Goal: Task Accomplishment & Management: Manage account settings

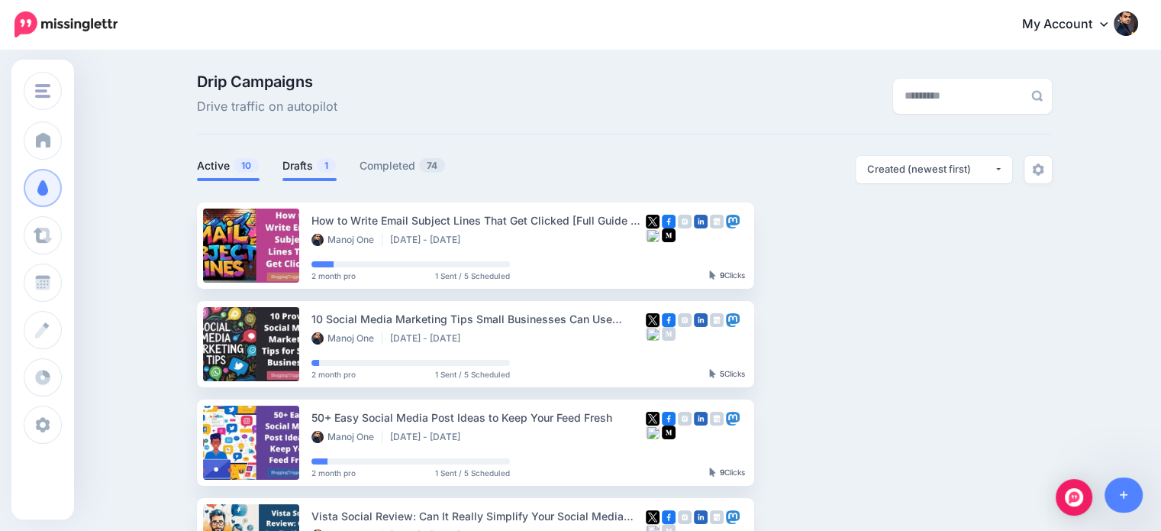
click at [299, 167] on link "Drafts 1" at bounding box center [309, 165] width 54 height 18
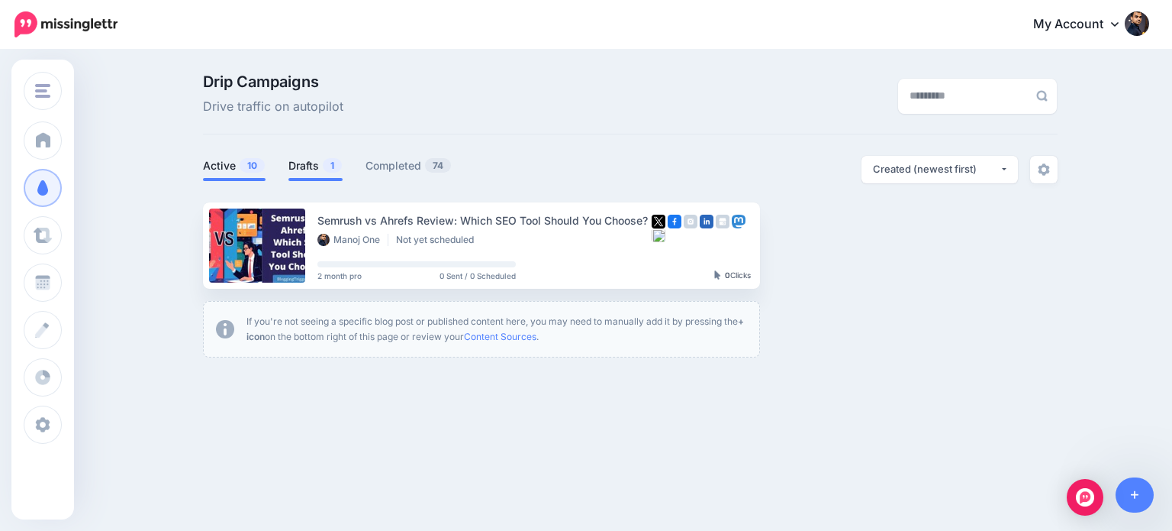
click at [211, 172] on link "Active 10" at bounding box center [234, 165] width 63 height 18
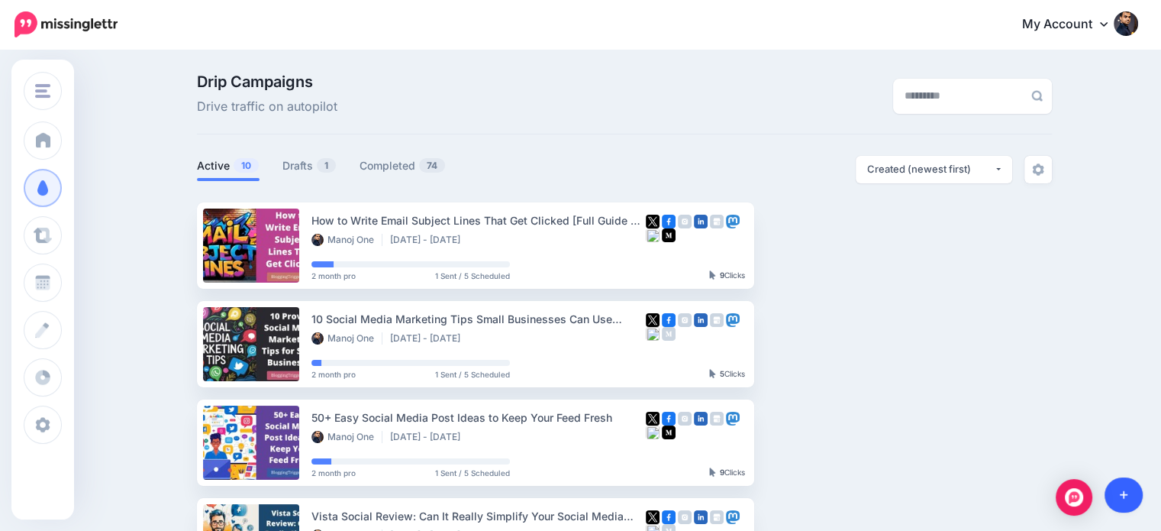
click at [1118, 498] on link at bounding box center [1124, 494] width 39 height 35
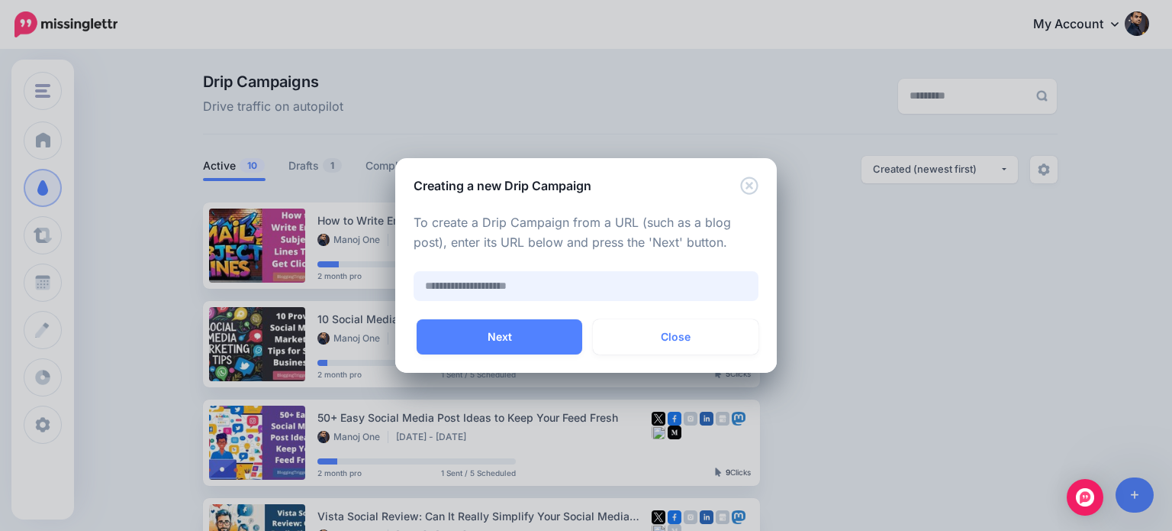
paste input "**********"
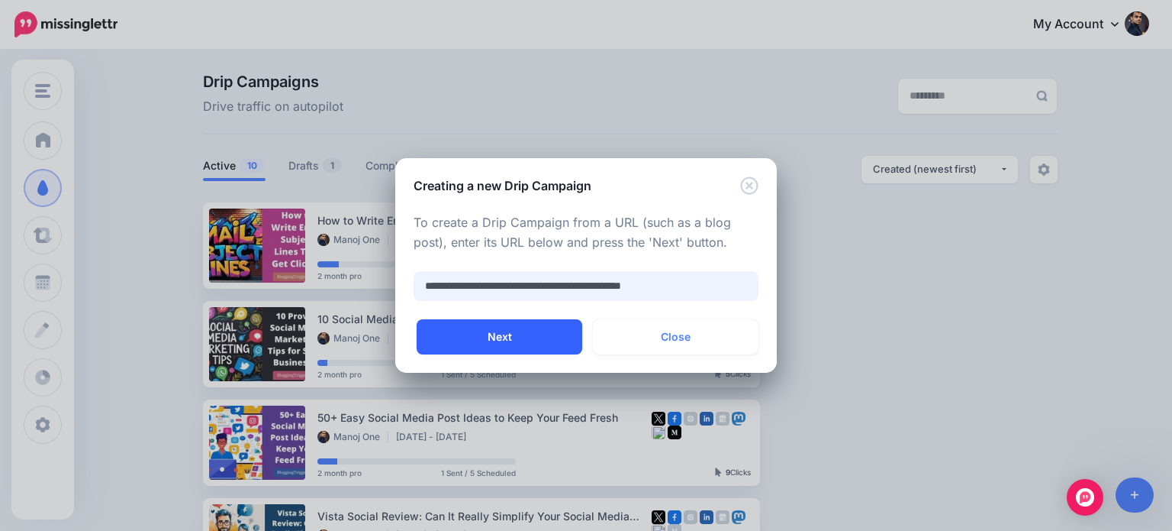
type input "**********"
click at [534, 341] on button "Next" at bounding box center [500, 336] width 166 height 35
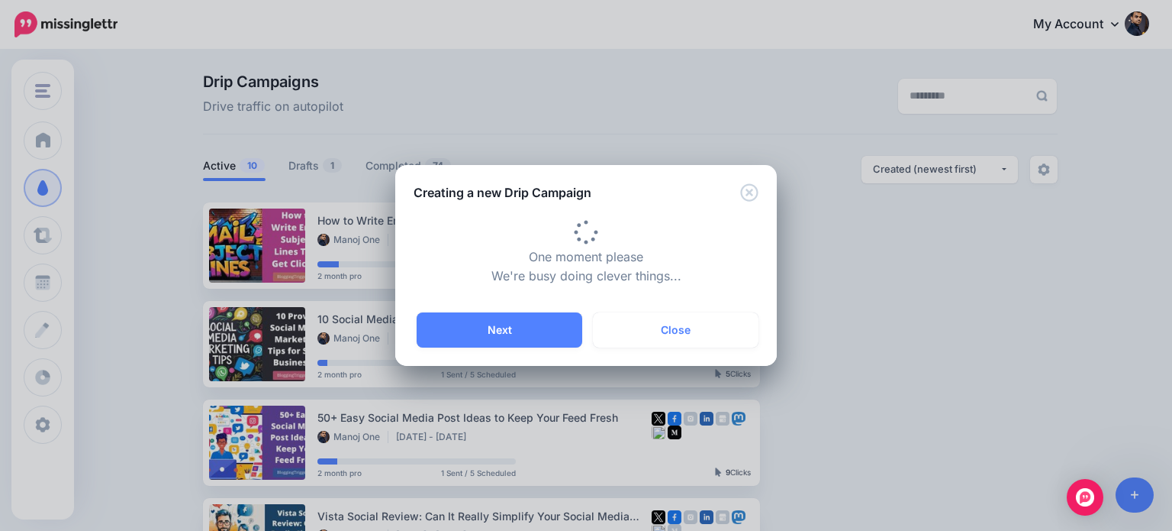
type input "**********"
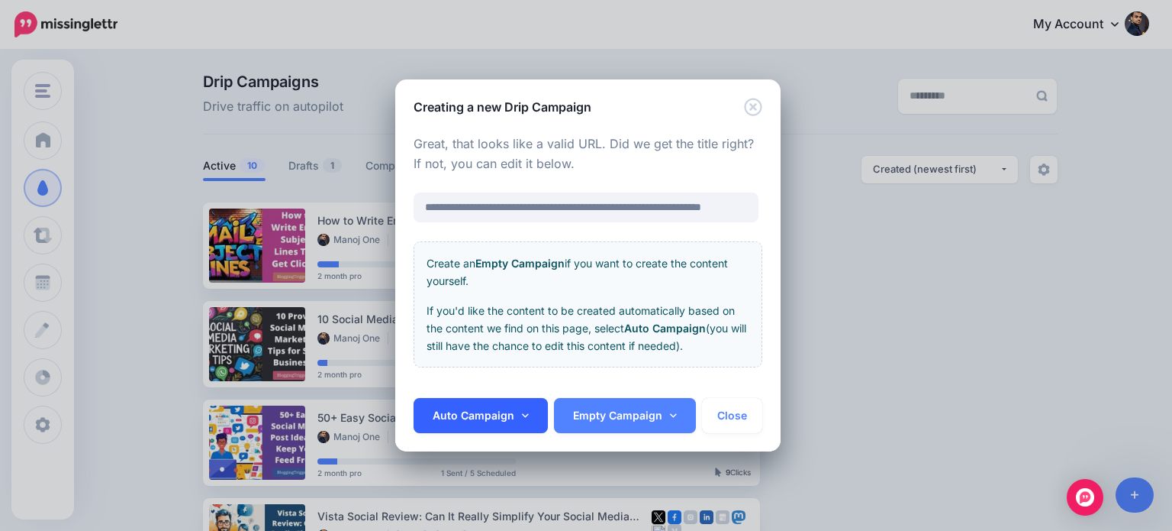
click at [529, 420] on link "Auto Campaign" at bounding box center [481, 415] width 134 height 35
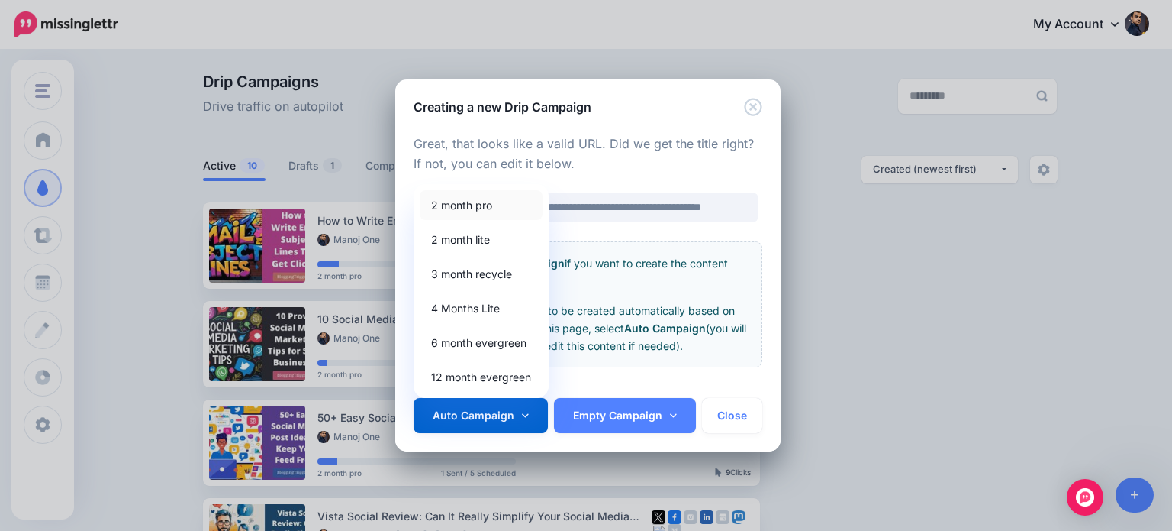
click at [466, 205] on link "2 month pro" at bounding box center [481, 205] width 123 height 30
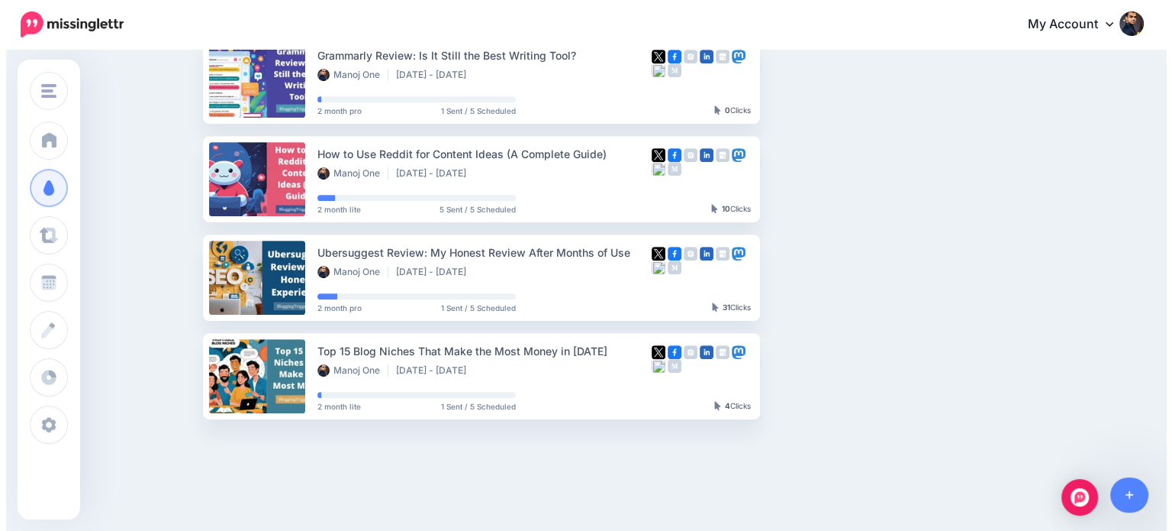
scroll to position [757, 0]
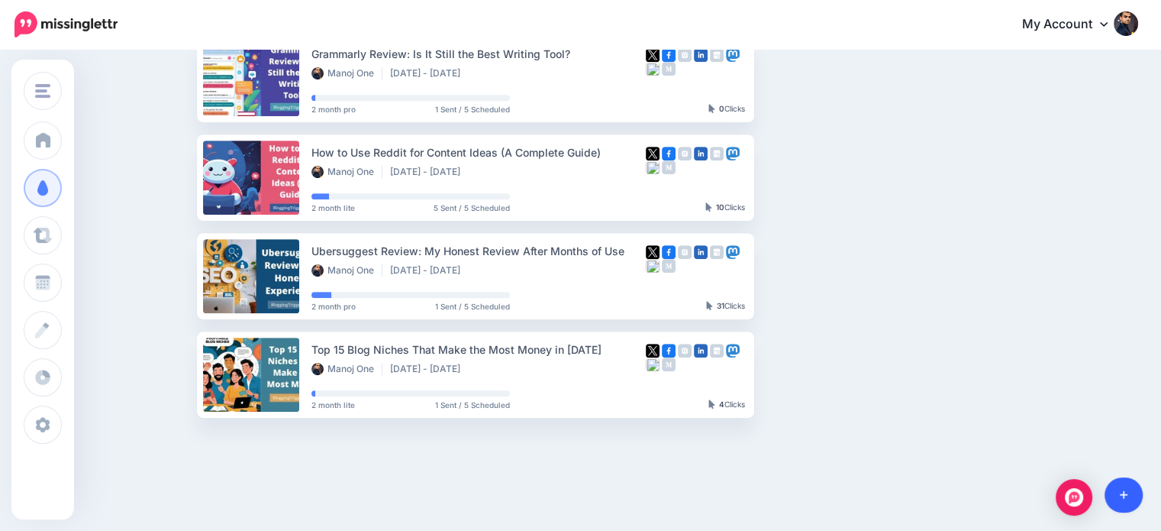
click at [1125, 501] on link at bounding box center [1124, 494] width 39 height 35
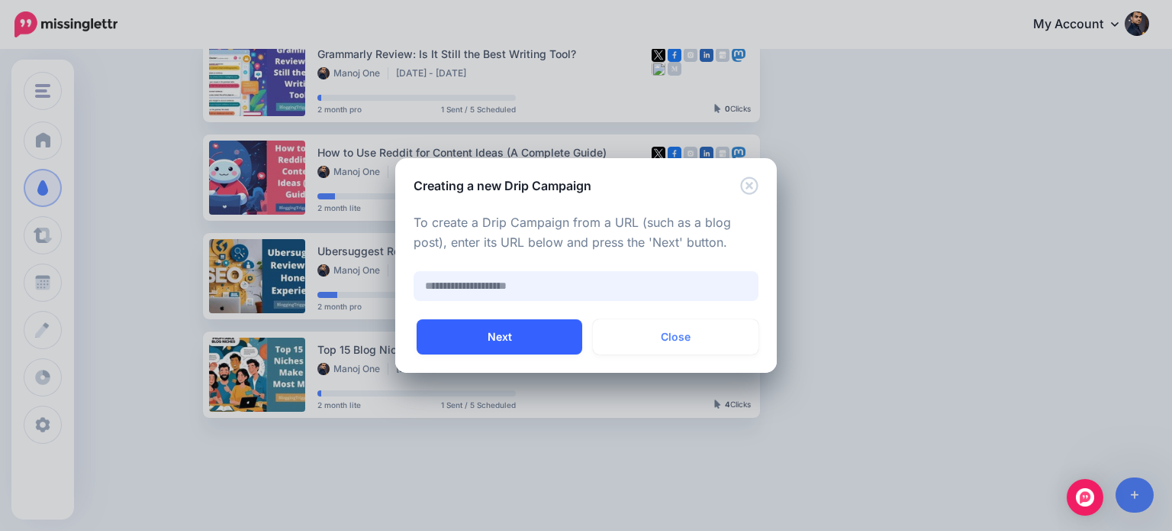
paste input "**********"
type input "**********"
click at [543, 335] on button "Next" at bounding box center [500, 336] width 166 height 35
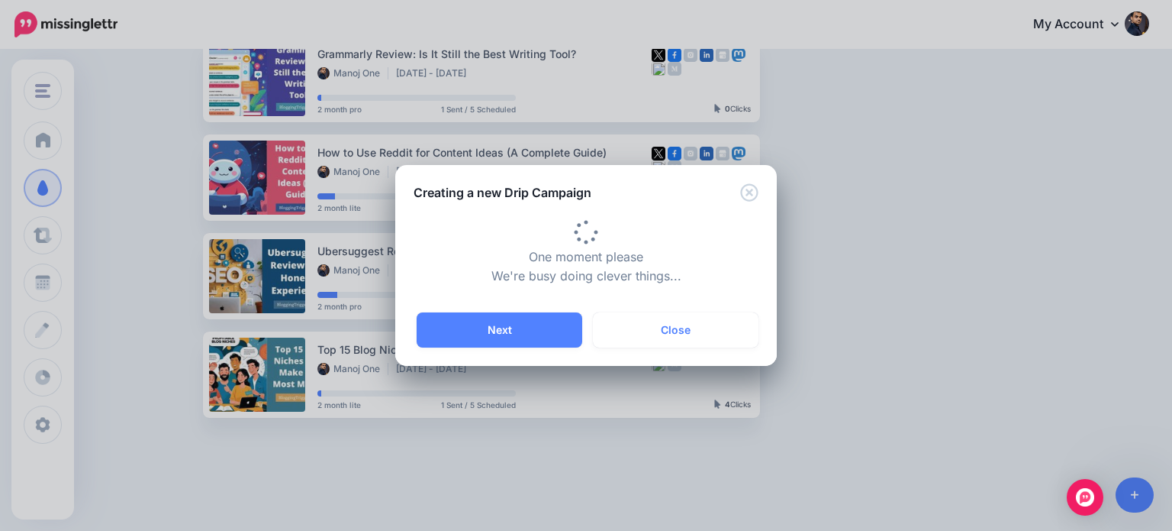
type input "**********"
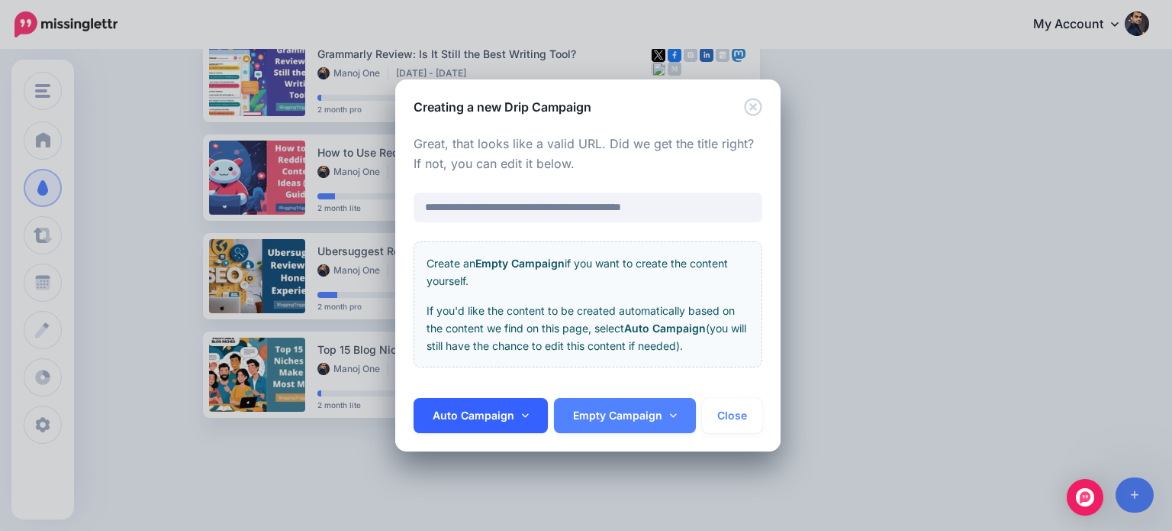
click at [527, 413] on link "Auto Campaign" at bounding box center [481, 415] width 134 height 35
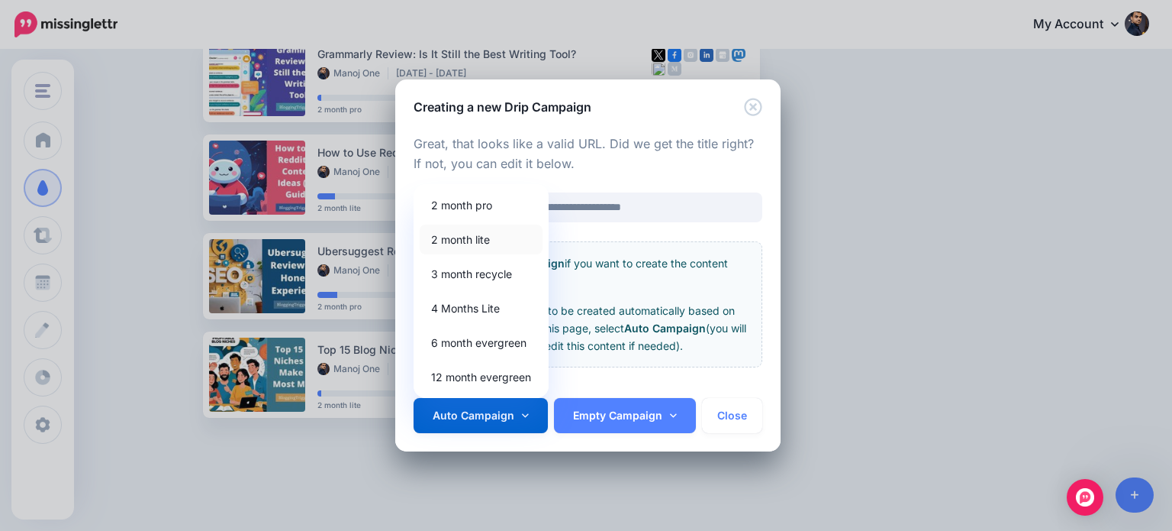
click at [463, 237] on link "2 month lite" at bounding box center [481, 239] width 123 height 30
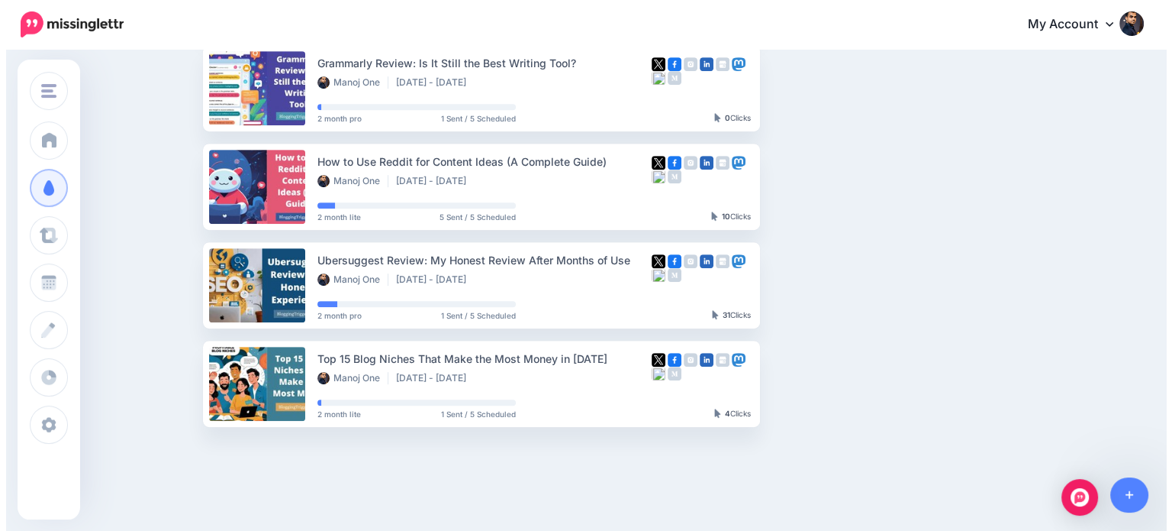
scroll to position [761, 0]
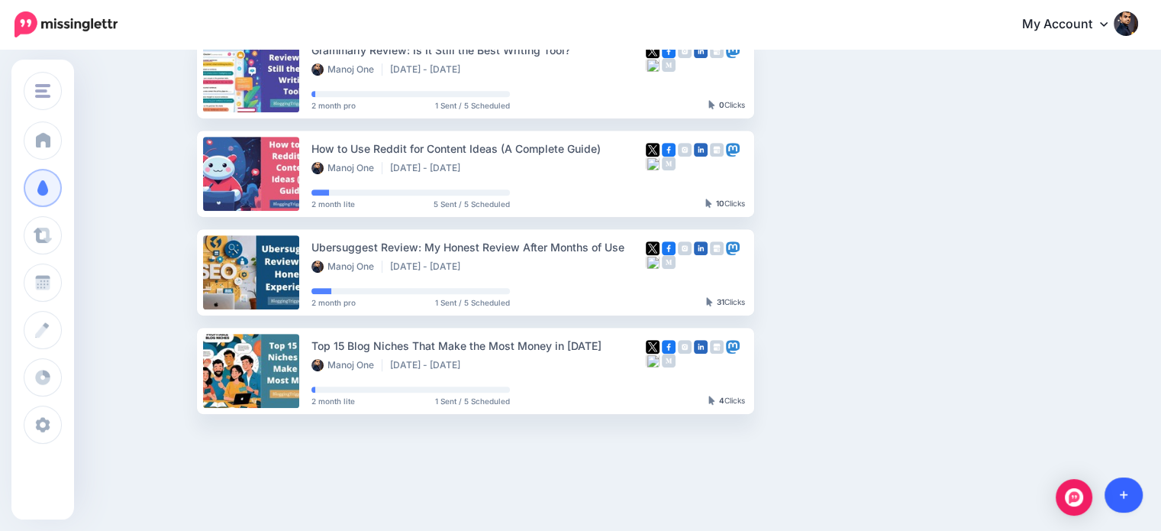
click at [1132, 487] on link at bounding box center [1124, 494] width 39 height 35
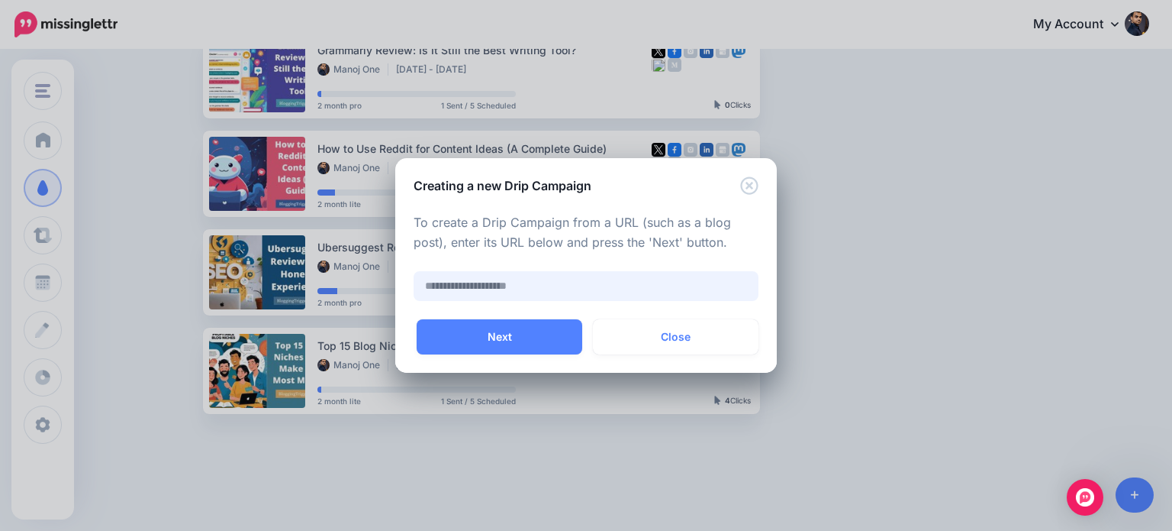
paste input "**********"
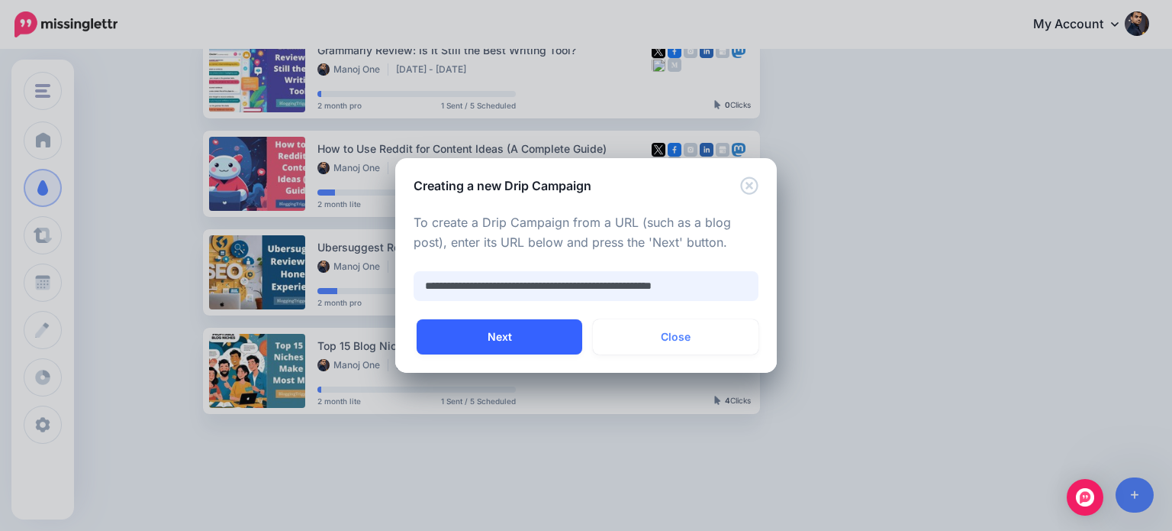
type input "**********"
click at [566, 340] on button "Next" at bounding box center [500, 336] width 166 height 35
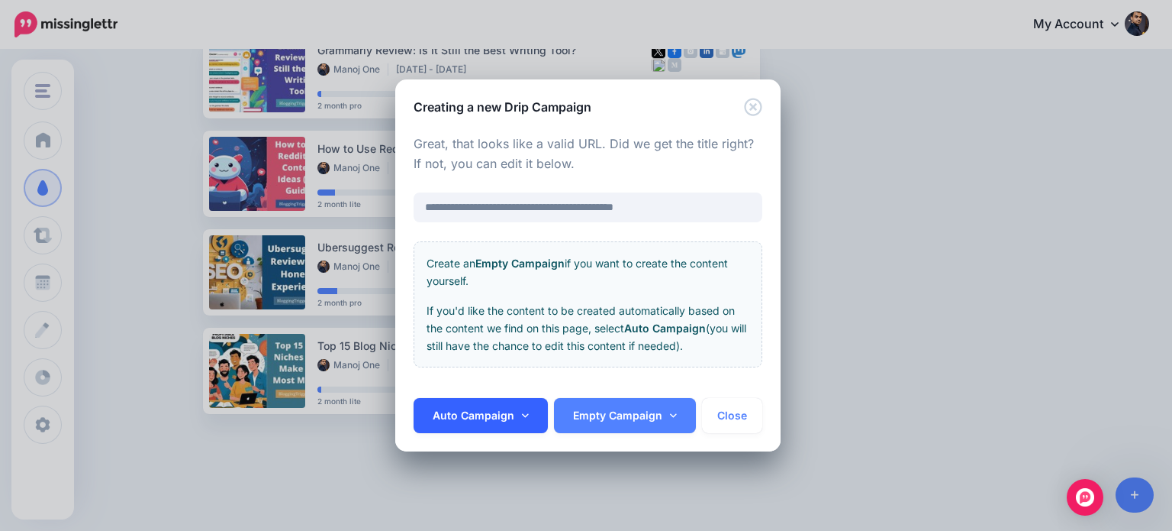
click at [508, 405] on link "Auto Campaign" at bounding box center [481, 415] width 134 height 35
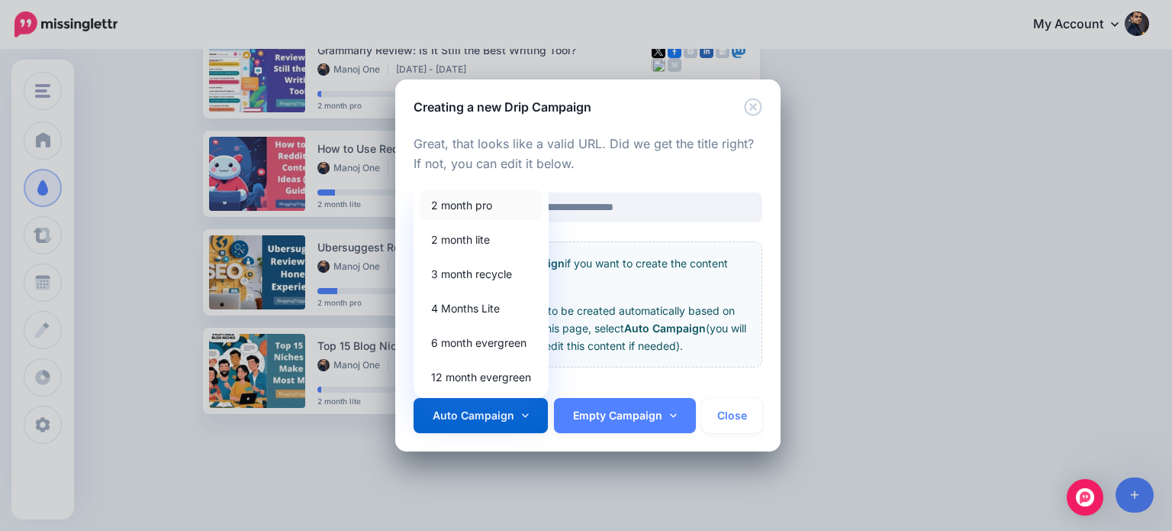
click at [478, 204] on link "2 month pro" at bounding box center [481, 205] width 123 height 30
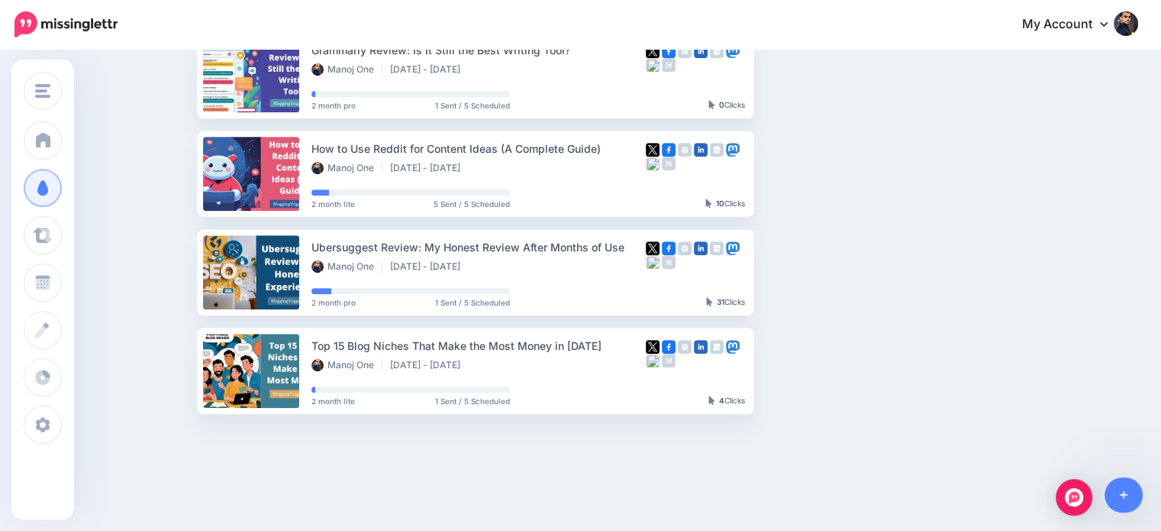
scroll to position [761, 0]
click at [1128, 482] on link at bounding box center [1124, 494] width 39 height 35
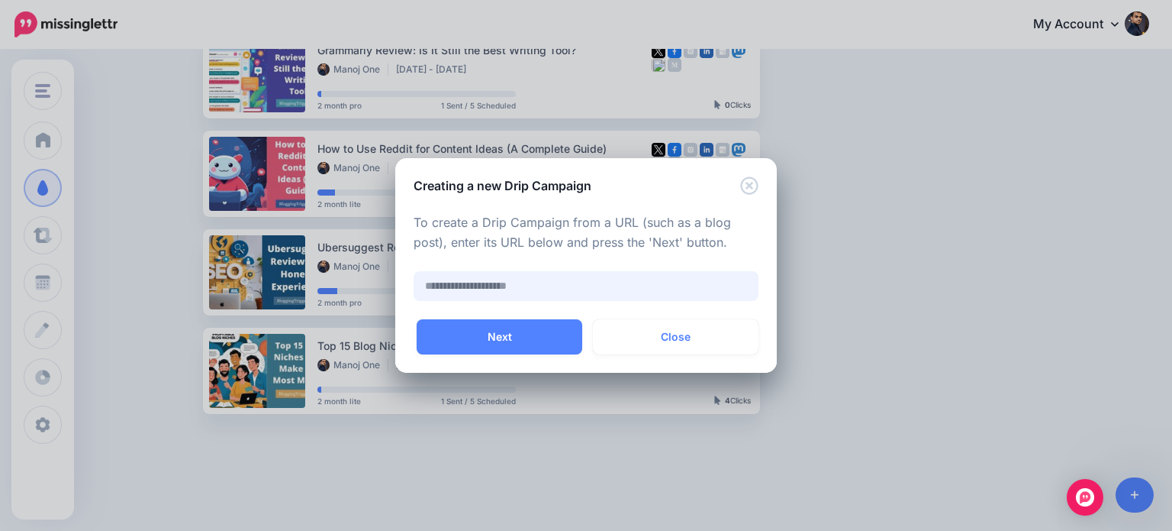
paste input "**********"
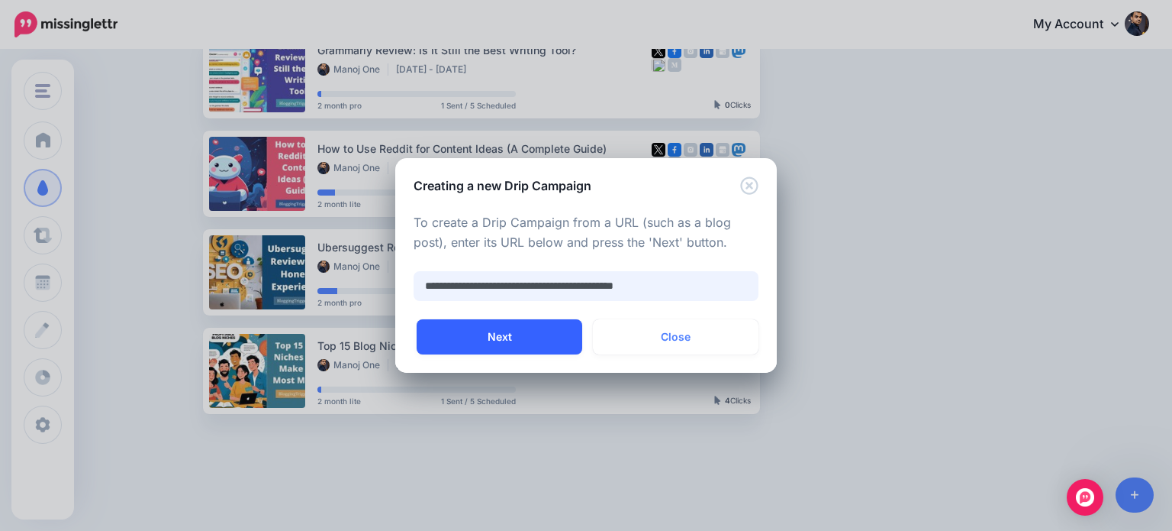
type input "**********"
click at [482, 341] on button "Next" at bounding box center [500, 336] width 166 height 35
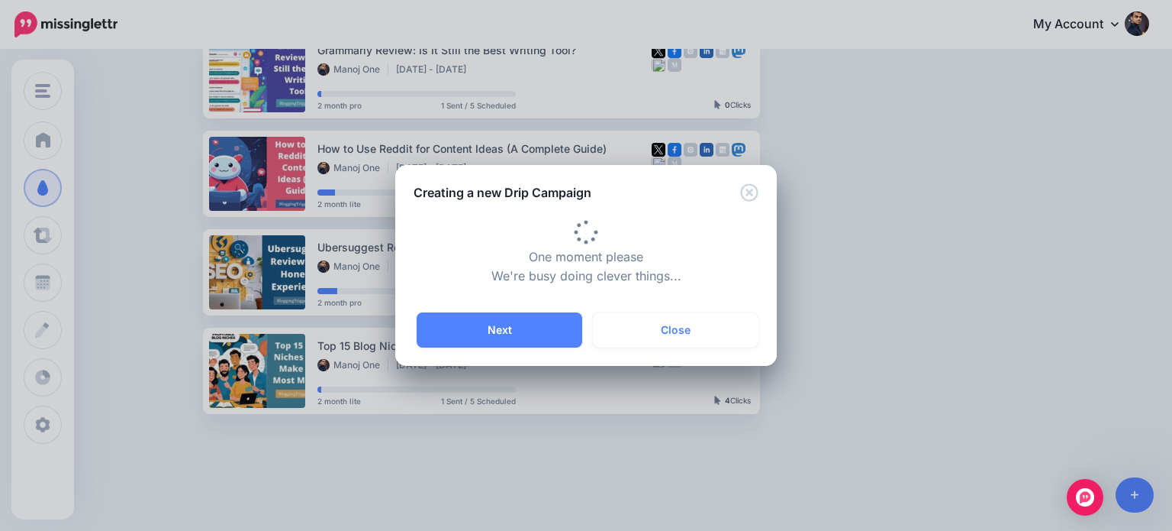
type input "**********"
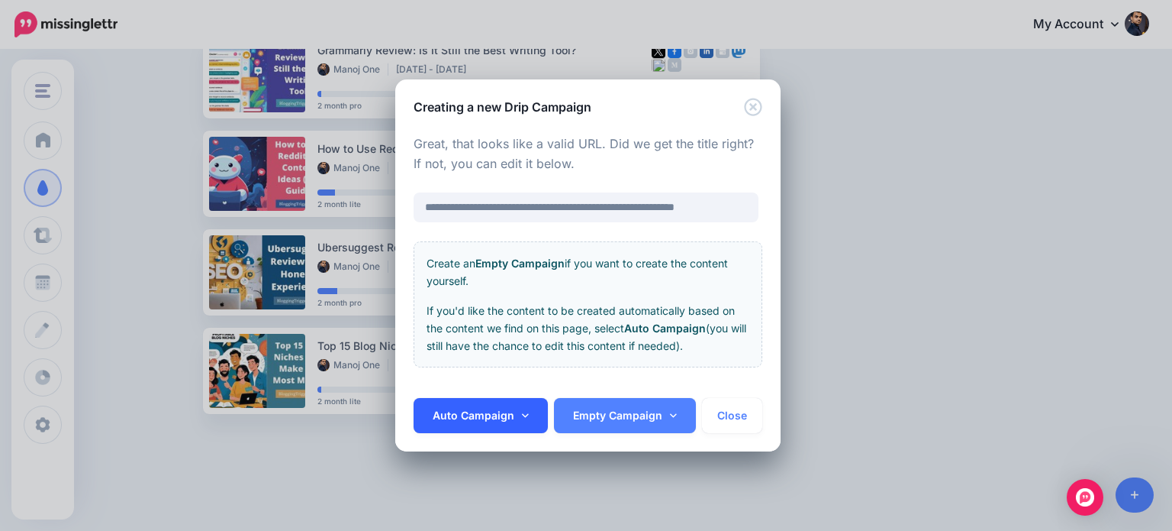
scroll to position [0, 0]
click at [525, 408] on link "Auto Campaign" at bounding box center [481, 415] width 134 height 35
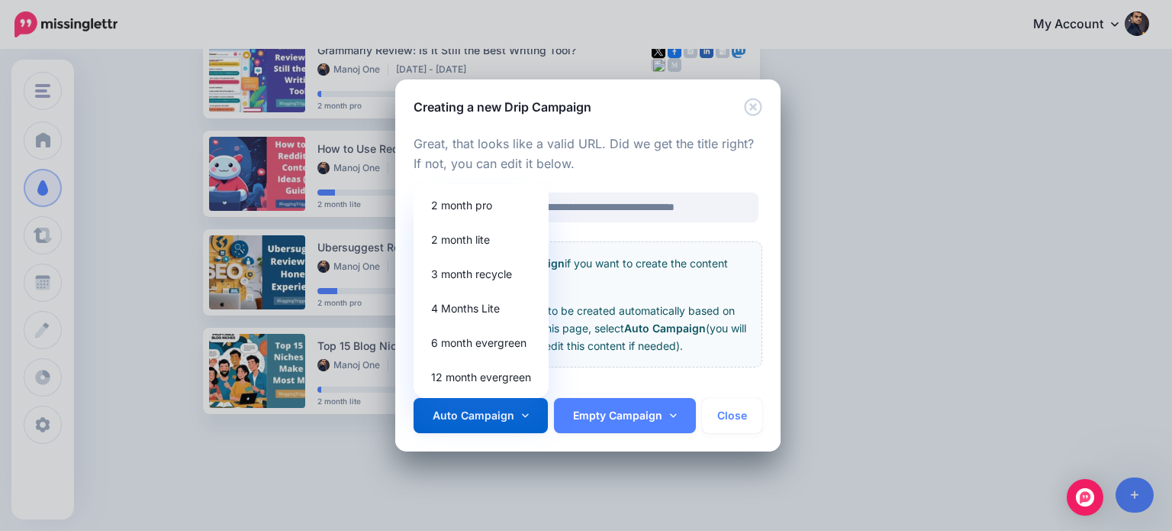
click at [931, 289] on div "**********" at bounding box center [586, 265] width 1172 height 531
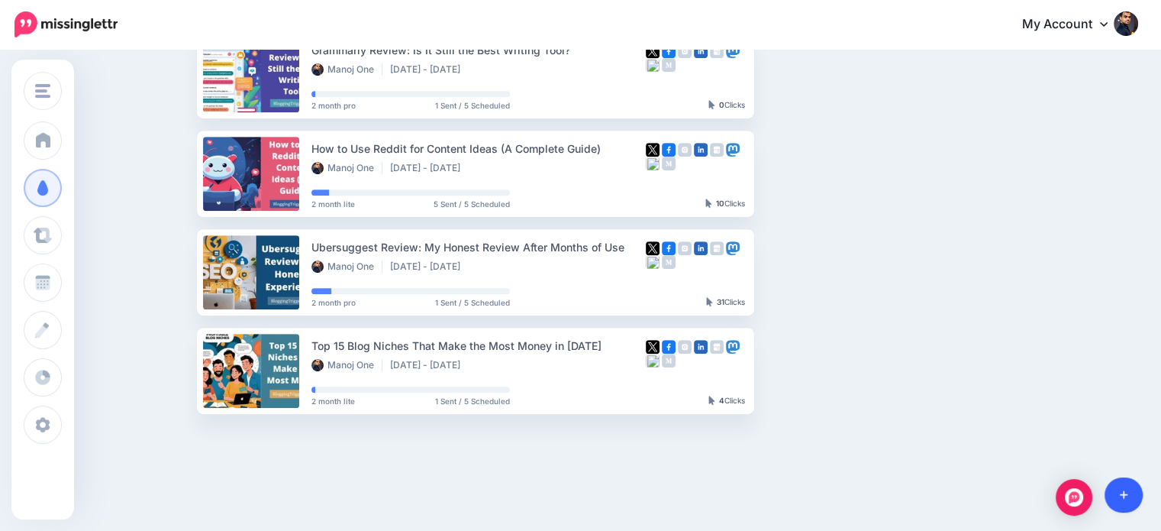
click at [1118, 492] on link at bounding box center [1124, 494] width 39 height 35
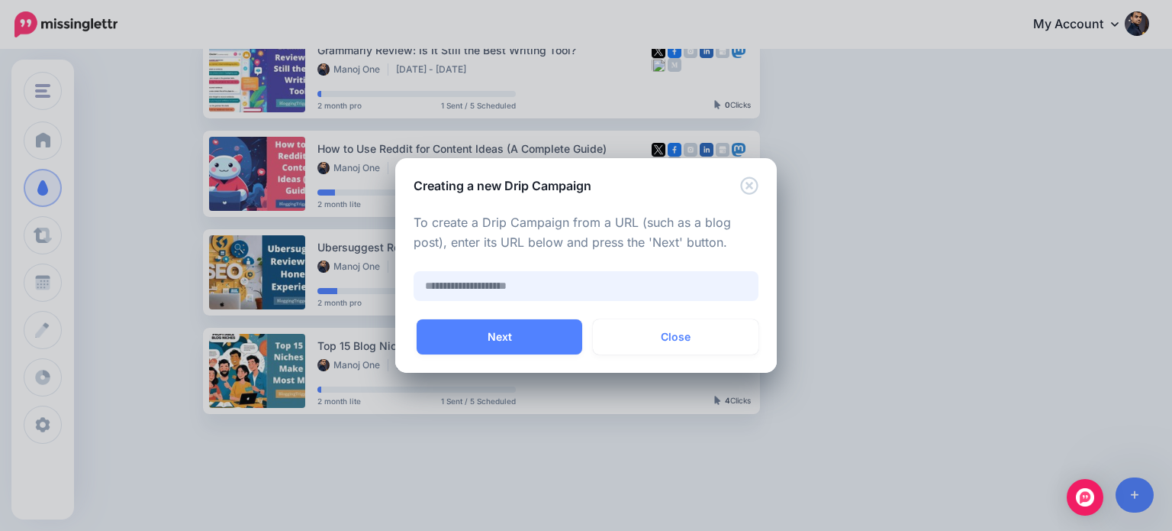
paste input "**********"
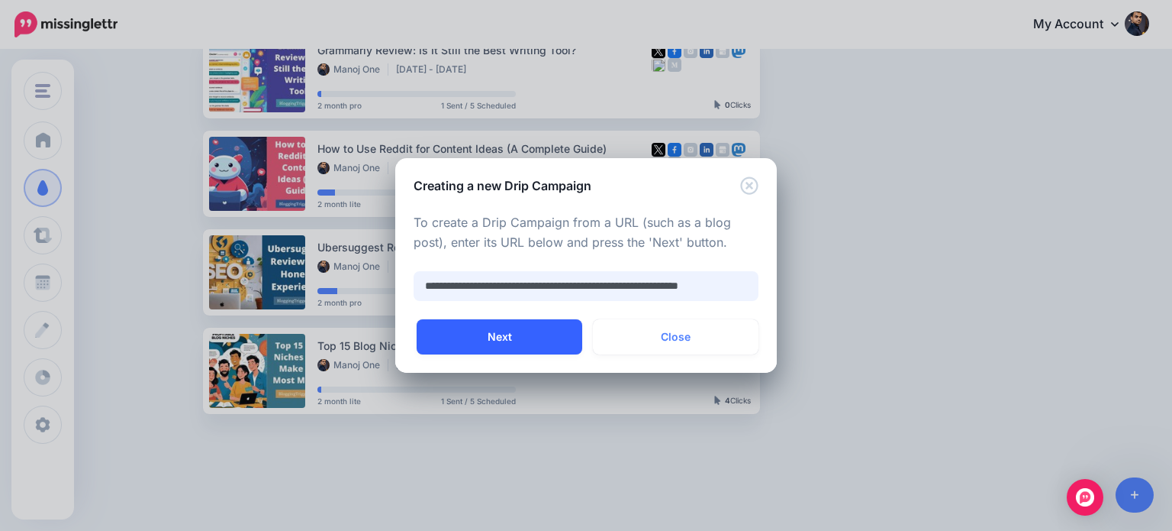
type input "**********"
click at [563, 337] on button "Next" at bounding box center [500, 336] width 166 height 35
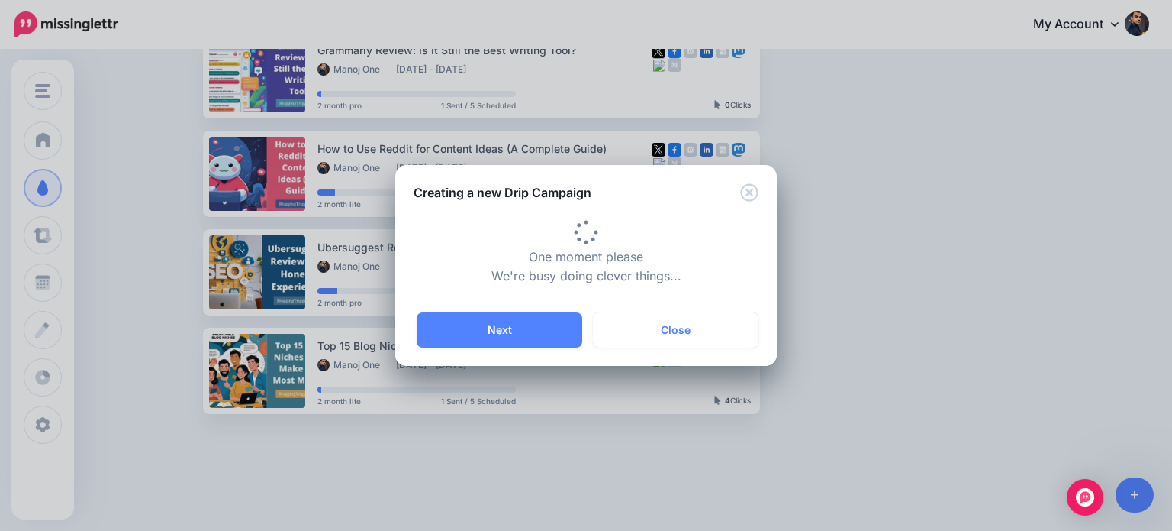
type input "**********"
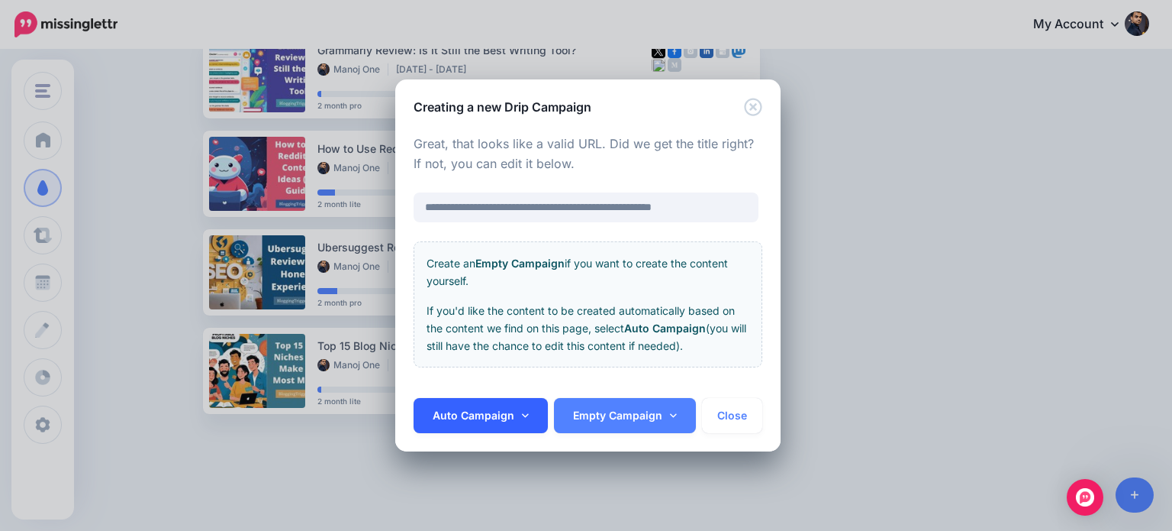
click at [522, 411] on icon at bounding box center [525, 415] width 7 height 11
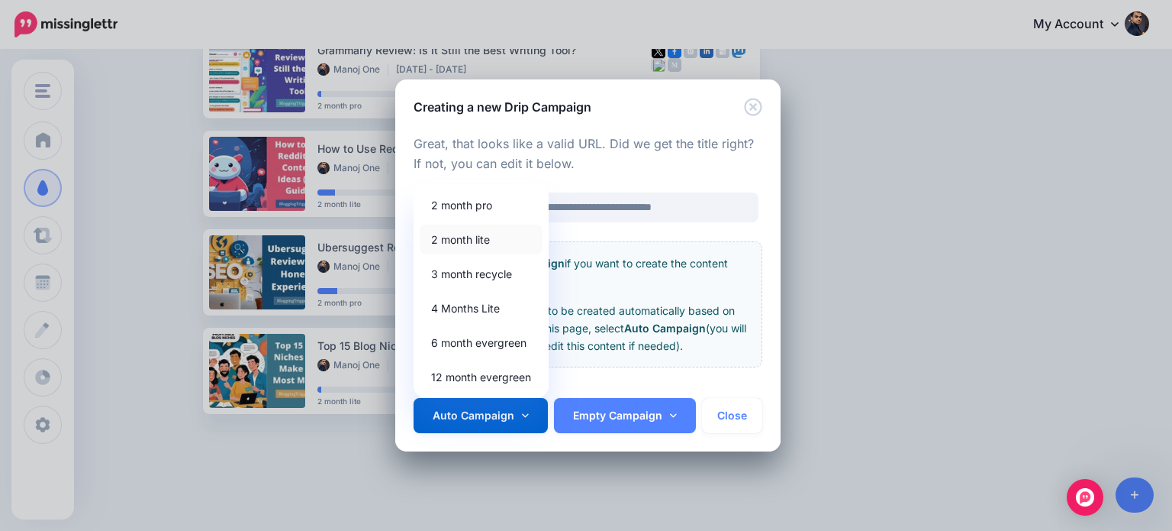
click at [479, 237] on link "2 month lite" at bounding box center [481, 239] width 123 height 30
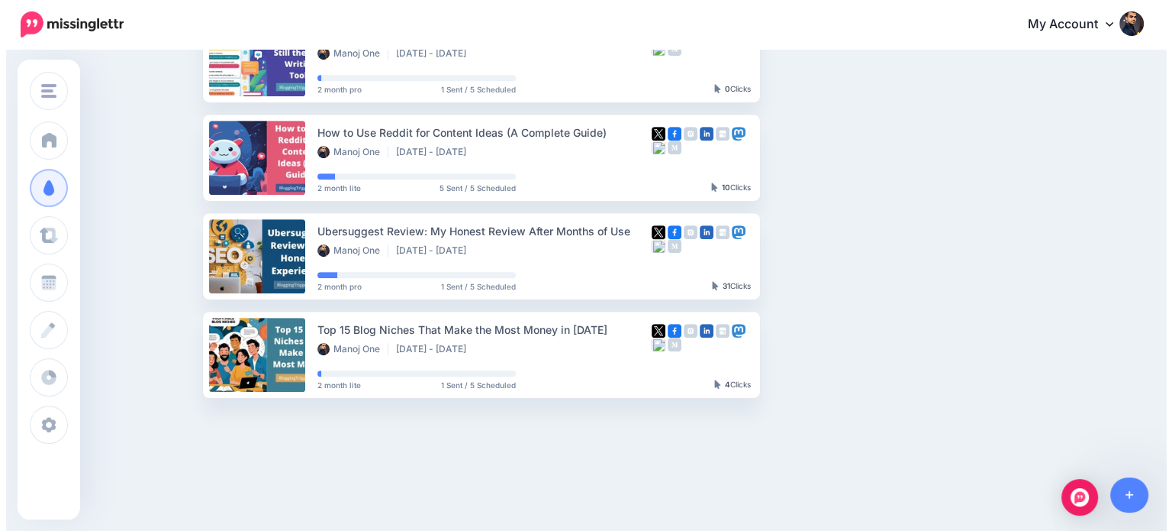
scroll to position [797, 0]
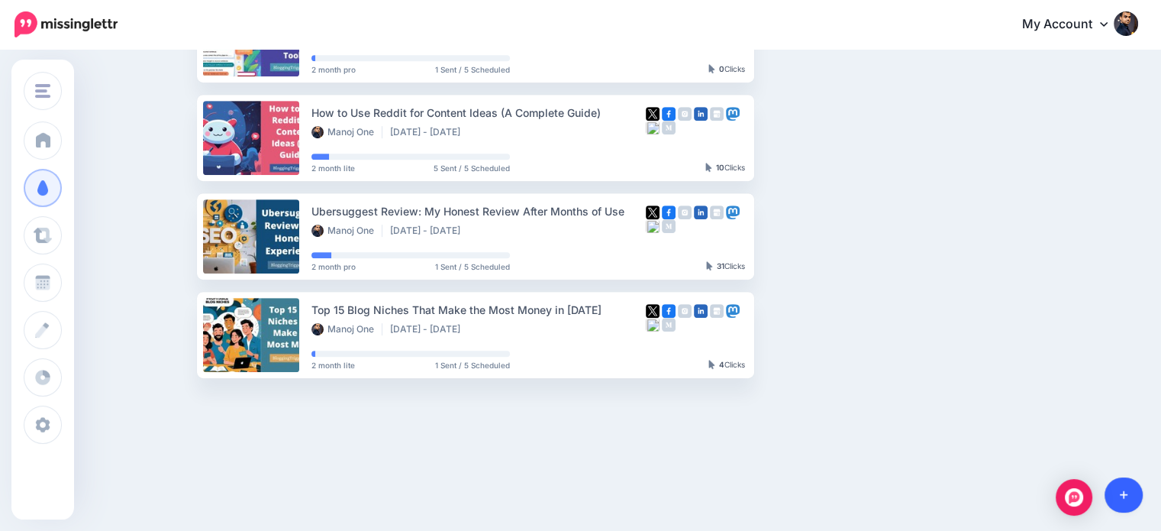
click at [1127, 492] on link at bounding box center [1124, 494] width 39 height 35
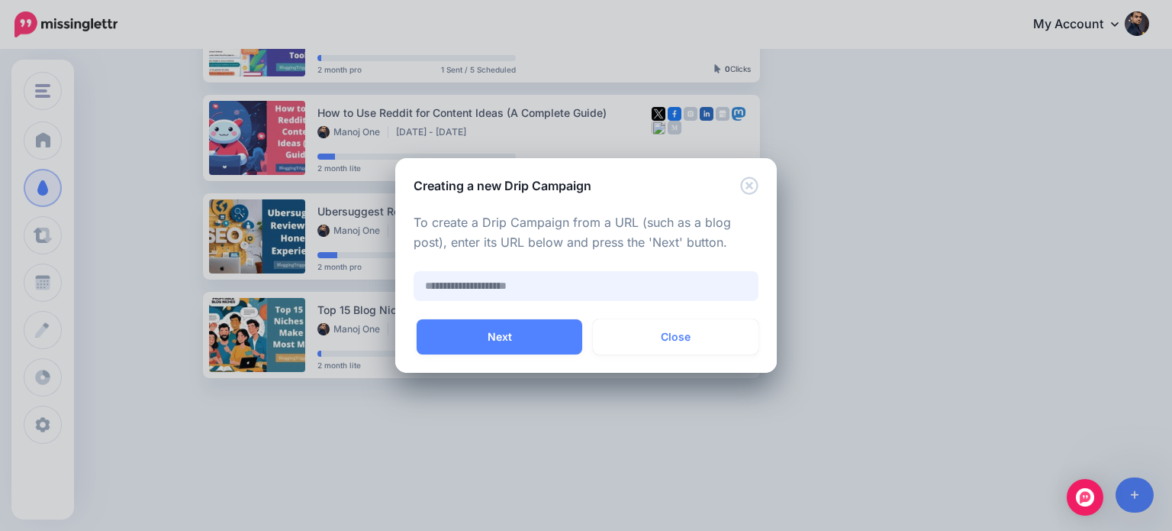
paste input "**********"
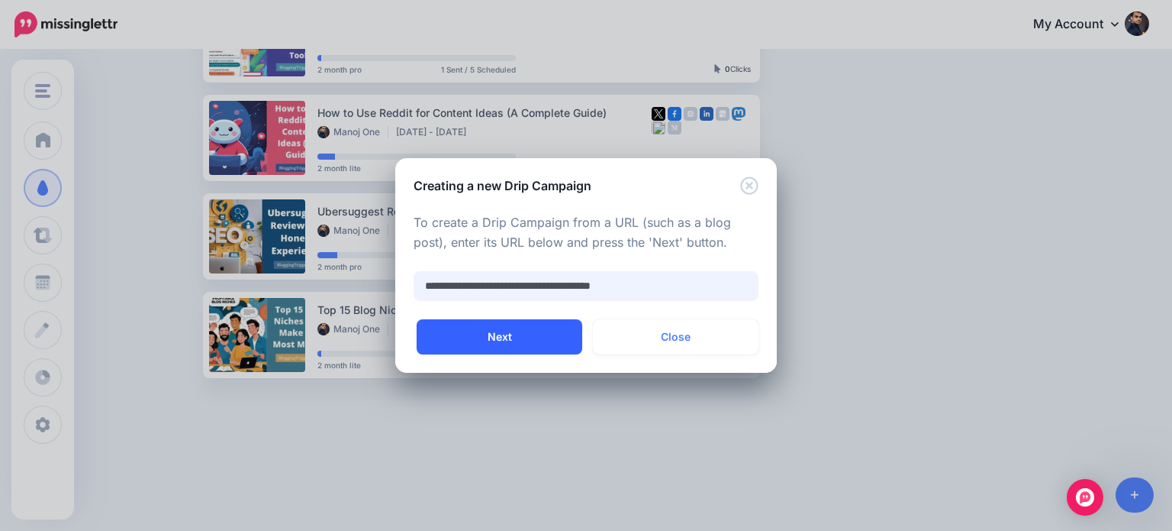
type input "**********"
click at [556, 321] on button "Next" at bounding box center [500, 336] width 166 height 35
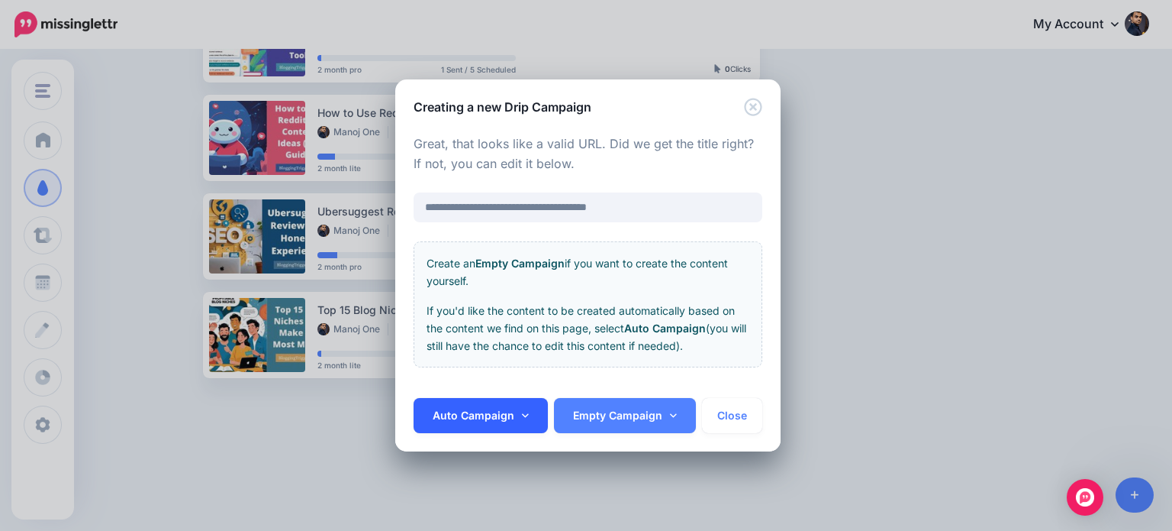
click at [537, 415] on link "Auto Campaign" at bounding box center [481, 415] width 134 height 35
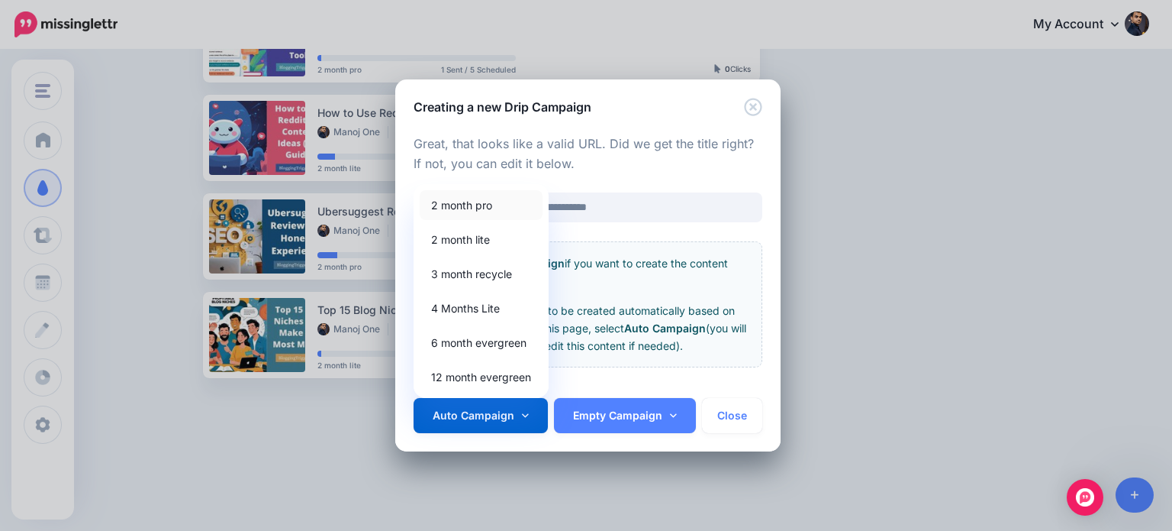
click at [485, 207] on link "2 month pro" at bounding box center [481, 205] width 123 height 30
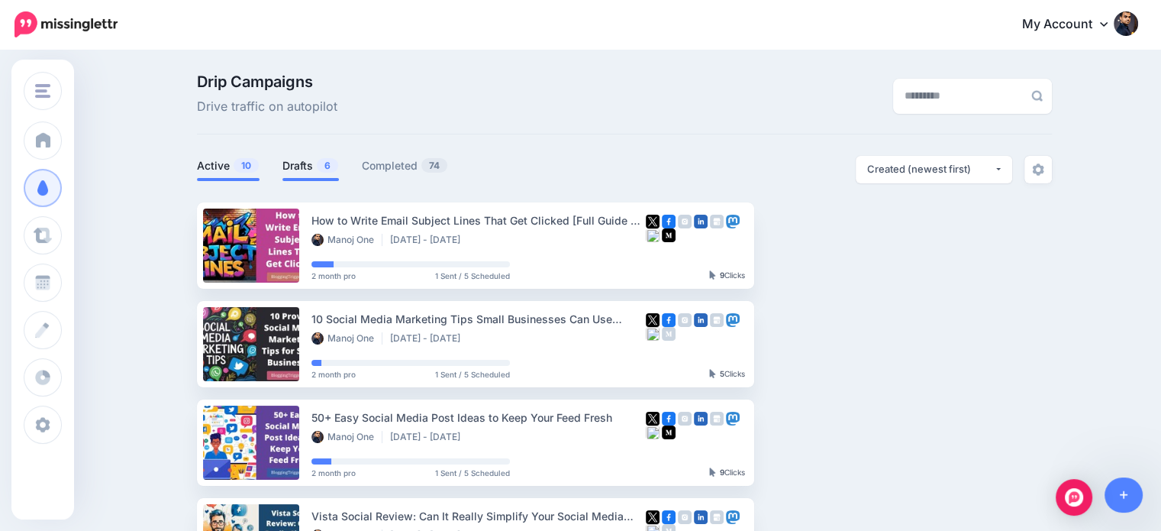
click at [306, 166] on link "Drafts 6" at bounding box center [310, 165] width 56 height 18
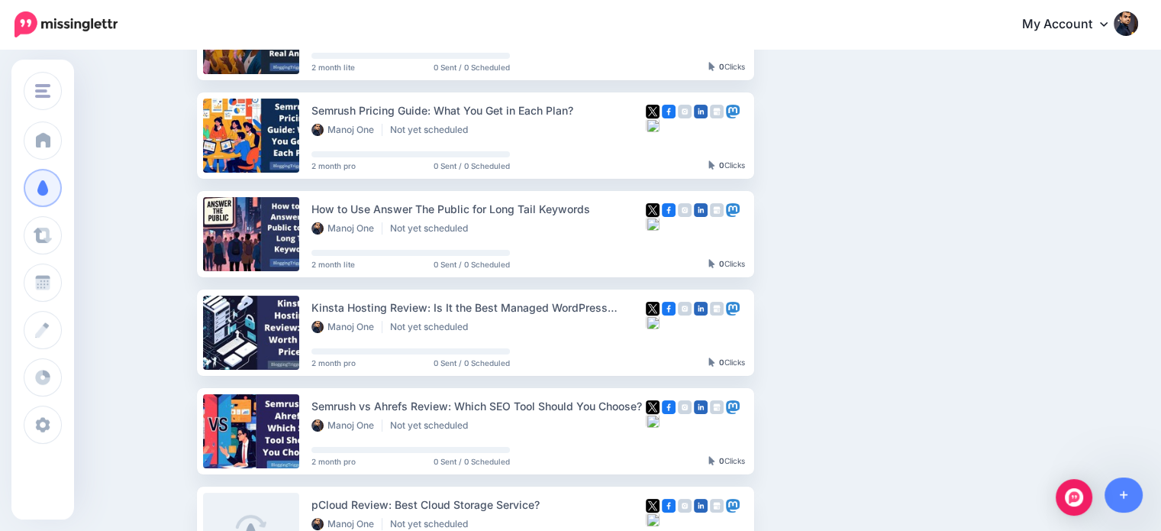
scroll to position [205, 0]
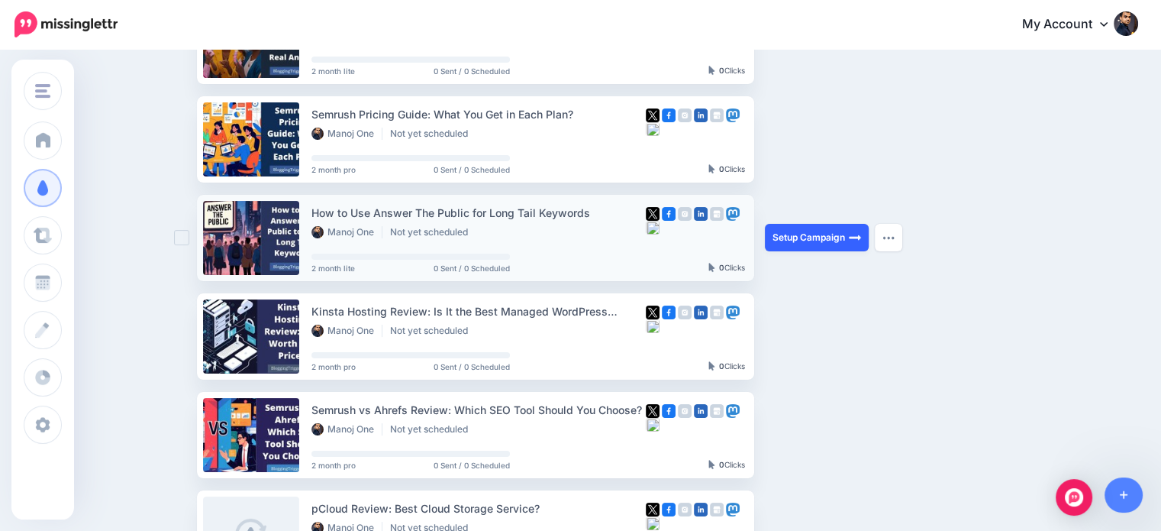
click at [830, 232] on link "Setup Campaign" at bounding box center [817, 237] width 104 height 27
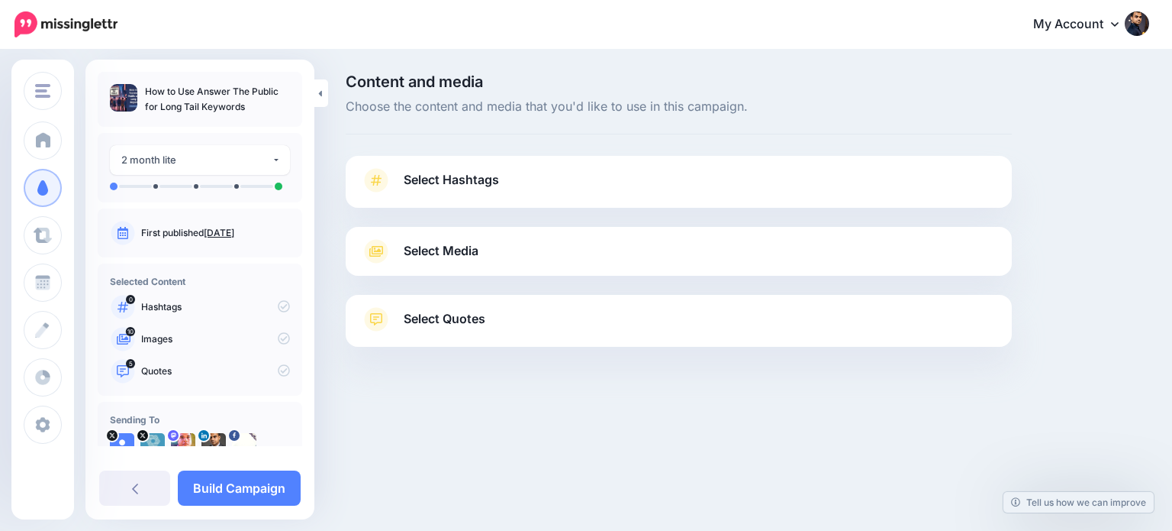
click at [410, 324] on span "Select Quotes" at bounding box center [445, 318] width 82 height 21
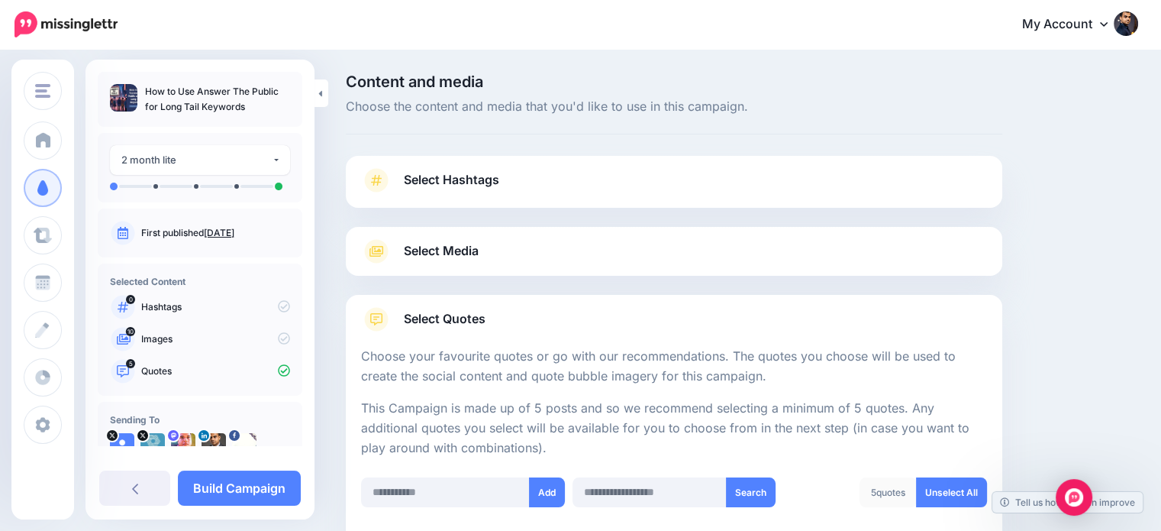
click at [507, 166] on div "Select Hashtags First let's make sure we're happy with the hashtags. Add, delet…" at bounding box center [674, 182] width 656 height 52
click at [497, 177] on span "Select Hashtags" at bounding box center [451, 179] width 95 height 21
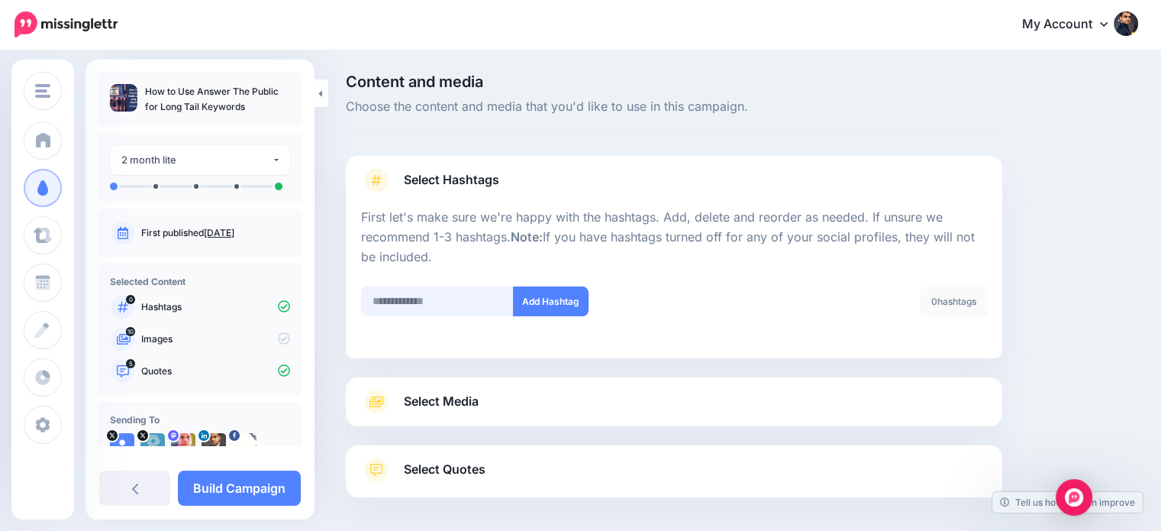
click at [472, 308] on input "text" at bounding box center [437, 301] width 153 height 30
type input "***"
click at [559, 302] on button "Add Hashtag" at bounding box center [551, 301] width 76 height 30
click at [455, 298] on input "text" at bounding box center [437, 301] width 153 height 30
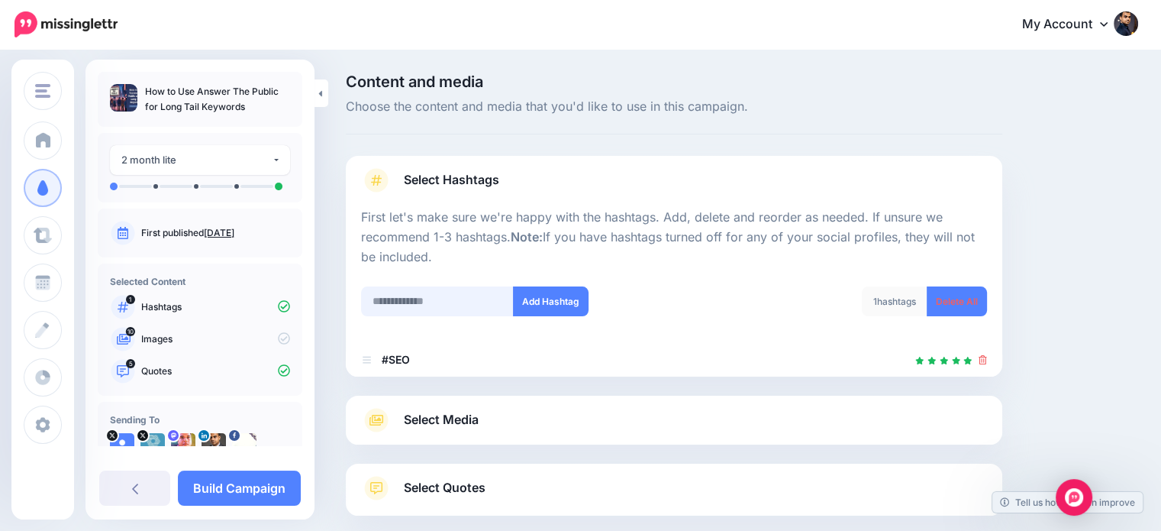
scroll to position [83, 0]
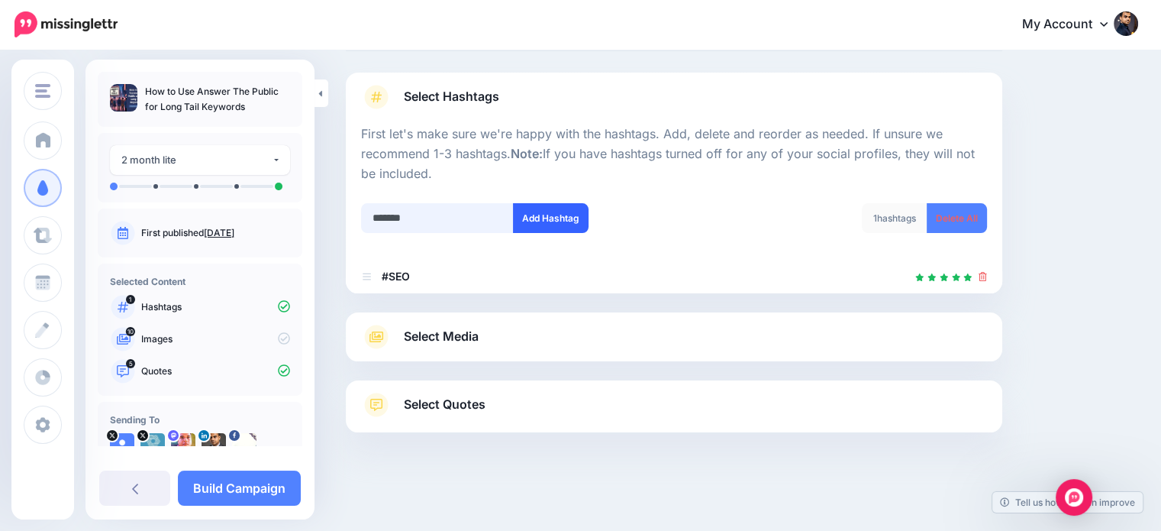
type input "*******"
click at [531, 215] on button "Add Hashtag" at bounding box center [551, 218] width 76 height 30
click at [460, 216] on input "text" at bounding box center [437, 218] width 153 height 30
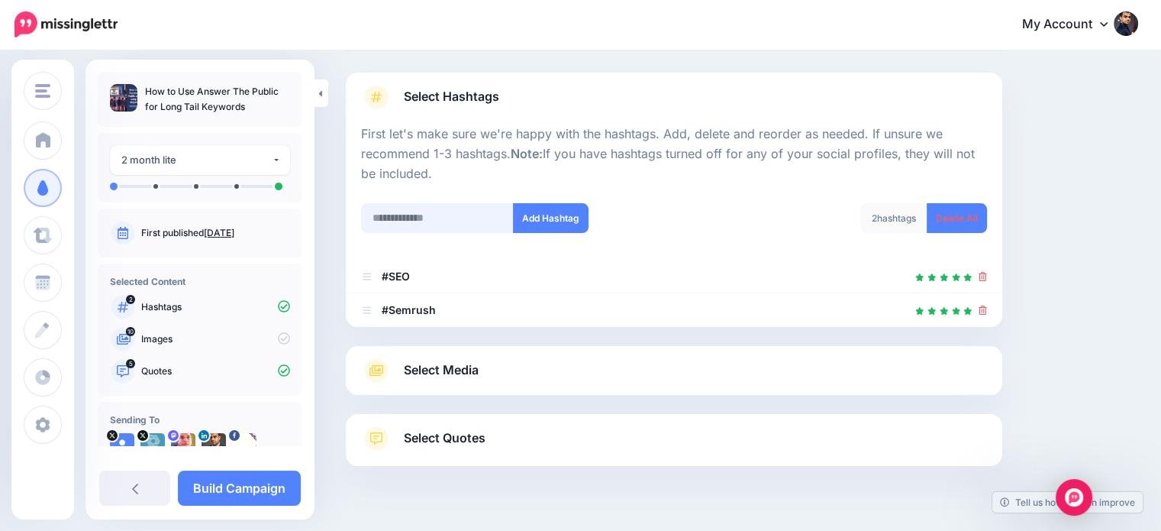
scroll to position [117, 0]
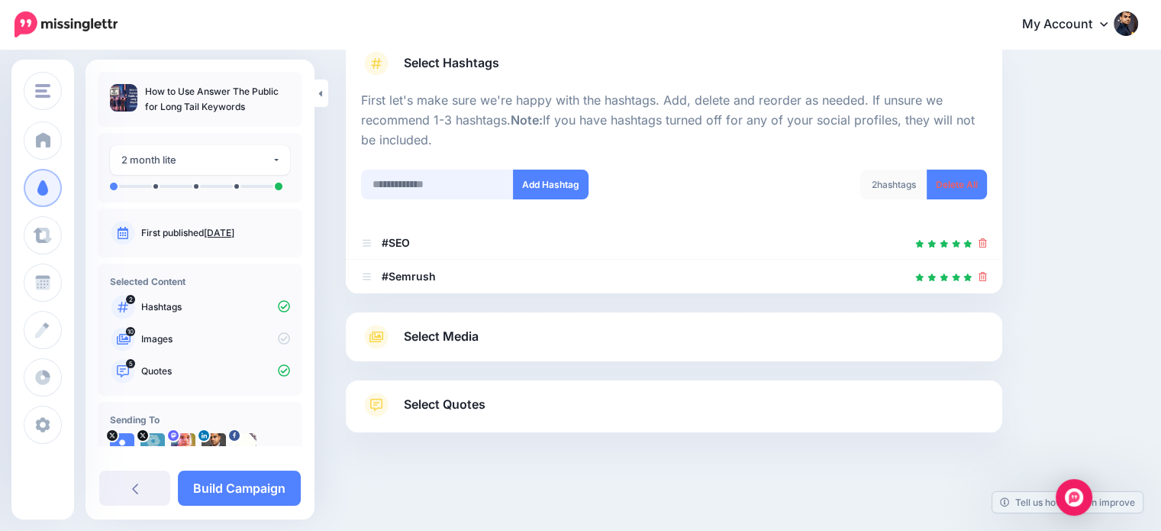
click at [436, 176] on input "text" at bounding box center [437, 184] width 153 height 30
type input "******"
click at [542, 173] on button "Add Hashtag" at bounding box center [551, 184] width 76 height 30
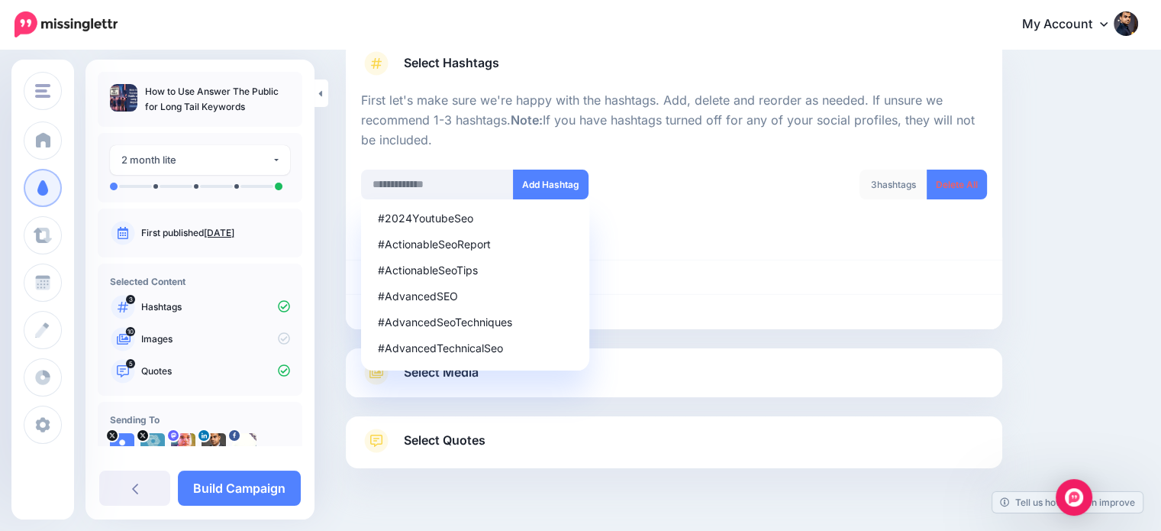
click at [760, 341] on div "Select Hashtags First let's make sure we're happy with the hashtags. Add, delet…" at bounding box center [674, 253] width 656 height 429
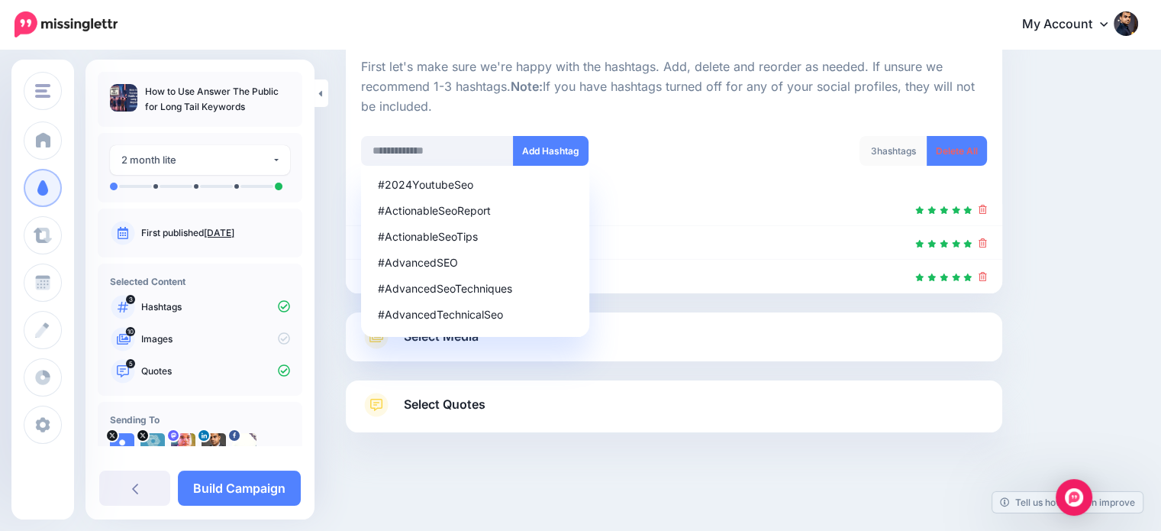
click at [762, 320] on div "Select Media Next, let's make sure we have the best media for this campaign. De…" at bounding box center [674, 336] width 656 height 49
click at [1079, 240] on div "Content and media Choose the content and media that you'd like to use in this c…" at bounding box center [741, 216] width 815 height 585
click at [1077, 242] on div "Content and media Choose the content and media that you'd like to use in this c…" at bounding box center [741, 216] width 815 height 585
click at [729, 325] on link "Select Media" at bounding box center [674, 336] width 626 height 24
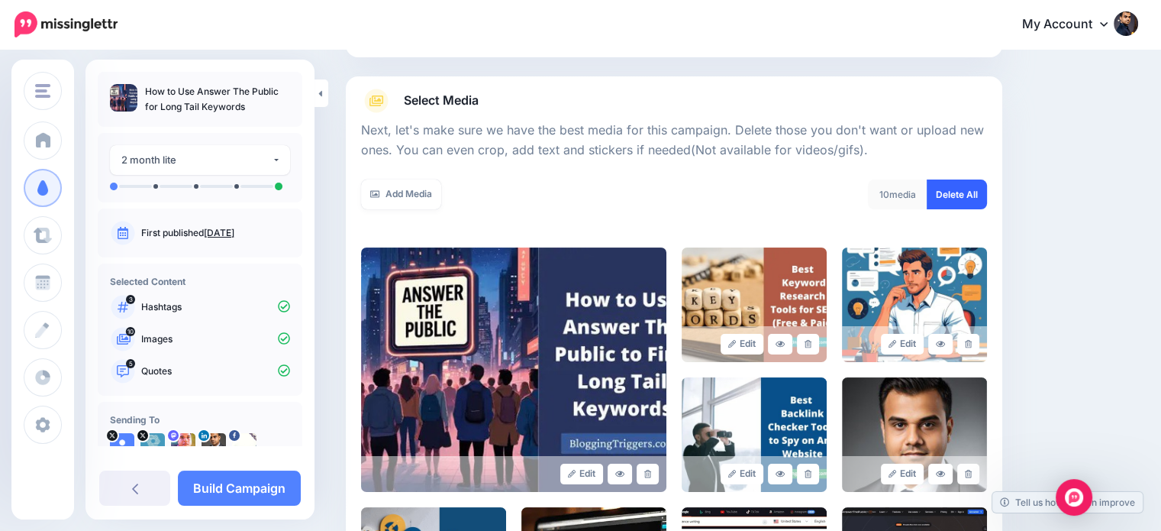
click at [961, 198] on link "Delete All" at bounding box center [957, 194] width 60 height 30
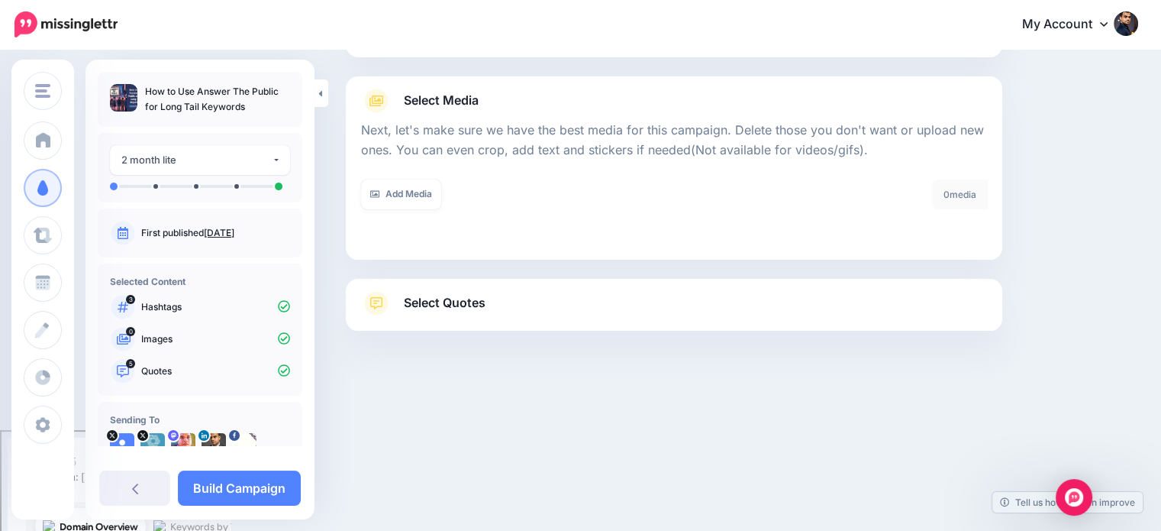
scroll to position [49, 0]
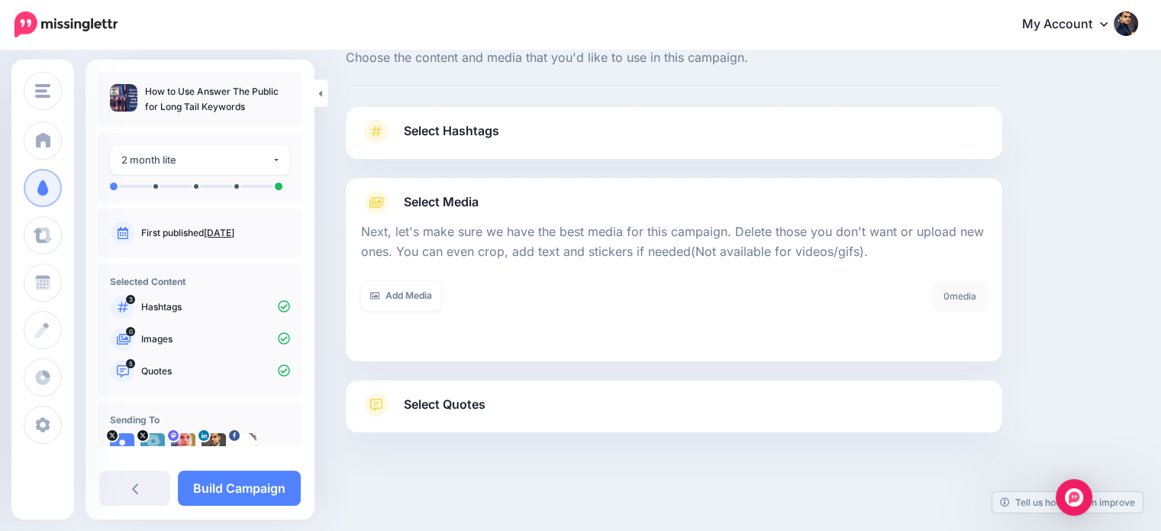
click at [472, 392] on link "Select Quotes" at bounding box center [674, 412] width 626 height 40
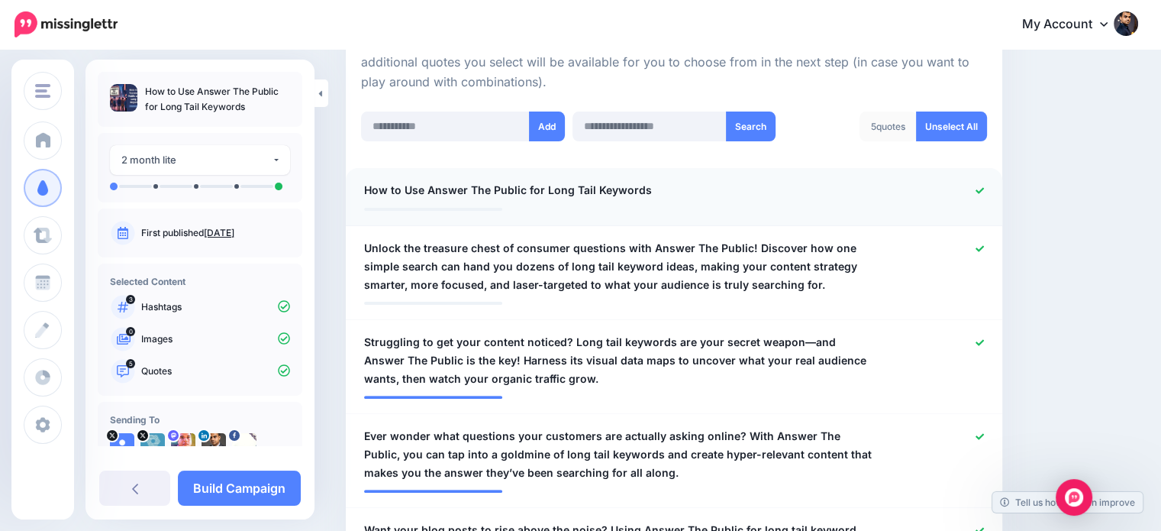
scroll to position [368, 0]
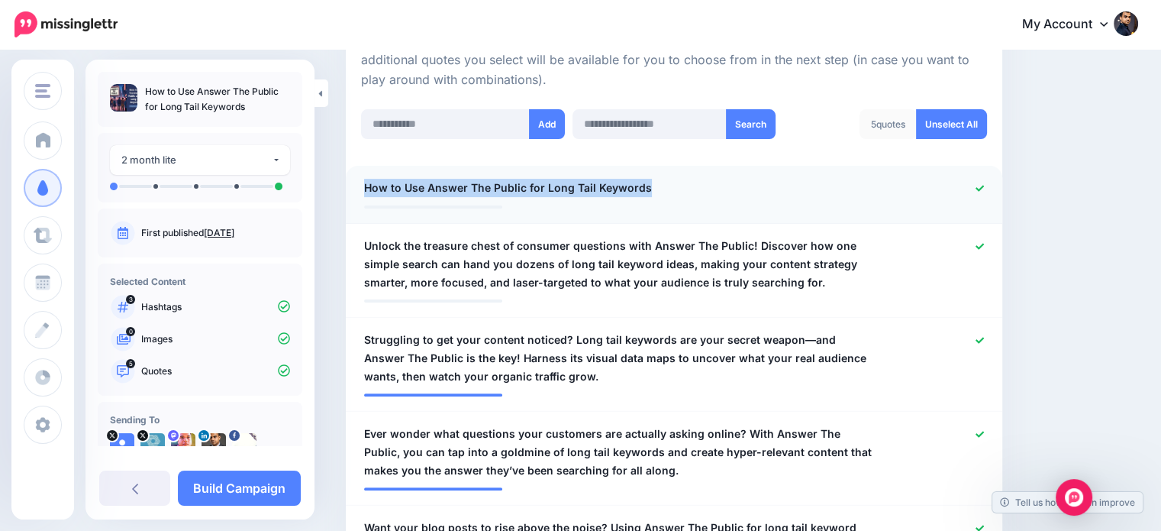
drag, startPoint x: 656, startPoint y: 188, endPoint x: 382, endPoint y: 189, distance: 274.0
click at [354, 195] on div "**********" at bounding box center [621, 188] width 536 height 19
copy span "How to Use Answer The Public for Long Tail Keywords"
click at [984, 188] on icon at bounding box center [980, 188] width 8 height 6
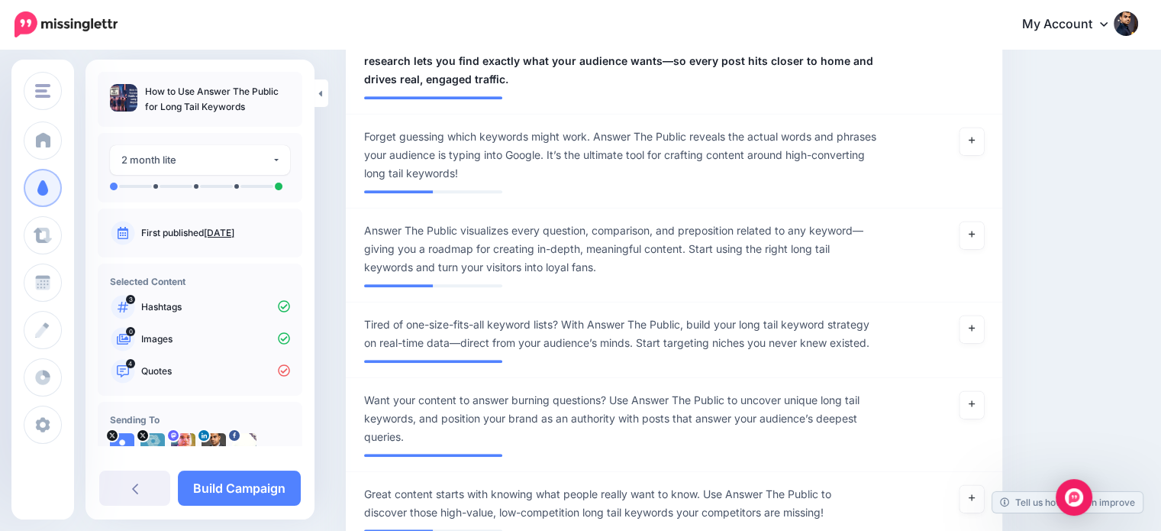
scroll to position [866, 0]
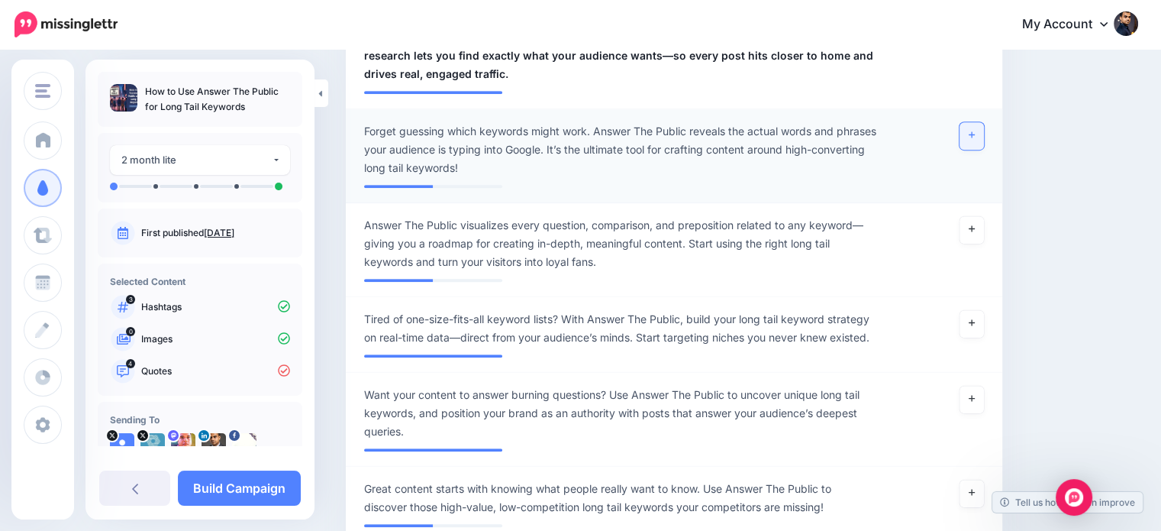
click at [983, 128] on link at bounding box center [971, 135] width 24 height 27
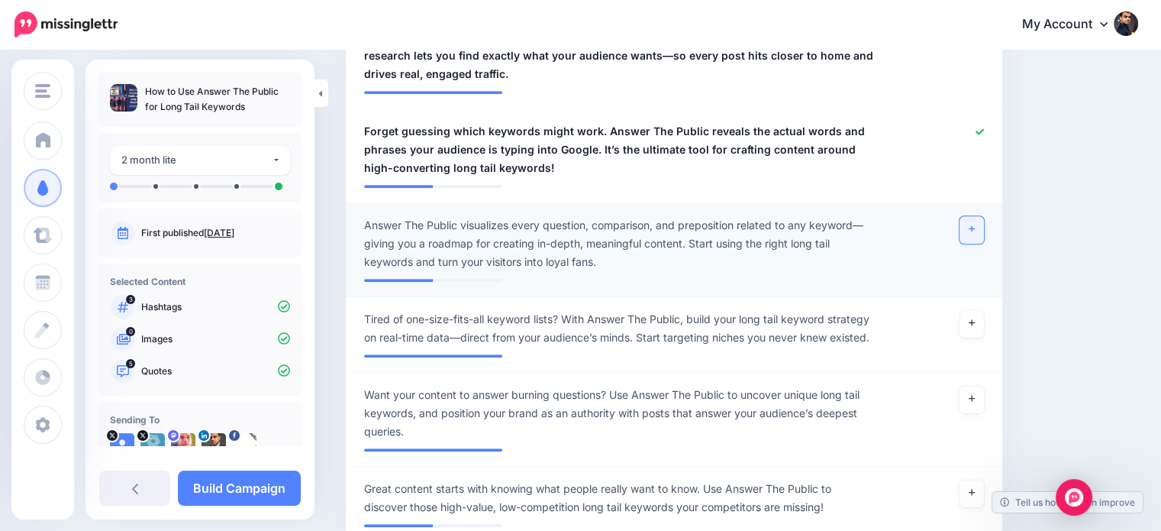
click at [977, 220] on link at bounding box center [971, 229] width 24 height 27
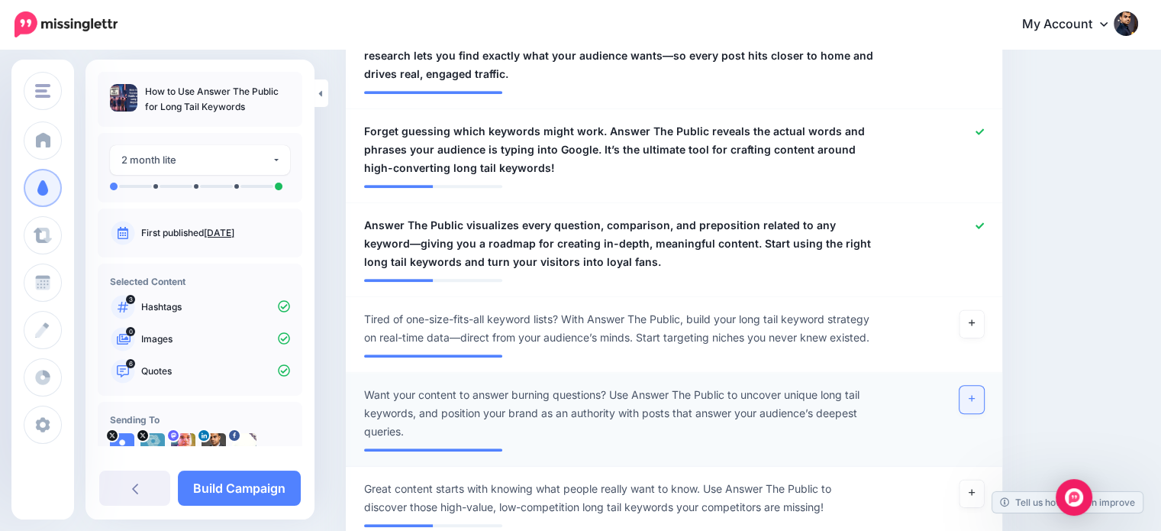
click at [975, 395] on icon at bounding box center [972, 398] width 6 height 8
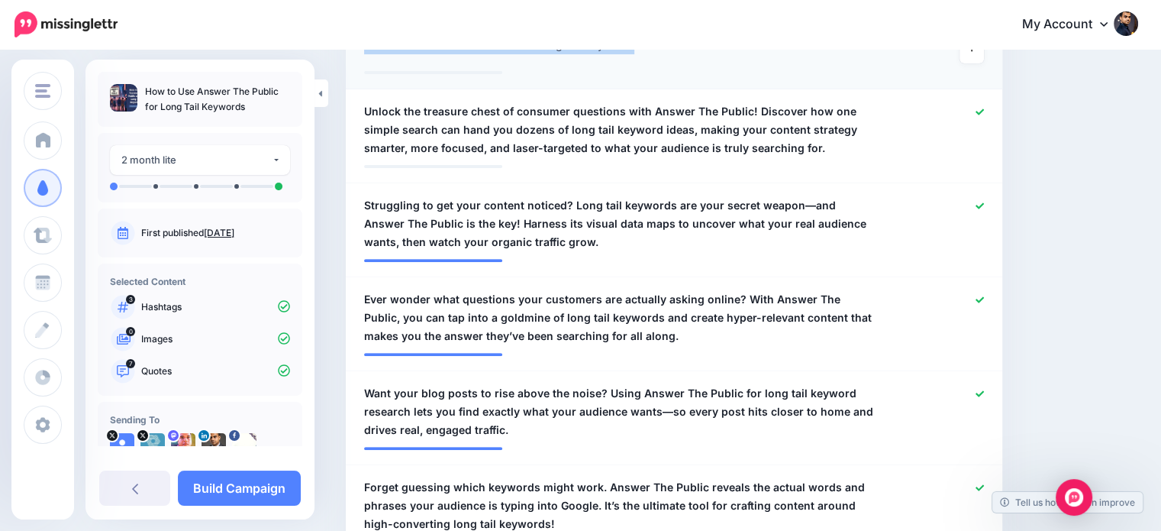
scroll to position [513, 0]
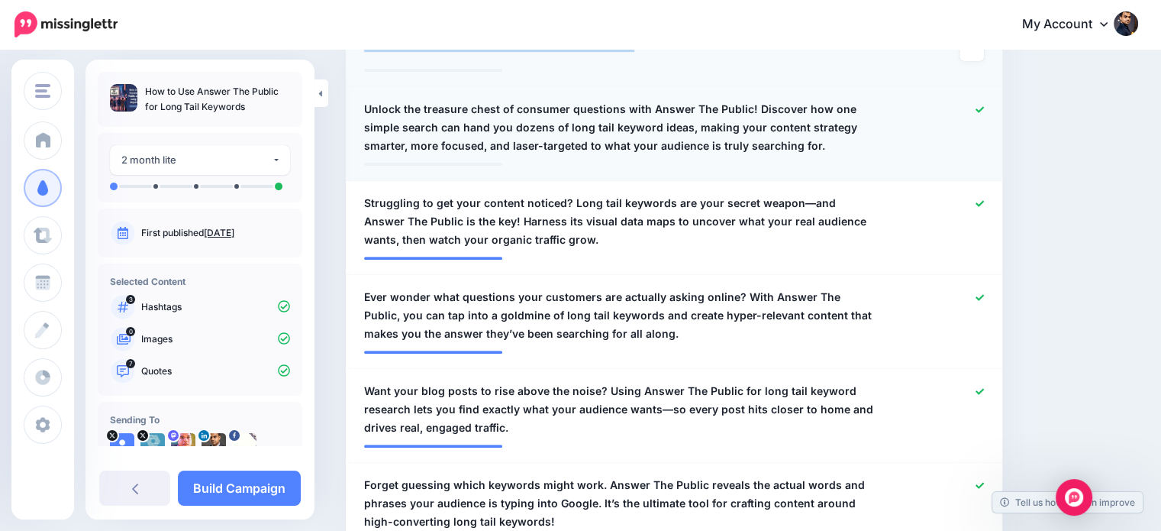
click at [984, 109] on icon at bounding box center [980, 109] width 8 height 8
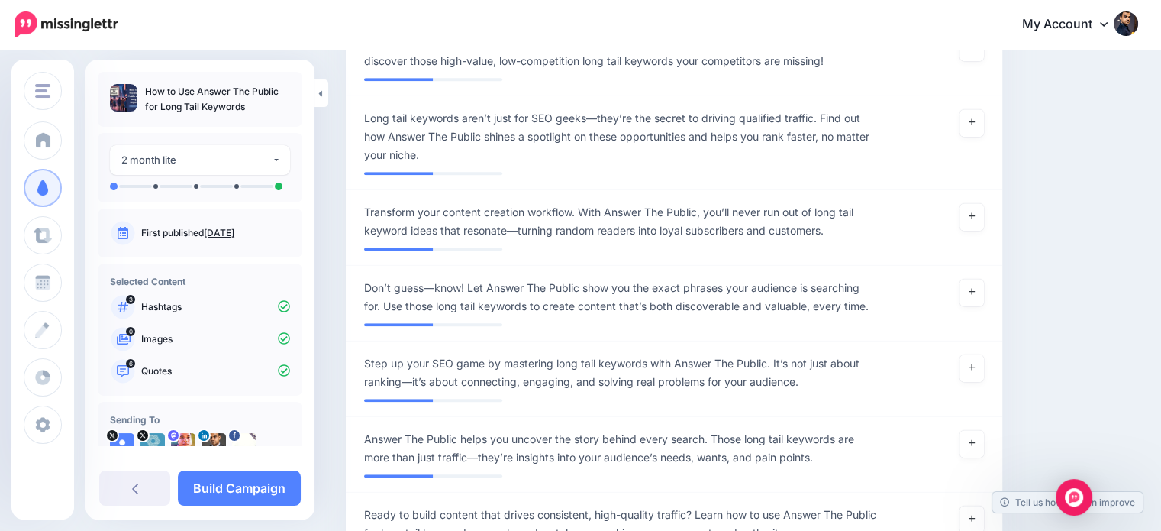
scroll to position [1322, 0]
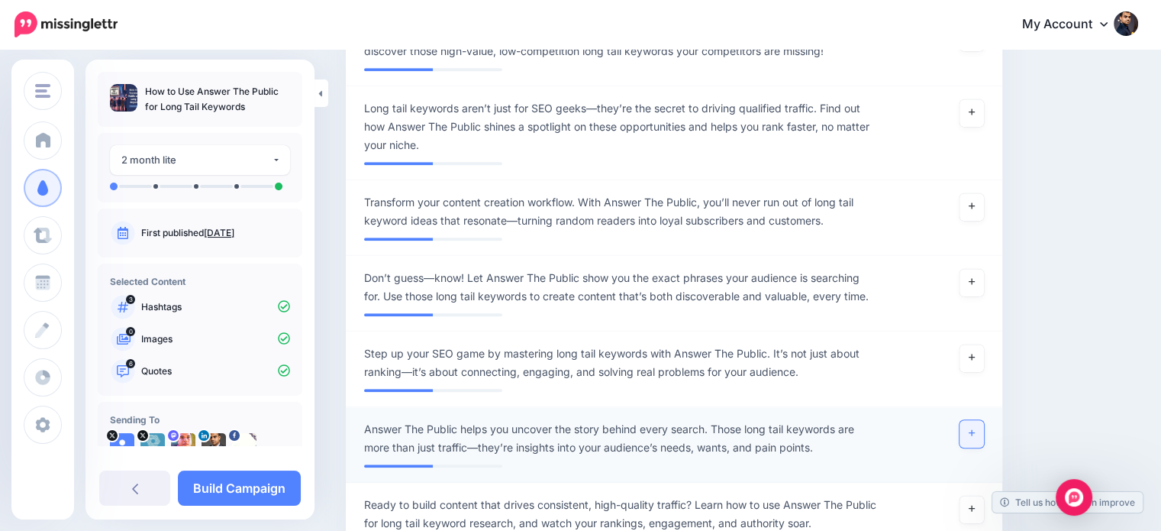
click at [982, 426] on link at bounding box center [971, 433] width 24 height 27
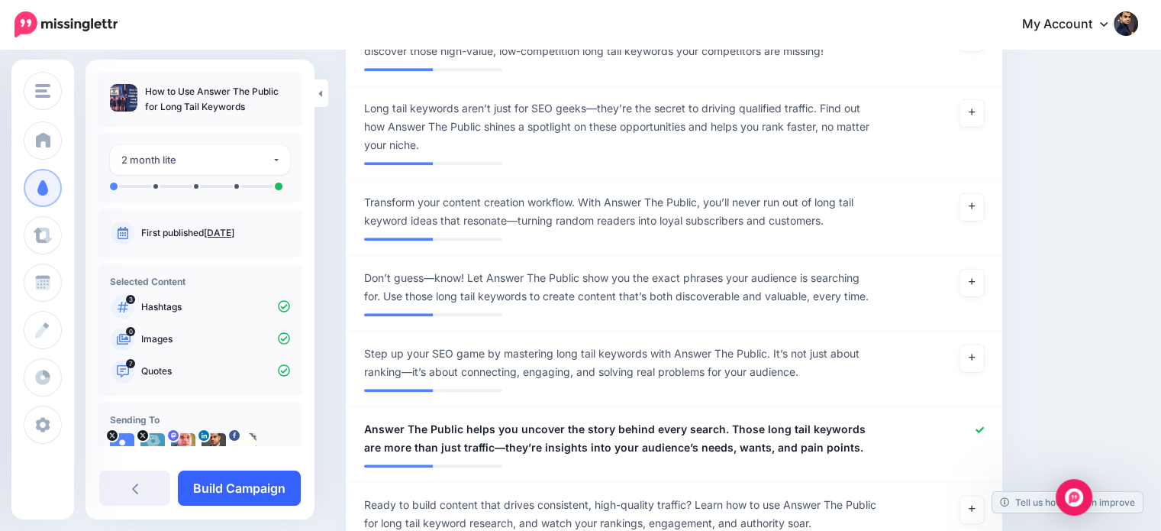
click at [279, 482] on link "Build Campaign" at bounding box center [239, 487] width 123 height 35
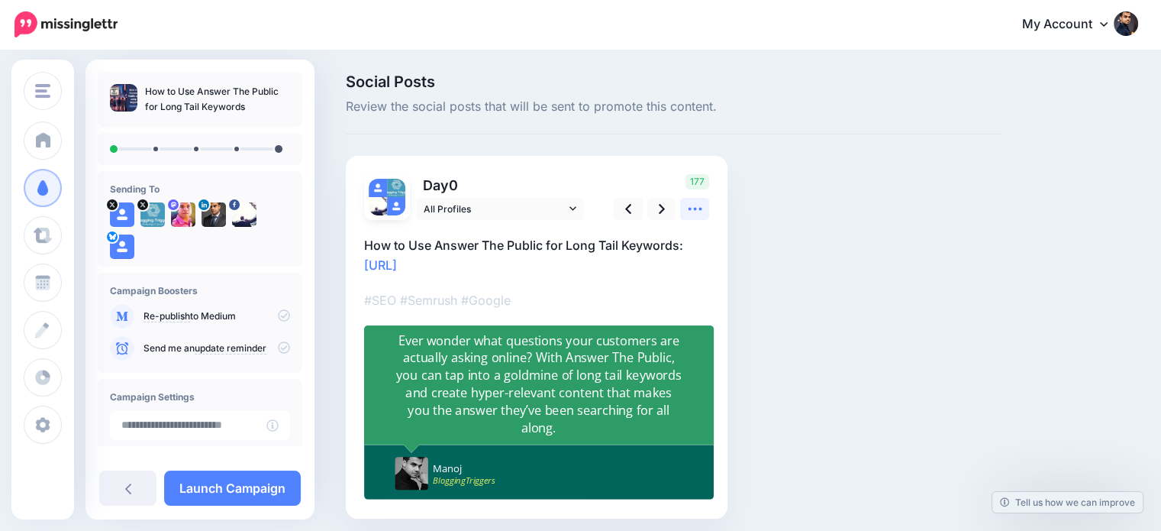
click at [691, 204] on icon at bounding box center [695, 209] width 16 height 16
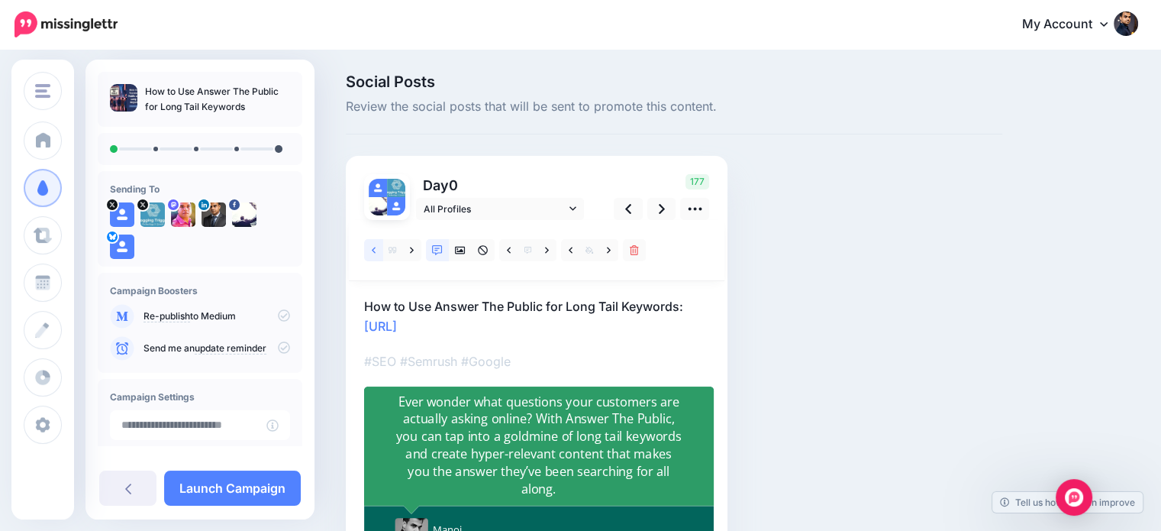
click at [373, 249] on icon at bounding box center [374, 250] width 4 height 11
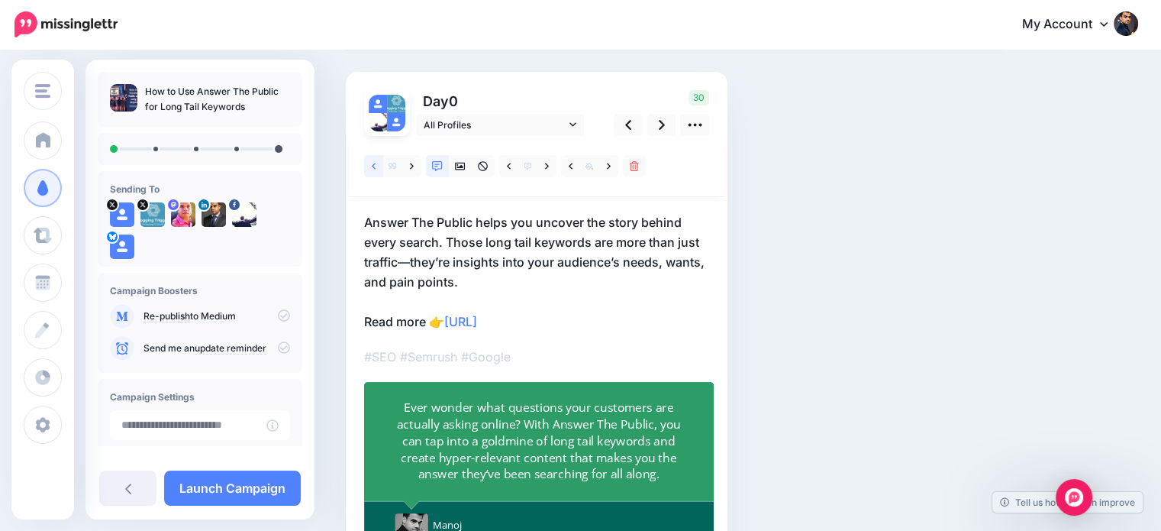
scroll to position [86, 0]
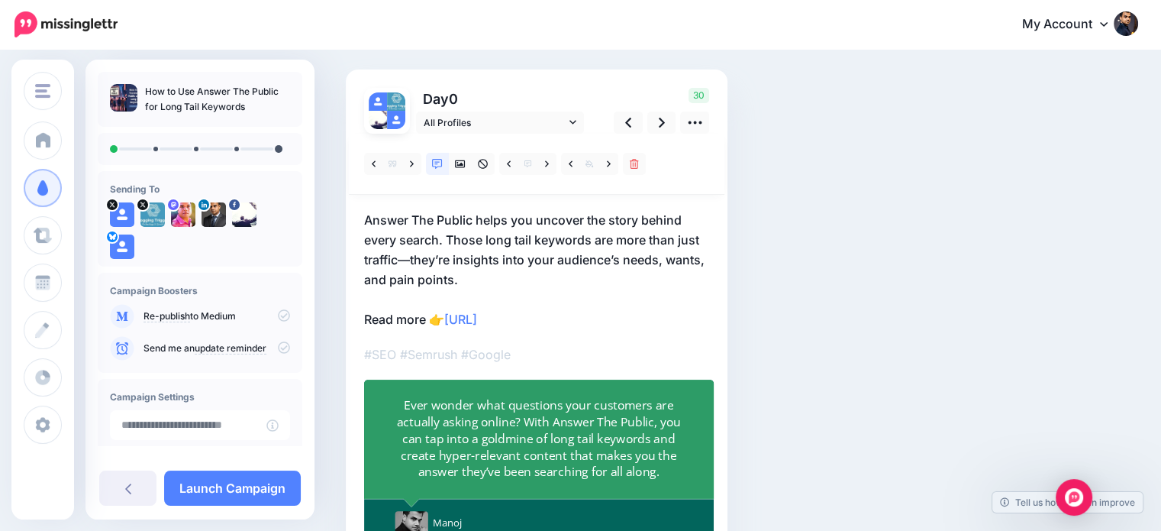
click at [601, 450] on div "Ever wonder what questions your customers are actually asking online? With Answ…" at bounding box center [538, 438] width 285 height 84
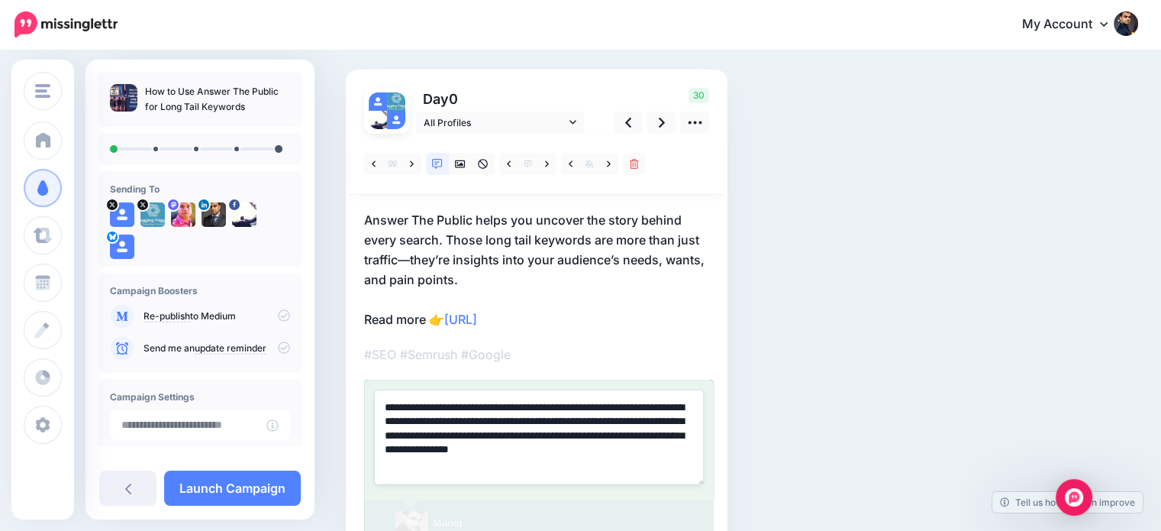
paste textarea
type textarea "**********"
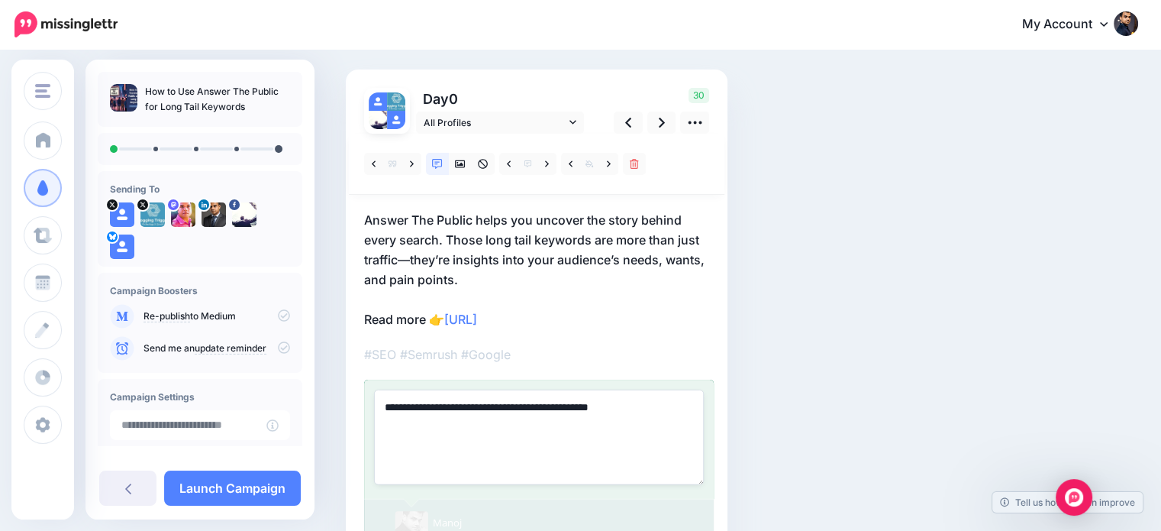
click at [905, 342] on div "Social Posts Review the social posts that will be sent to promote this content.…" at bounding box center [673, 303] width 679 height 631
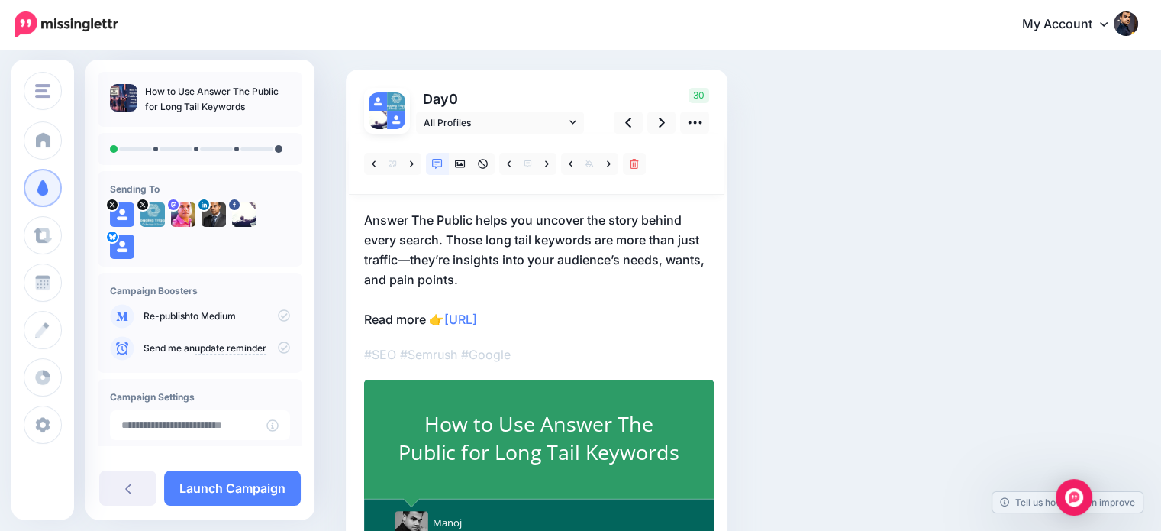
click at [446, 315] on p "Answer The Public helps you uncover the story behind every search. Those long t…" at bounding box center [536, 269] width 345 height 119
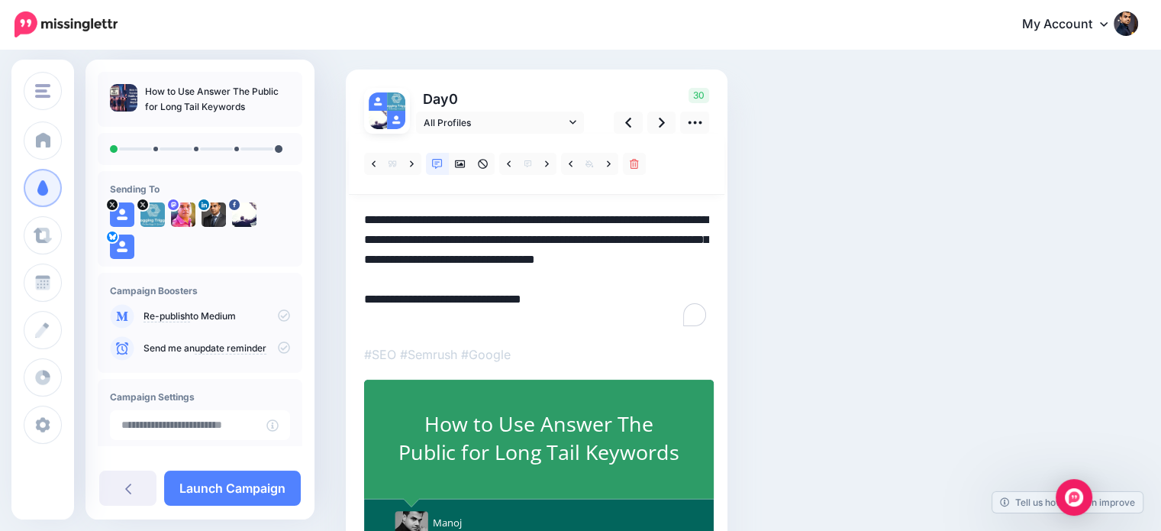
scroll to position [0, 0]
click at [446, 315] on textarea "**********" at bounding box center [536, 269] width 345 height 119
paste textarea "**********"
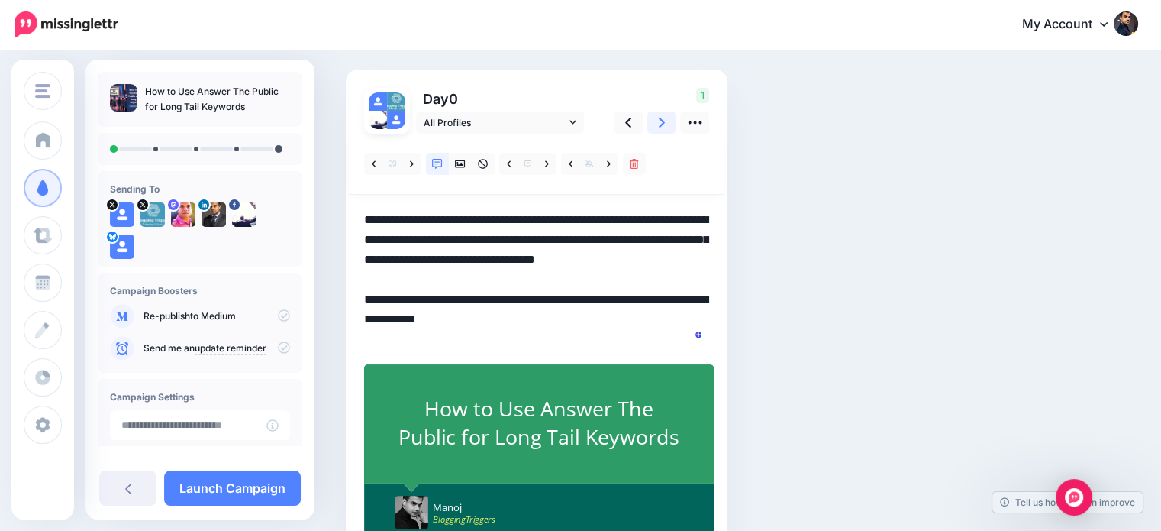
click at [662, 111] on link at bounding box center [661, 122] width 29 height 22
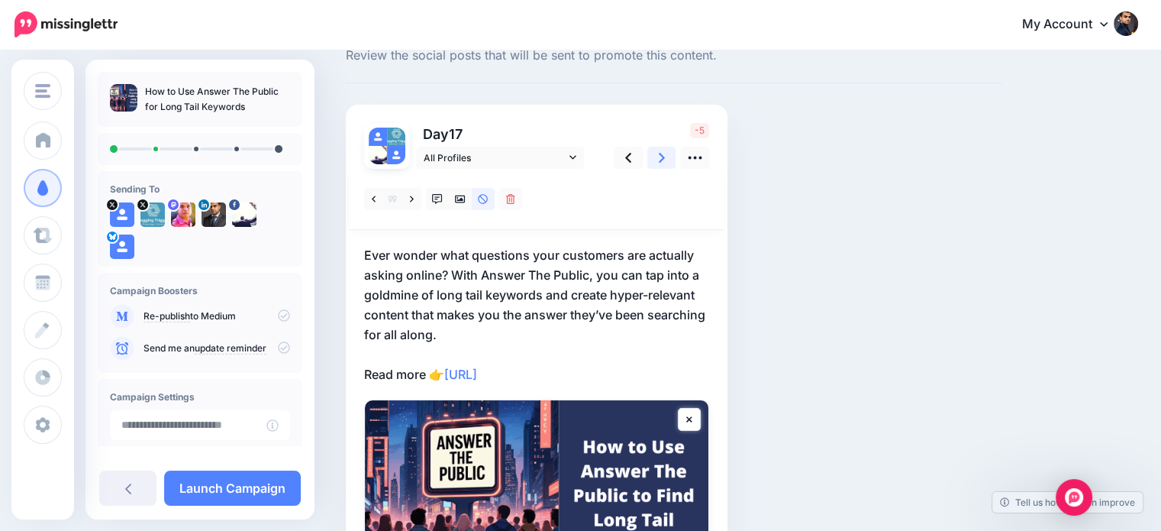
scroll to position [86, 0]
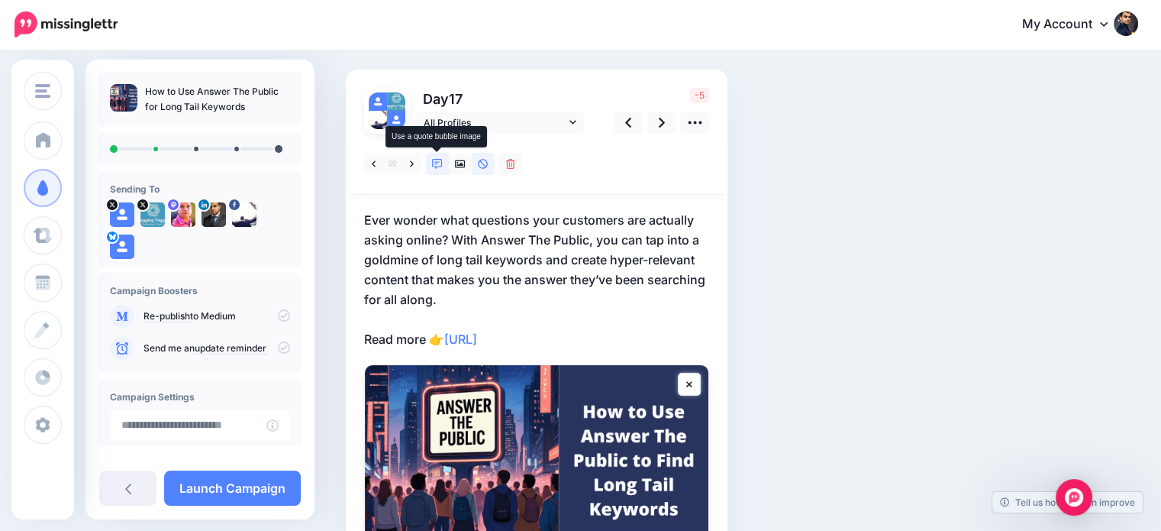
click at [434, 167] on icon at bounding box center [437, 164] width 11 height 11
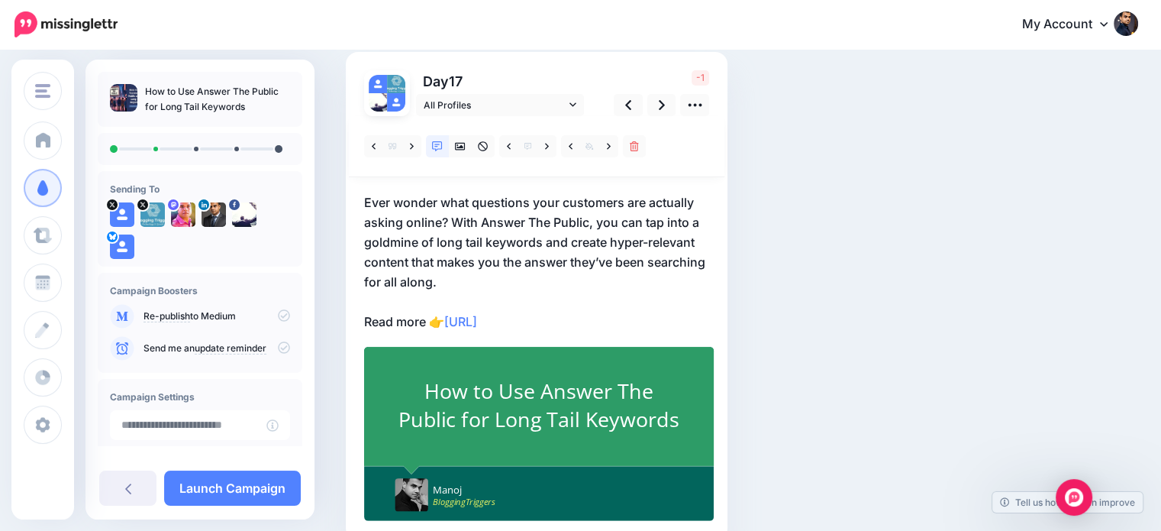
scroll to position [105, 0]
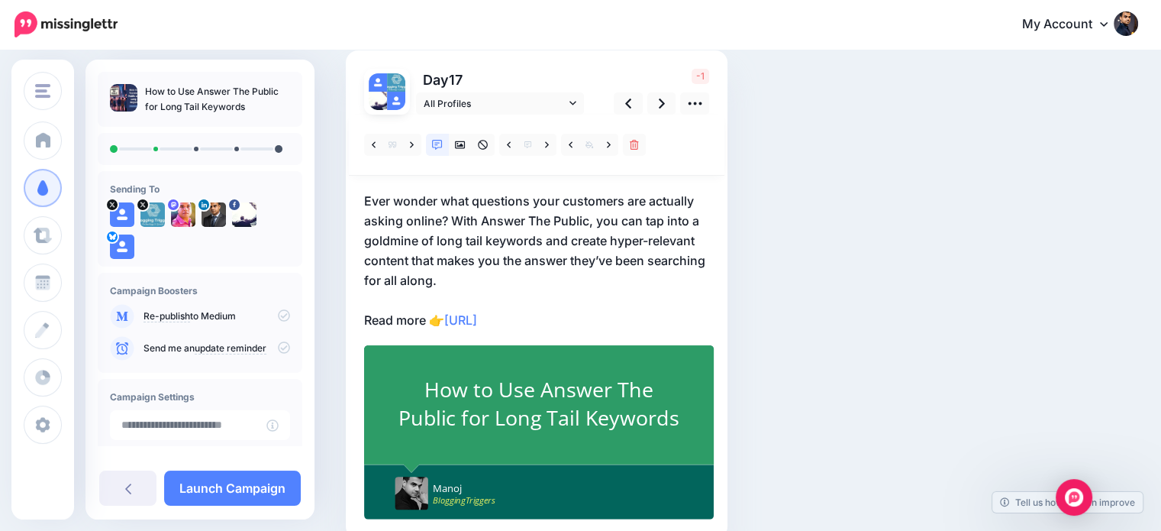
click at [382, 271] on p "Ever wonder what questions your customers are actually asking online? With Answ…" at bounding box center [536, 260] width 345 height 139
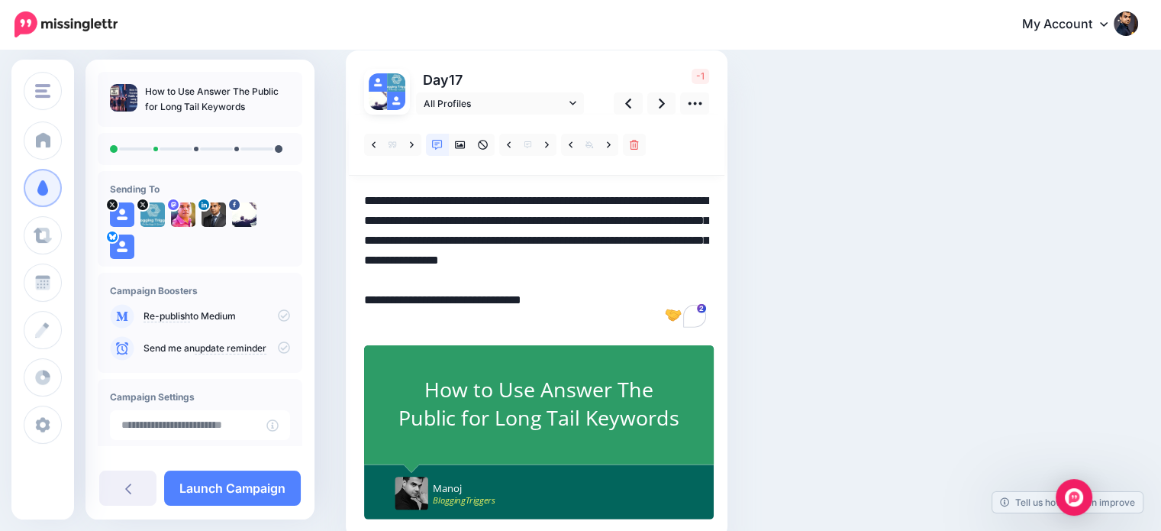
drag, startPoint x: 382, startPoint y: 280, endPoint x: 431, endPoint y: 273, distance: 50.1
click at [431, 273] on textarea "**********" at bounding box center [536, 260] width 345 height 139
drag, startPoint x: 502, startPoint y: 260, endPoint x: 528, endPoint y: 250, distance: 27.5
click at [528, 250] on textarea "**********" at bounding box center [536, 260] width 345 height 139
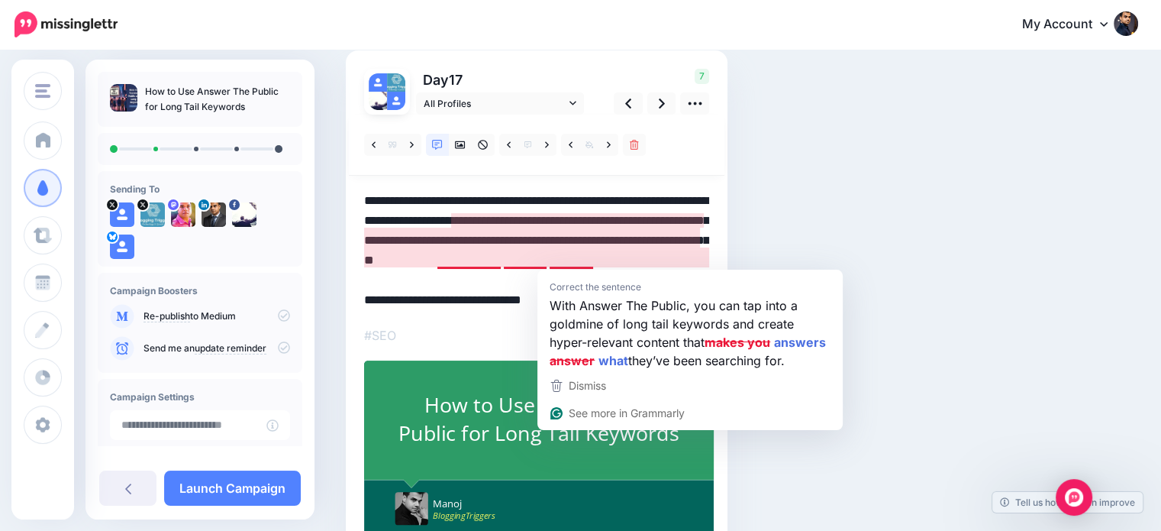
drag, startPoint x: 550, startPoint y: 258, endPoint x: 734, endPoint y: 258, distance: 184.0
click at [734, 258] on div "Social Posts Review the social posts that will be sent to promote this content.…" at bounding box center [673, 284] width 679 height 631
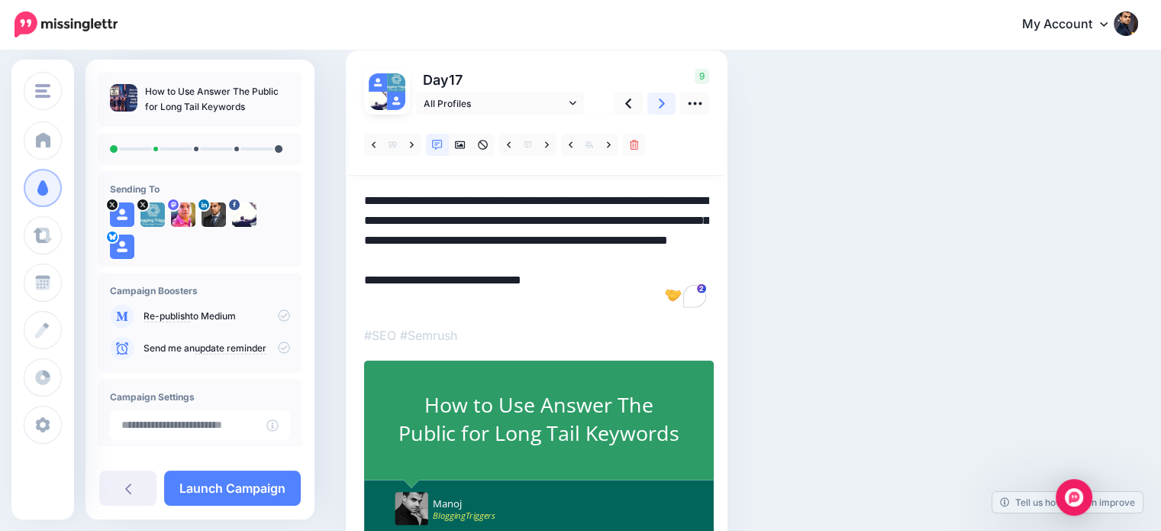
click at [656, 95] on link at bounding box center [661, 103] width 29 height 22
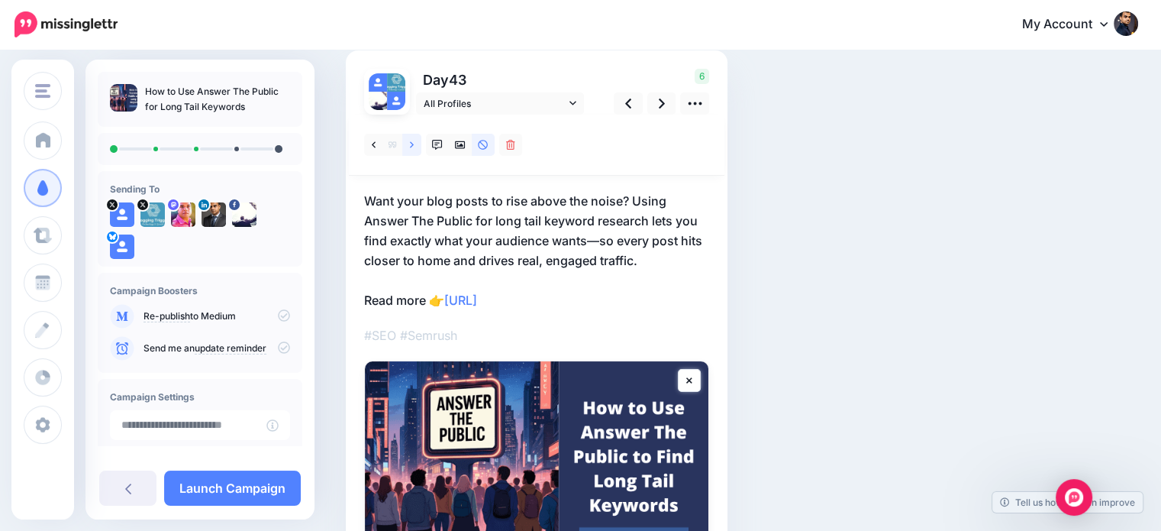
click at [414, 143] on link at bounding box center [411, 145] width 19 height 22
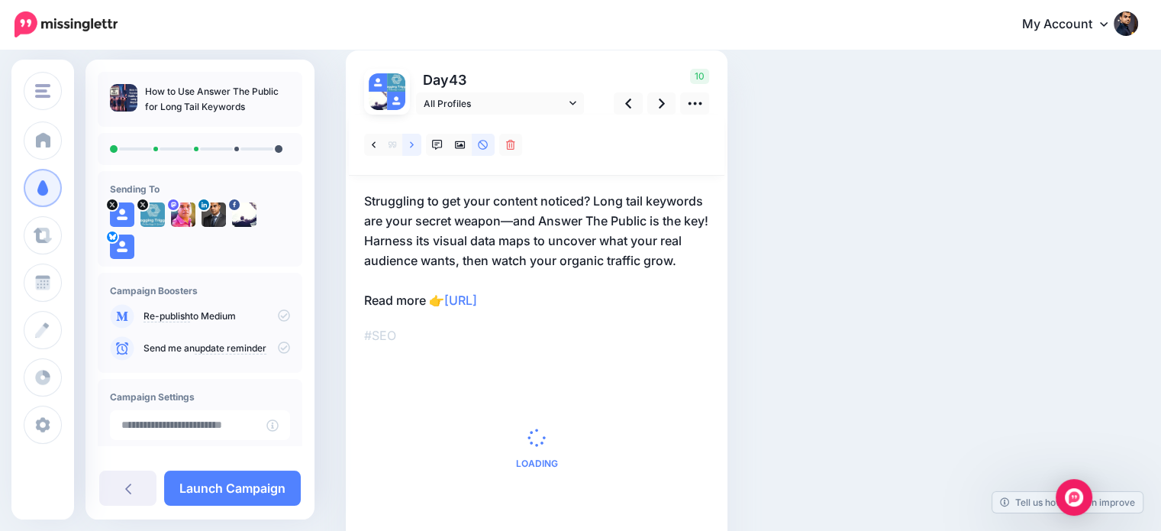
click at [414, 140] on link at bounding box center [411, 145] width 19 height 22
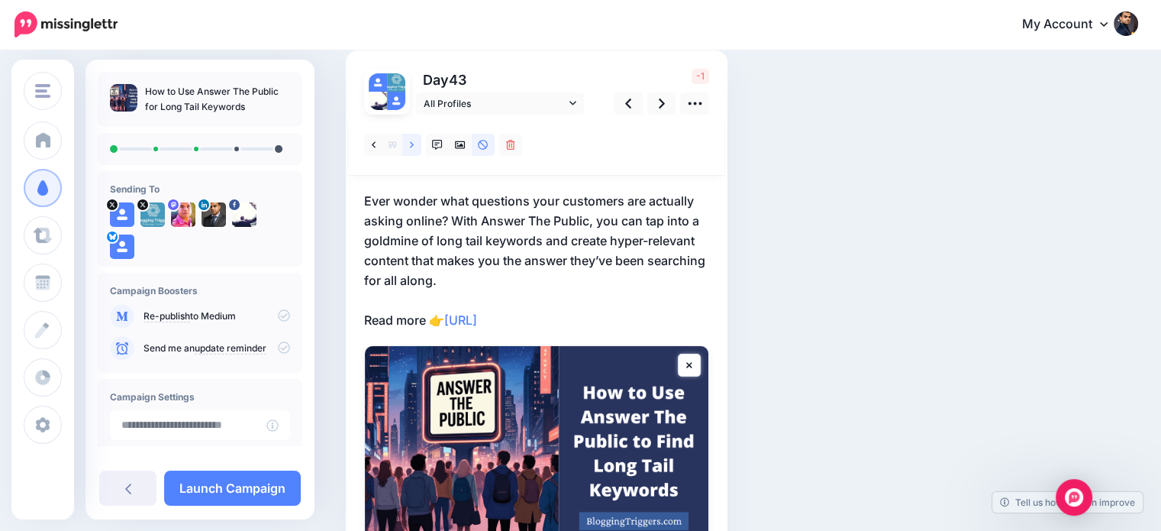
click at [417, 140] on link at bounding box center [411, 145] width 19 height 22
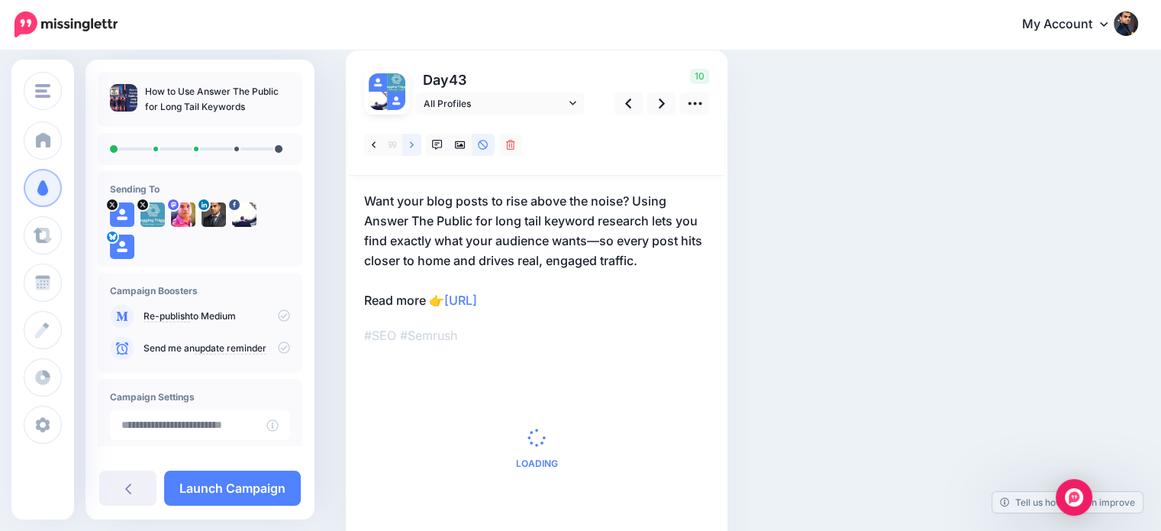
click at [417, 140] on link at bounding box center [411, 145] width 19 height 22
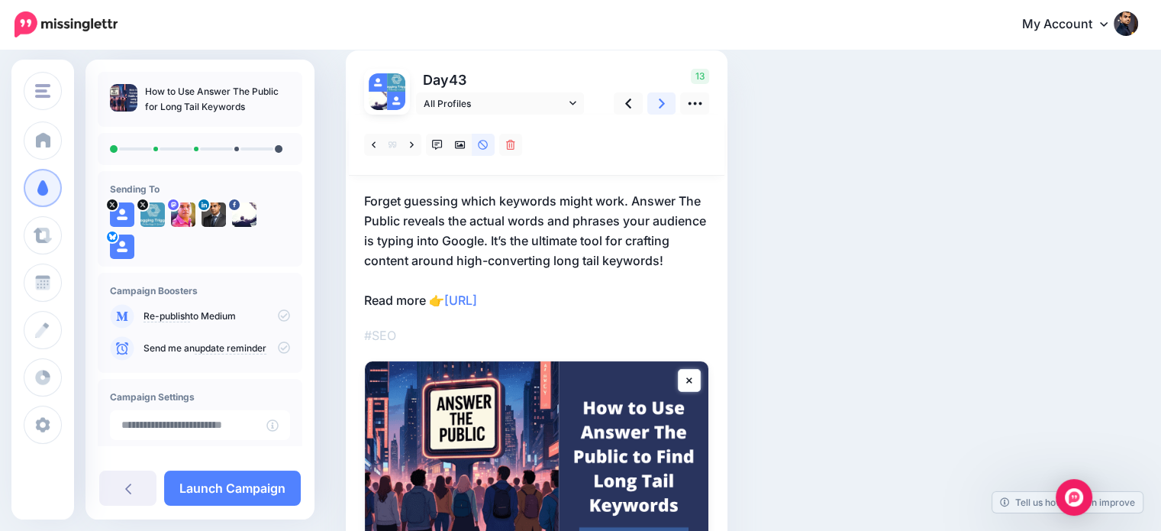
click at [660, 108] on icon at bounding box center [662, 103] width 6 height 16
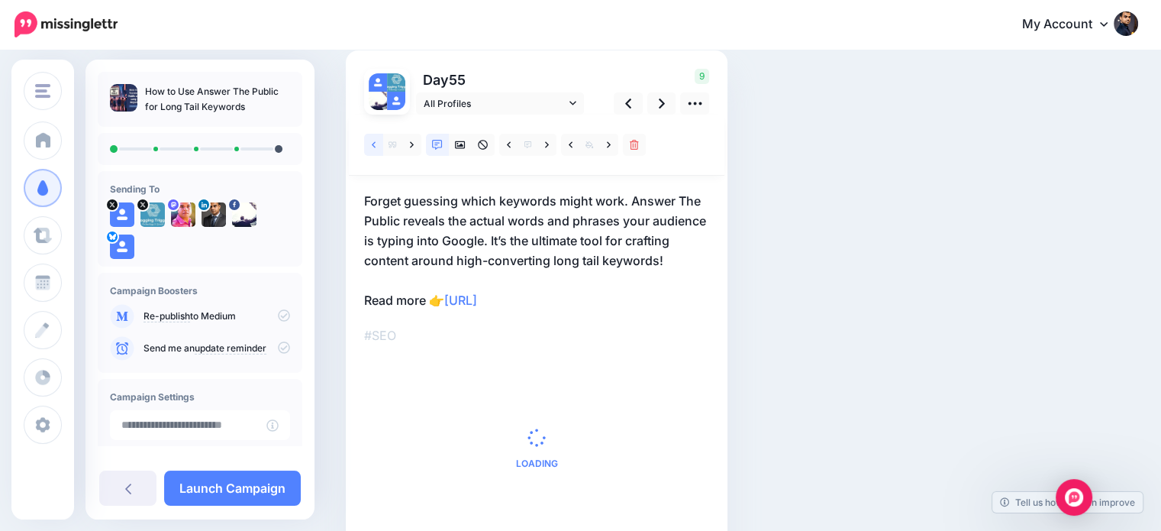
click at [374, 142] on icon at bounding box center [374, 144] width 4 height 6
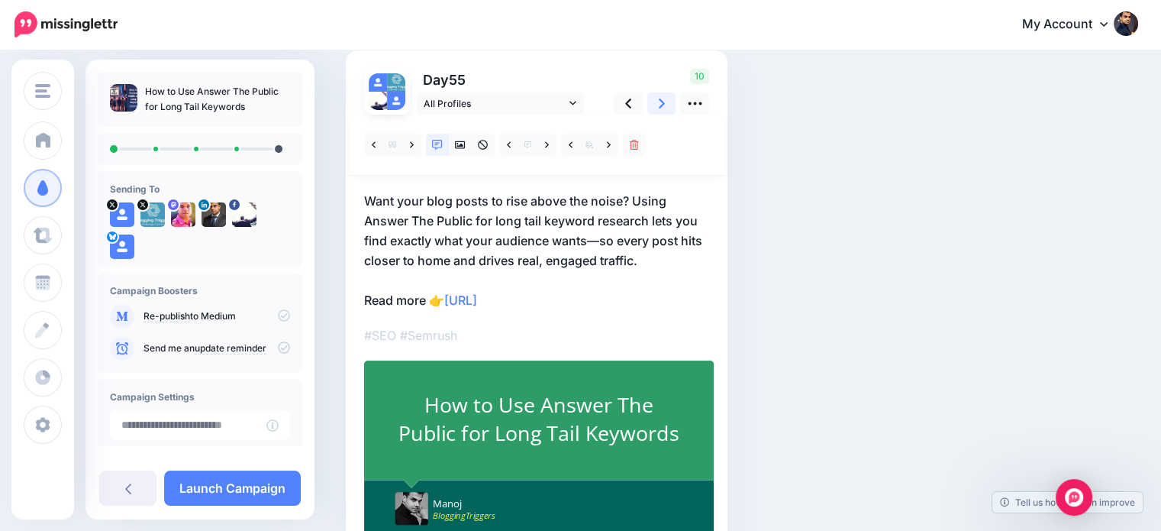
click at [656, 102] on link at bounding box center [661, 103] width 29 height 22
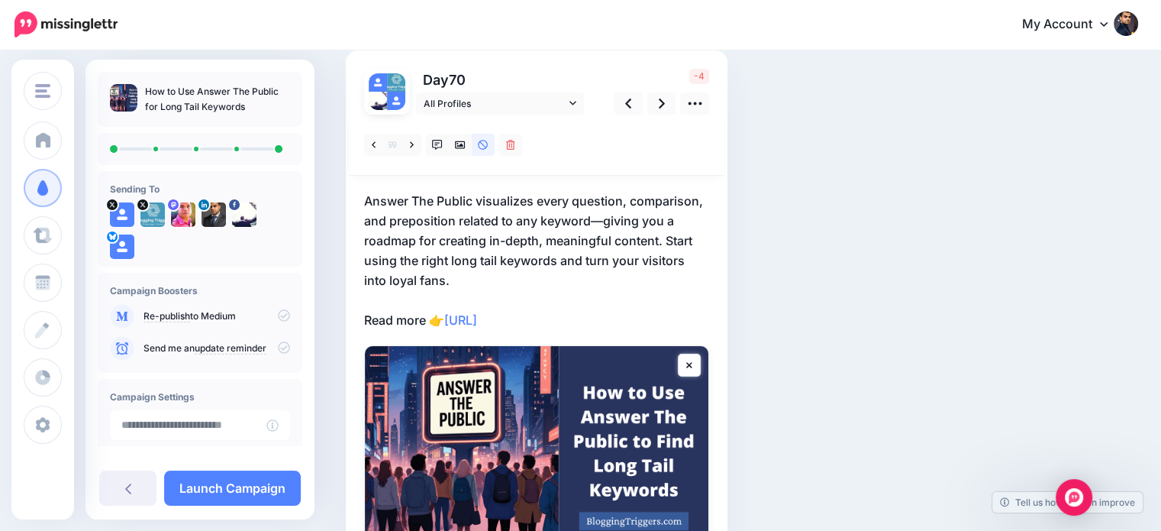
click at [586, 256] on p "Answer The Public visualizes every question, comparison, and preposition relate…" at bounding box center [536, 260] width 345 height 139
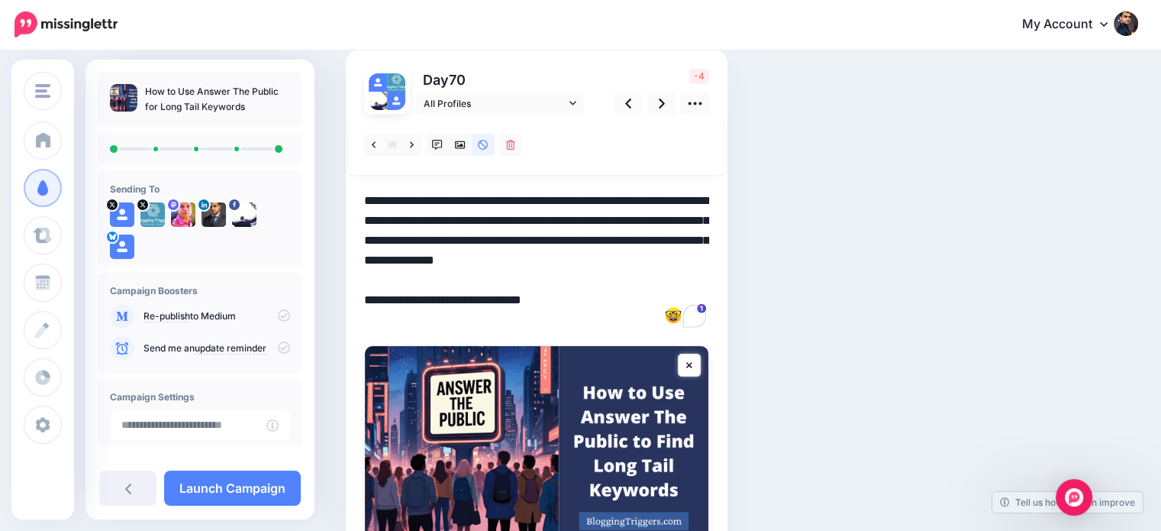
drag, startPoint x: 586, startPoint y: 260, endPoint x: 607, endPoint y: 286, distance: 33.7
click at [607, 286] on textarea "**********" at bounding box center [536, 260] width 345 height 139
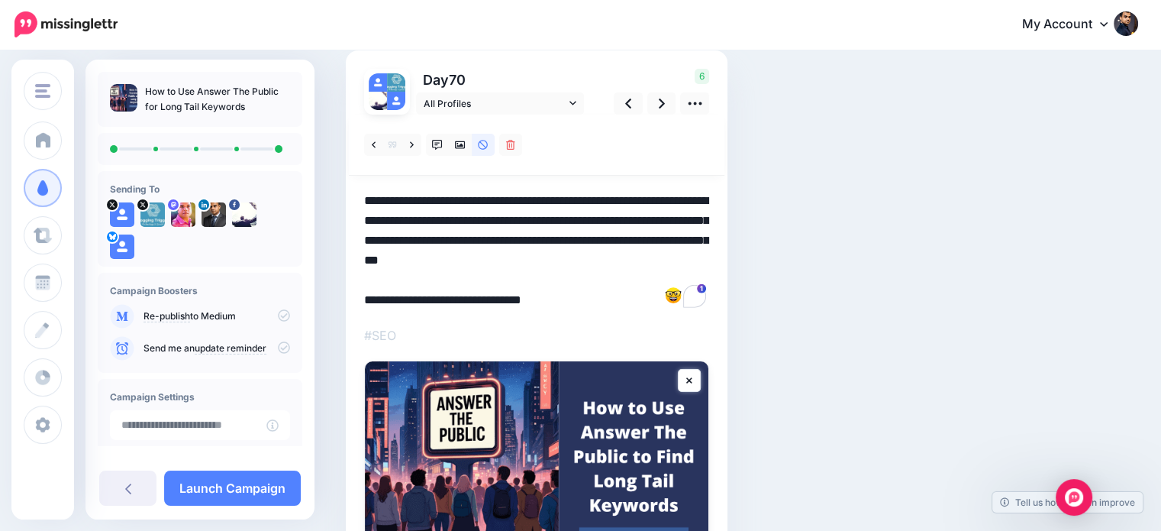
drag, startPoint x: 636, startPoint y: 256, endPoint x: 667, endPoint y: 253, distance: 31.4
click at [667, 253] on textarea "**********" at bounding box center [536, 250] width 345 height 119
click at [611, 273] on textarea "**********" at bounding box center [536, 250] width 345 height 119
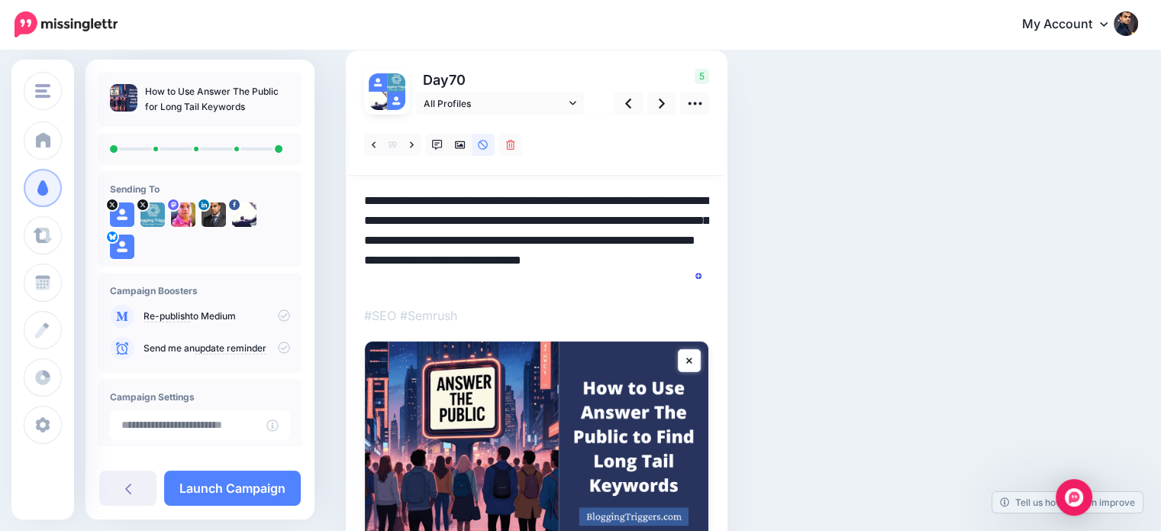
click at [366, 276] on textarea "**********" at bounding box center [536, 240] width 345 height 99
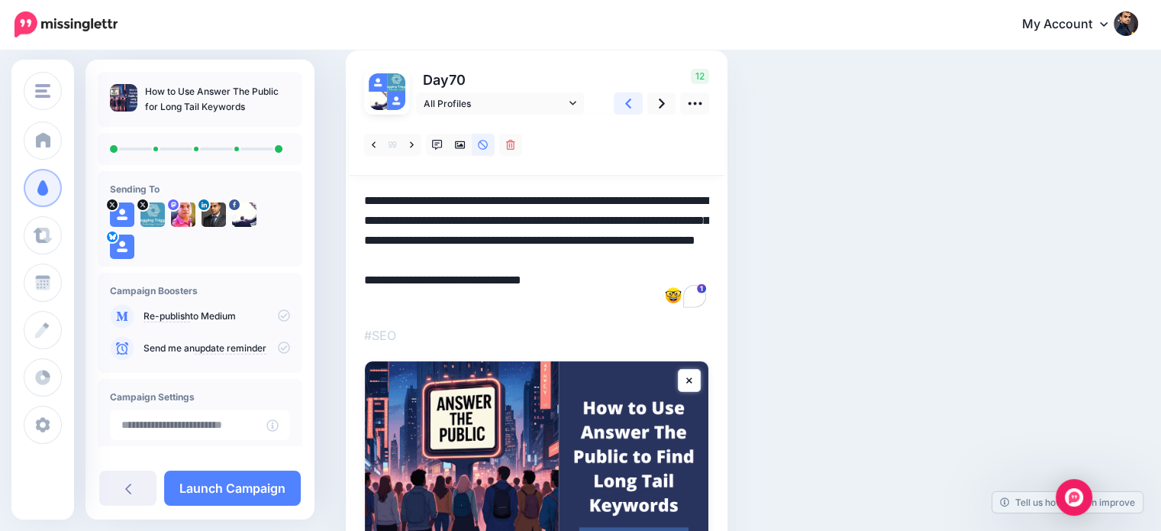
click at [623, 99] on link at bounding box center [628, 103] width 29 height 22
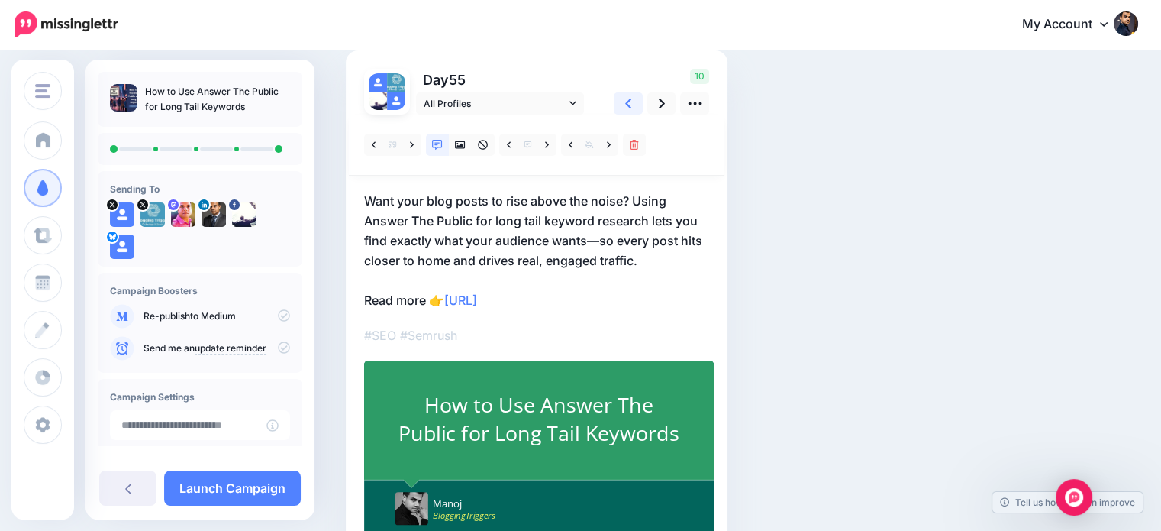
click at [623, 99] on link at bounding box center [628, 103] width 29 height 22
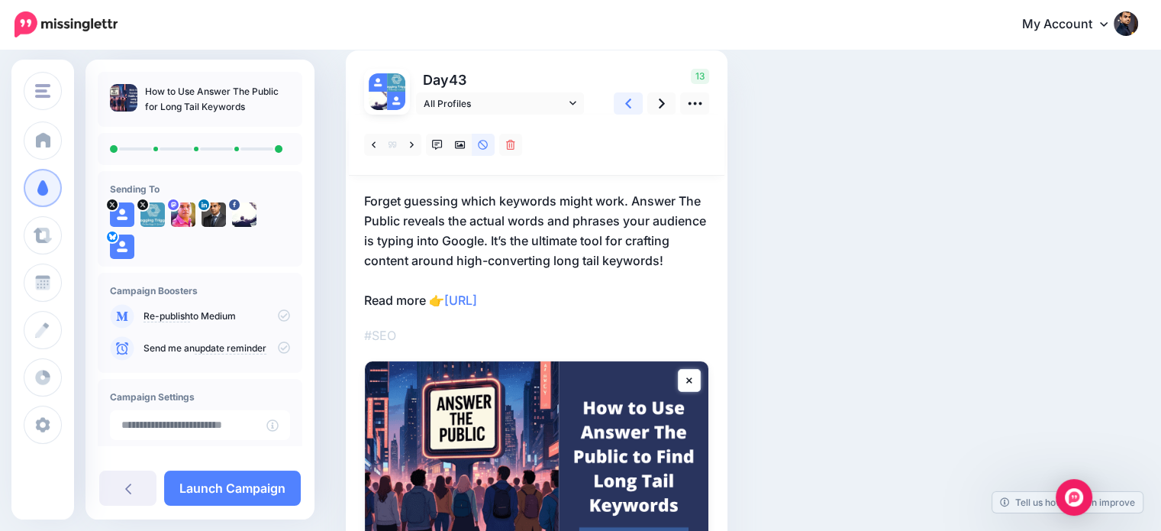
click at [623, 99] on link at bounding box center [628, 103] width 29 height 22
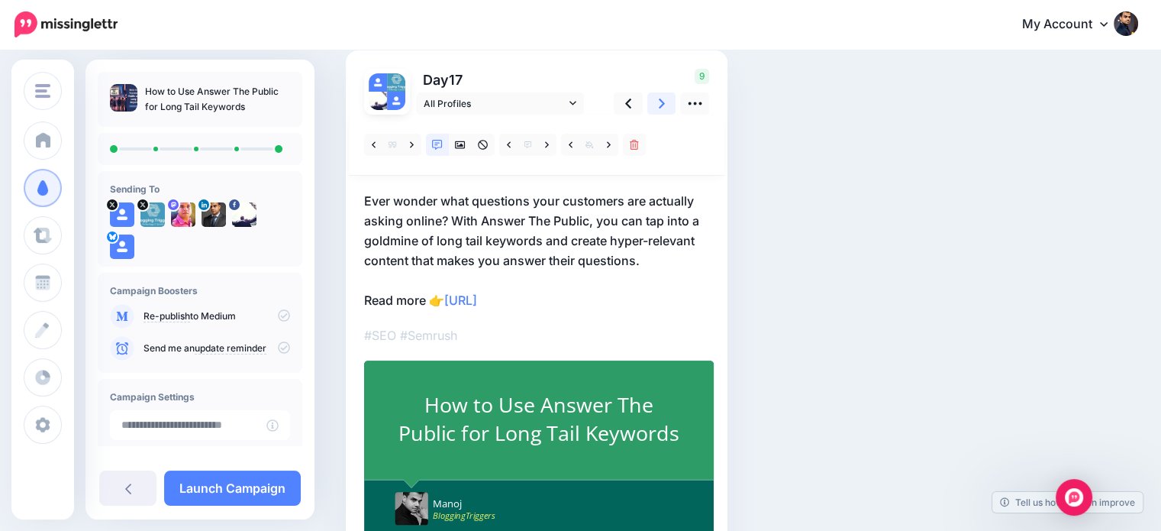
click at [664, 98] on icon at bounding box center [662, 103] width 6 height 16
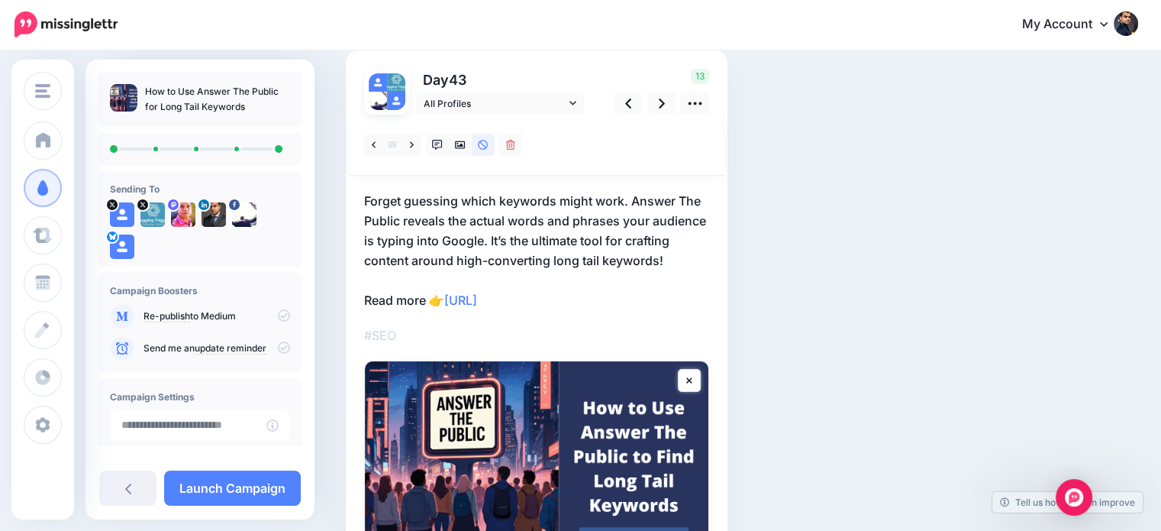
click at [518, 240] on p "Forget guessing which keywords might work. Answer The Public reveals the actual…" at bounding box center [536, 250] width 345 height 119
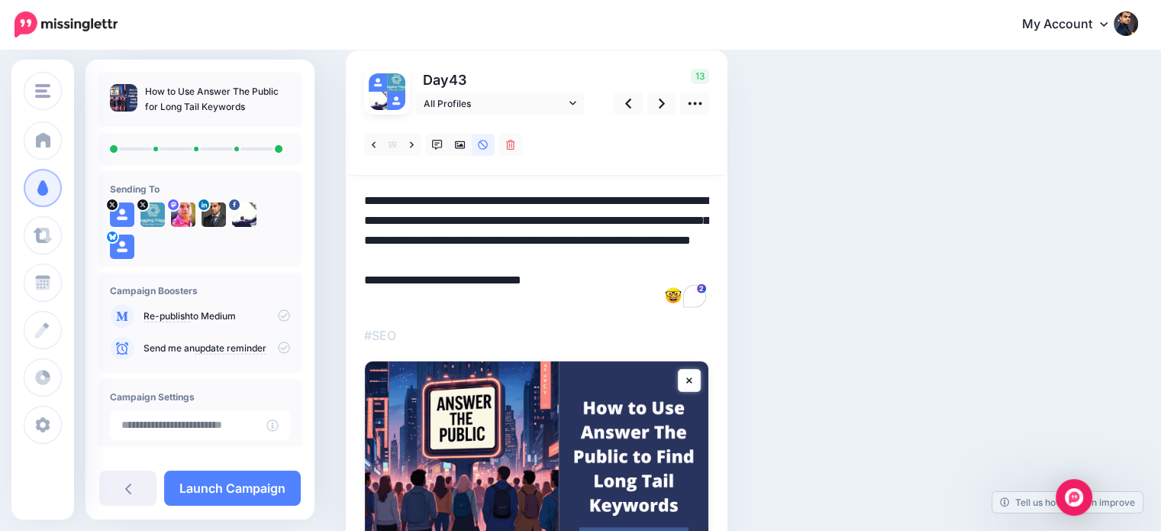
drag, startPoint x: 510, startPoint y: 235, endPoint x: 577, endPoint y: 231, distance: 67.3
click at [577, 231] on textarea "**********" at bounding box center [536, 250] width 345 height 119
click at [660, 101] on icon at bounding box center [662, 103] width 6 height 16
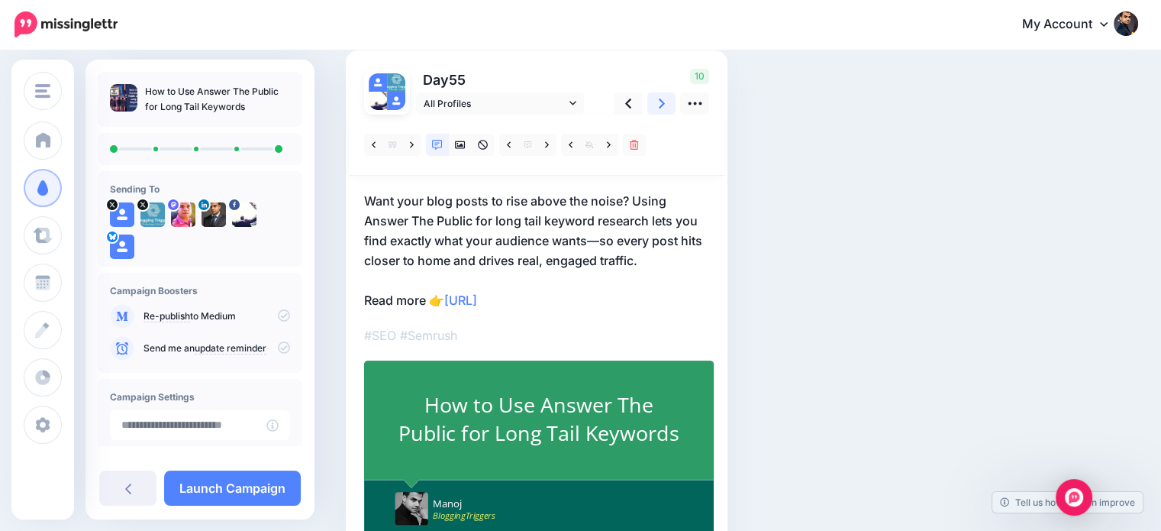
click at [660, 101] on icon at bounding box center [662, 103] width 6 height 16
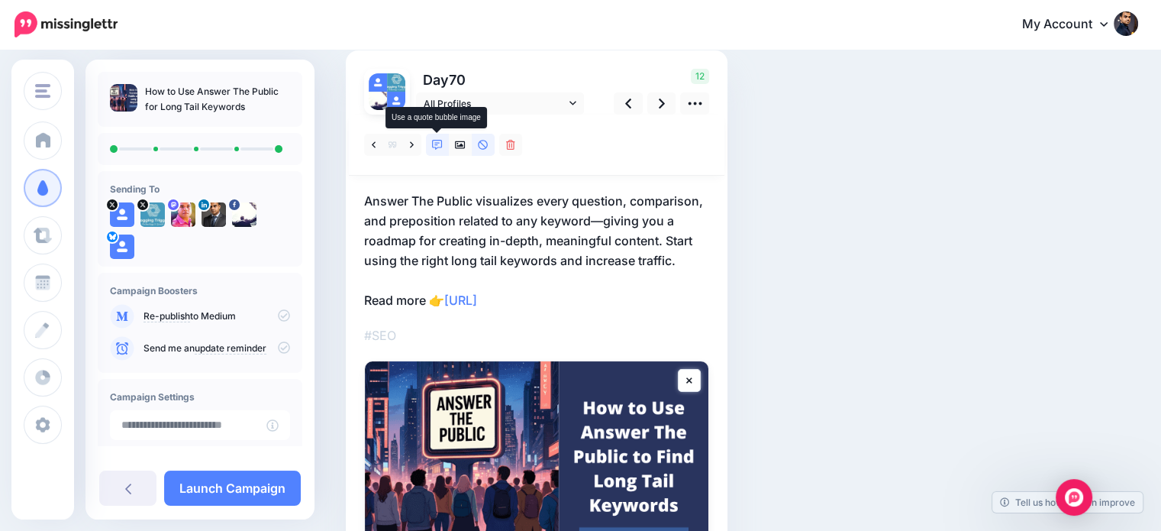
click at [437, 143] on icon at bounding box center [437, 145] width 11 height 11
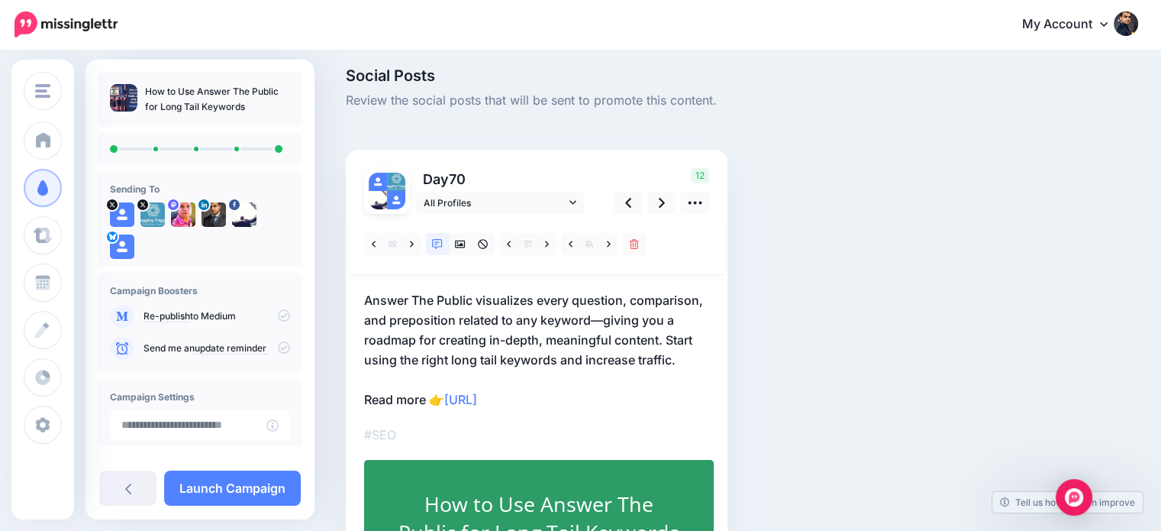
scroll to position [105, 0]
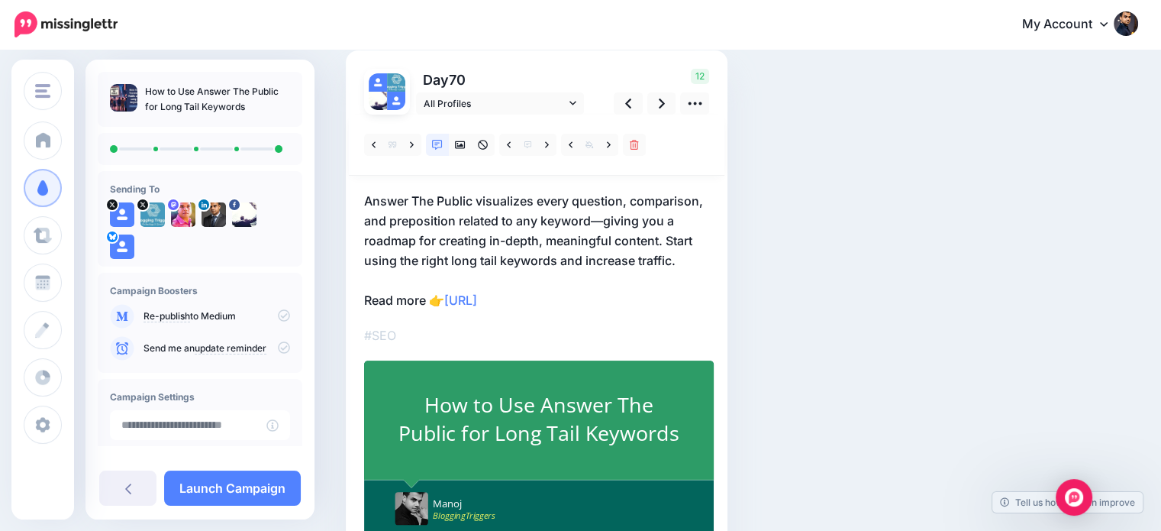
click at [412, 253] on p "Answer The Public visualizes every question, comparison, and preposition relate…" at bounding box center [536, 250] width 345 height 119
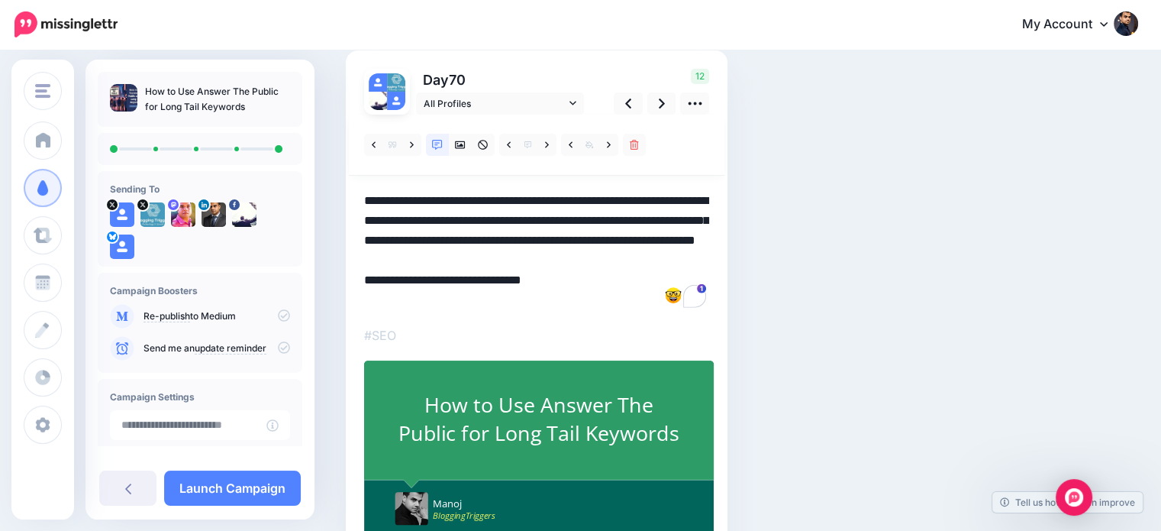
drag, startPoint x: 397, startPoint y: 256, endPoint x: 451, endPoint y: 256, distance: 54.2
click at [451, 256] on textarea "**********" at bounding box center [536, 250] width 345 height 119
click at [1029, 237] on div "Social Posts Review the social posts that will be sent to promote this content.…" at bounding box center [741, 284] width 815 height 631
drag, startPoint x: 560, startPoint y: 256, endPoint x: 582, endPoint y: 252, distance: 21.7
click at [582, 252] on textarea "**********" at bounding box center [536, 250] width 345 height 119
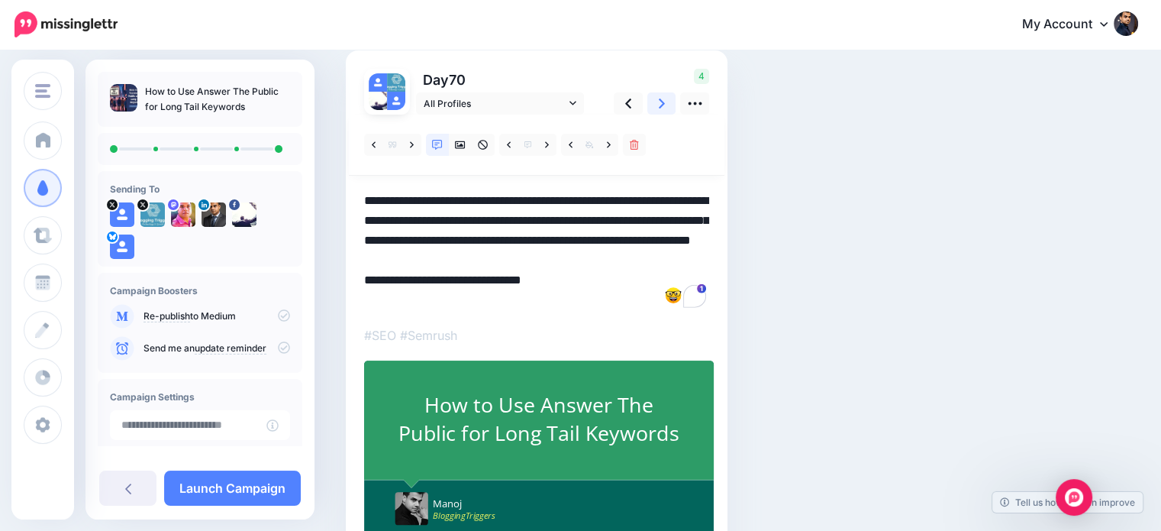
type textarea "**********"
click at [664, 101] on icon at bounding box center [662, 103] width 6 height 16
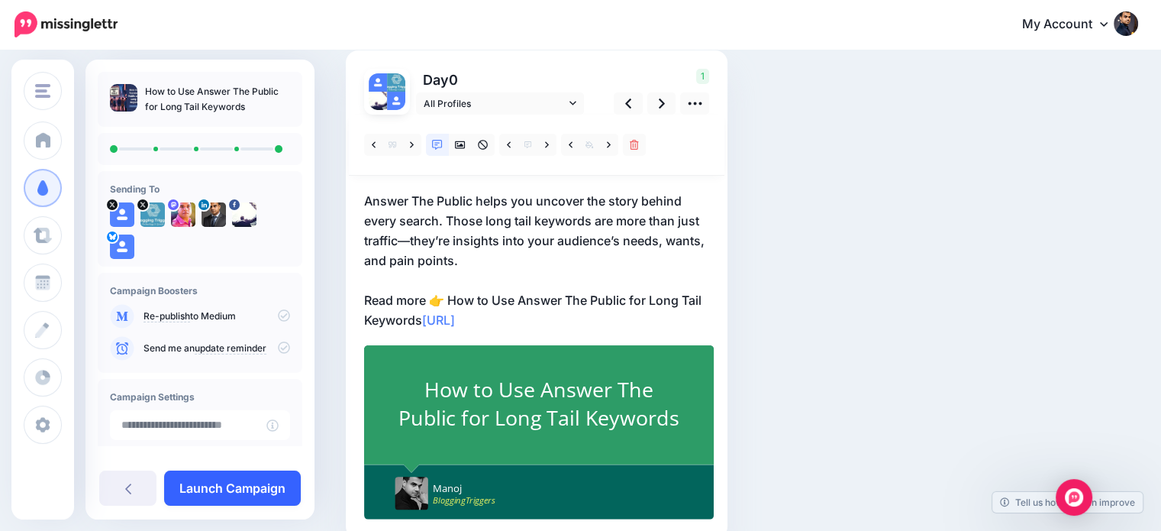
click at [278, 484] on link "Launch Campaign" at bounding box center [232, 487] width 137 height 35
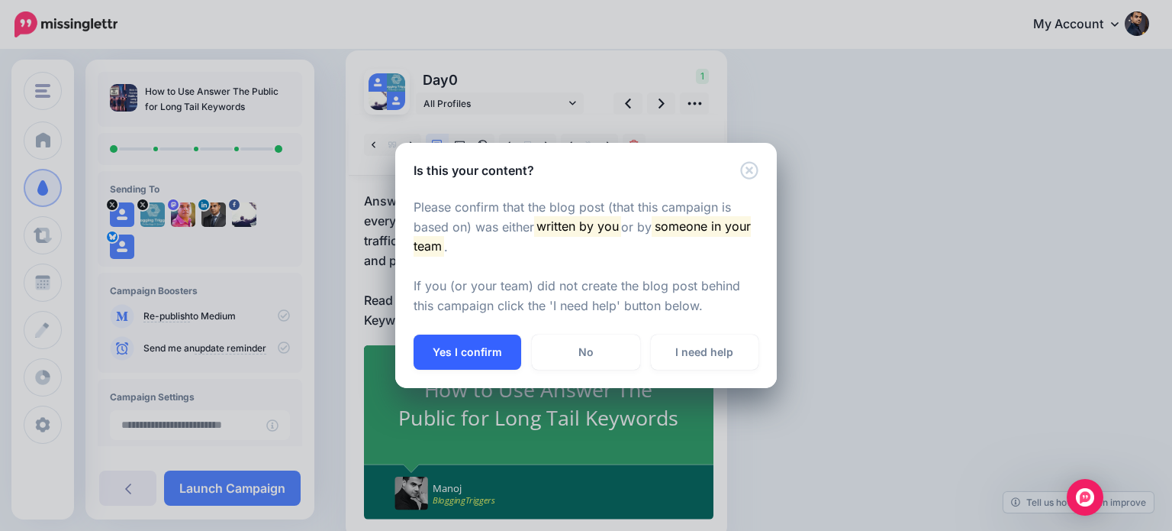
click at [506, 359] on button "Yes I confirm" at bounding box center [468, 351] width 108 height 35
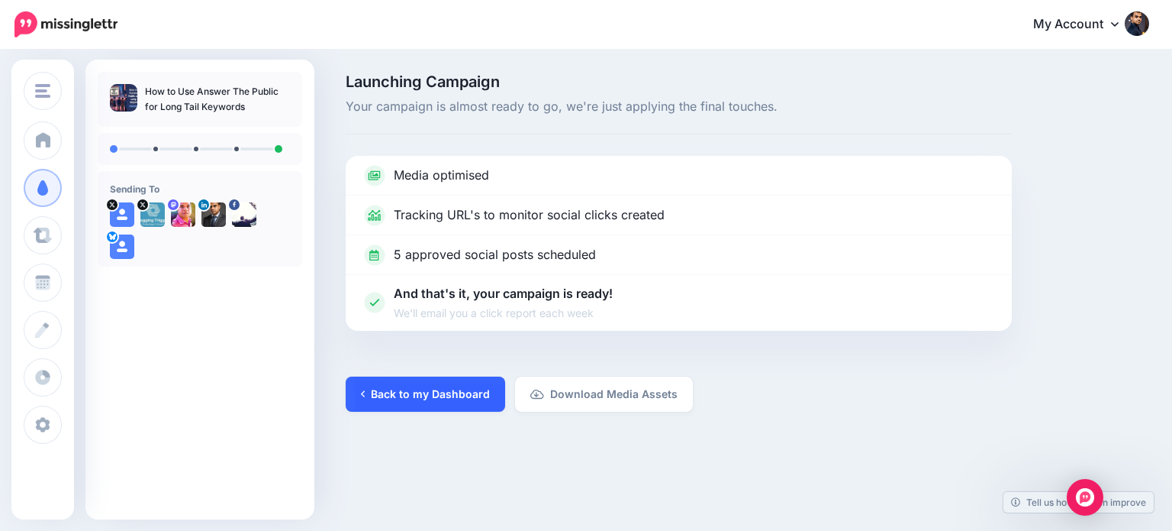
click at [484, 387] on link "Back to my Dashboard" at bounding box center [426, 393] width 160 height 35
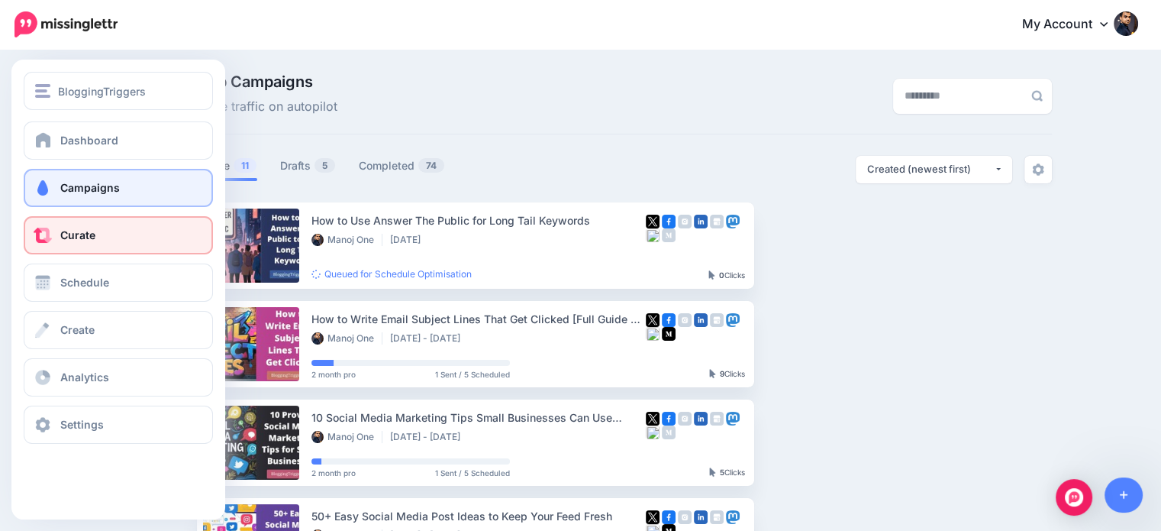
click at [85, 240] on span "Curate" at bounding box center [77, 234] width 35 height 13
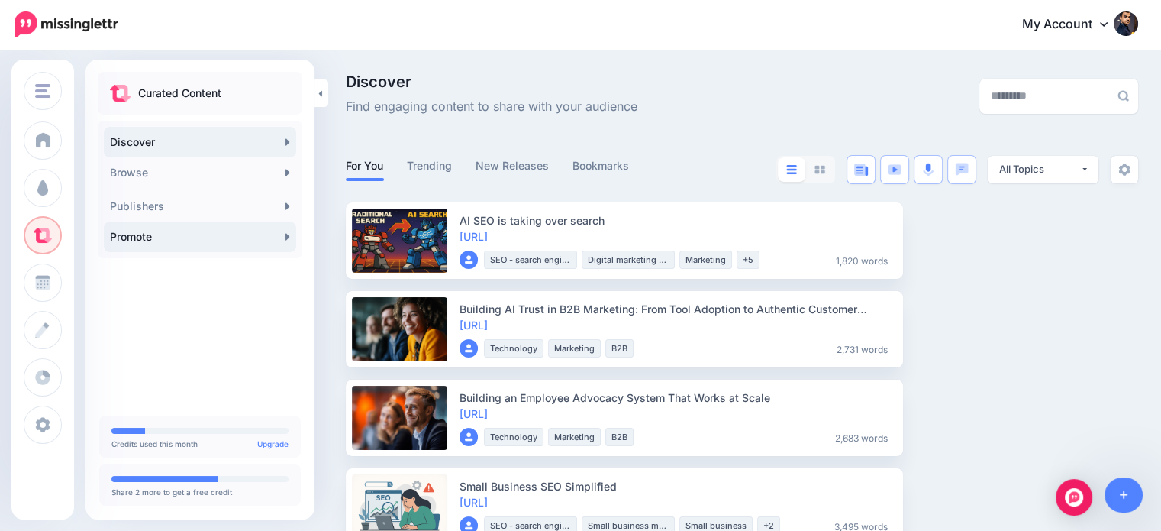
click at [214, 240] on link "Promote" at bounding box center [200, 236] width 192 height 31
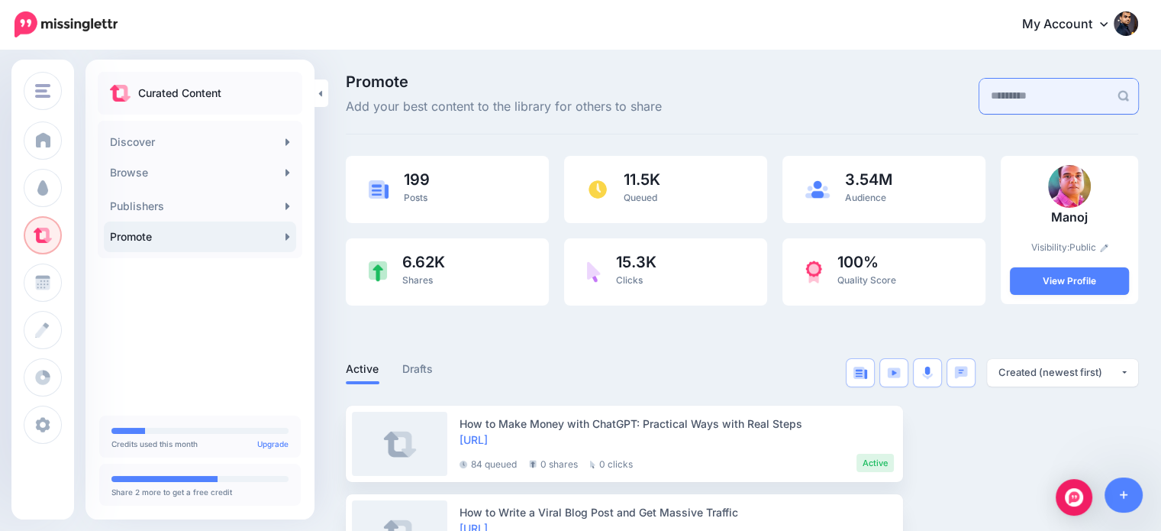
click at [1012, 98] on input "text" at bounding box center [1044, 96] width 130 height 35
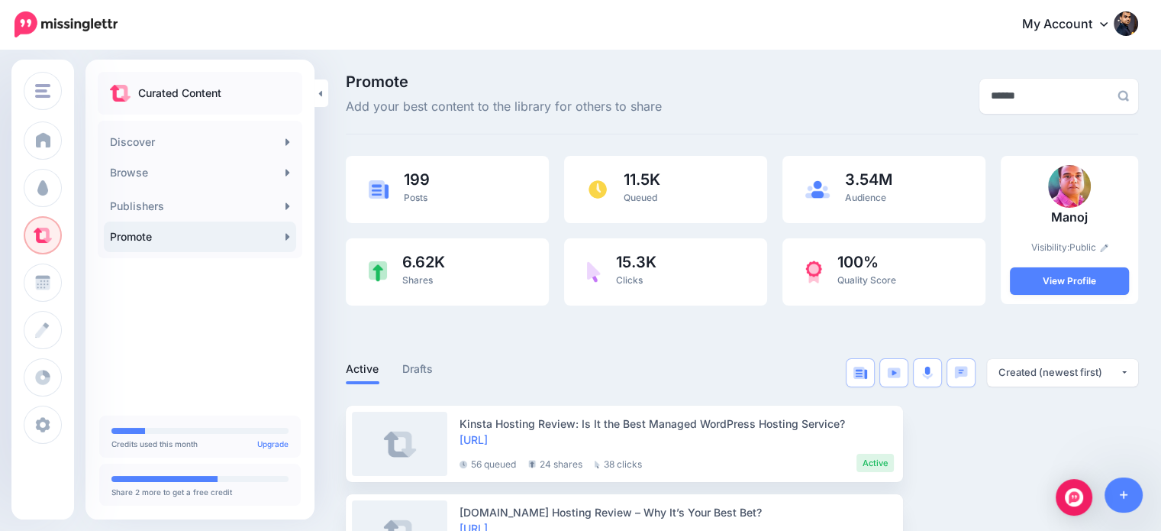
scroll to position [62, 0]
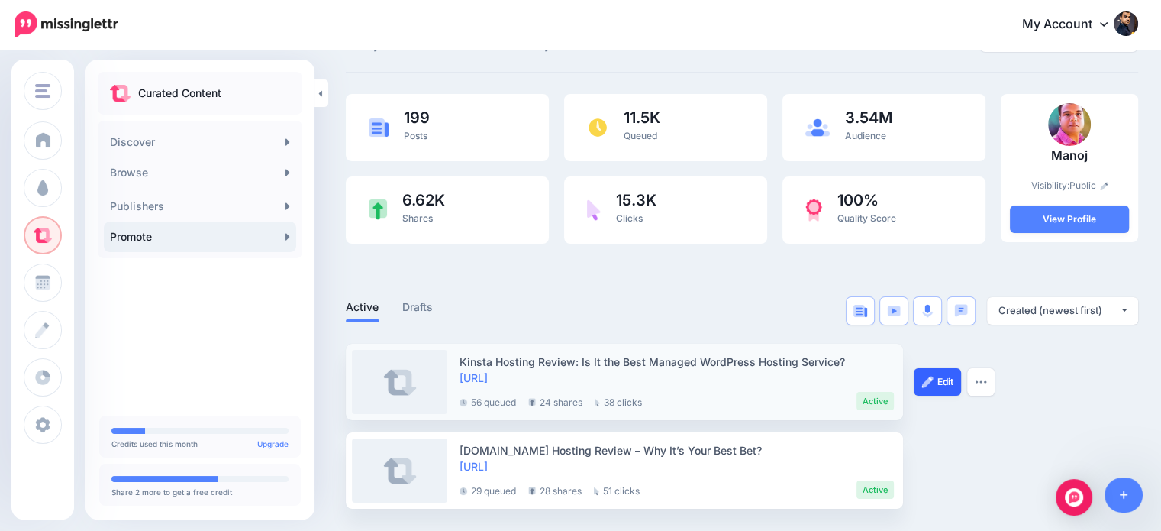
type input "******"
click at [934, 384] on link "Edit" at bounding box center [937, 381] width 47 height 27
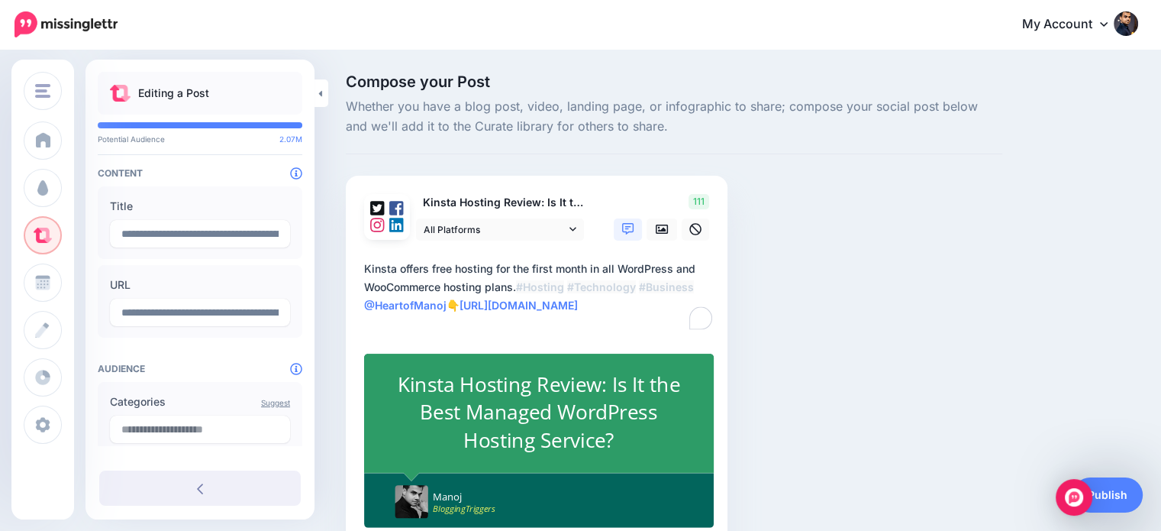
drag, startPoint x: 663, startPoint y: 324, endPoint x: 351, endPoint y: 250, distance: 320.3
click at [351, 250] on div "Kinsta Hosting Review: Is It the Best Managed WordPress Hosting Service? All Pl…" at bounding box center [537, 362] width 382 height 372
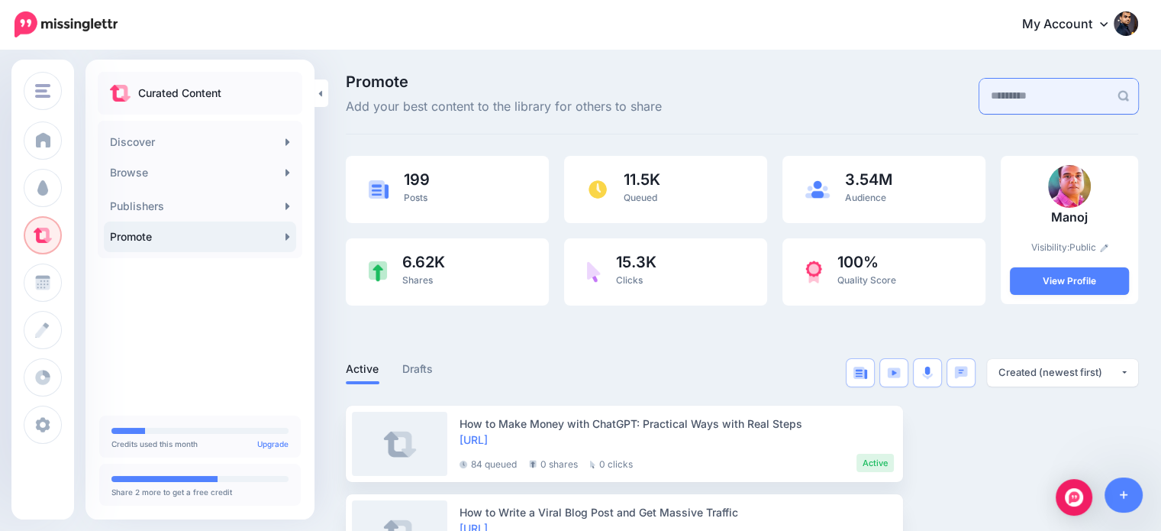
click at [1053, 110] on input "text" at bounding box center [1044, 96] width 130 height 35
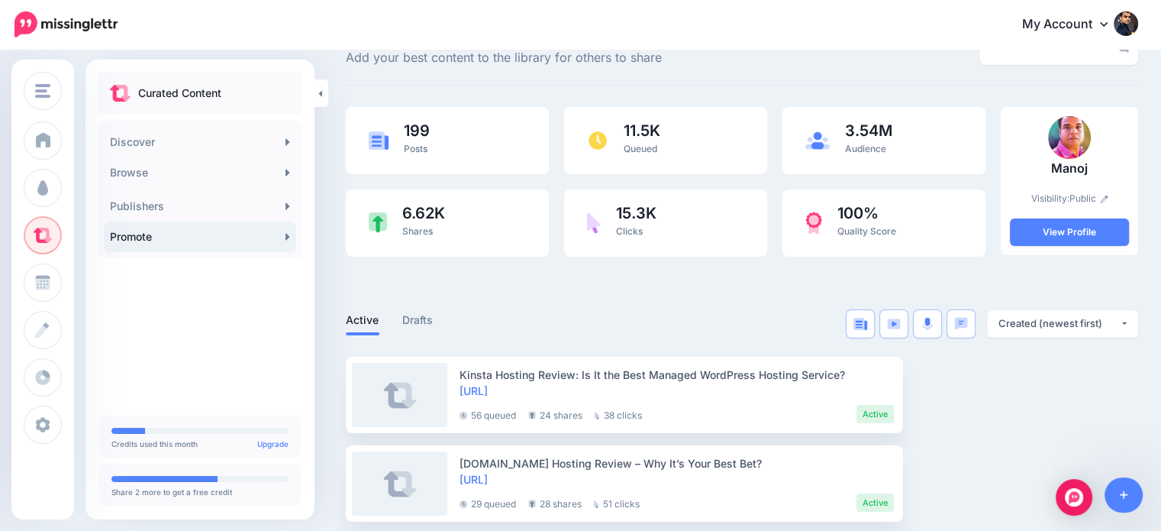
scroll to position [62, 0]
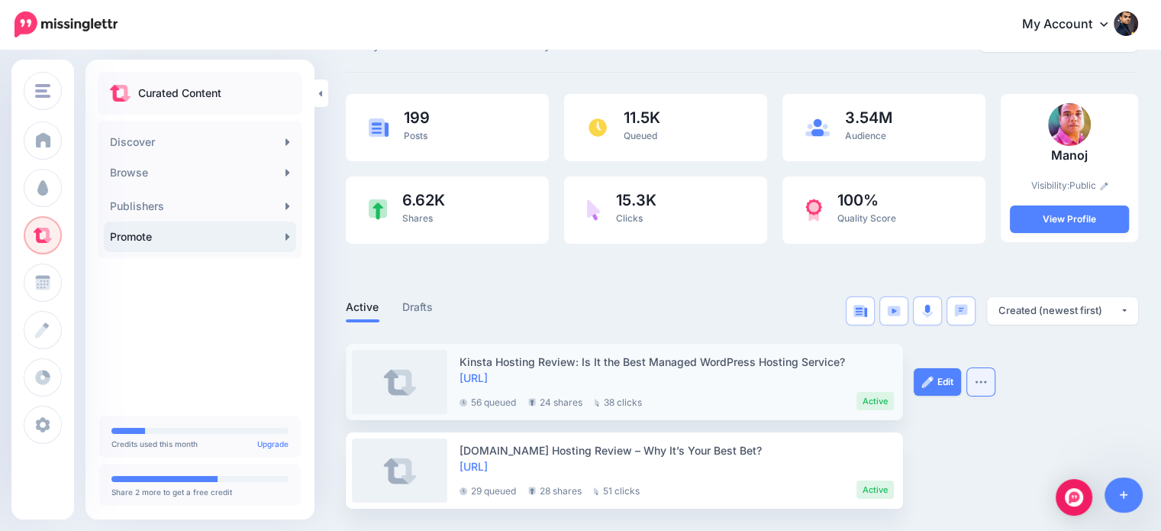
type input "******"
click at [982, 380] on img "button" at bounding box center [981, 381] width 12 height 5
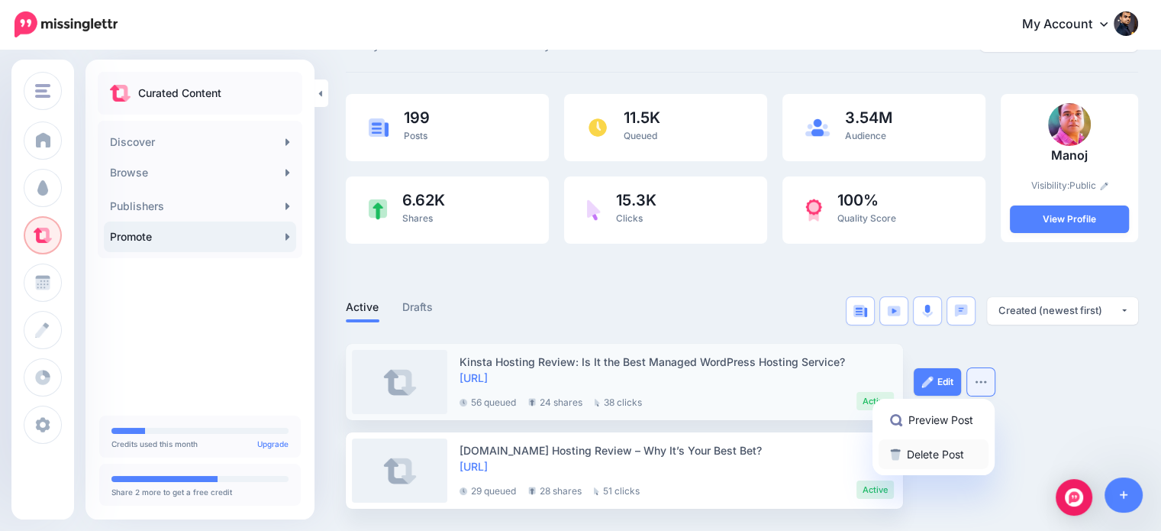
click at [942, 453] on link "Delete Post" at bounding box center [934, 454] width 110 height 30
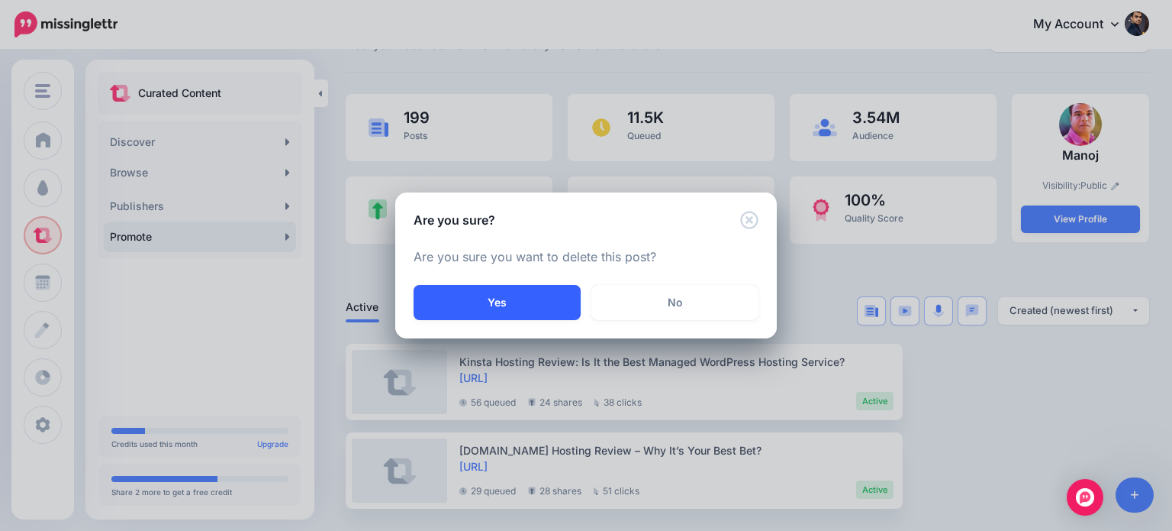
click at [501, 309] on button "Yes" at bounding box center [497, 302] width 167 height 35
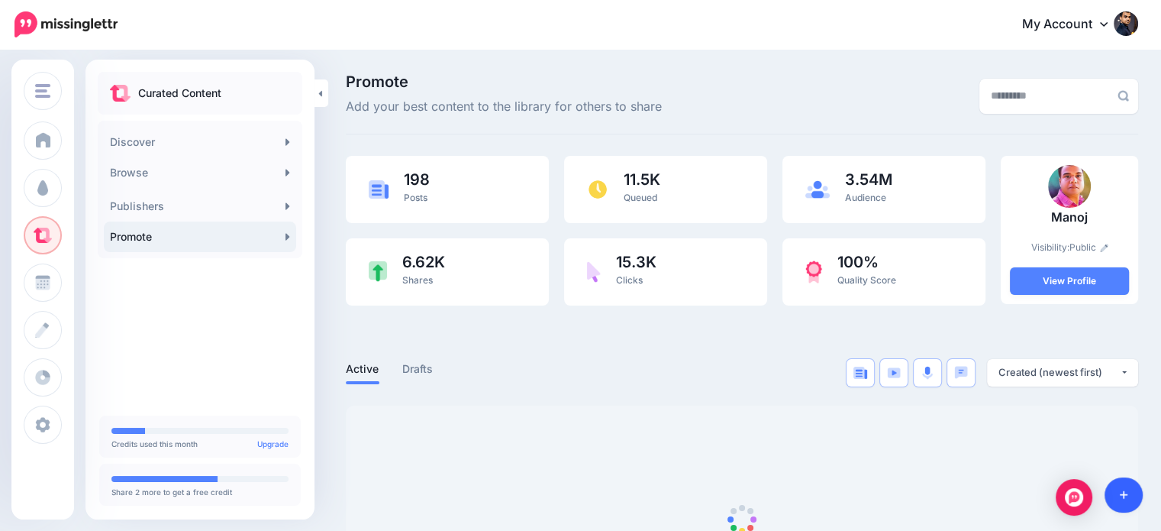
click at [1129, 498] on link at bounding box center [1124, 494] width 39 height 35
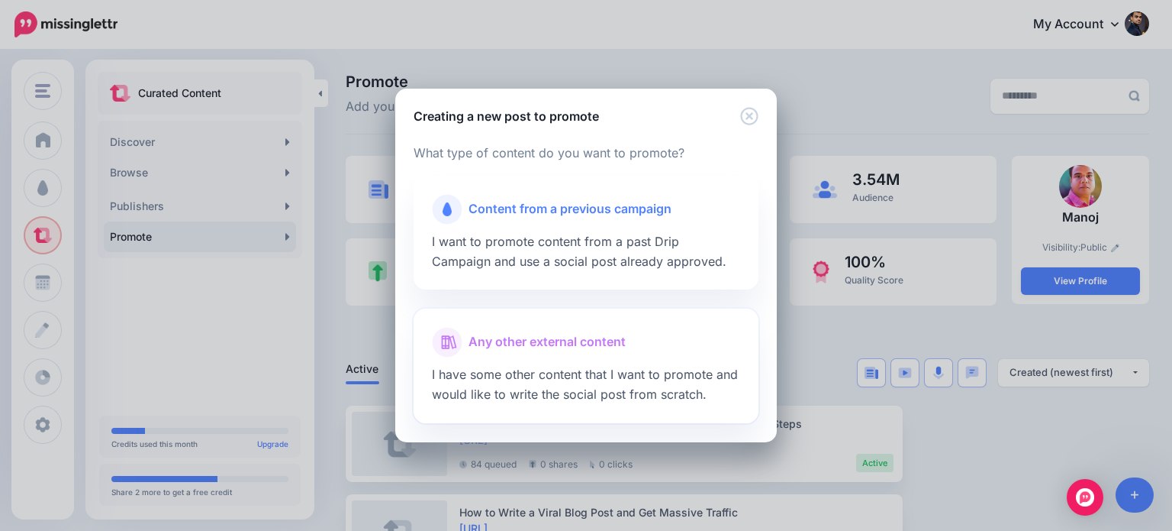
click at [583, 341] on span "Any other external content" at bounding box center [547, 342] width 157 height 20
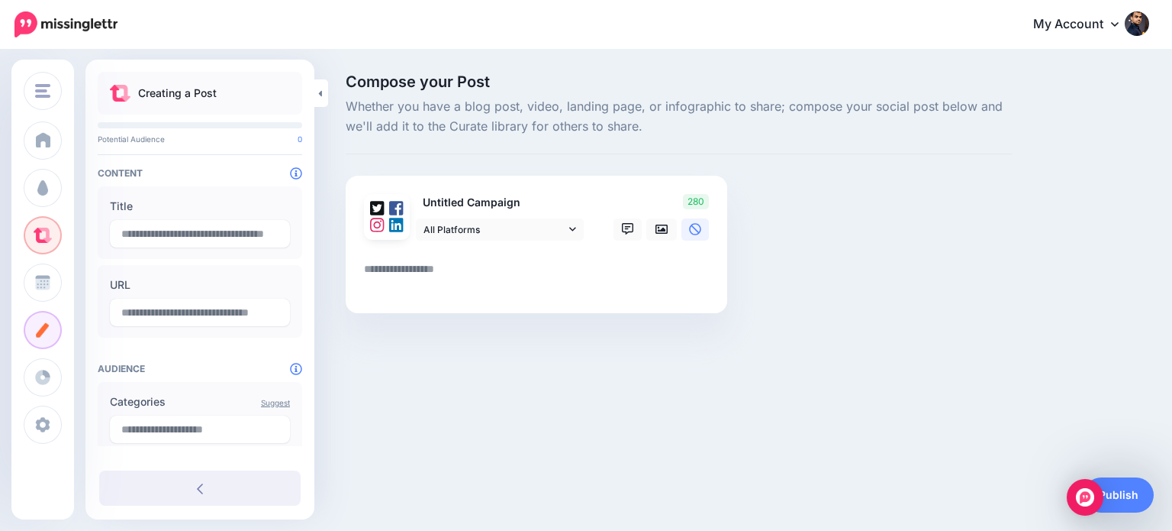
click at [569, 268] on textarea at bounding box center [539, 275] width 351 height 30
paste textarea "**********"
type textarea "**********"
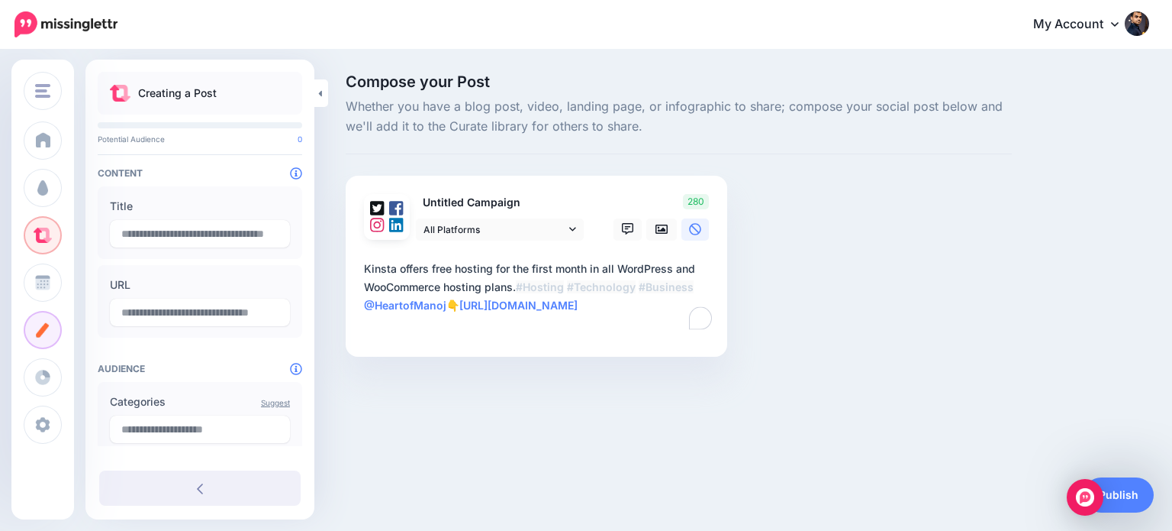
type input "**********"
drag, startPoint x: 638, startPoint y: 283, endPoint x: 577, endPoint y: 291, distance: 61.5
click at [577, 291] on textarea "**********" at bounding box center [539, 296] width 351 height 73
type textarea "**********"
click at [624, 224] on icon at bounding box center [628, 229] width 12 height 12
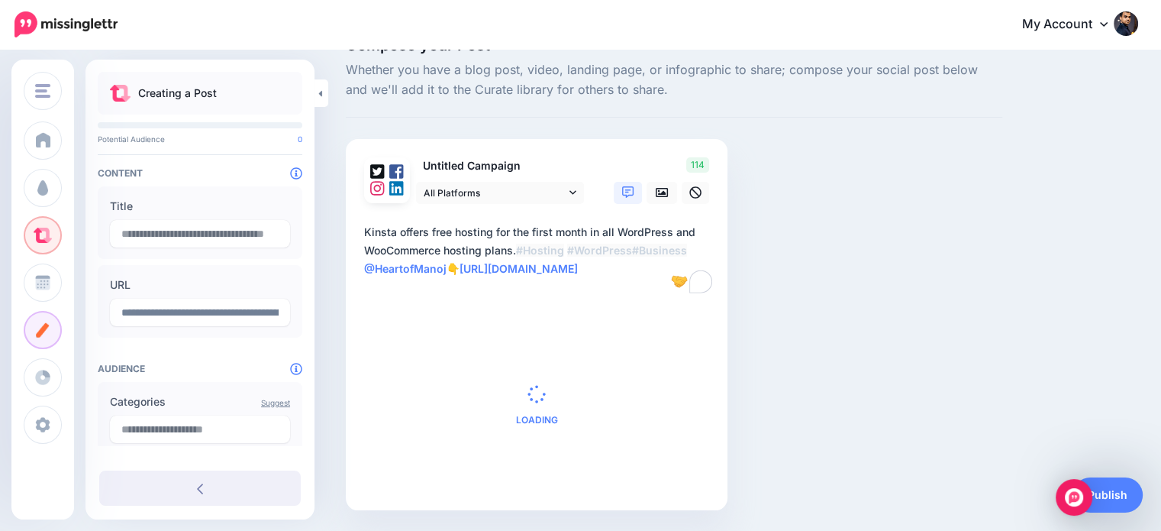
scroll to position [84, 0]
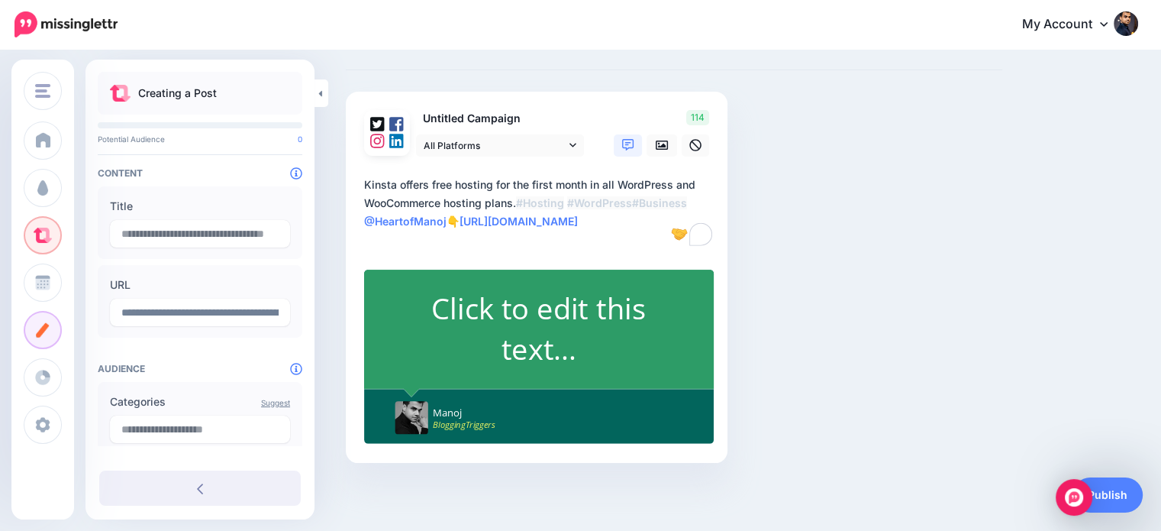
click at [559, 315] on div "Click to edit this text..." at bounding box center [538, 328] width 285 height 81
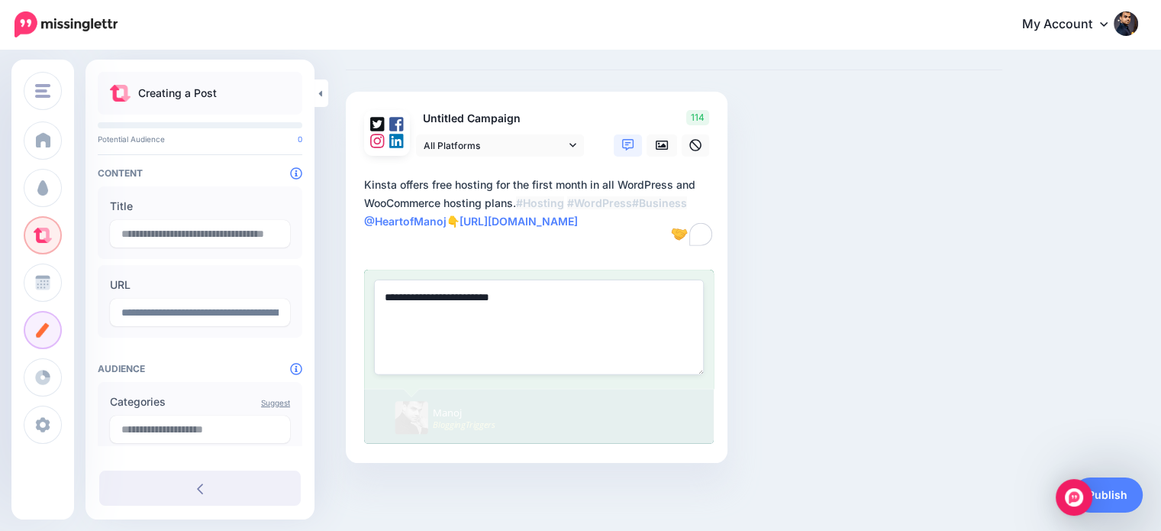
paste textarea "**********"
paste textarea
drag, startPoint x: 501, startPoint y: 295, endPoint x: 543, endPoint y: 292, distance: 42.8
click at [543, 292] on textarea "**********" at bounding box center [539, 327] width 330 height 95
type textarea "**********"
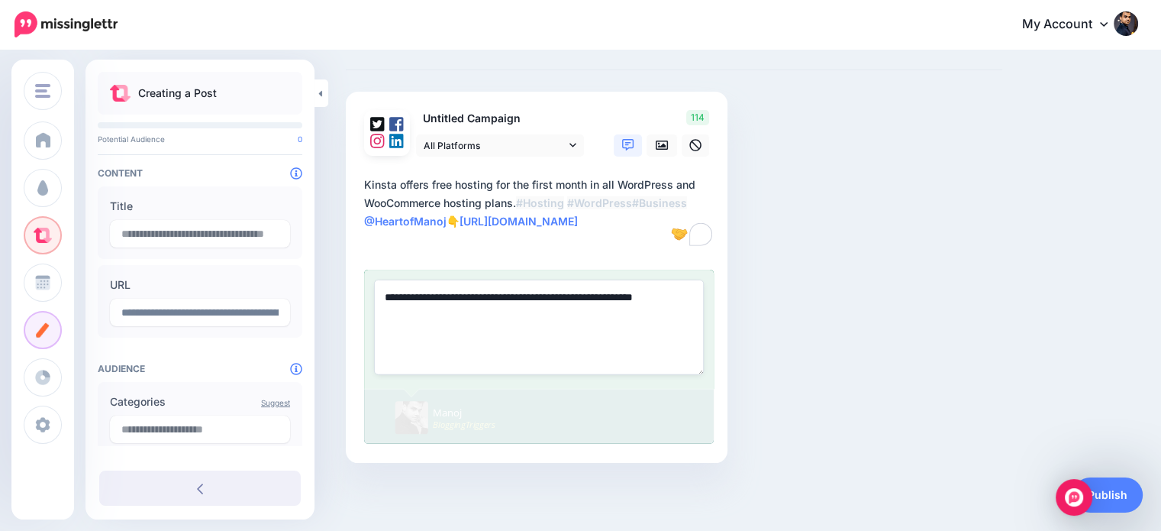
drag, startPoint x: 434, startPoint y: 311, endPoint x: 376, endPoint y: 289, distance: 62.1
click at [376, 289] on textarea "**********" at bounding box center [539, 327] width 330 height 95
click at [146, 230] on input "text" at bounding box center [200, 233] width 180 height 27
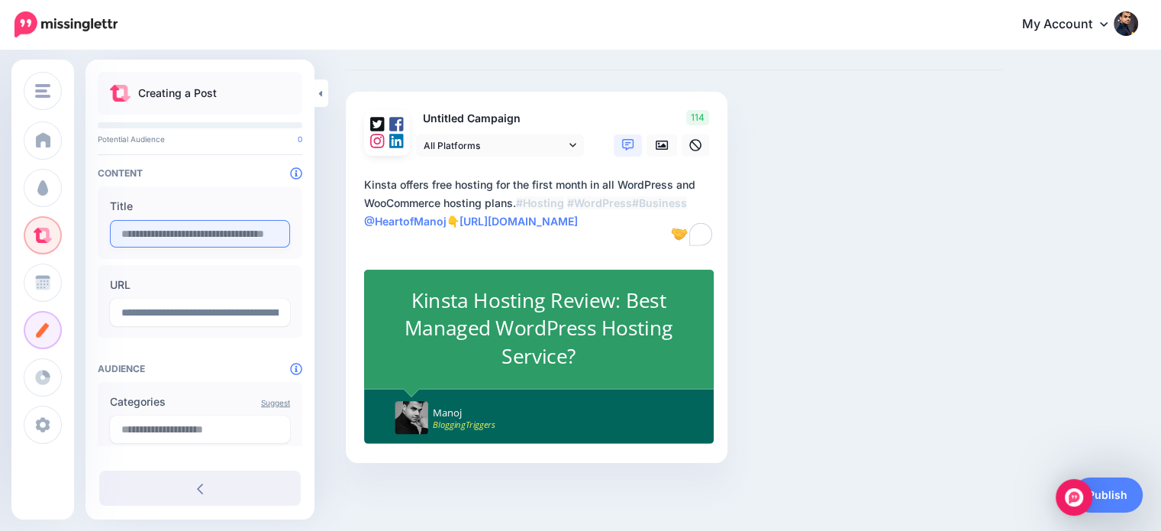
paste input "**********"
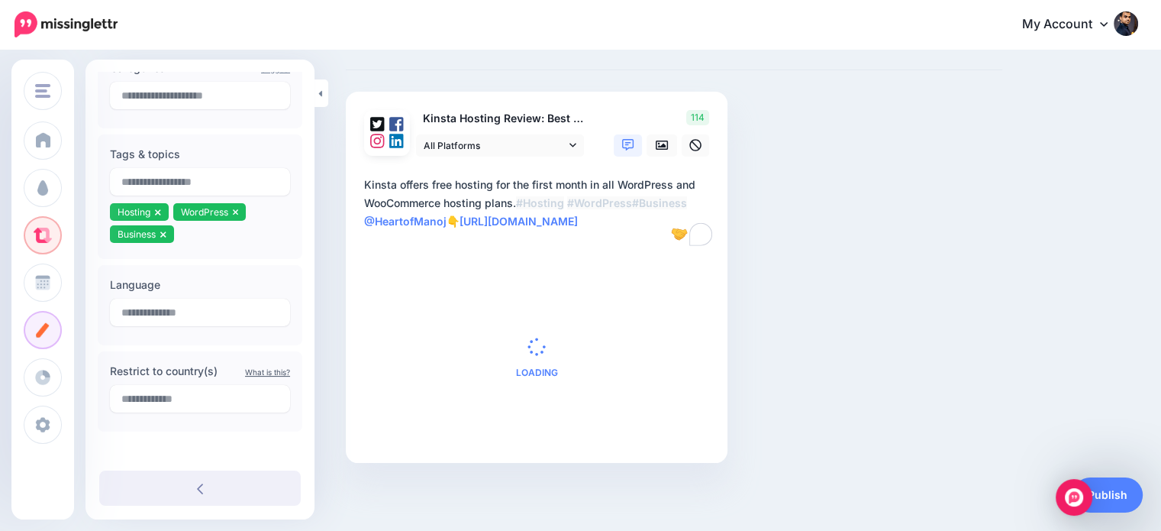
scroll to position [337, 0]
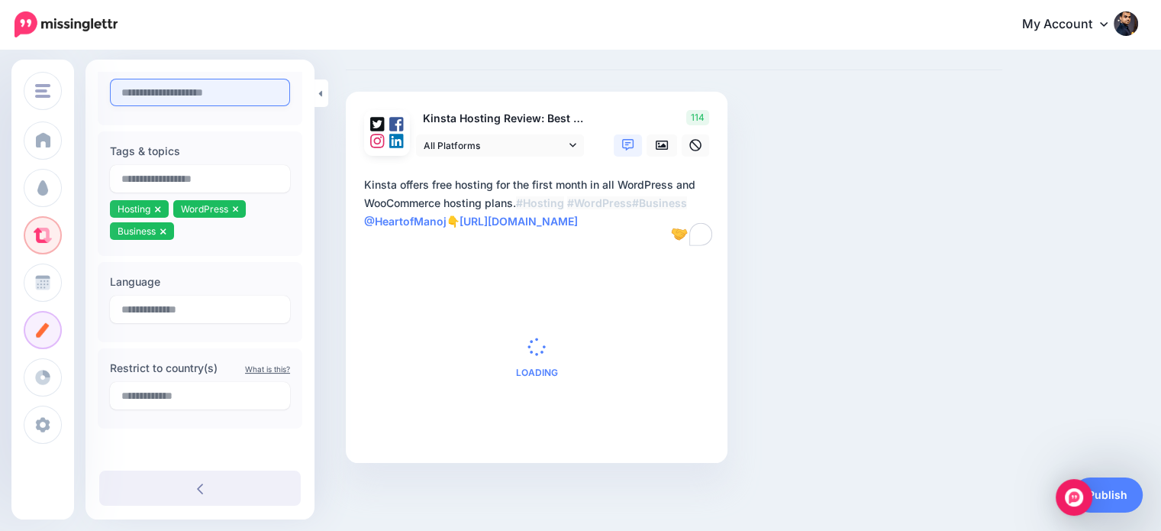
type input "**********"
click at [195, 95] on input "text" at bounding box center [200, 92] width 180 height 27
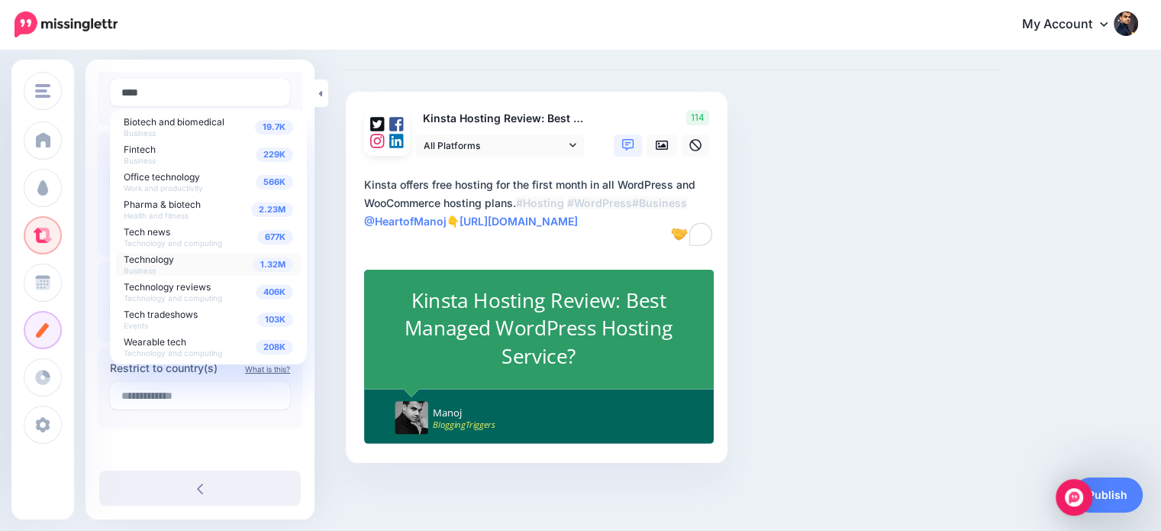
type input "****"
click at [159, 263] on span "Technology" at bounding box center [149, 258] width 50 height 11
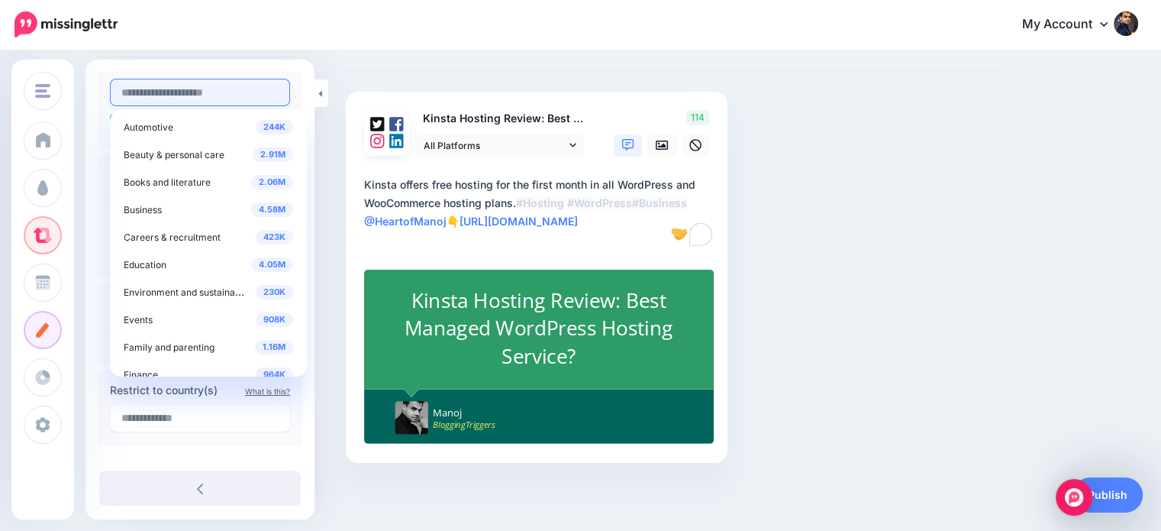
click at [192, 94] on input "text" at bounding box center [200, 92] width 180 height 27
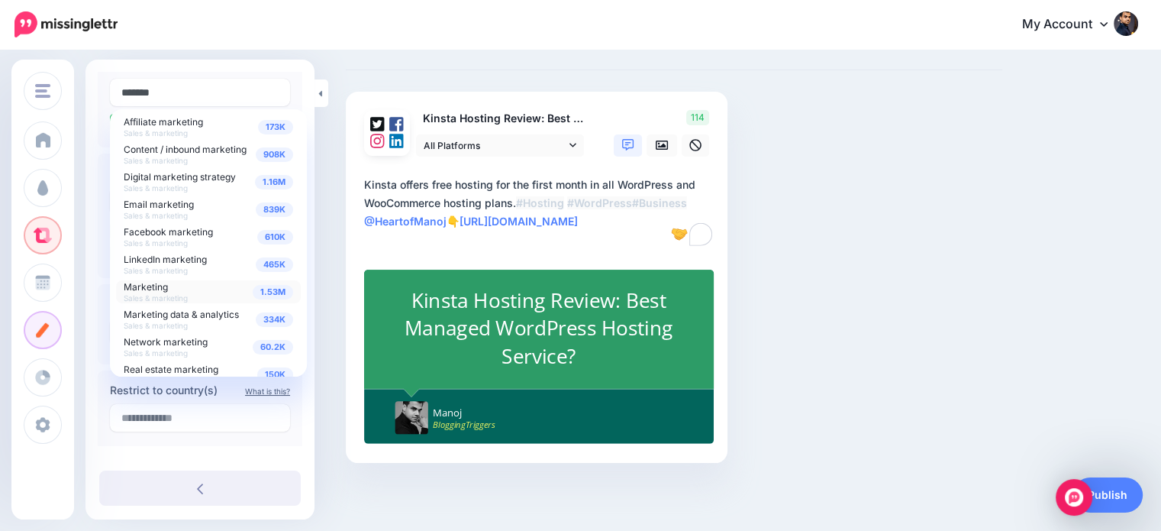
type input "*******"
click at [166, 288] on span "Marketing" at bounding box center [146, 286] width 44 height 11
click at [906, 185] on div "Compose your Post Whether you have a blog post, video, landing page, or infogra…" at bounding box center [673, 249] width 679 height 518
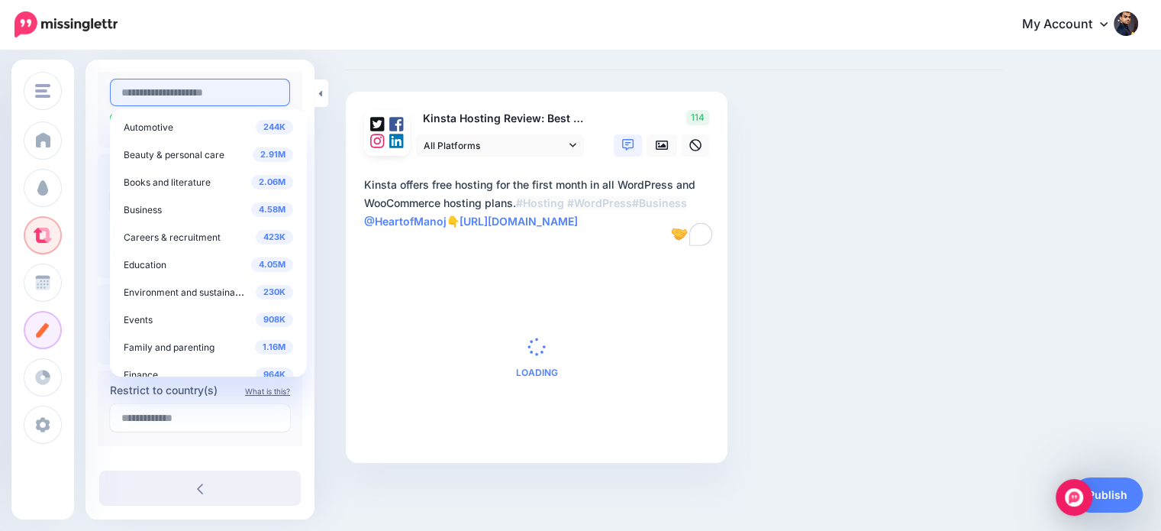
click at [215, 92] on input "text" at bounding box center [200, 92] width 180 height 27
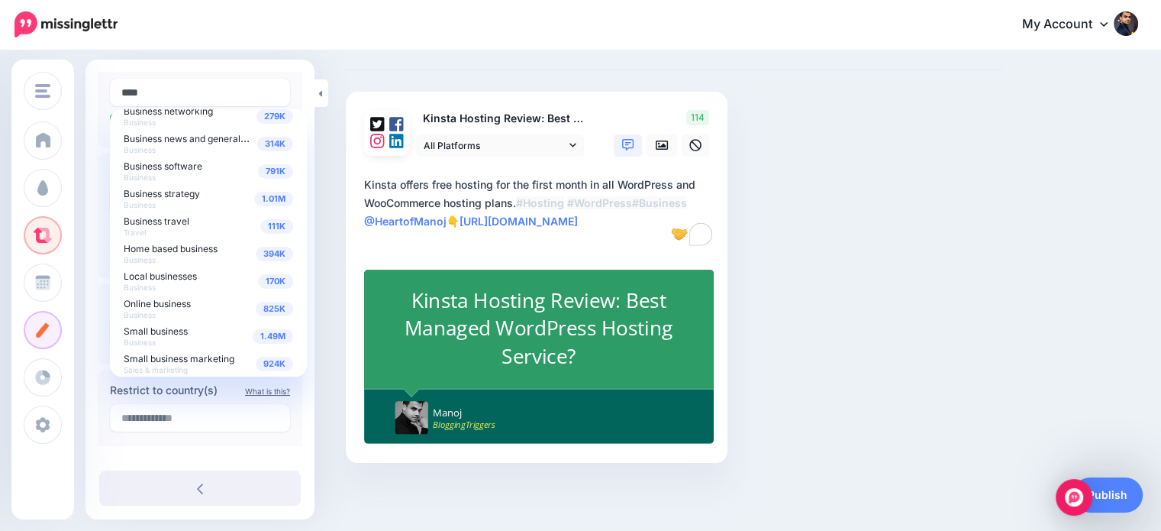
scroll to position [180, 0]
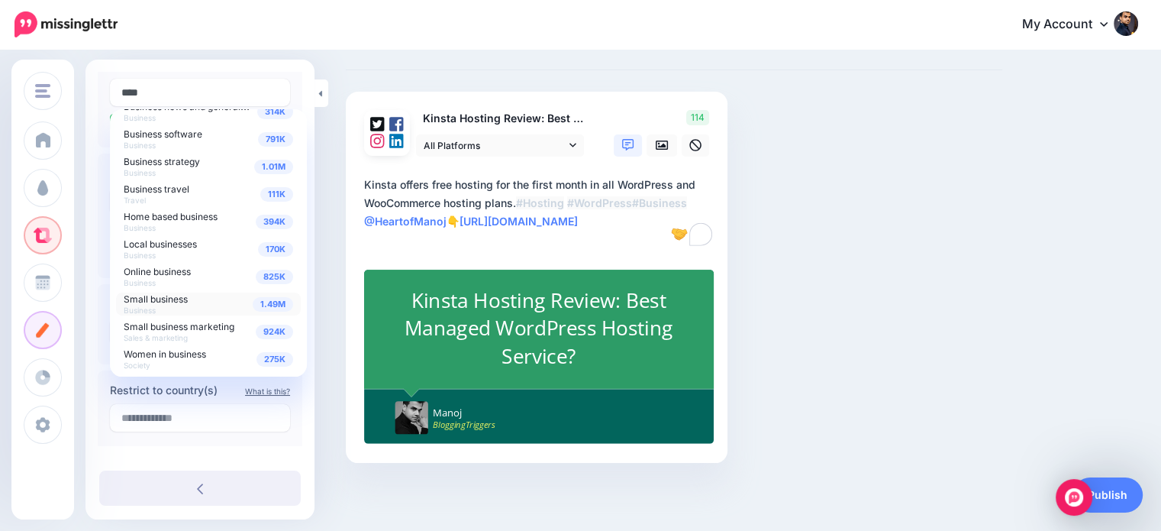
type input "****"
click at [267, 297] on span "1.49M" at bounding box center [273, 304] width 40 height 15
click at [876, 263] on div "Compose your Post Whether you have a blog post, video, landing page, or infogra…" at bounding box center [673, 249] width 679 height 518
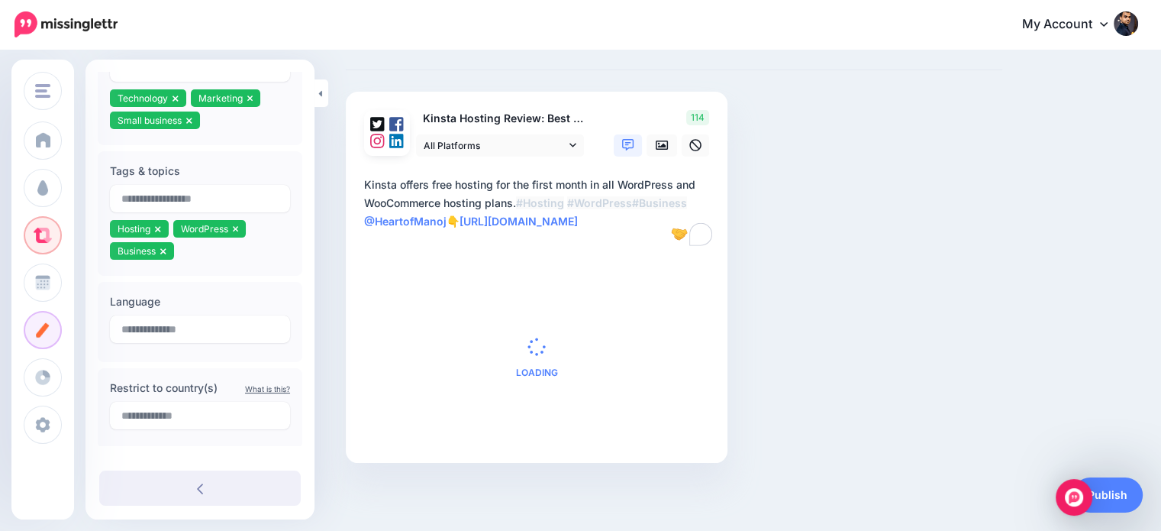
scroll to position [381, 0]
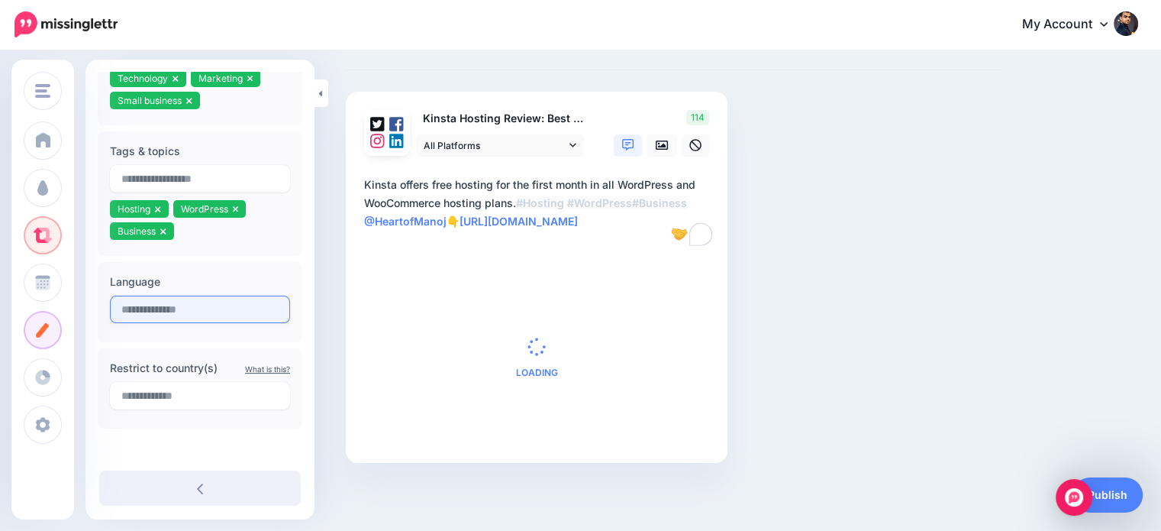
click at [162, 313] on input "text" at bounding box center [200, 308] width 180 height 27
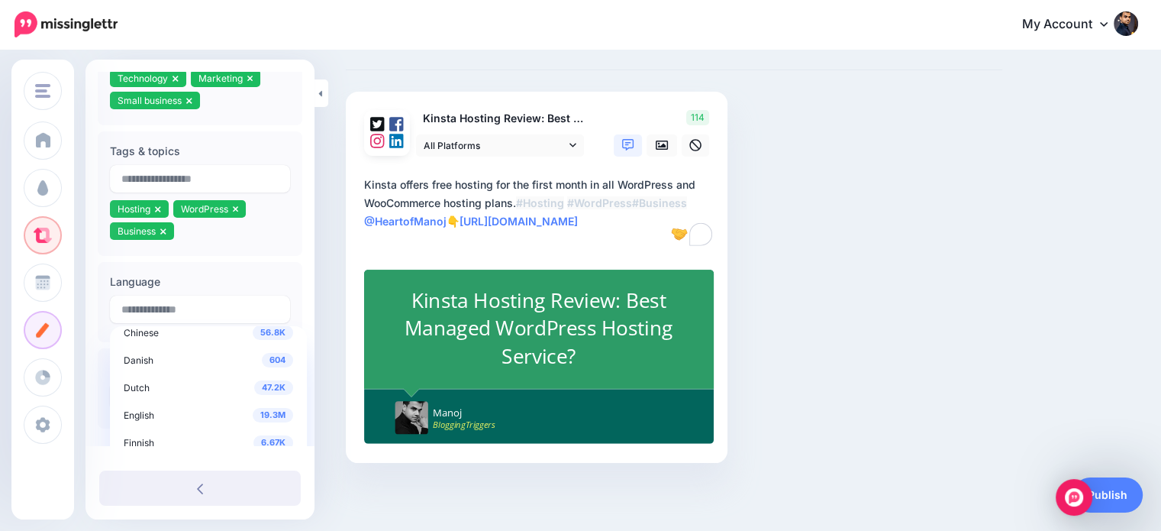
scroll to position [43, 0]
click at [263, 413] on span "19.3M" at bounding box center [273, 411] width 40 height 15
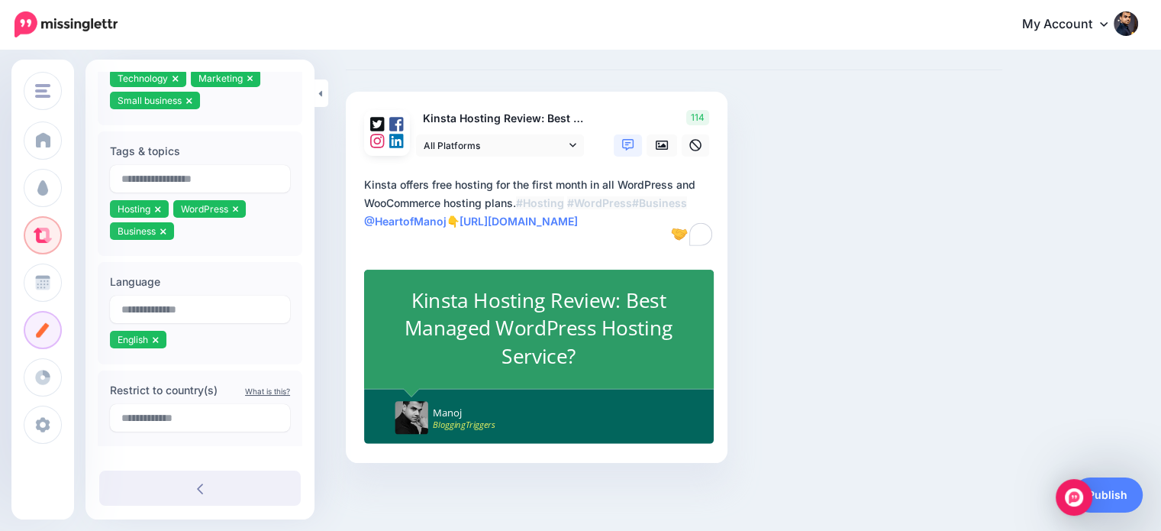
click at [959, 259] on div "Compose your Post Whether you have a blog post, video, landing page, or infogra…" at bounding box center [673, 249] width 679 height 518
click at [614, 177] on textarea "**********" at bounding box center [539, 212] width 351 height 73
drag, startPoint x: 482, startPoint y: 198, endPoint x: 512, endPoint y: 195, distance: 30.6
click at [512, 195] on textarea "**********" at bounding box center [539, 212] width 351 height 73
type textarea "**********"
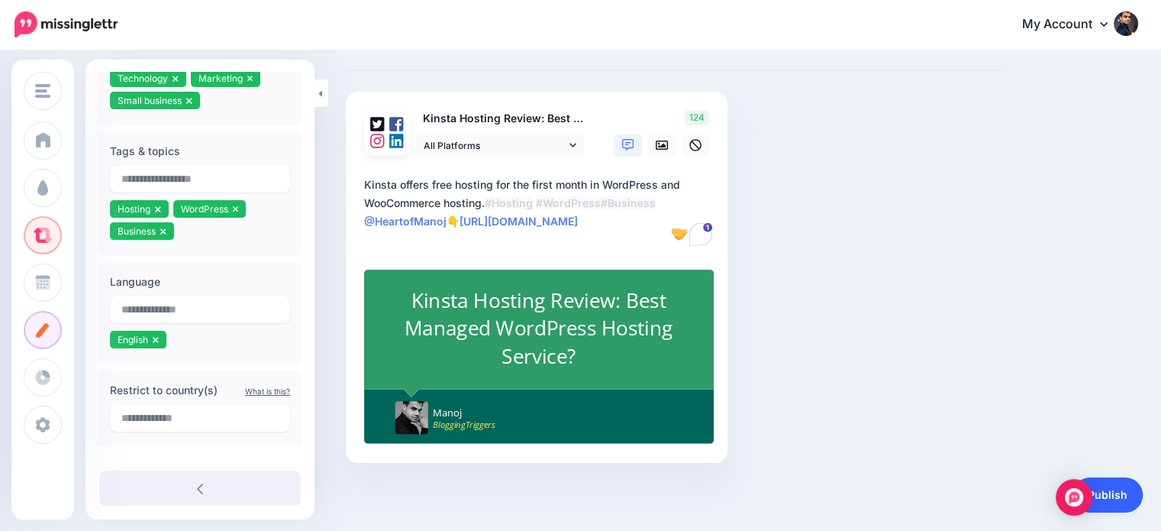
click at [1119, 487] on link "Publish" at bounding box center [1107, 494] width 70 height 35
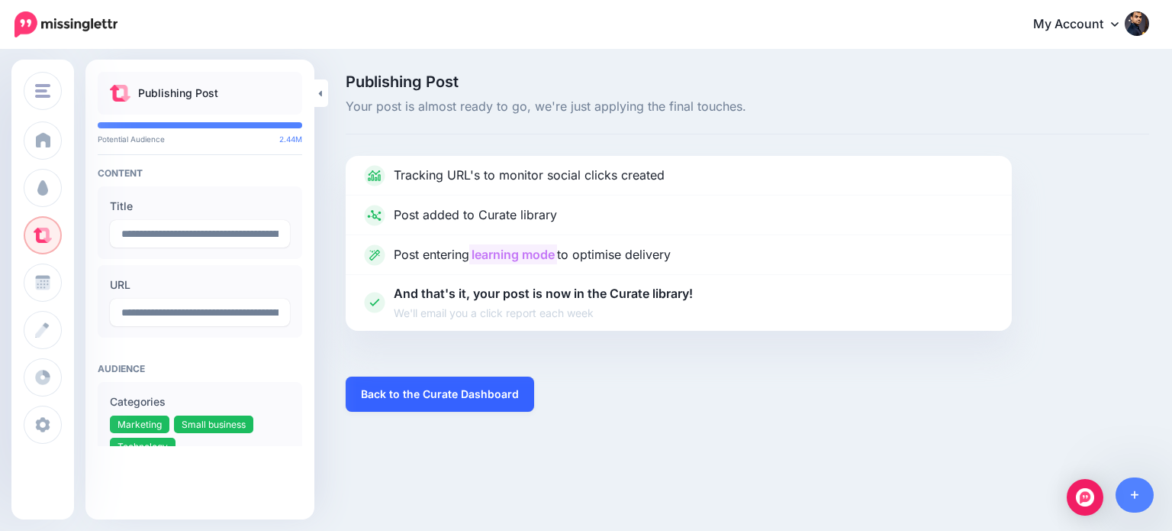
click at [498, 382] on link "Back to the Curate Dashboard" at bounding box center [440, 393] width 189 height 35
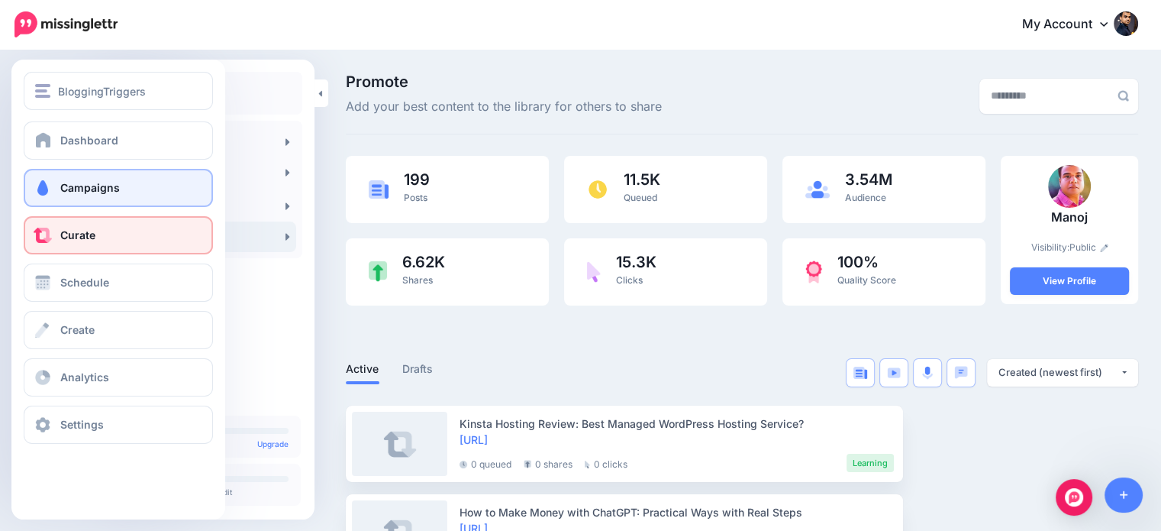
click at [85, 189] on span "Campaigns" at bounding box center [90, 187] width 60 height 13
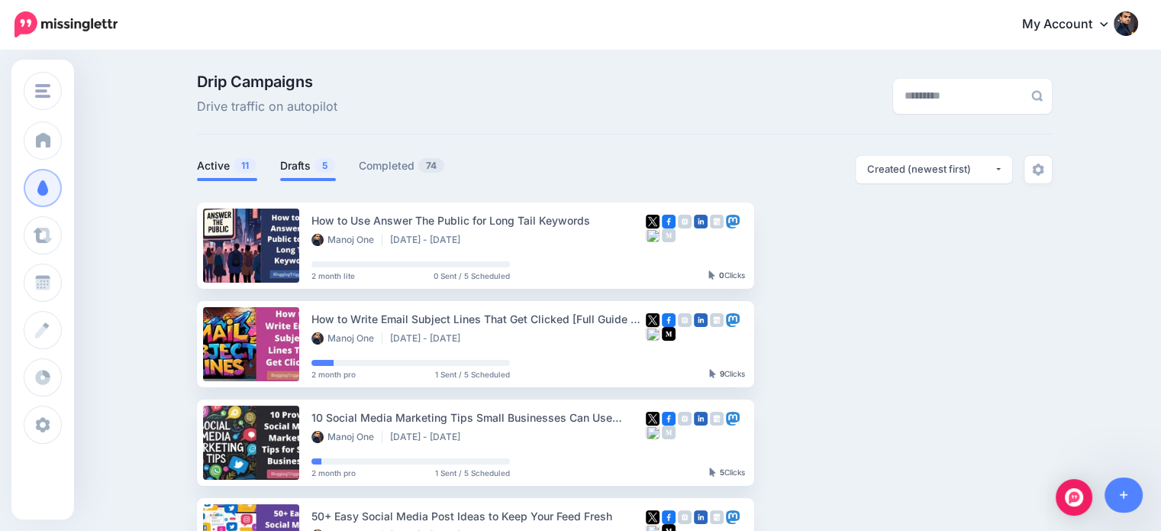
click at [312, 163] on link "Drafts 5" at bounding box center [308, 165] width 56 height 18
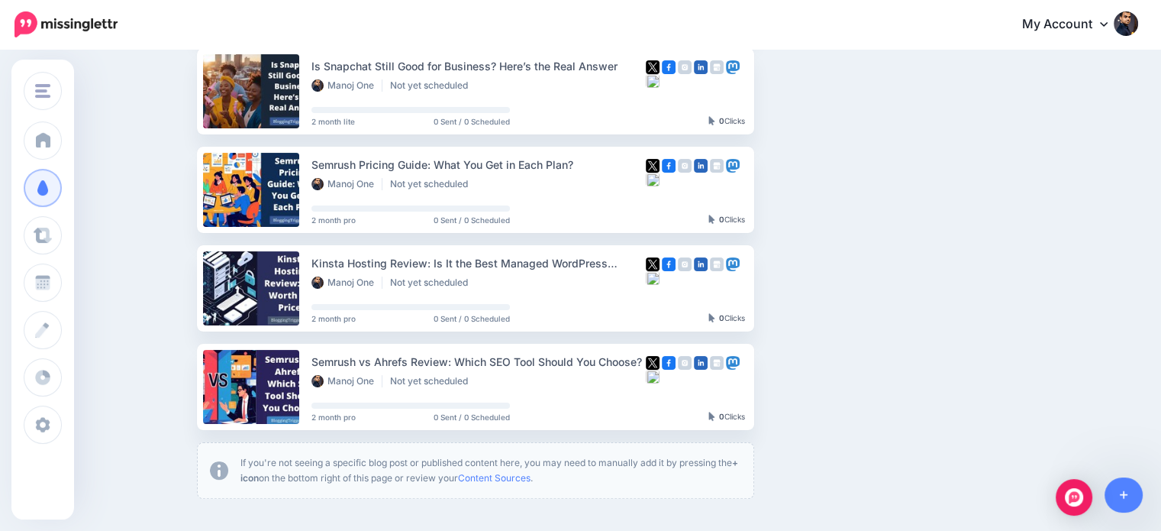
scroll to position [260, 0]
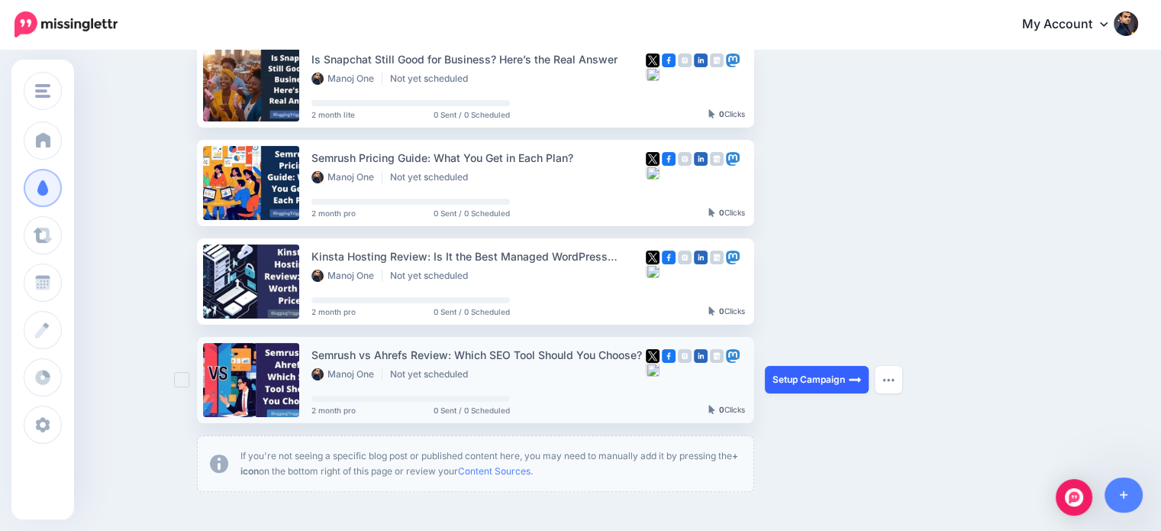
click at [836, 381] on link "Setup Campaign" at bounding box center [817, 379] width 104 height 27
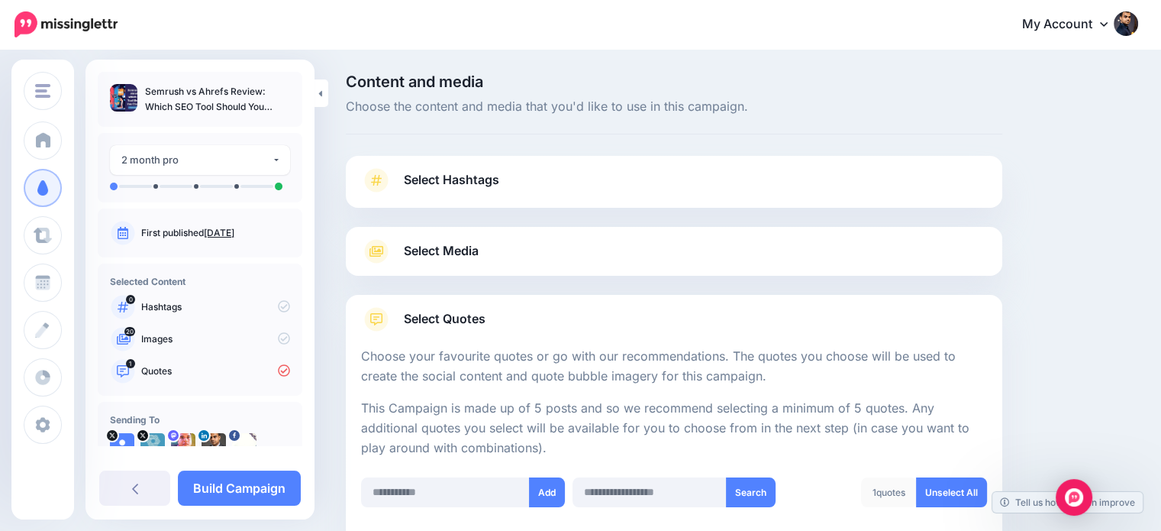
drag, startPoint x: 1172, startPoint y: 94, endPoint x: 1172, endPoint y: 20, distance: 74.0
click at [1160, 20] on html "My Account Dashboard My Account Billing Logout" at bounding box center [580, 265] width 1161 height 531
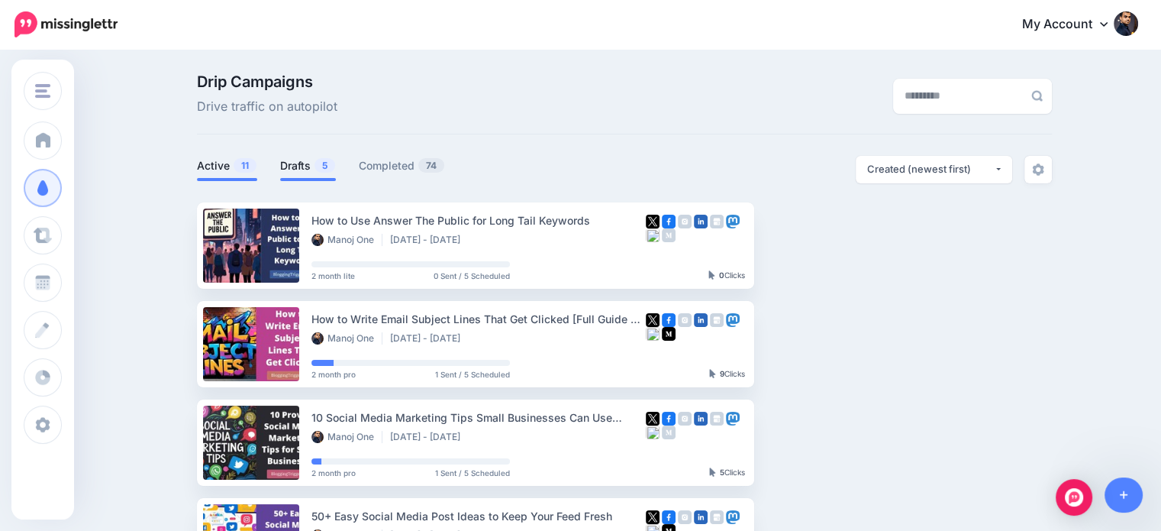
click at [295, 161] on link "Drafts 5" at bounding box center [308, 165] width 56 height 18
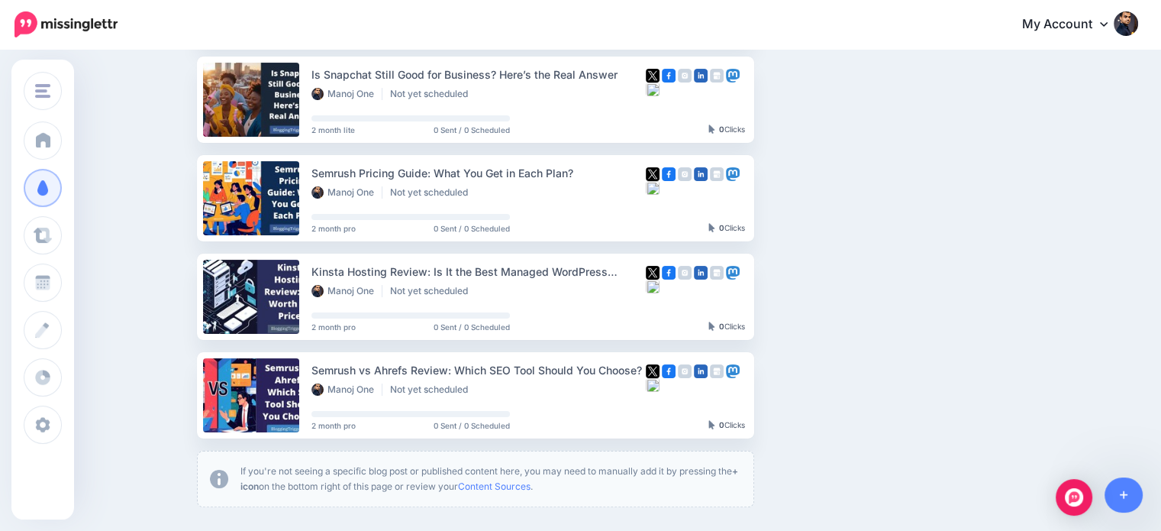
scroll to position [373, 0]
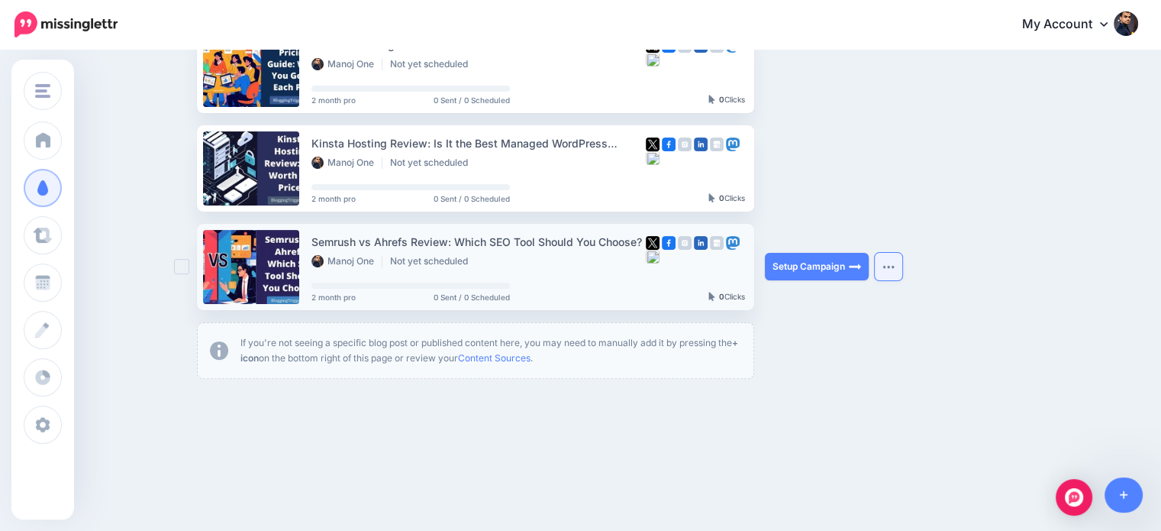
click at [895, 264] on img "button" at bounding box center [888, 266] width 12 height 5
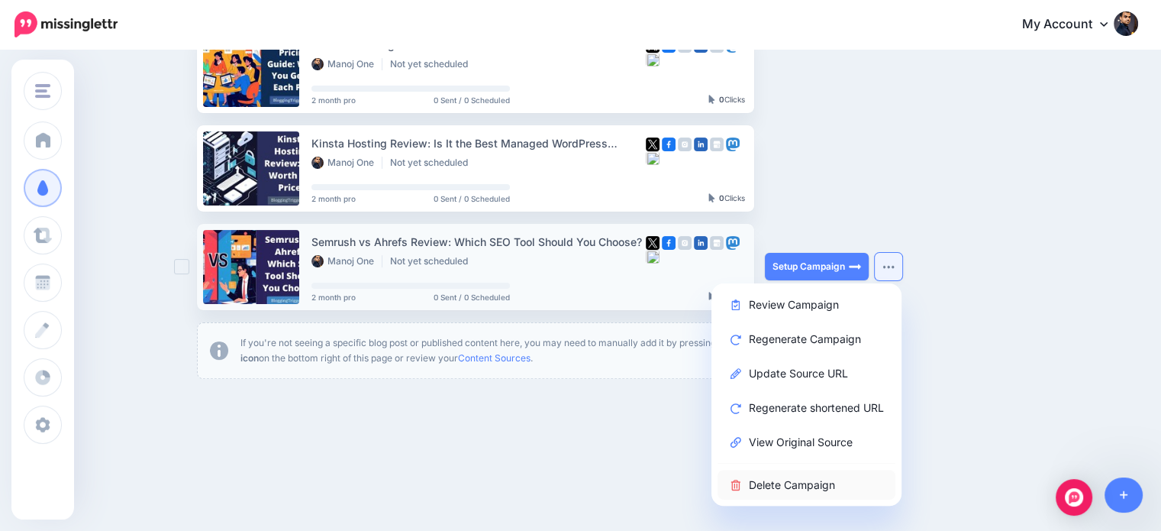
click at [834, 483] on link "Delete Campaign" at bounding box center [807, 484] width 178 height 30
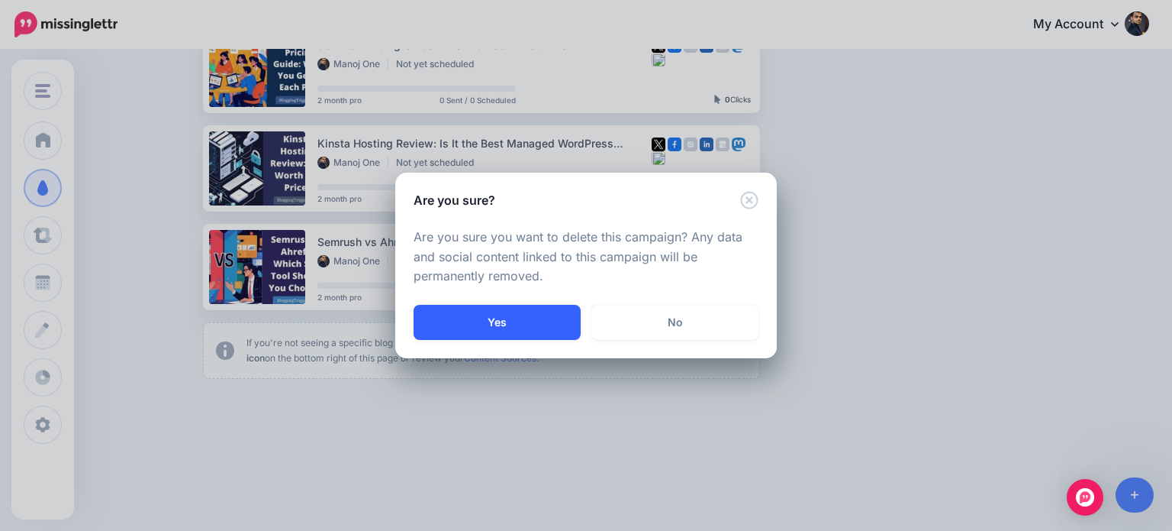
click at [556, 332] on button "Yes" at bounding box center [497, 322] width 167 height 35
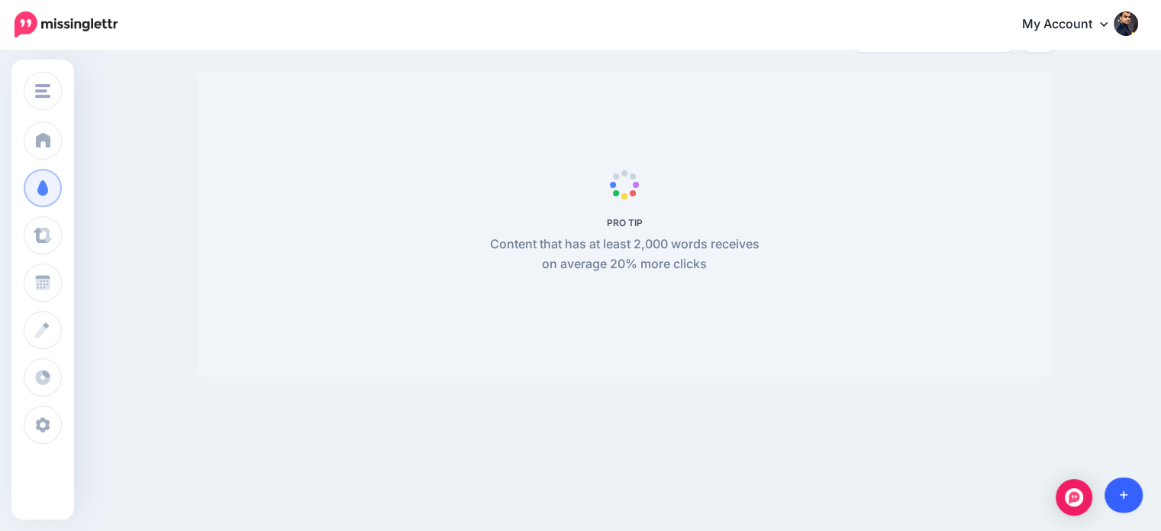
click at [1118, 492] on link at bounding box center [1124, 494] width 39 height 35
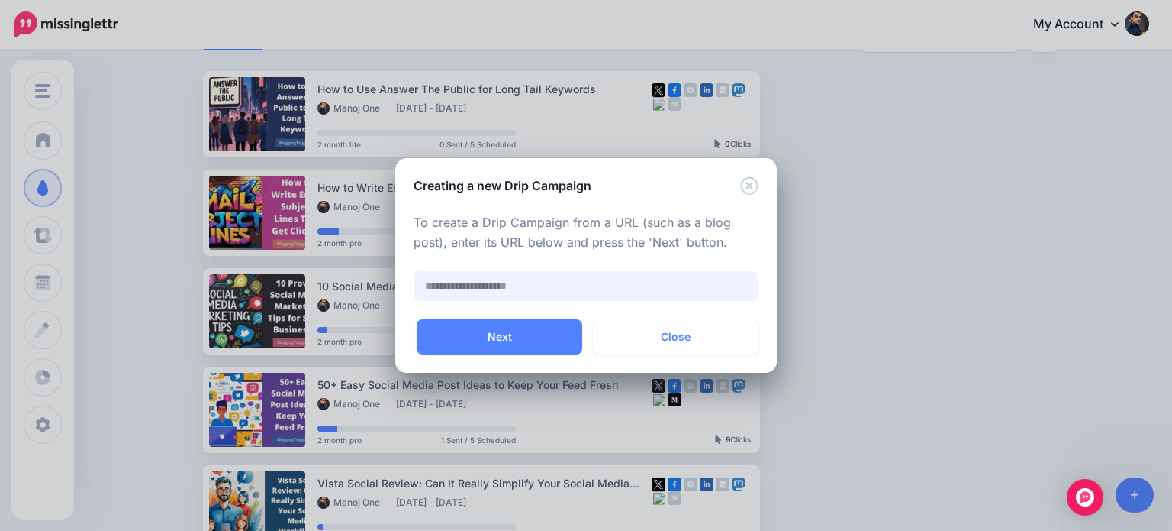
paste input "**********"
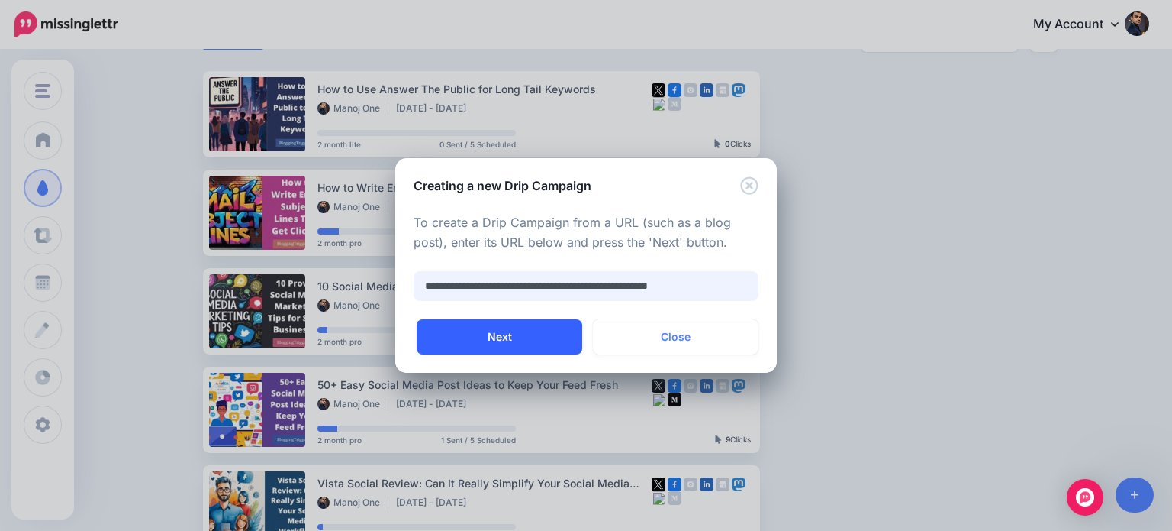
type input "**********"
click at [553, 342] on button "Next" at bounding box center [500, 336] width 166 height 35
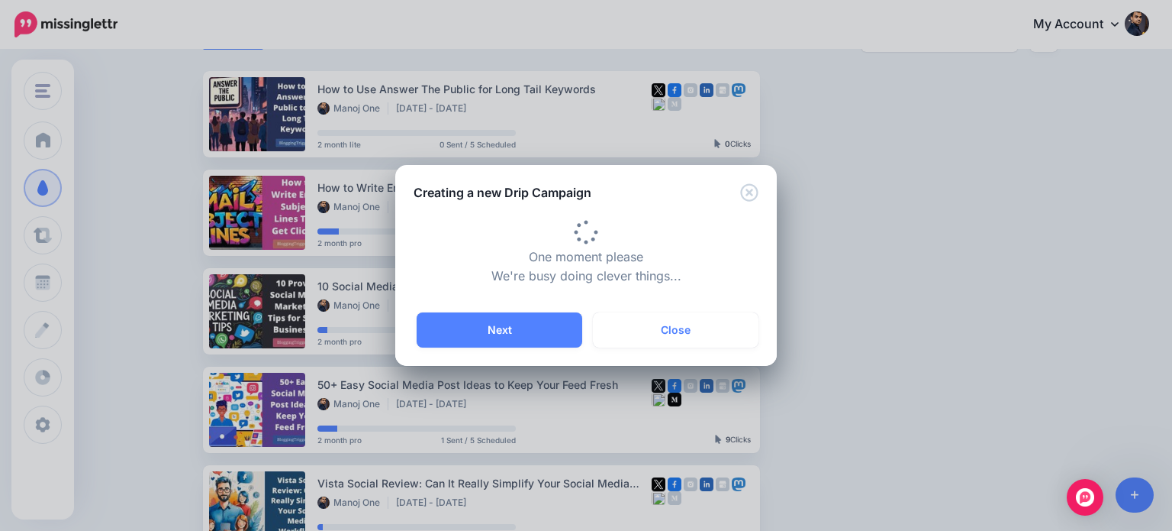
type input "**********"
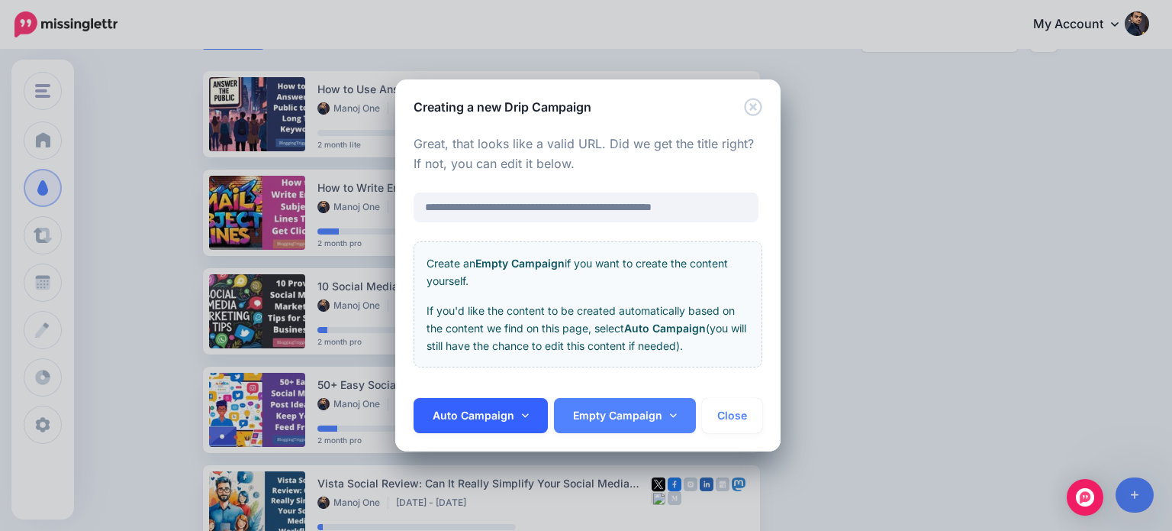
click at [518, 414] on link "Auto Campaign" at bounding box center [481, 415] width 134 height 35
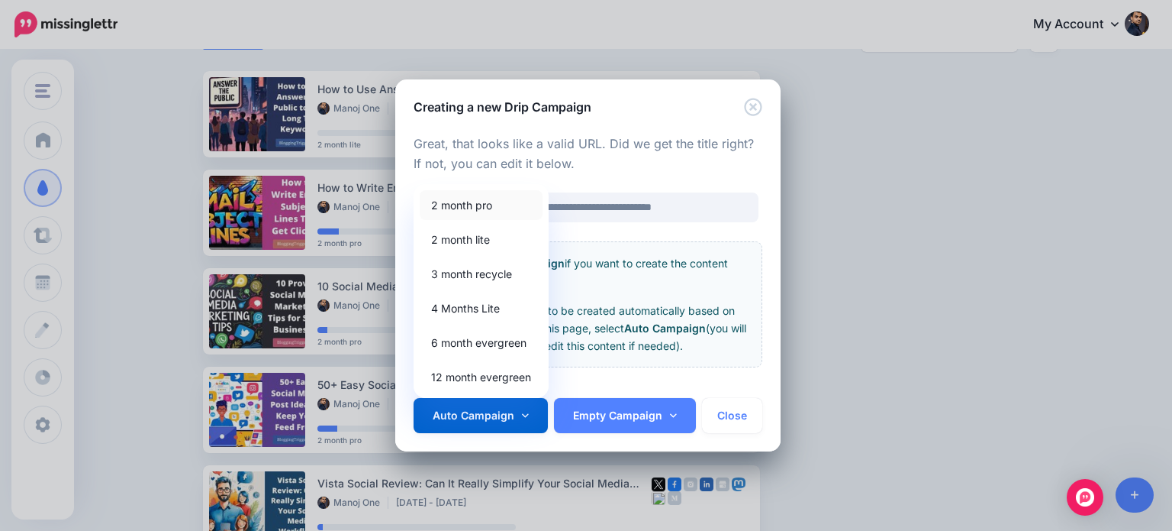
click at [470, 207] on link "2 month pro" at bounding box center [481, 205] width 123 height 30
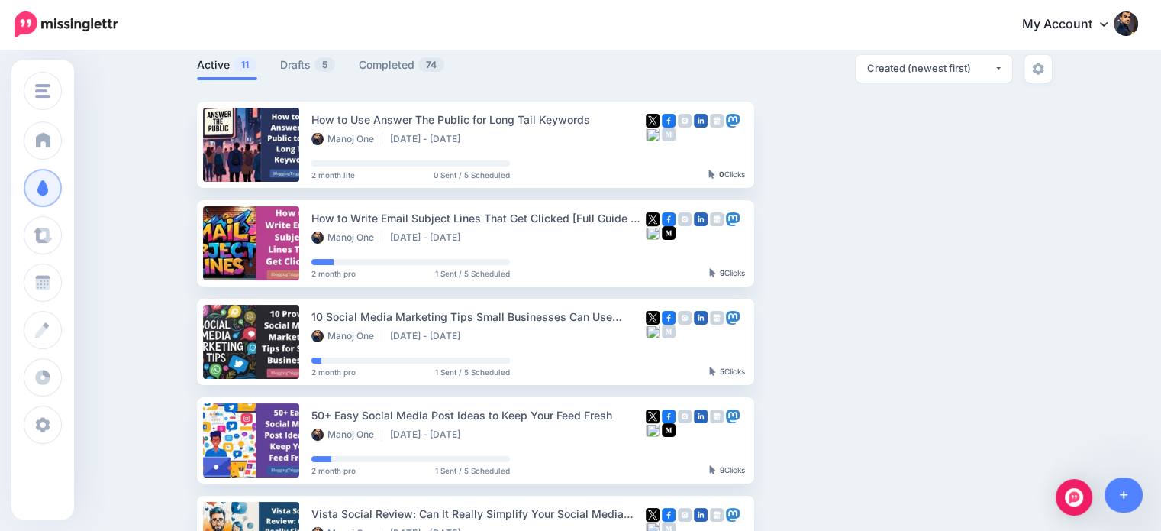
scroll to position [98, 0]
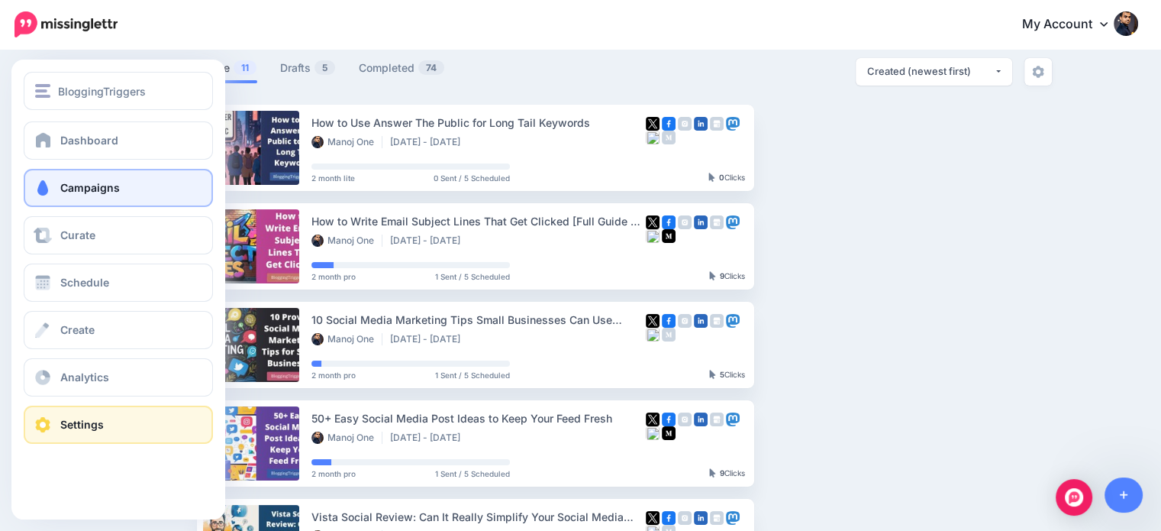
click at [45, 427] on span at bounding box center [43, 424] width 20 height 15
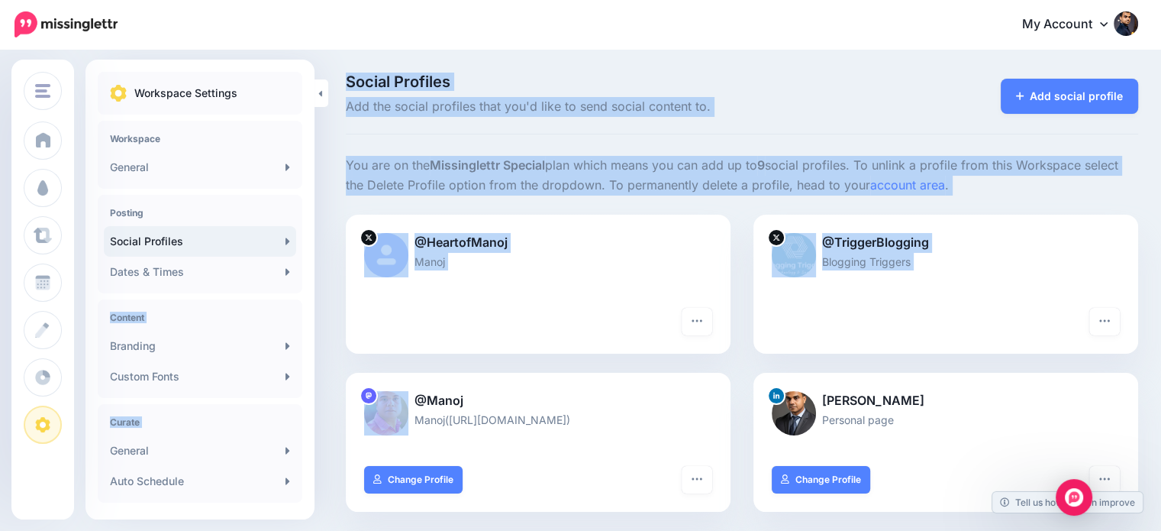
drag, startPoint x: 308, startPoint y: 274, endPoint x: 327, endPoint y: 392, distance: 119.1
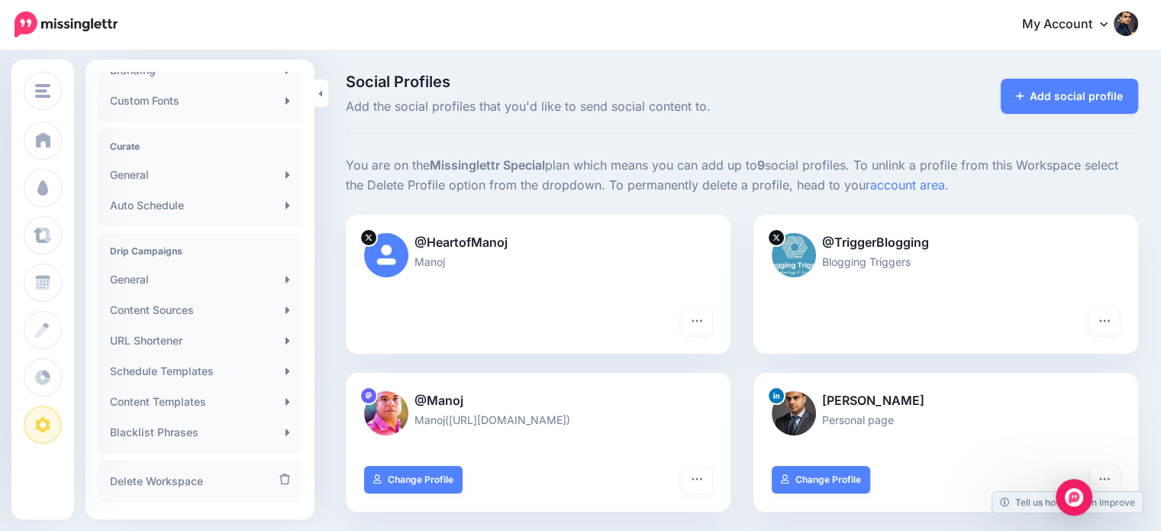
scroll to position [308, 0]
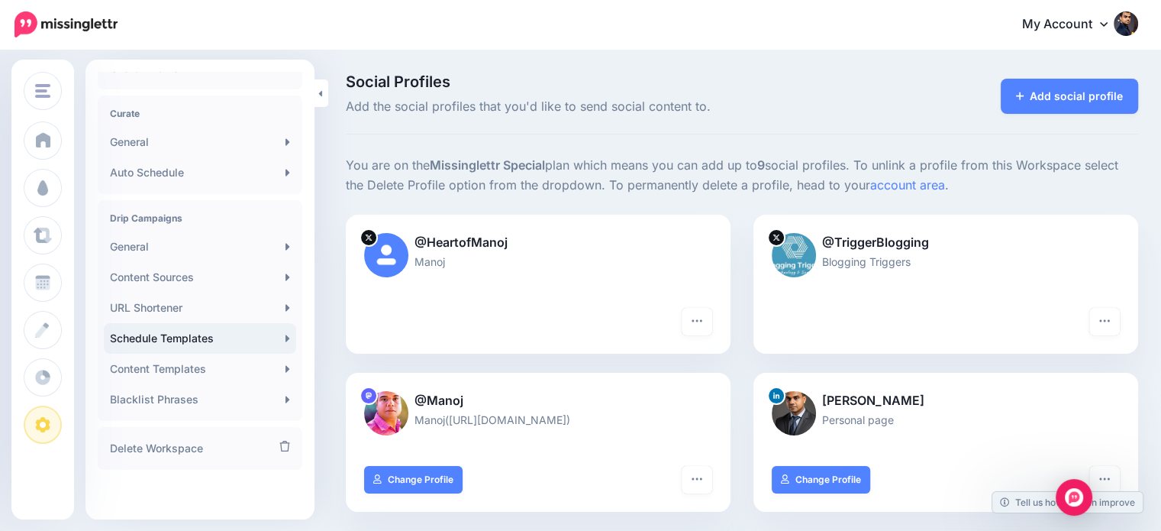
click at [197, 340] on link "Schedule Templates" at bounding box center [200, 338] width 192 height 31
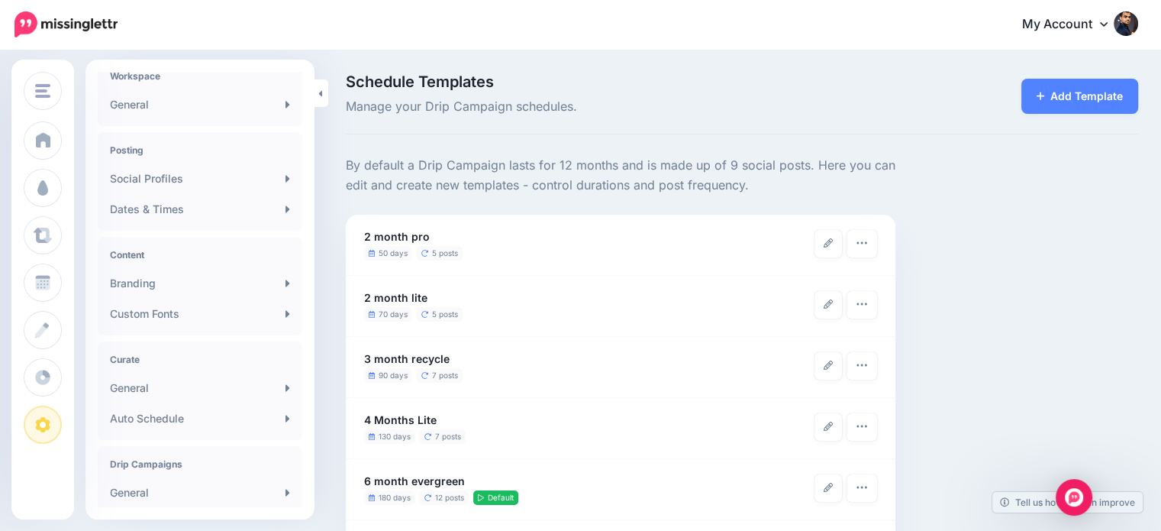
scroll to position [69, 0]
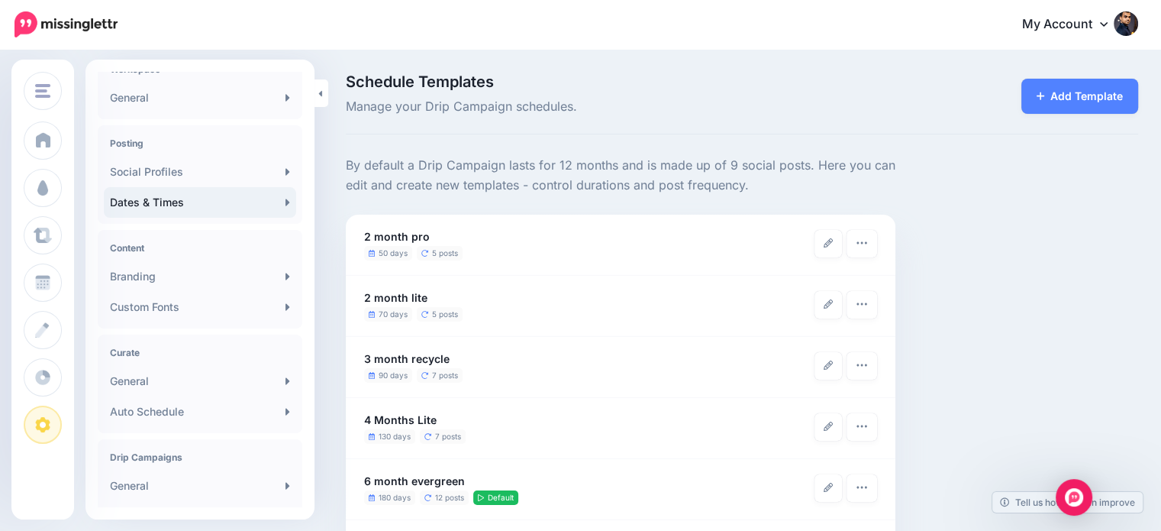
click at [185, 195] on link "Dates & Times" at bounding box center [200, 202] width 192 height 31
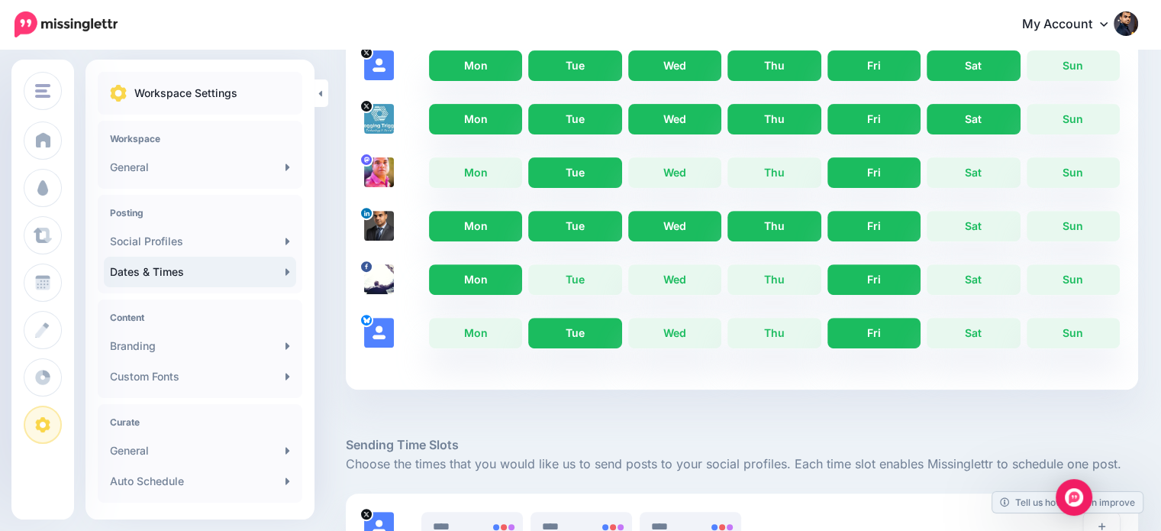
scroll to position [537, 0]
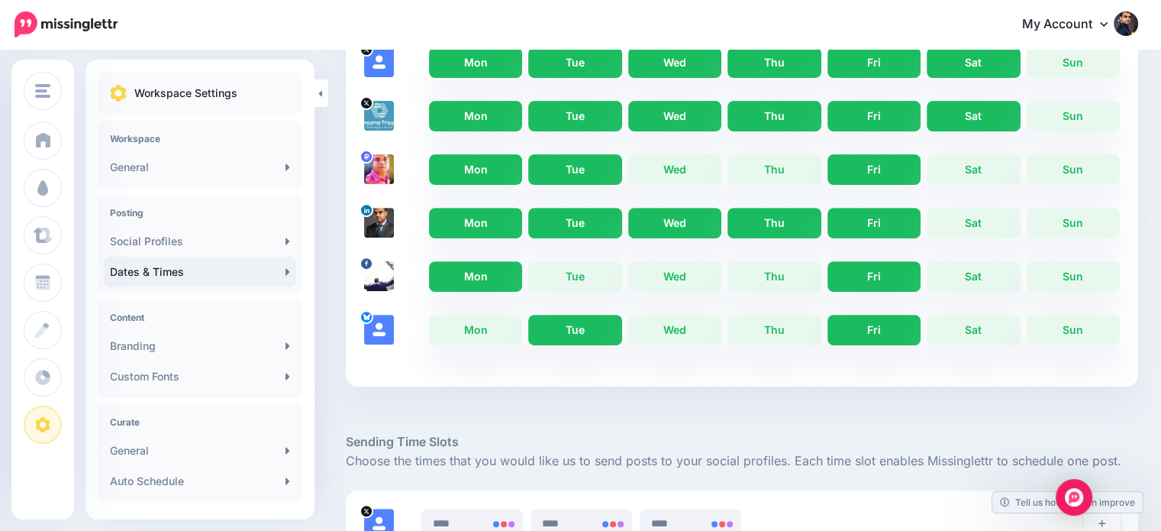
click at [488, 159] on link "Mon" at bounding box center [475, 169] width 93 height 31
click at [583, 167] on link "Tue" at bounding box center [574, 169] width 93 height 31
click at [885, 164] on link "Fri" at bounding box center [873, 169] width 93 height 31
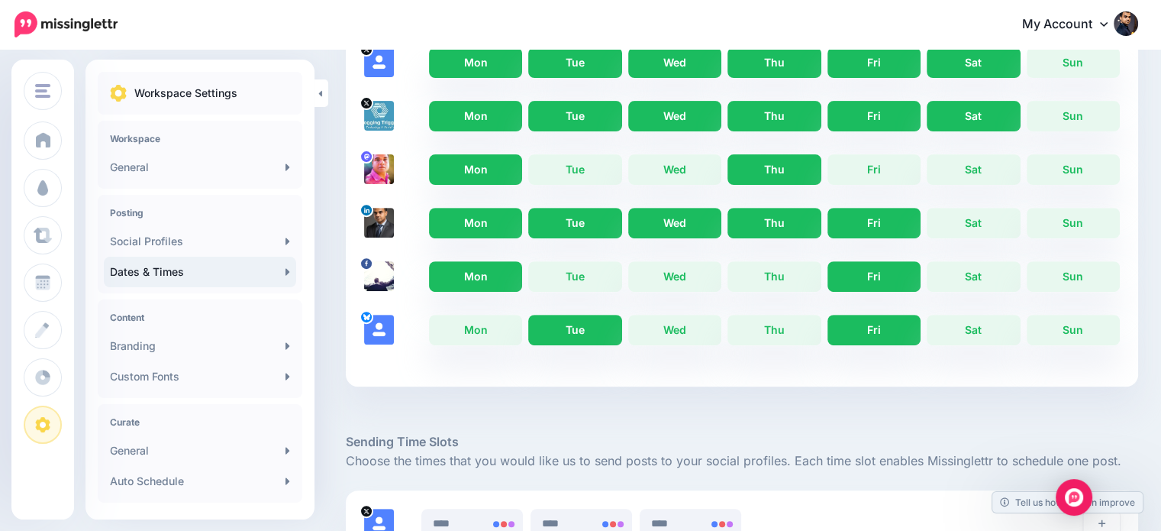
click at [785, 162] on link "Thu" at bounding box center [773, 169] width 93 height 31
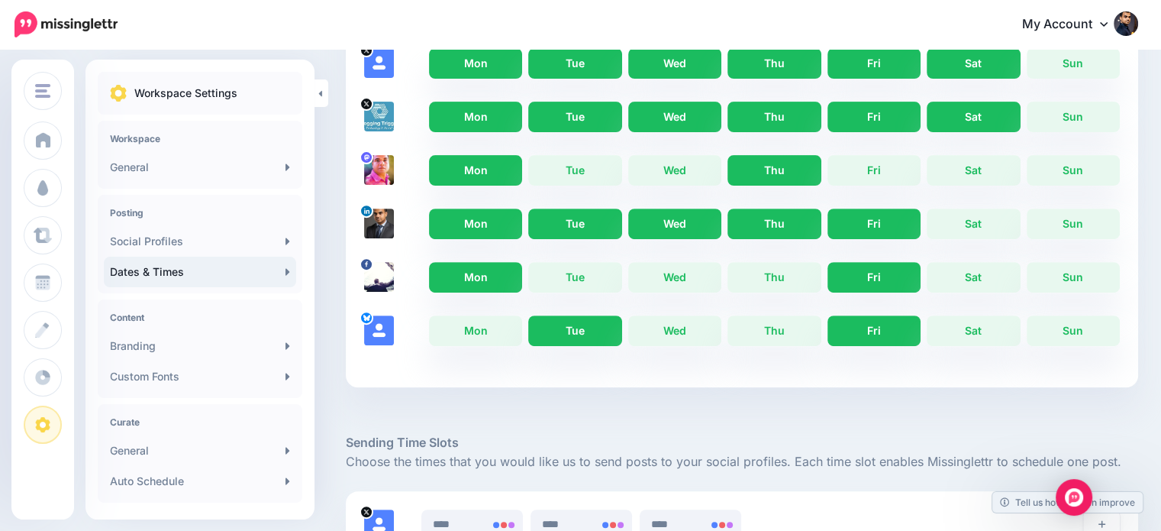
scroll to position [524, 0]
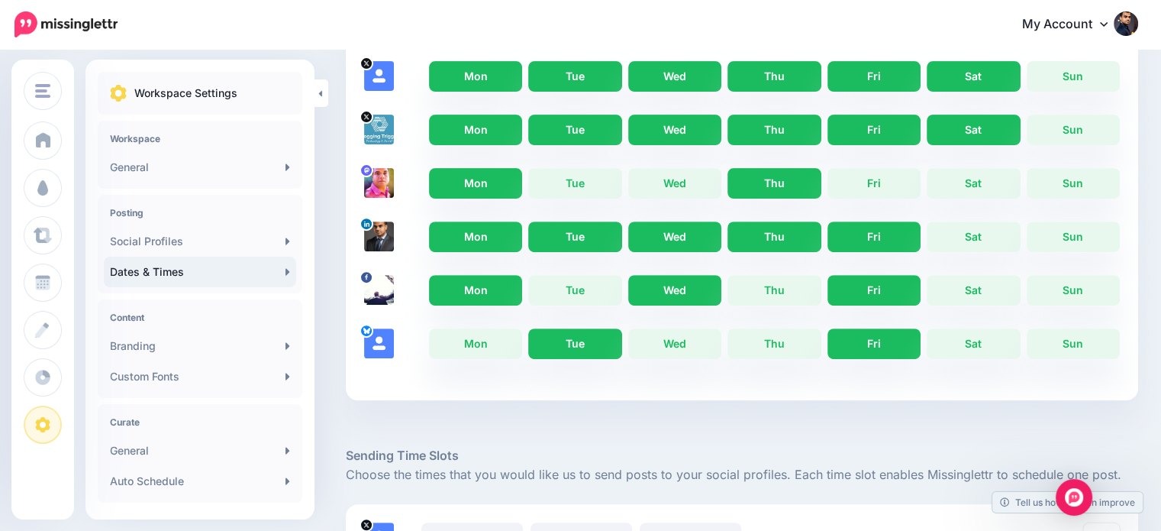
drag, startPoint x: 549, startPoint y: 289, endPoint x: 696, endPoint y: 285, distance: 147.4
click at [550, 289] on link "Tue" at bounding box center [574, 290] width 93 height 31
click at [693, 284] on link "Wed" at bounding box center [674, 290] width 93 height 31
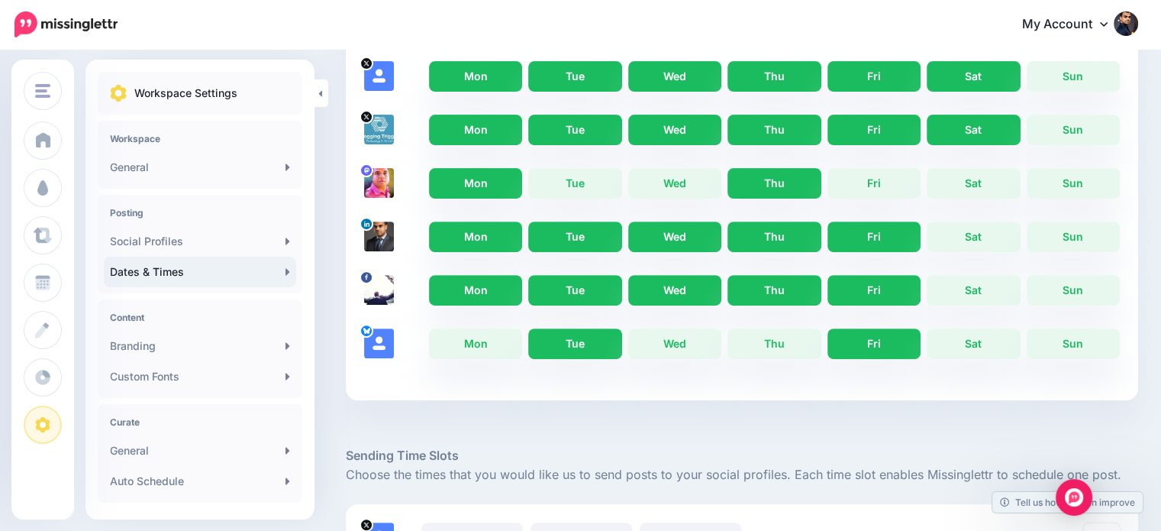
click at [754, 291] on link "Thu" at bounding box center [773, 290] width 93 height 31
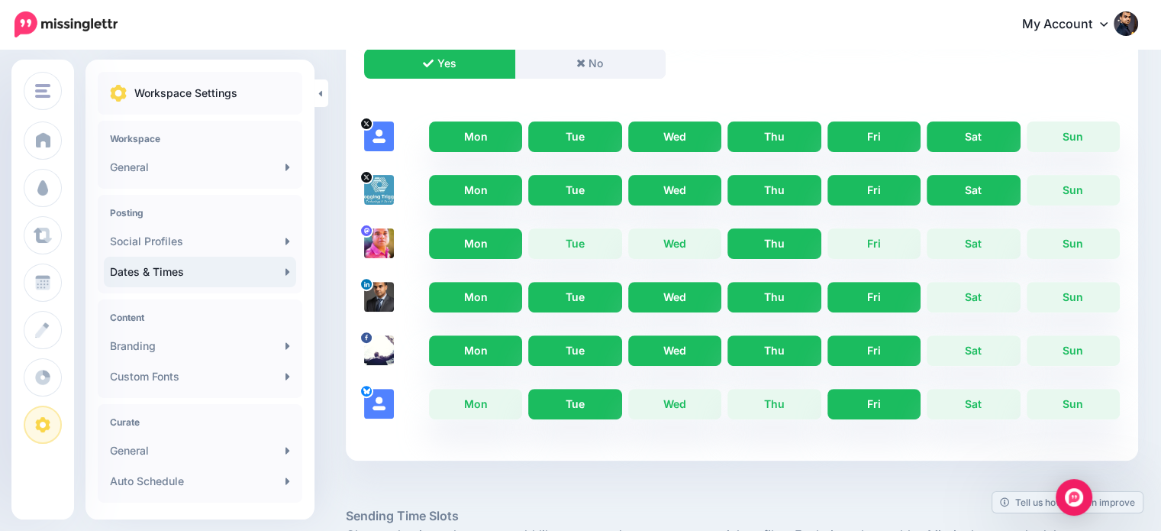
scroll to position [465, 0]
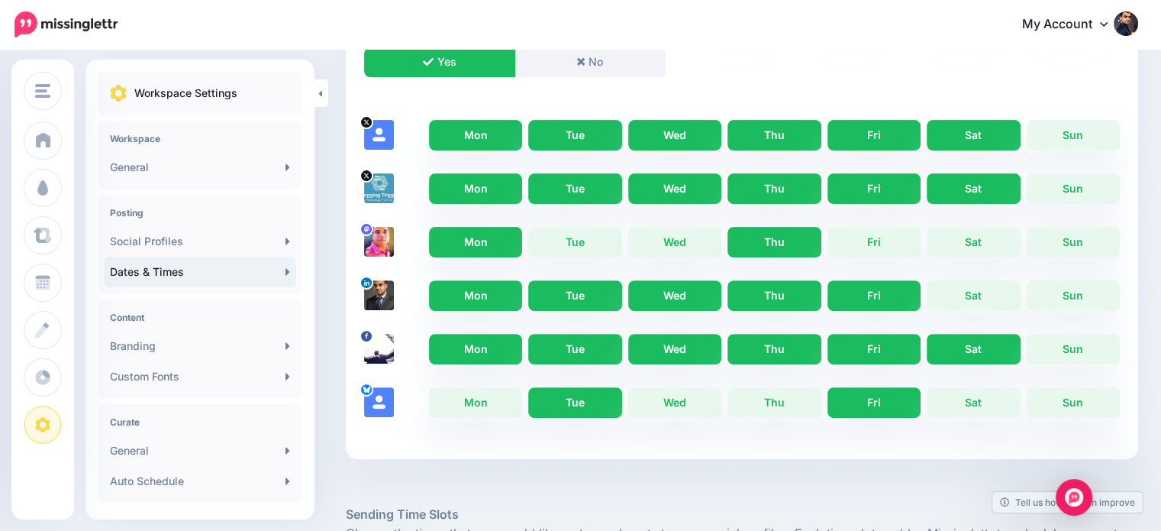
click at [1001, 343] on link "Sat" at bounding box center [973, 349] width 93 height 31
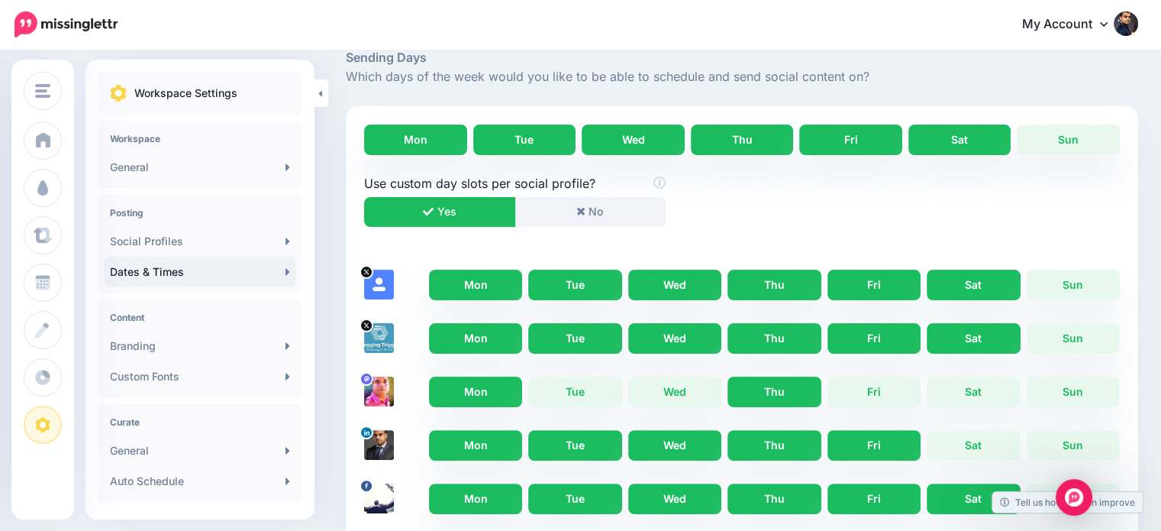
scroll to position [0, 0]
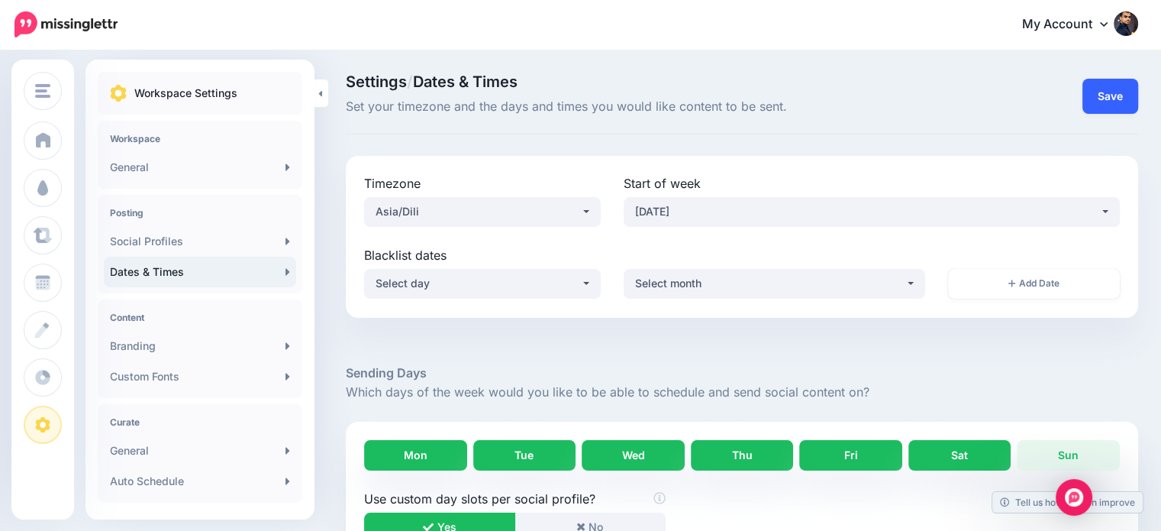
click at [1118, 99] on button "Save" at bounding box center [1110, 96] width 56 height 35
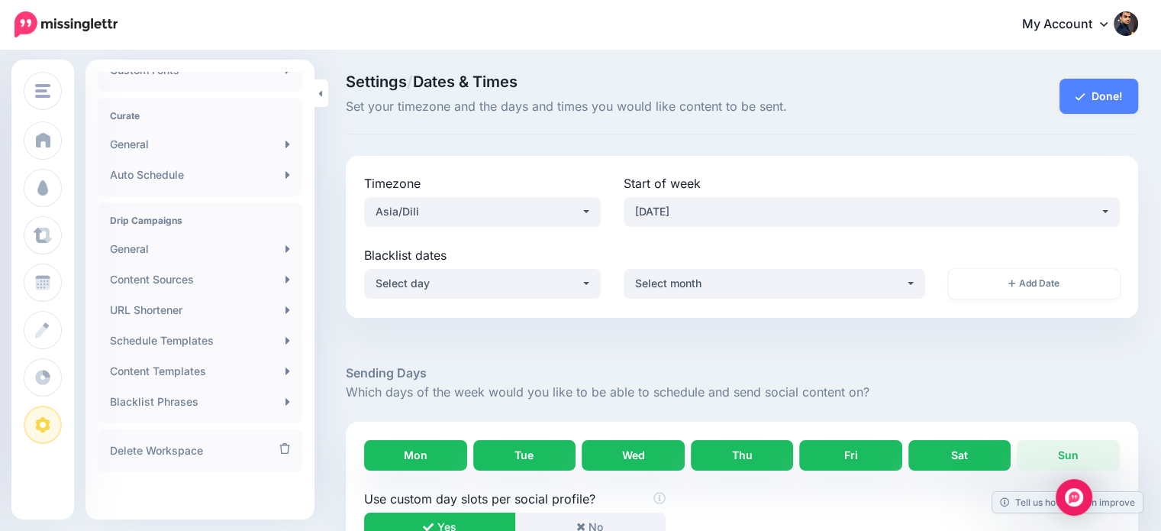
scroll to position [308, 0]
click at [180, 338] on link "Schedule Templates" at bounding box center [200, 338] width 192 height 31
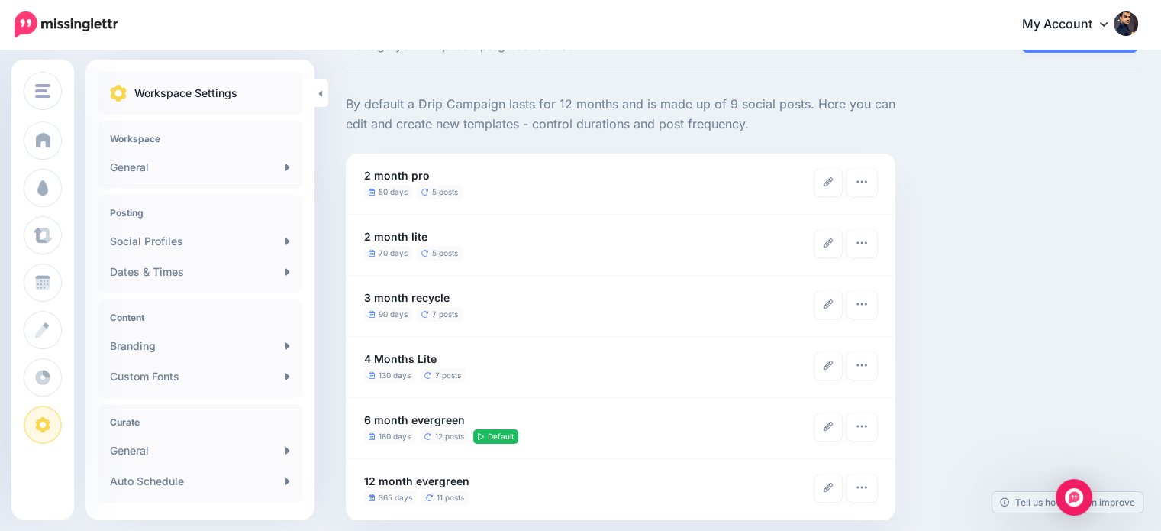
scroll to position [73, 0]
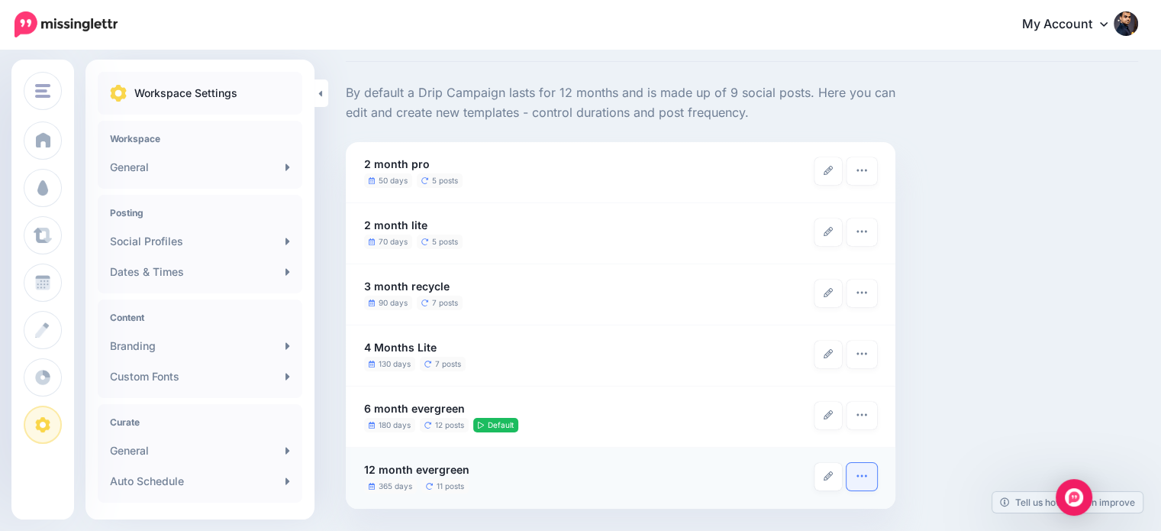
click at [858, 472] on icon "button" at bounding box center [862, 475] width 12 height 12
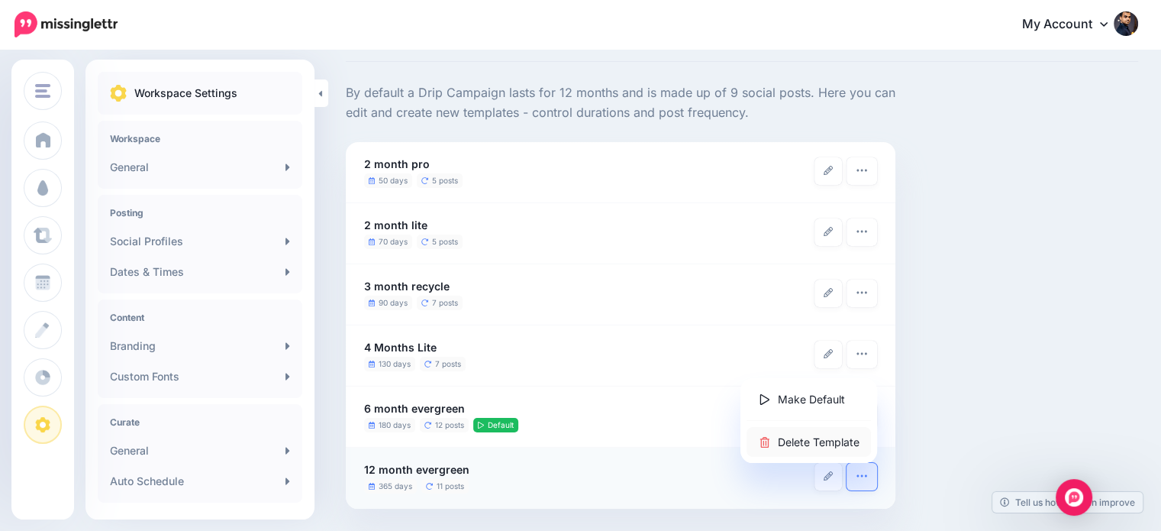
click at [826, 441] on link "Delete Template" at bounding box center [809, 442] width 124 height 30
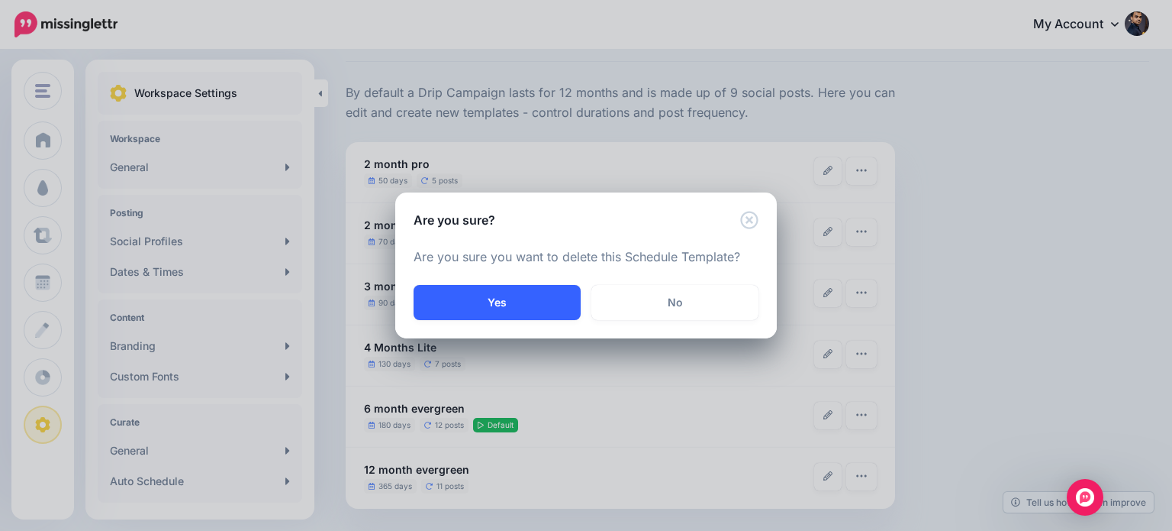
click at [551, 314] on button "Yes" at bounding box center [497, 302] width 167 height 35
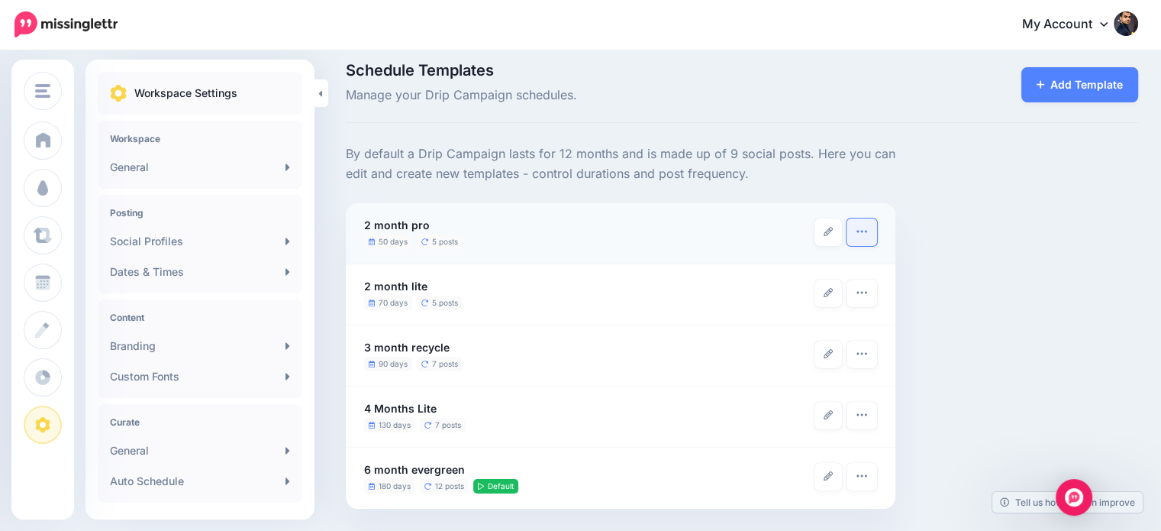
click at [867, 230] on icon "button" at bounding box center [862, 231] width 12 height 12
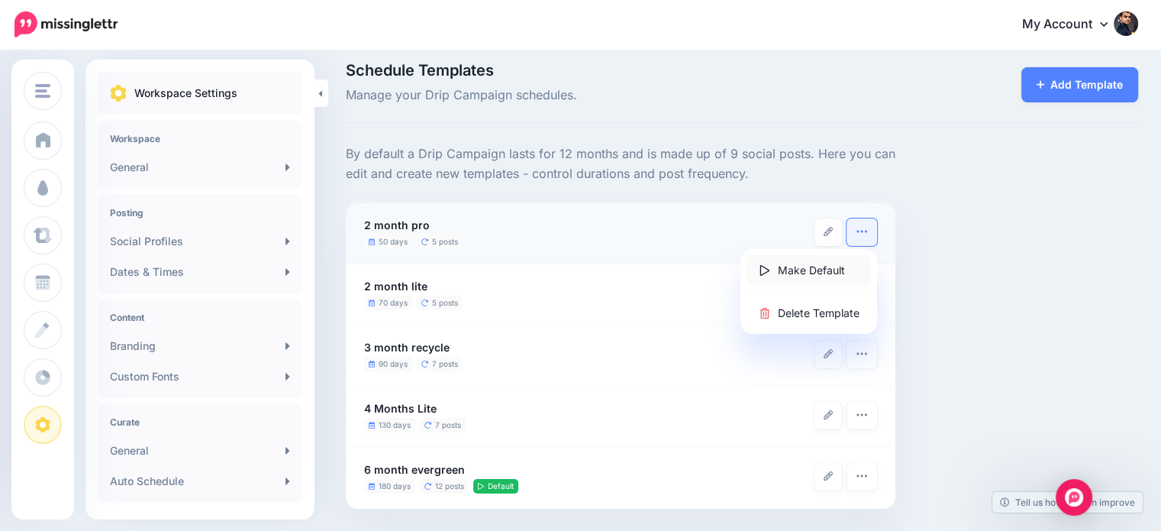
click at [846, 268] on link "Make Default" at bounding box center [809, 270] width 124 height 30
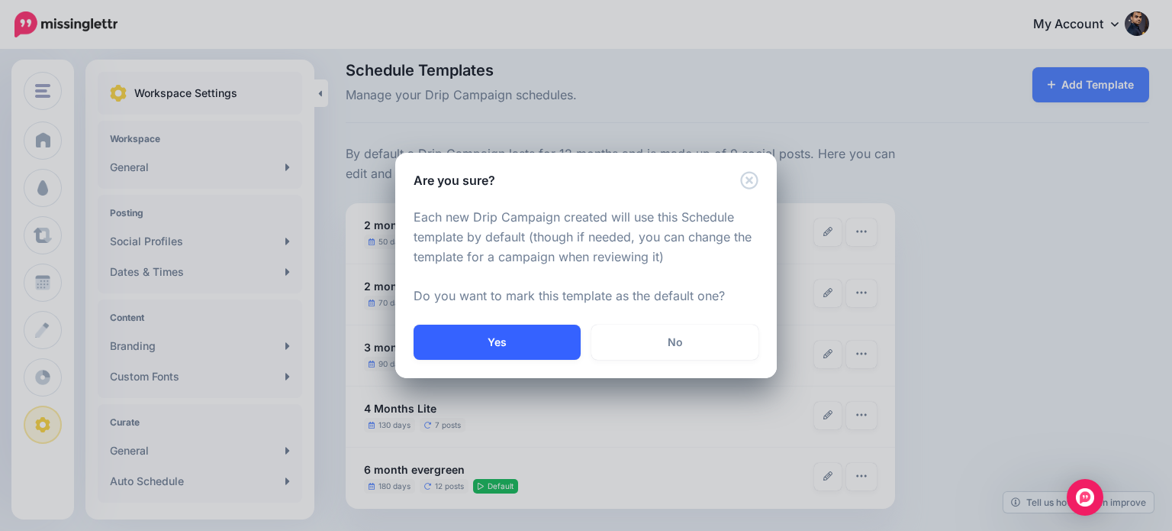
click at [511, 337] on button "Yes" at bounding box center [497, 341] width 167 height 35
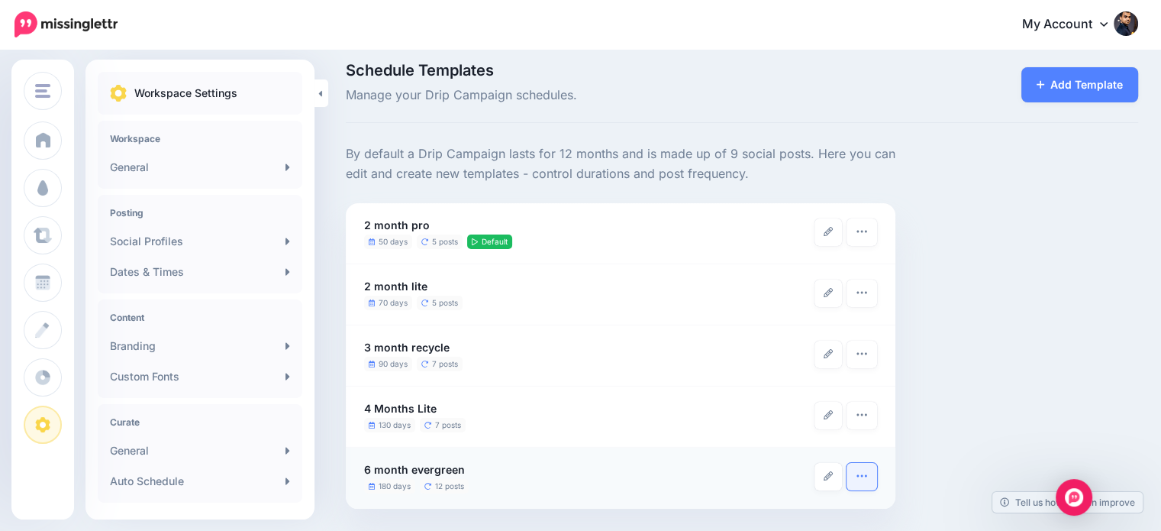
click at [860, 469] on icon "button" at bounding box center [862, 475] width 12 height 12
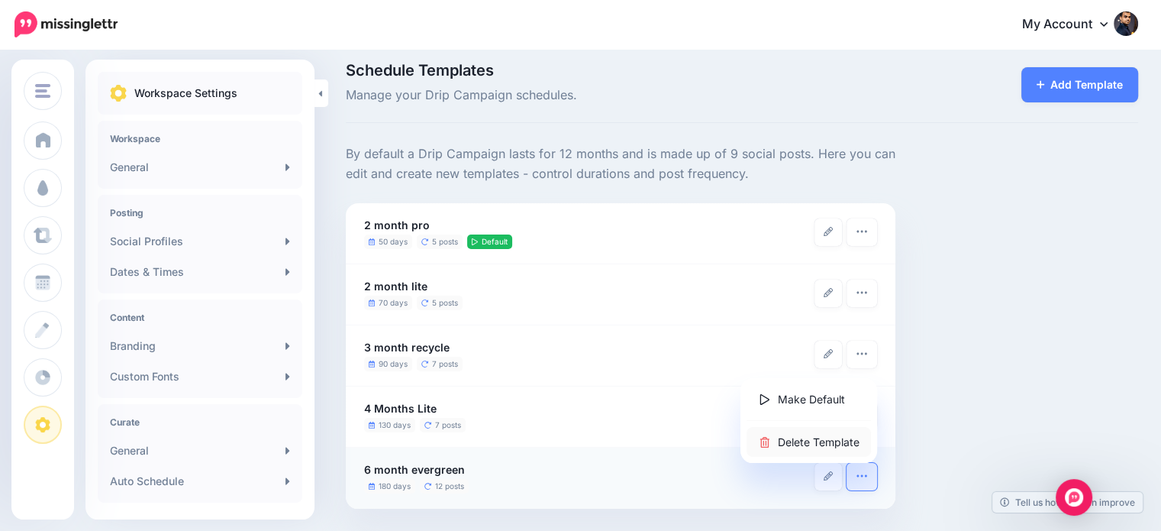
click at [841, 442] on link "Delete Template" at bounding box center [809, 442] width 124 height 30
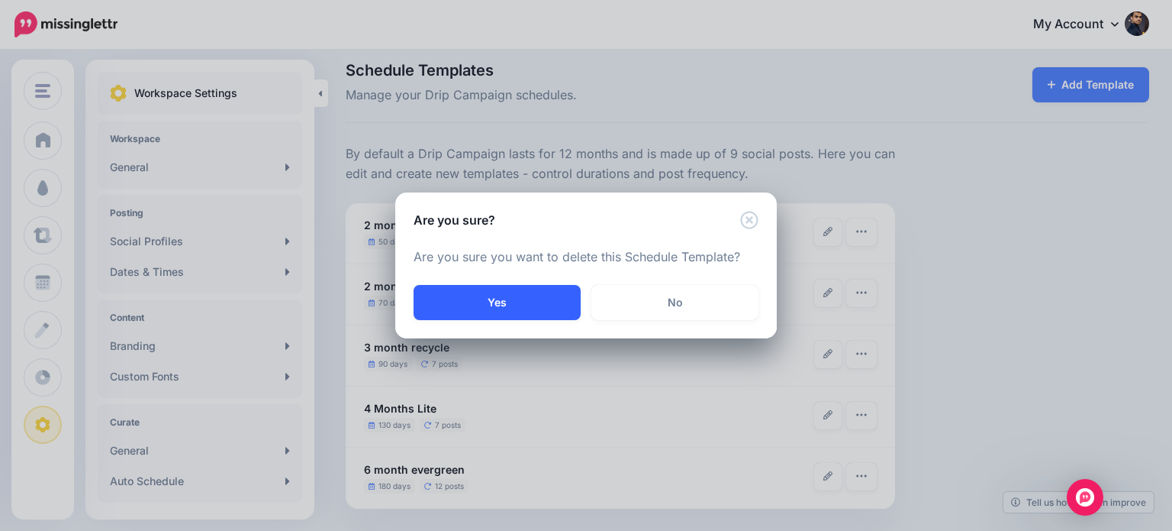
click at [556, 298] on button "Yes" at bounding box center [497, 302] width 167 height 35
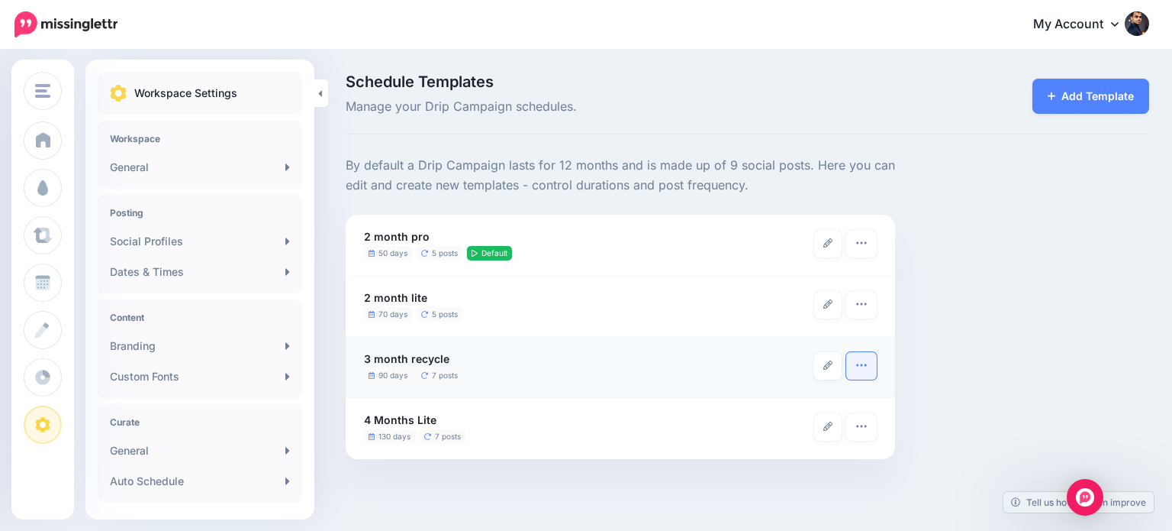
click at [858, 366] on icon "button" at bounding box center [862, 365] width 12 height 12
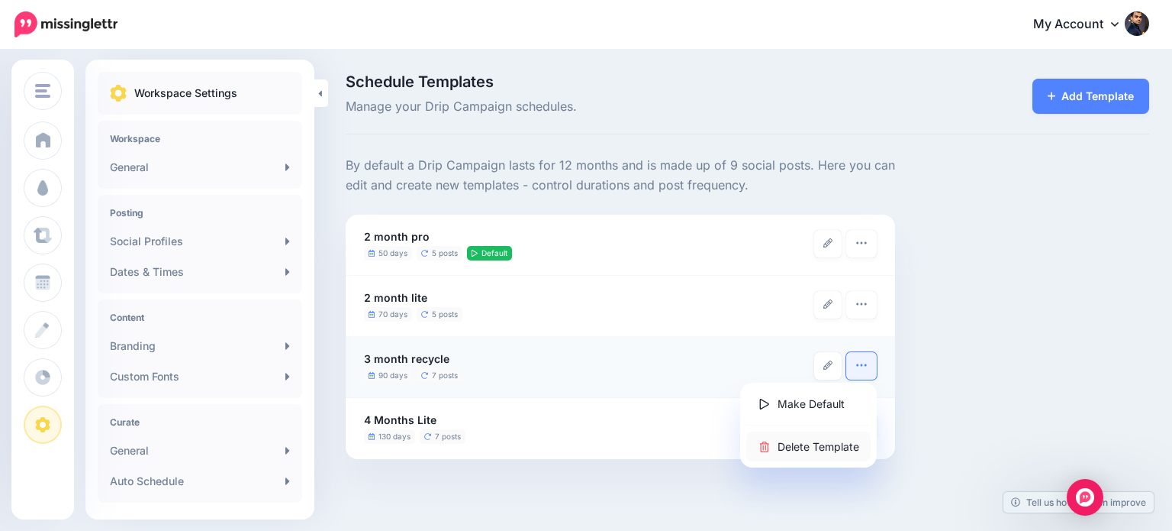
click at [845, 440] on link "Delete Template" at bounding box center [809, 446] width 124 height 30
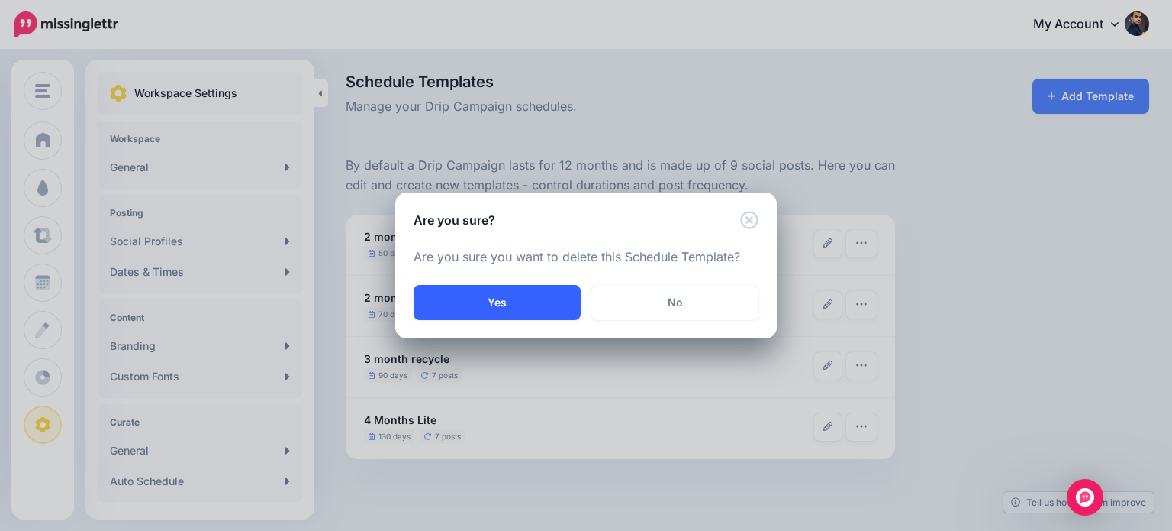
click at [548, 305] on button "Yes" at bounding box center [497, 302] width 167 height 35
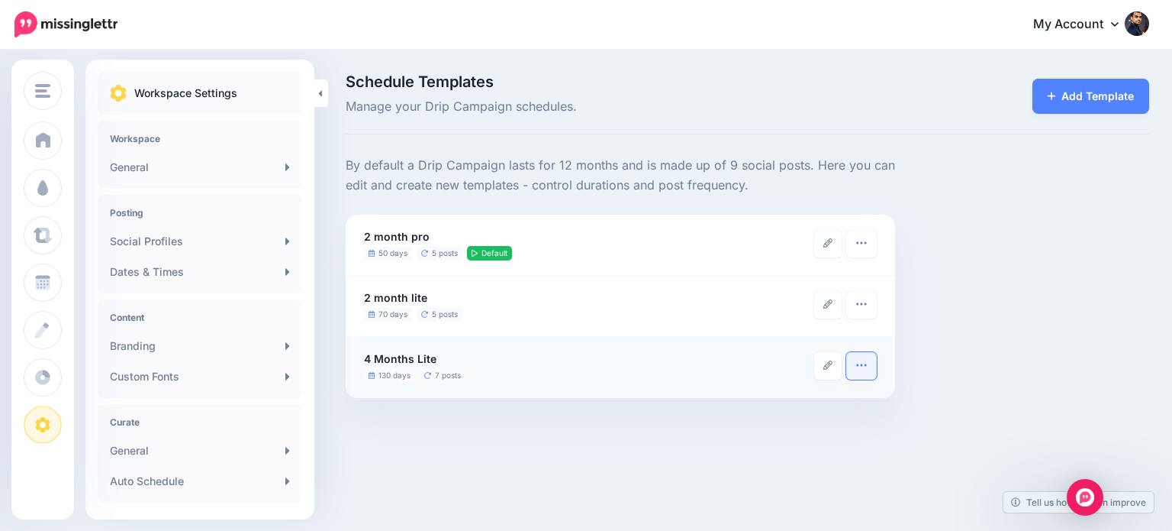
click at [868, 370] on button "button" at bounding box center [862, 365] width 31 height 27
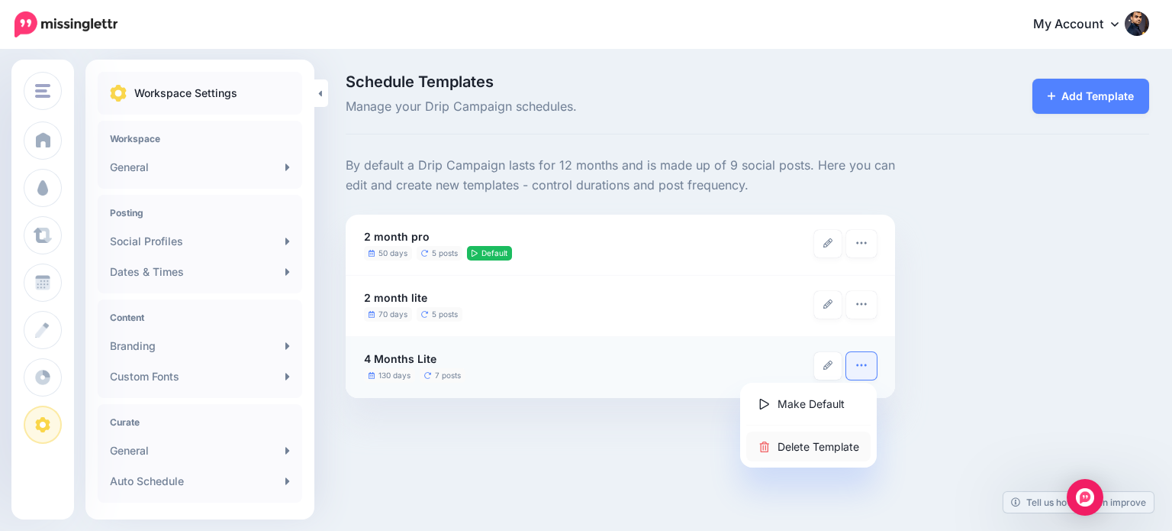
click at [829, 443] on link "Delete Template" at bounding box center [809, 446] width 124 height 30
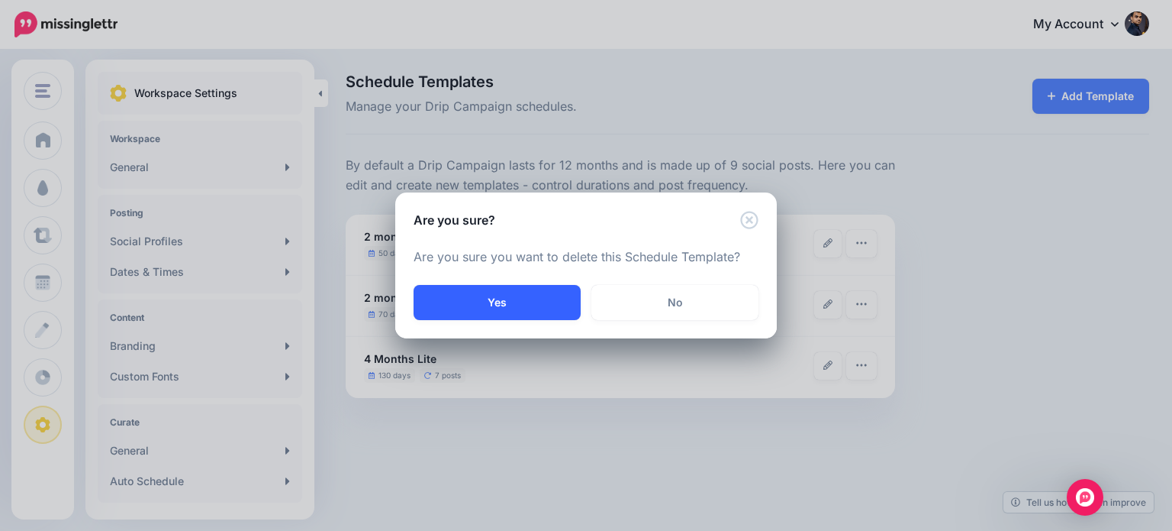
click at [527, 295] on button "Yes" at bounding box center [497, 302] width 167 height 35
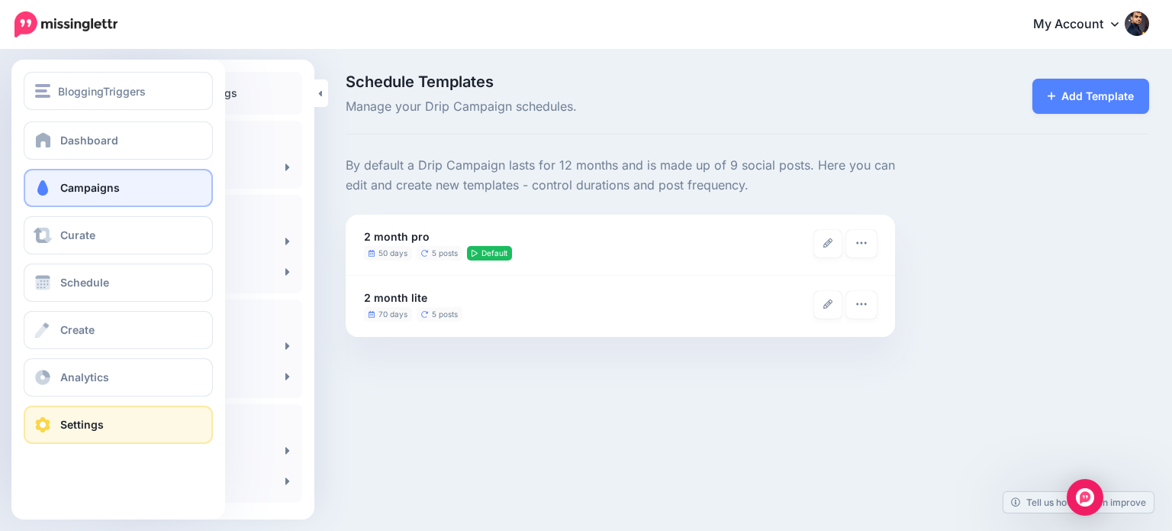
click at [52, 190] on span at bounding box center [43, 187] width 20 height 15
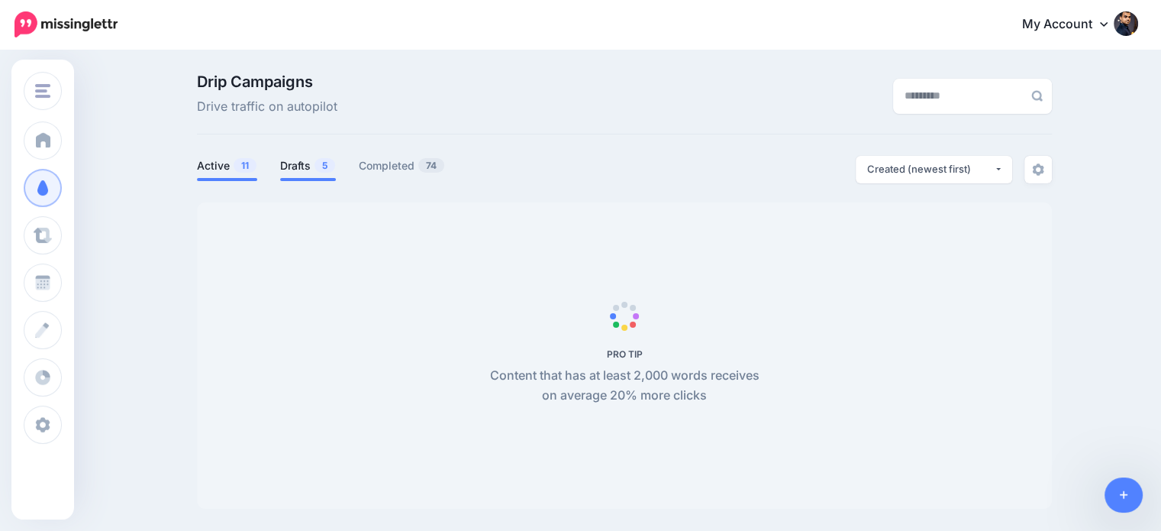
click at [323, 169] on span "5" at bounding box center [324, 165] width 21 height 15
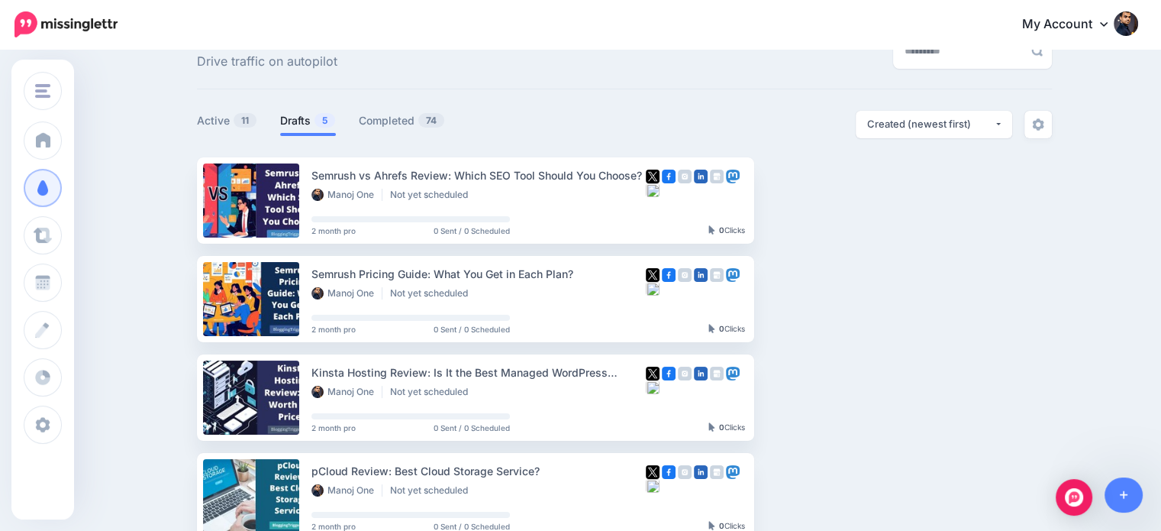
scroll to position [47, 0]
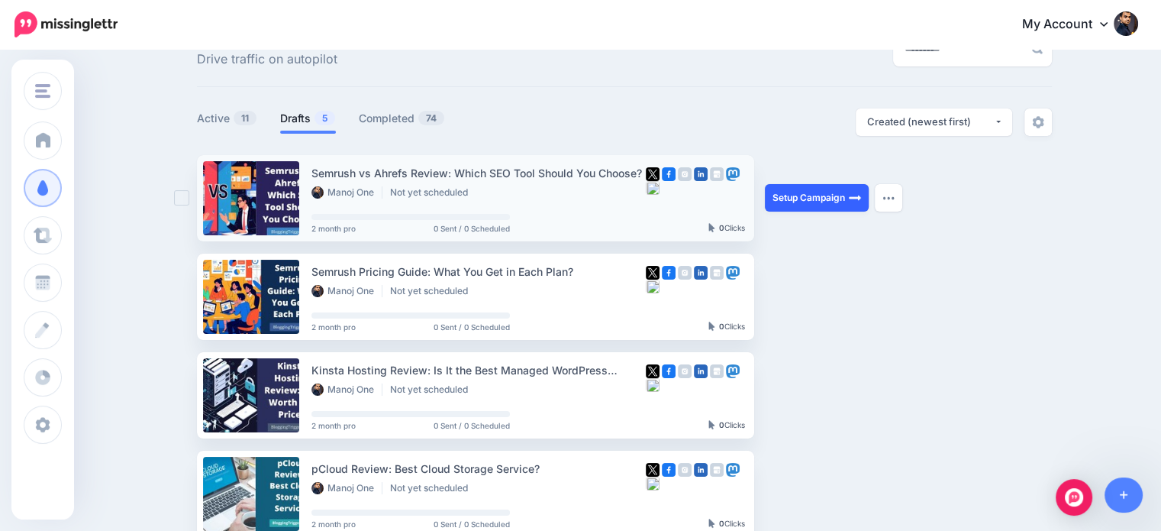
click at [837, 198] on link "Setup Campaign" at bounding box center [817, 197] width 104 height 27
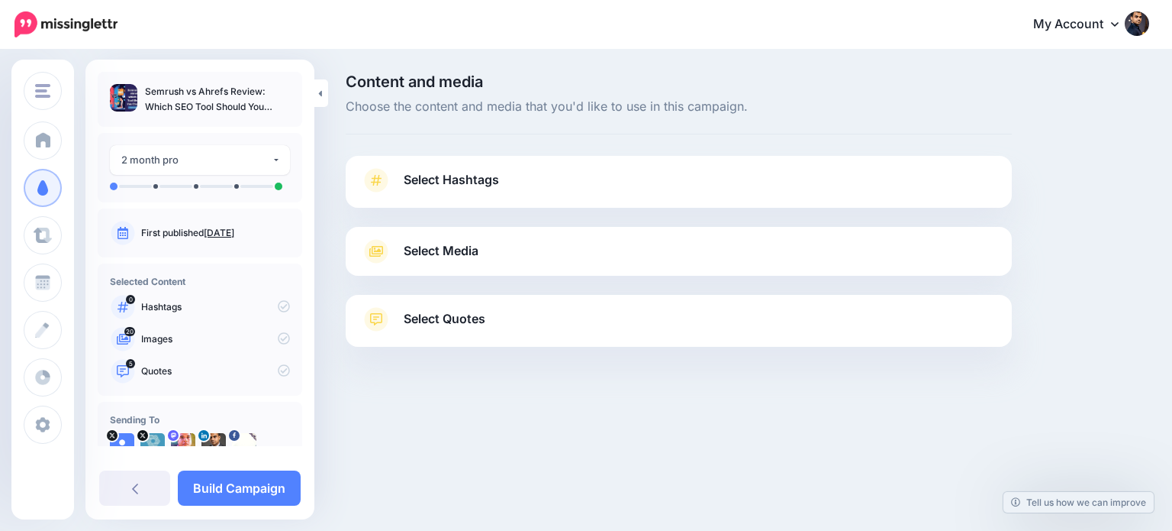
click at [903, 318] on link "Select Quotes" at bounding box center [679, 327] width 636 height 40
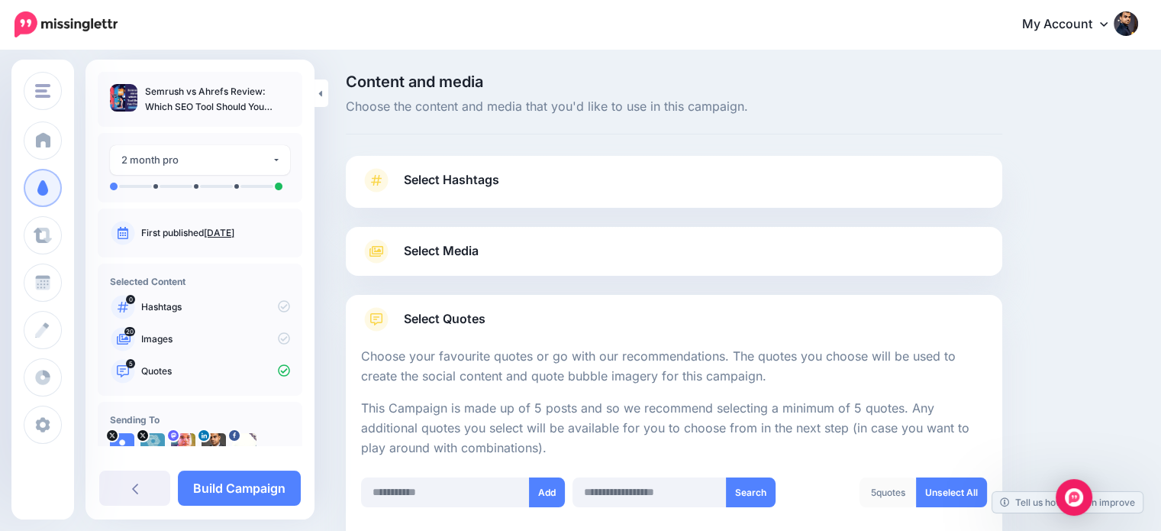
scroll to position [403, 0]
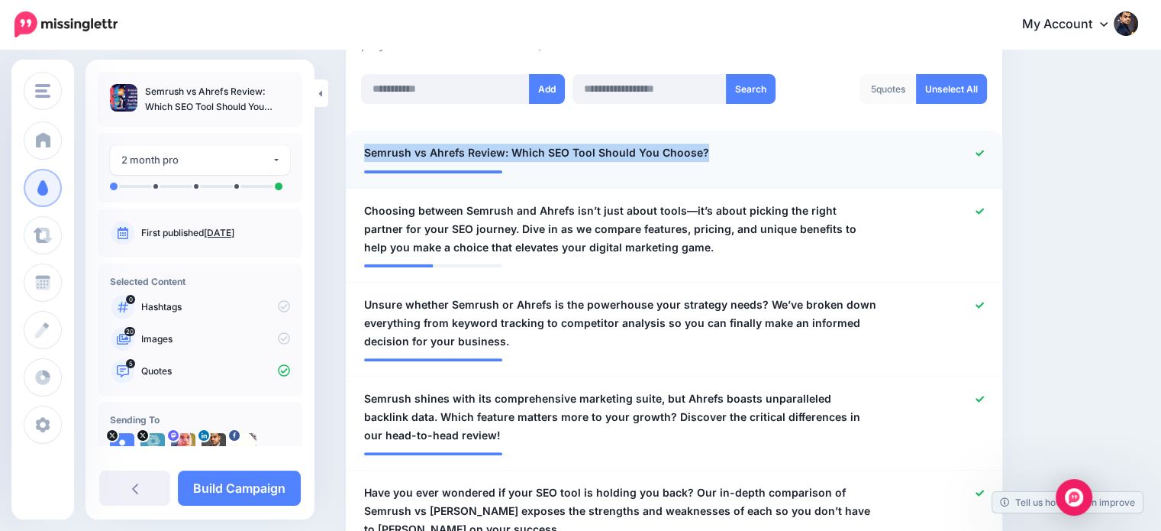
drag, startPoint x: 703, startPoint y: 147, endPoint x: 351, endPoint y: 155, distance: 352.0
click at [351, 155] on li "**********" at bounding box center [674, 160] width 656 height 58
copy span "Semrush vs Ahrefs Review: Which SEO Tool Should You Choose?"
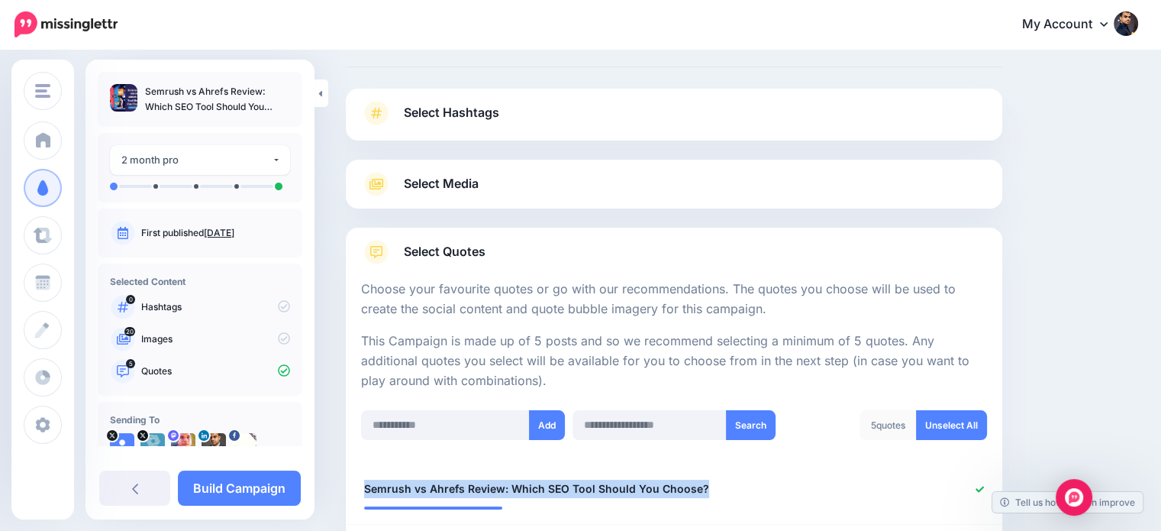
scroll to position [0, 0]
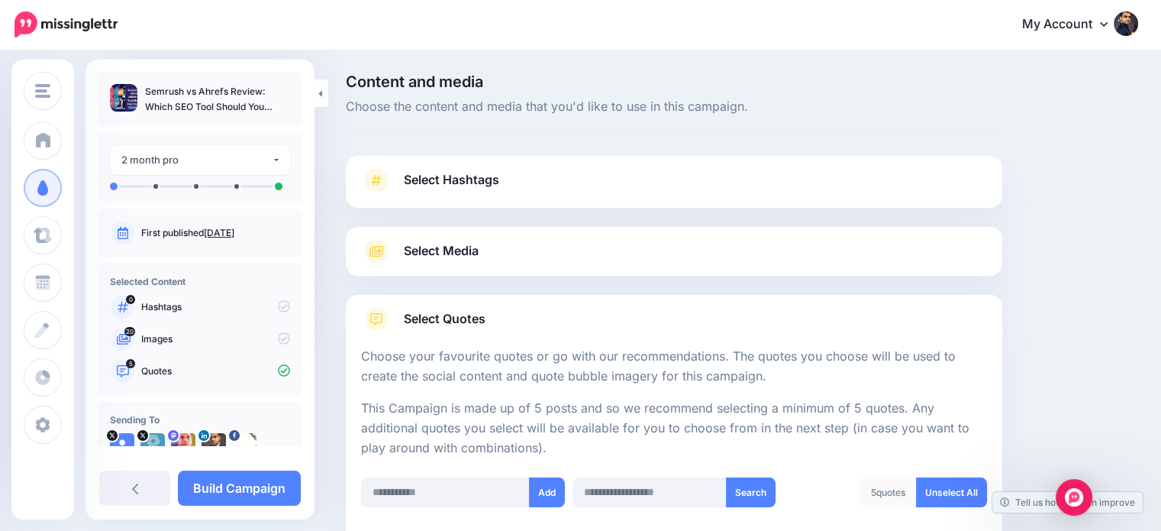
click at [495, 173] on span "Select Hashtags" at bounding box center [451, 179] width 95 height 21
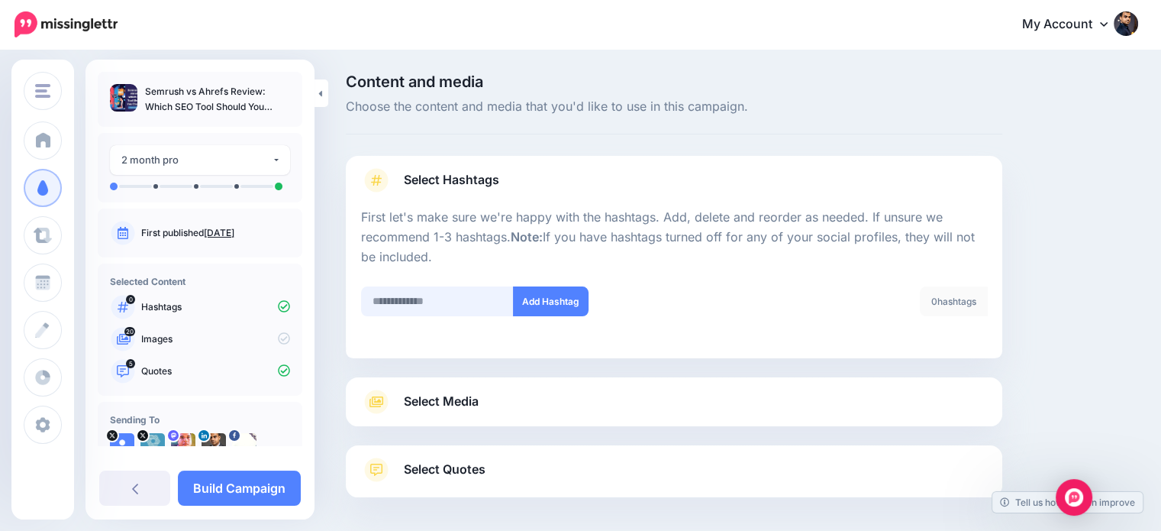
click at [447, 295] on input "text" at bounding box center [437, 301] width 153 height 30
type input "*******"
click at [551, 303] on button "Add Hashtag" at bounding box center [551, 301] width 76 height 30
click at [469, 298] on input "text" at bounding box center [437, 301] width 153 height 30
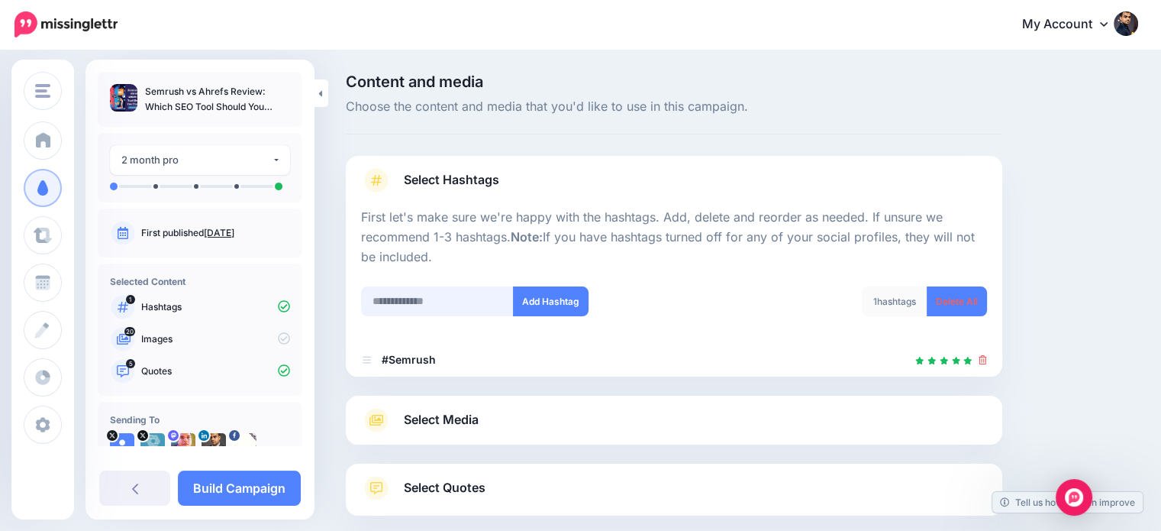
scroll to position [83, 0]
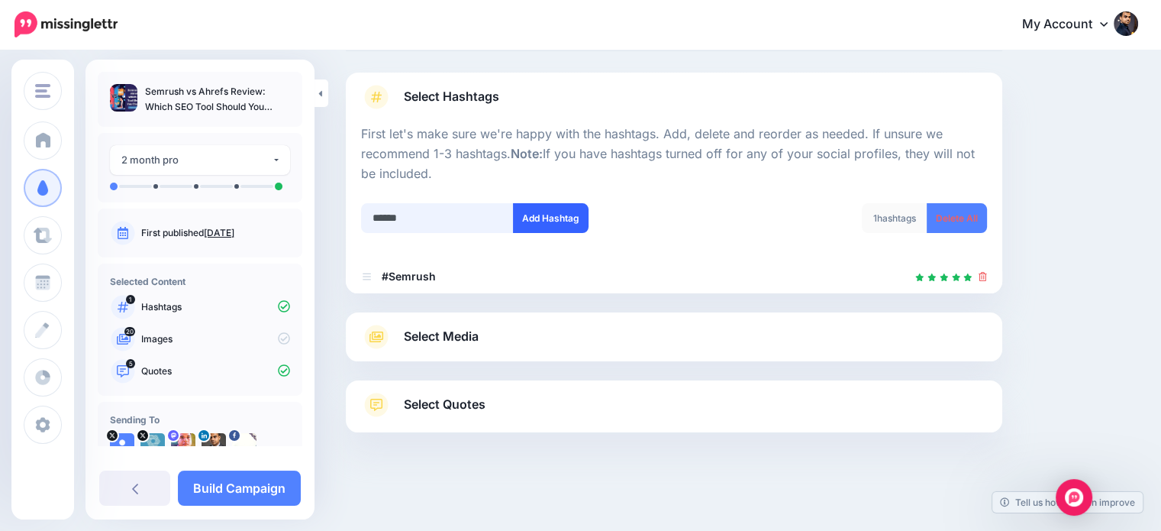
type input "******"
click at [546, 213] on button "Add Hashtag" at bounding box center [551, 218] width 76 height 30
click at [463, 218] on input "text" at bounding box center [437, 218] width 153 height 30
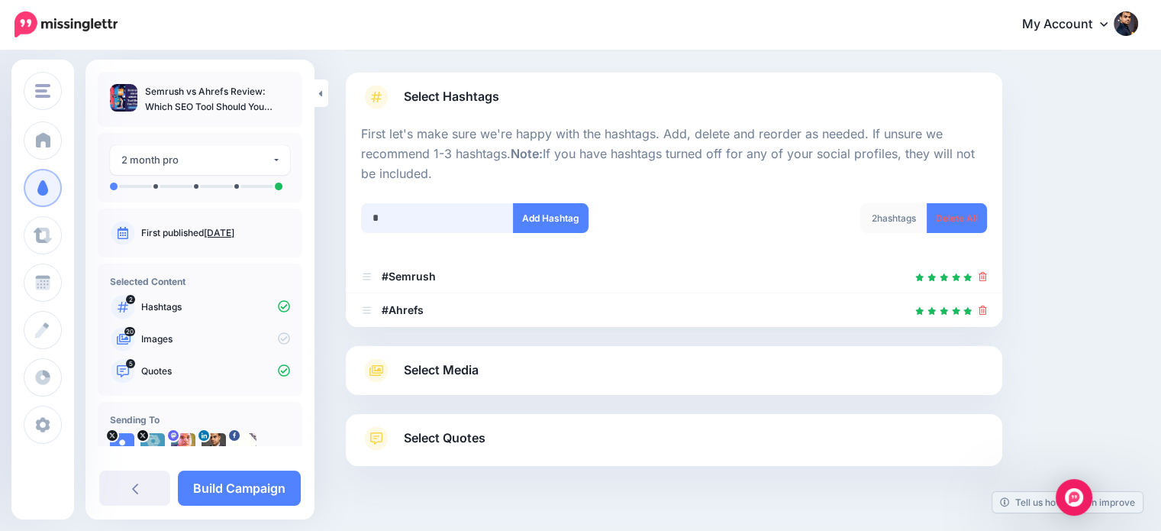
scroll to position [117, 0]
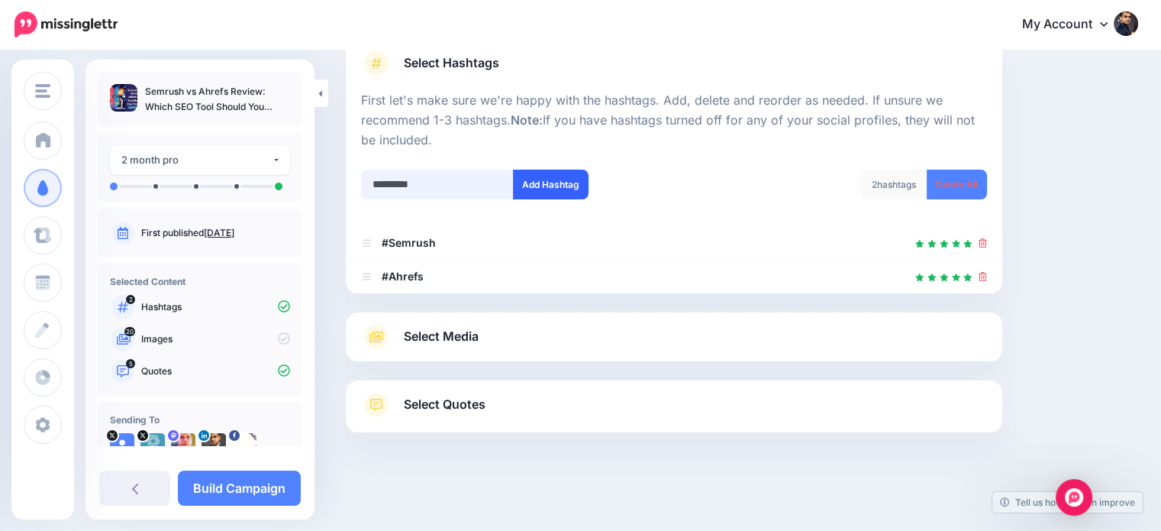
type input "*********"
click at [560, 176] on button "Add Hashtag" at bounding box center [551, 184] width 76 height 30
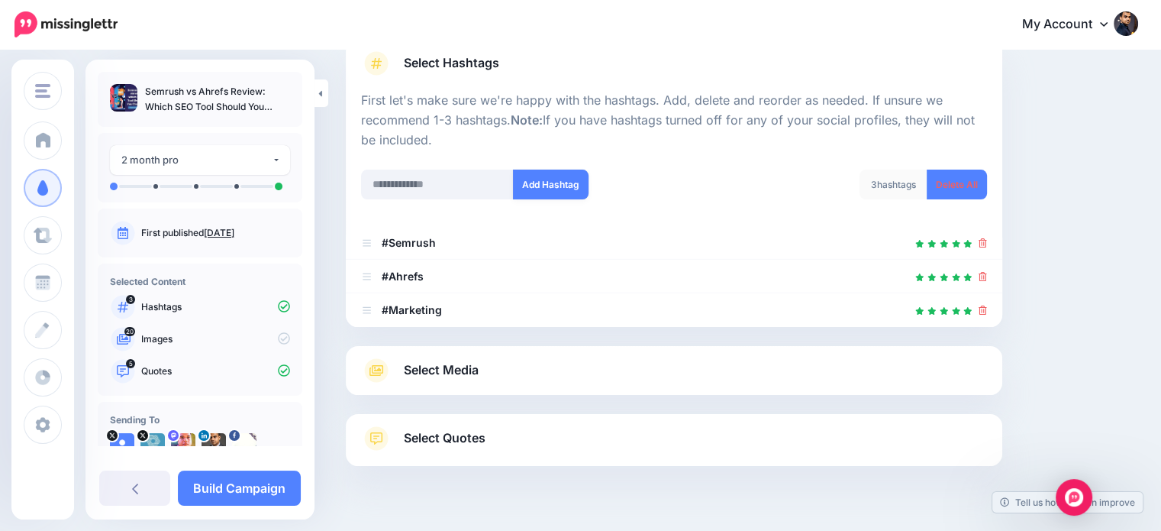
scroll to position [150, 0]
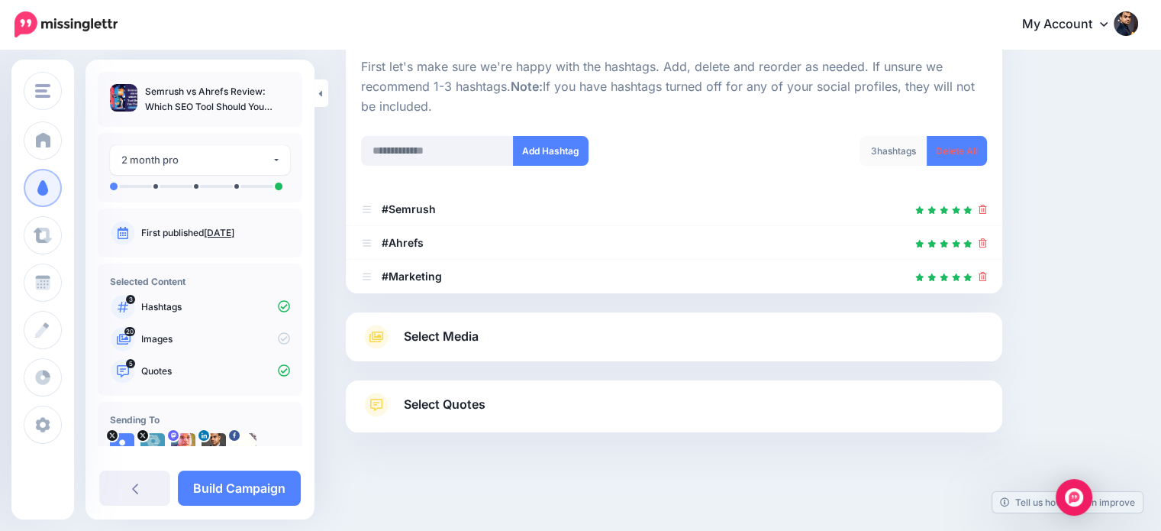
click at [460, 328] on span "Select Media" at bounding box center [441, 336] width 75 height 21
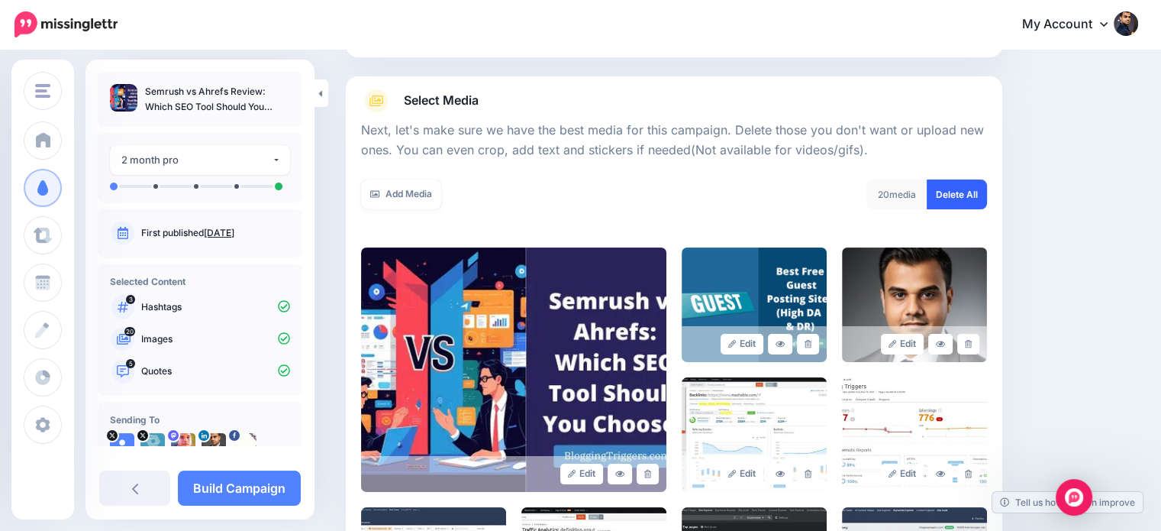
click at [950, 192] on link "Delete All" at bounding box center [957, 194] width 60 height 30
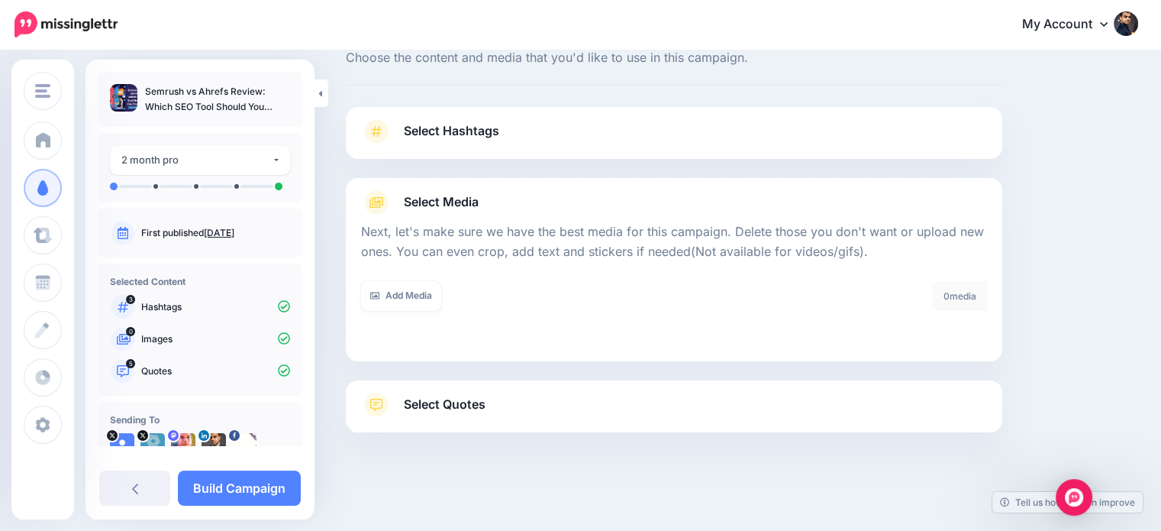
click at [482, 402] on span "Select Quotes" at bounding box center [445, 404] width 82 height 21
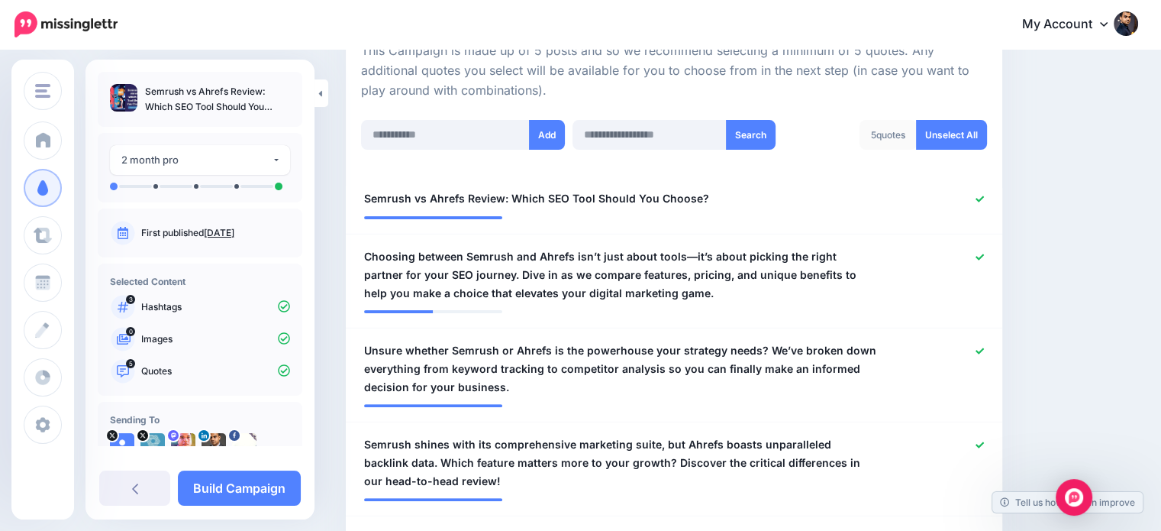
scroll to position [404, 0]
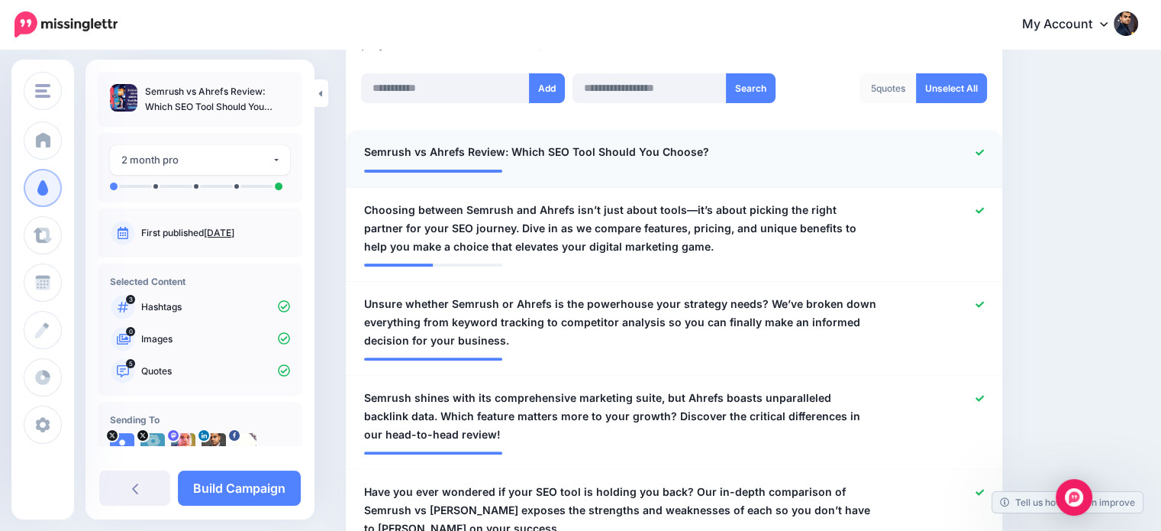
click at [984, 148] on icon at bounding box center [980, 152] width 8 height 8
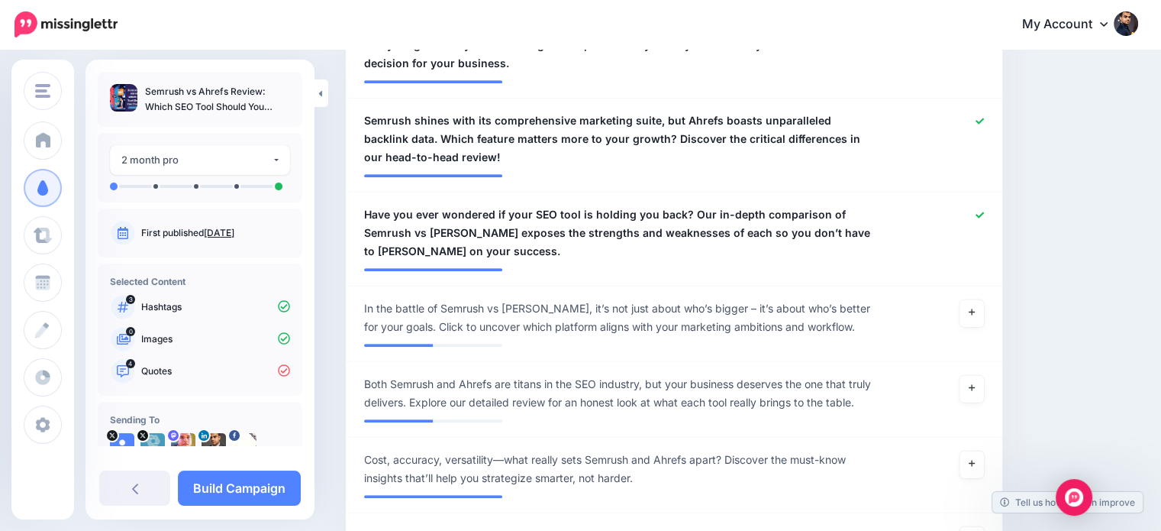
scroll to position [692, 0]
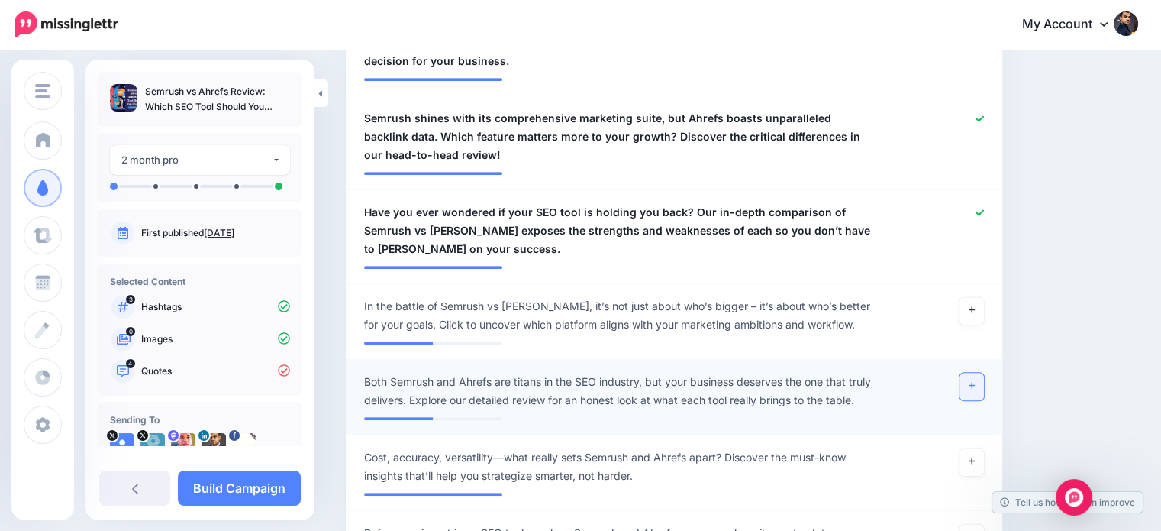
click at [977, 378] on link at bounding box center [971, 386] width 24 height 27
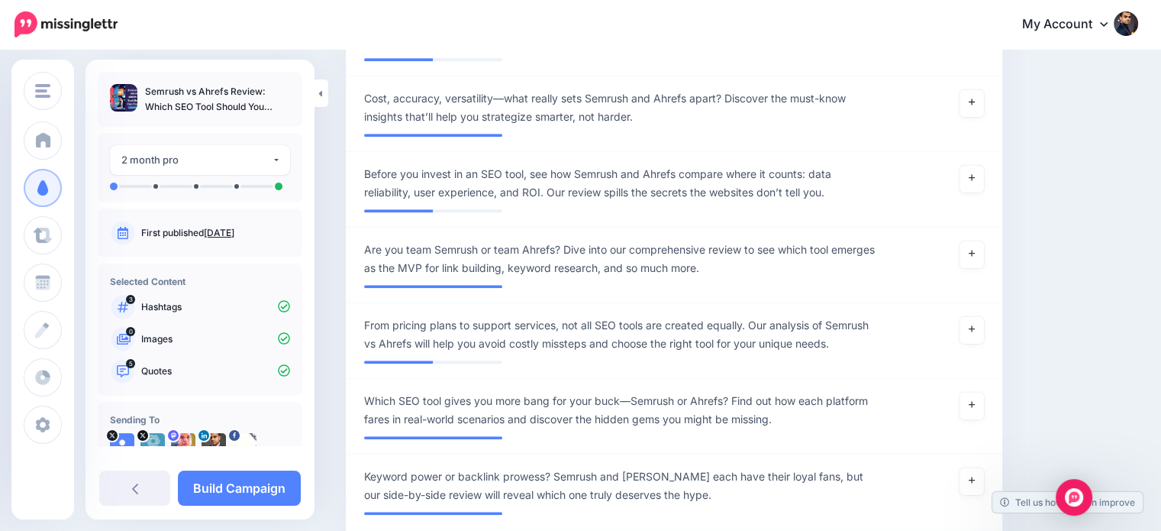
scroll to position [1085, 0]
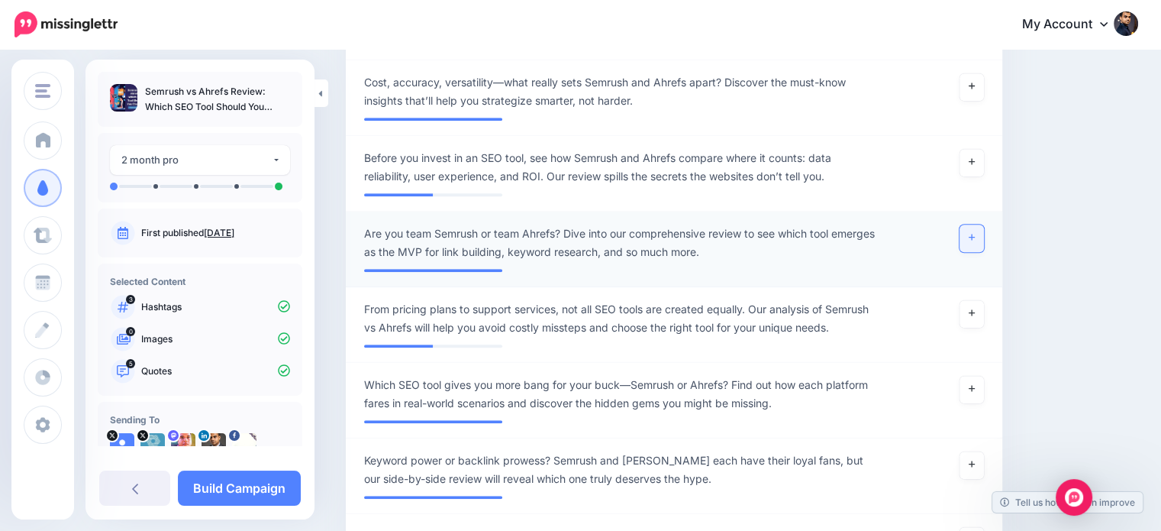
click at [976, 237] on link at bounding box center [971, 237] width 24 height 27
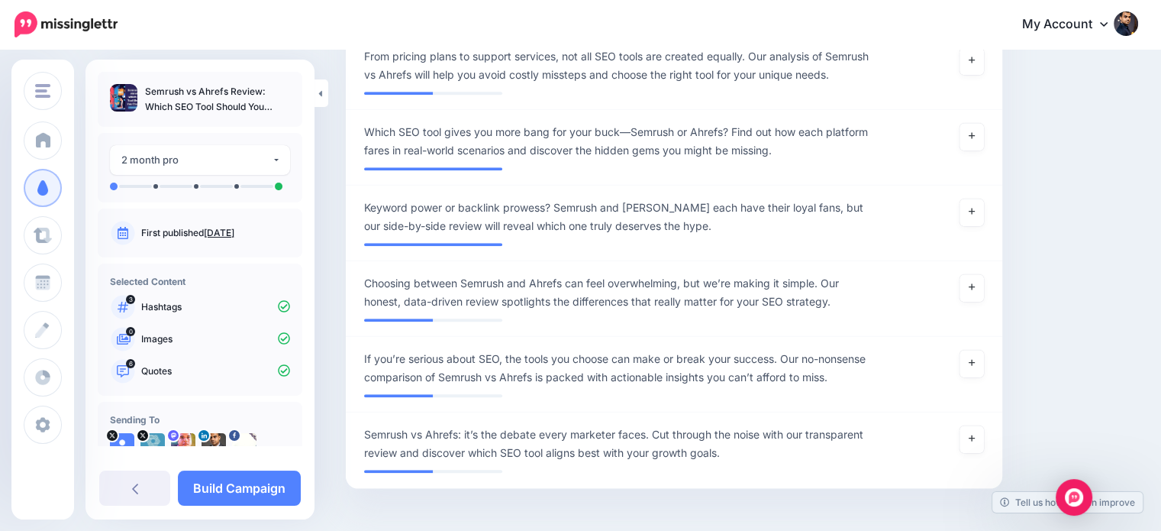
scroll to position [1340, 0]
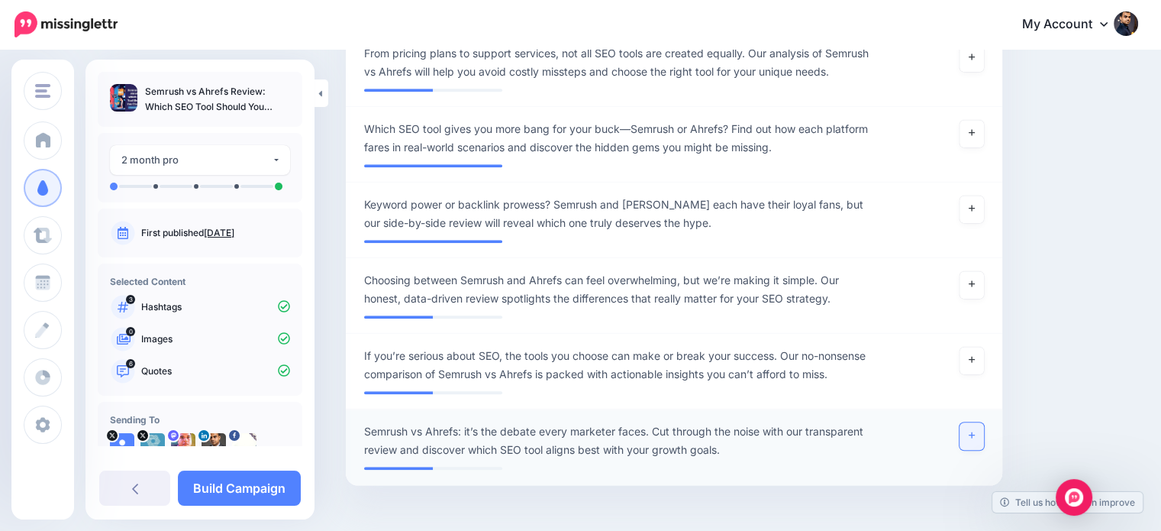
click at [984, 428] on link at bounding box center [971, 435] width 24 height 27
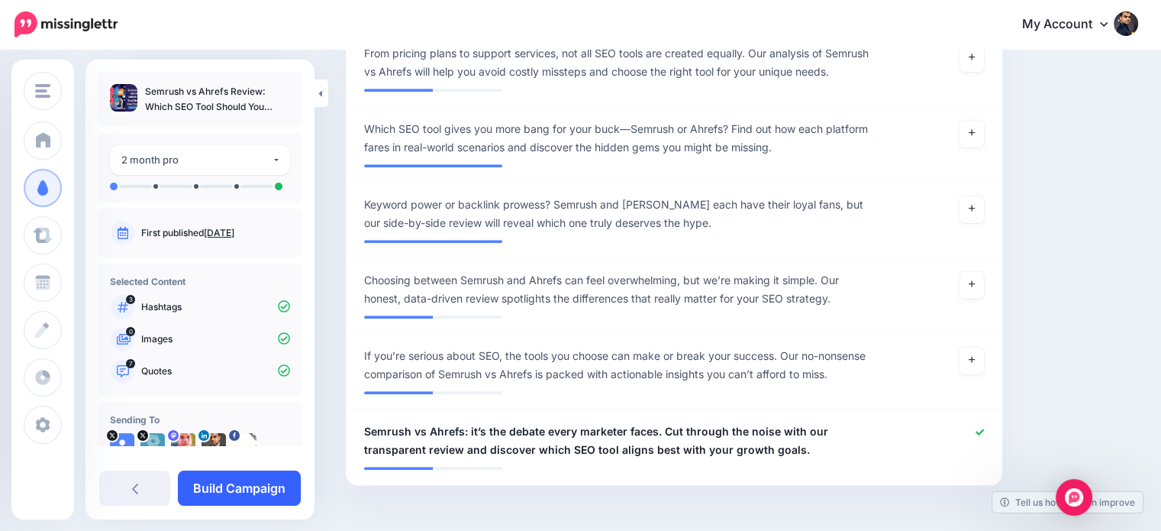
click at [275, 488] on link "Build Campaign" at bounding box center [239, 487] width 123 height 35
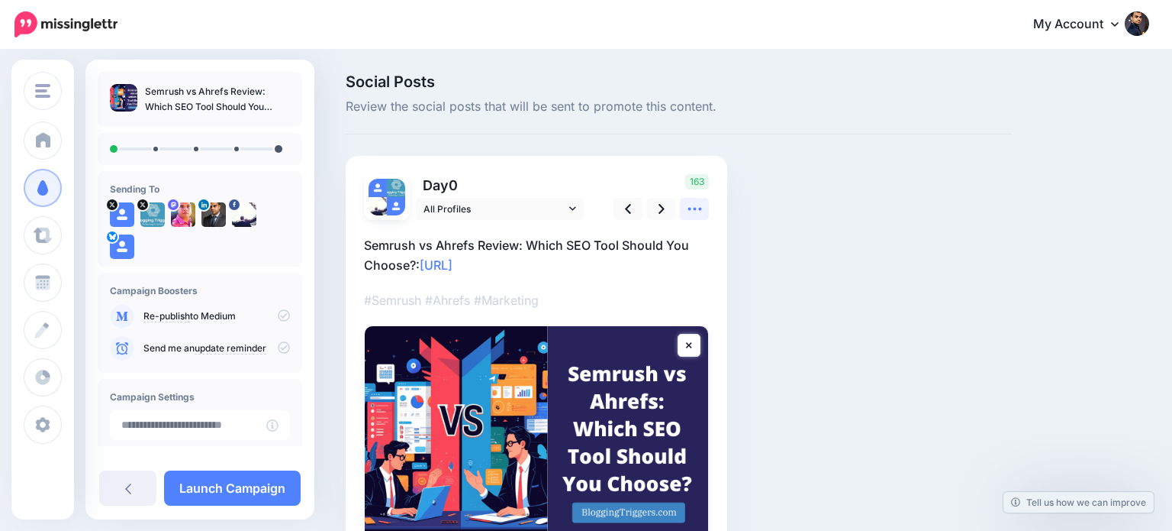
click at [690, 204] on icon at bounding box center [695, 209] width 16 height 16
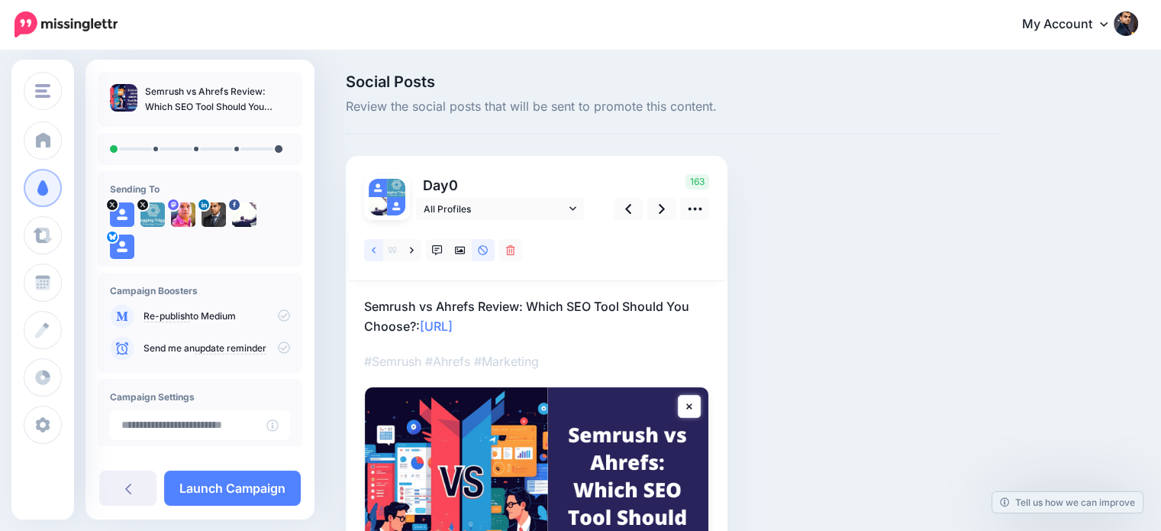
click at [373, 250] on icon at bounding box center [374, 250] width 4 height 6
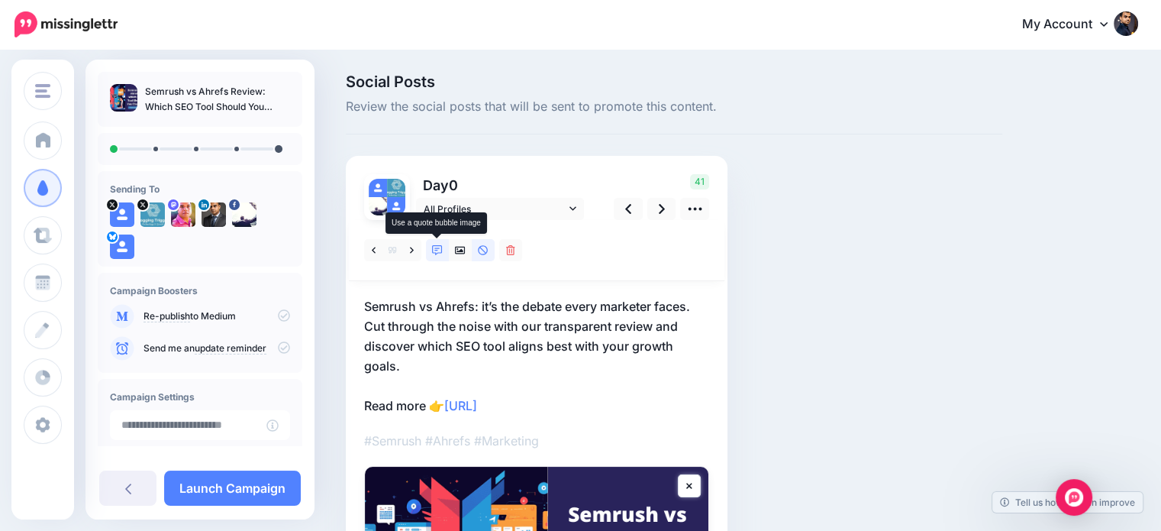
click at [433, 249] on icon at bounding box center [437, 250] width 11 height 11
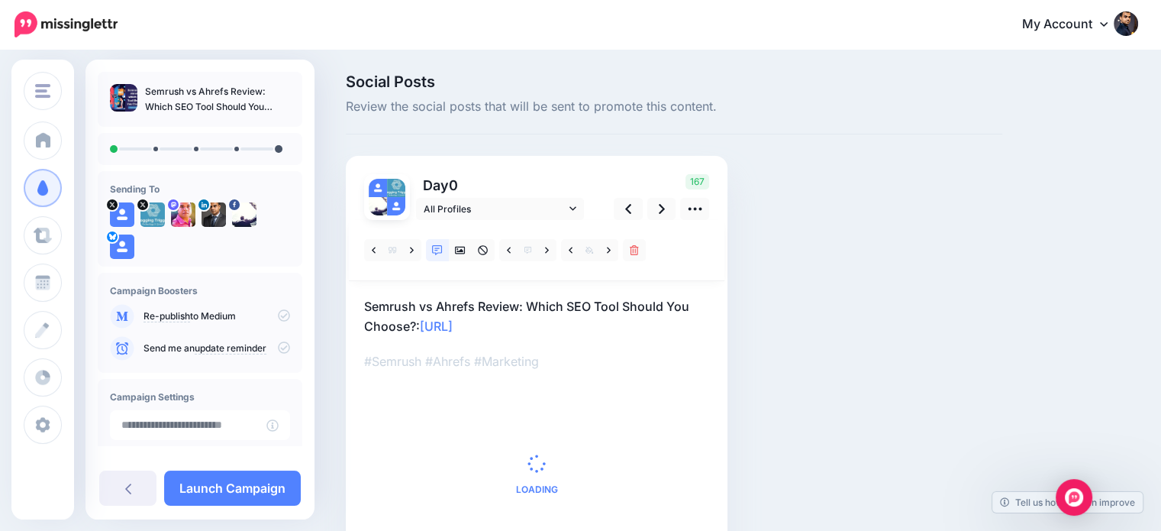
click at [278, 311] on icon at bounding box center [284, 315] width 12 height 12
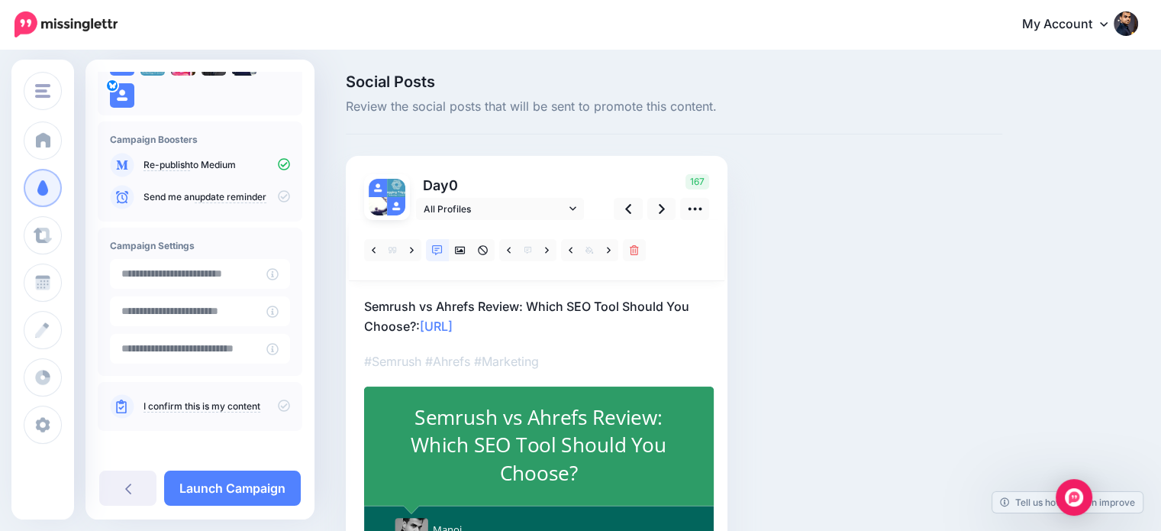
scroll to position [153, 0]
click at [279, 401] on icon at bounding box center [284, 403] width 12 height 12
click at [371, 250] on link at bounding box center [373, 250] width 19 height 22
click at [373, 250] on icon at bounding box center [374, 250] width 4 height 6
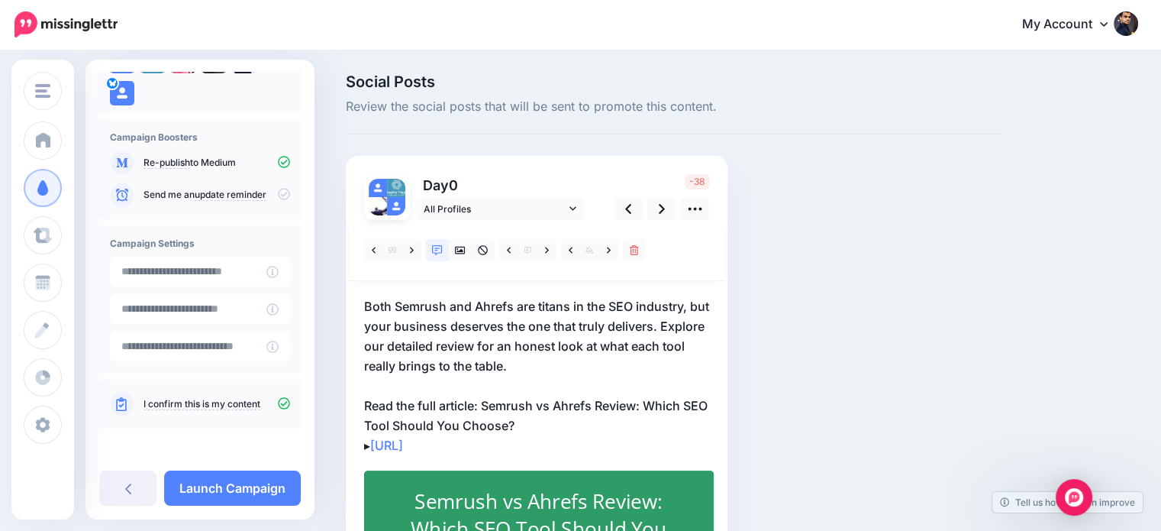
click at [639, 400] on p "Both Semrush and Ahrefs are titans in the SEO industry, but your business deser…" at bounding box center [536, 375] width 345 height 159
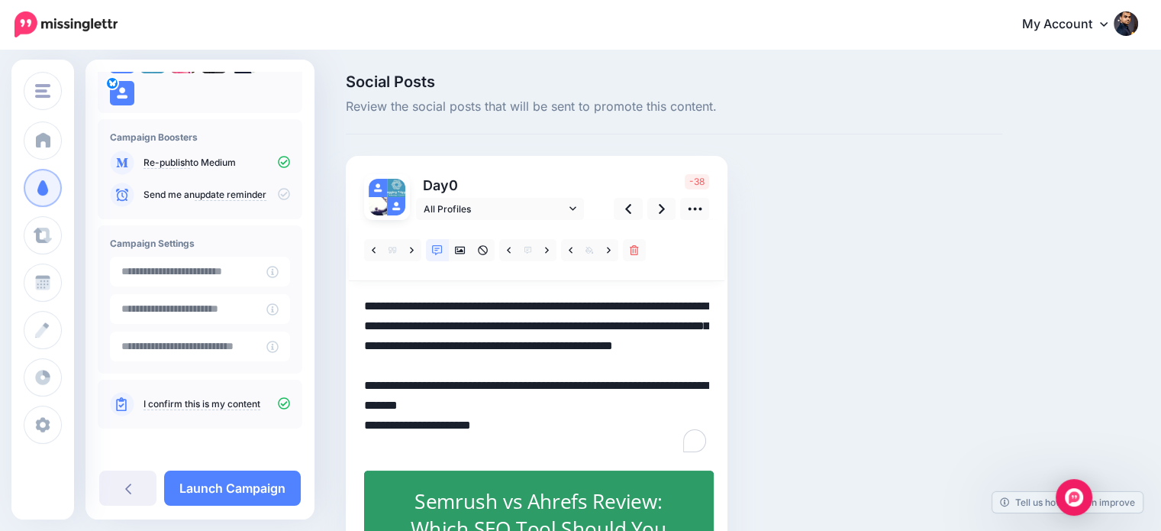
scroll to position [0, 0]
drag, startPoint x: 635, startPoint y: 403, endPoint x: 666, endPoint y: 424, distance: 36.8
click at [666, 424] on textarea "**********" at bounding box center [536, 375] width 345 height 159
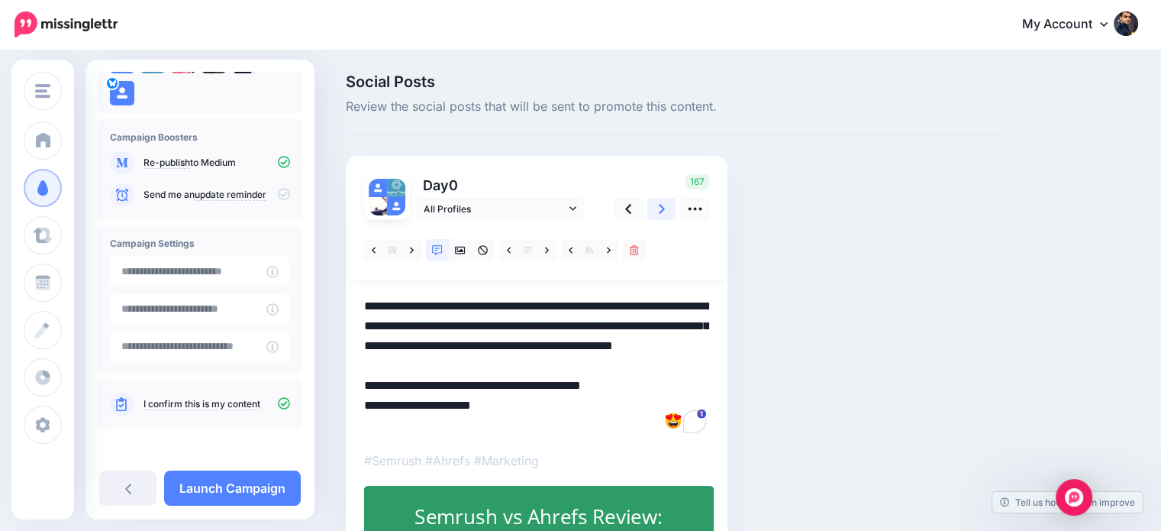
click at [660, 210] on icon at bounding box center [662, 209] width 6 height 16
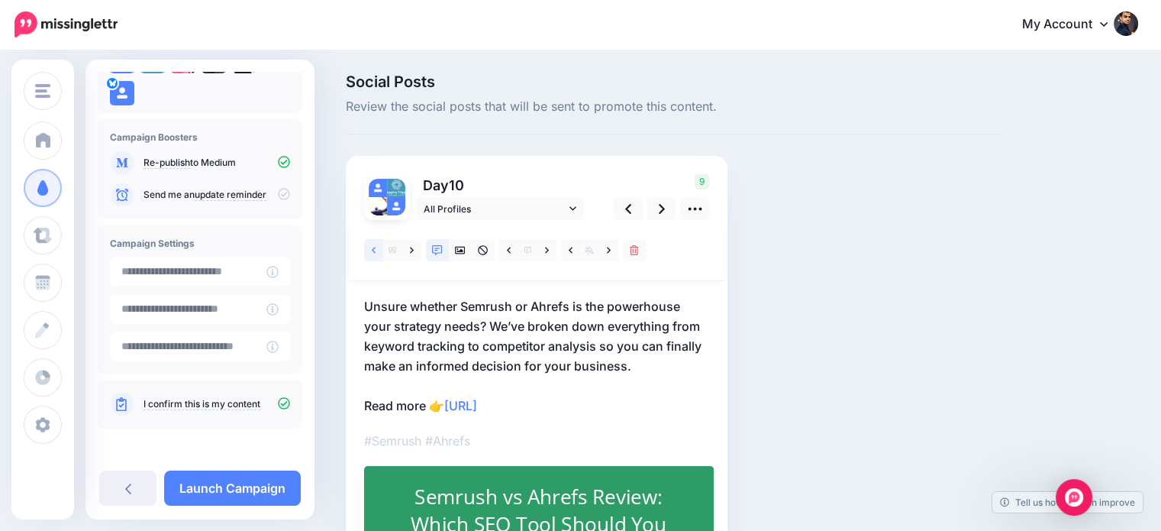
click at [369, 250] on link at bounding box center [373, 250] width 19 height 22
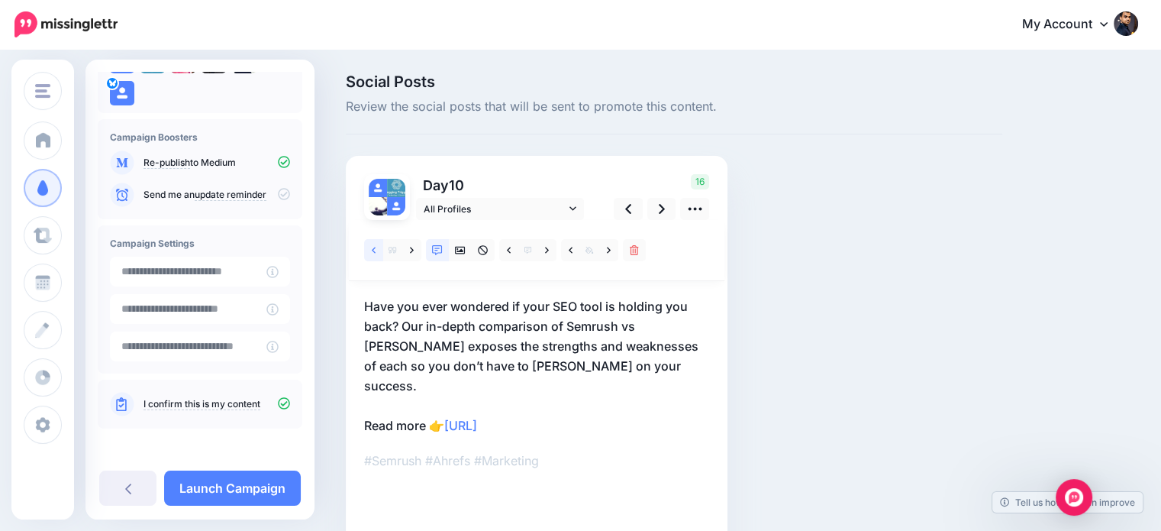
click at [370, 250] on link at bounding box center [373, 250] width 19 height 22
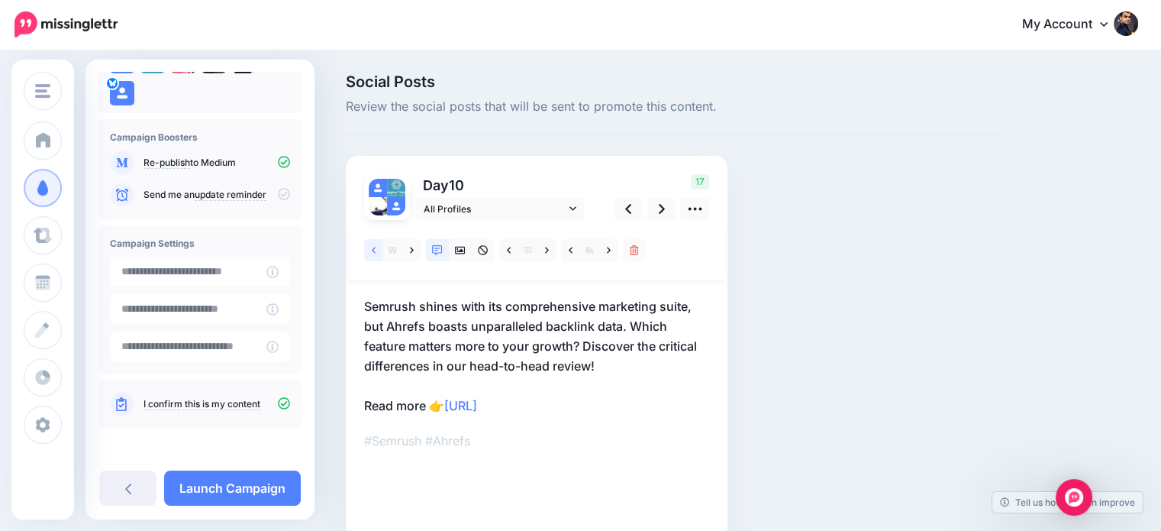
click at [370, 250] on link at bounding box center [373, 250] width 19 height 22
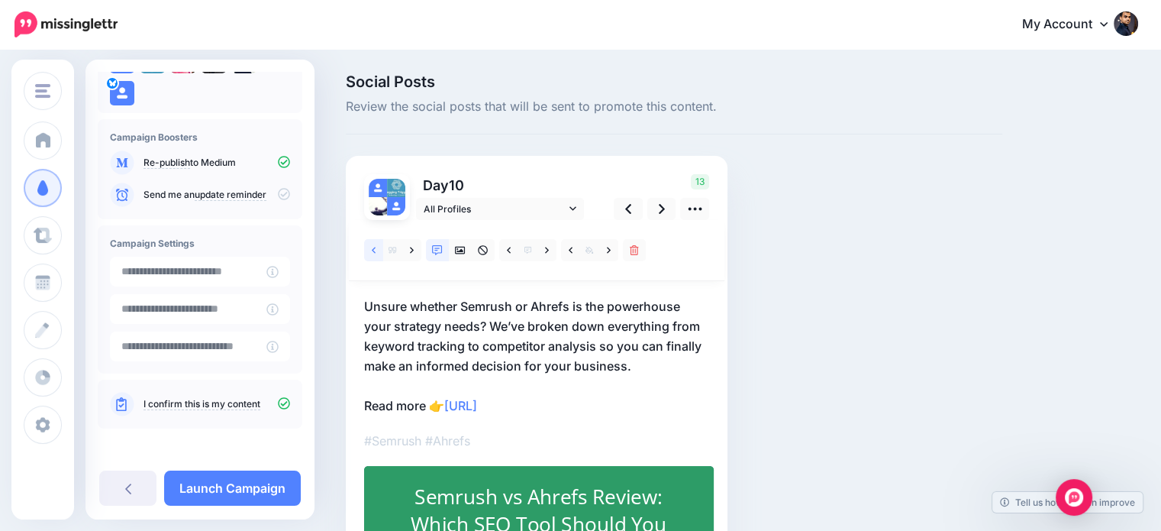
click at [370, 250] on link at bounding box center [373, 250] width 19 height 22
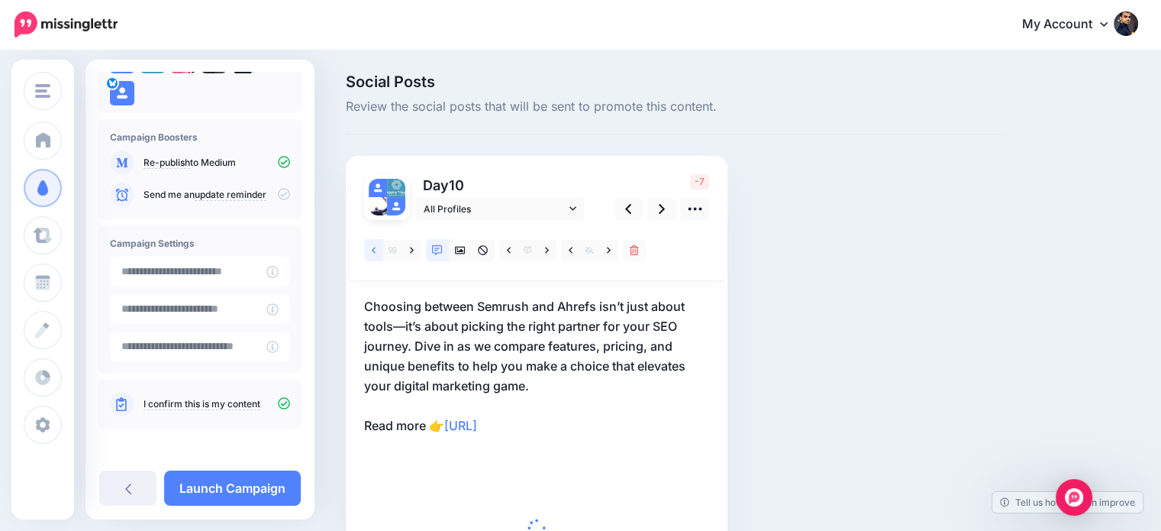
click at [372, 250] on link at bounding box center [373, 250] width 19 height 22
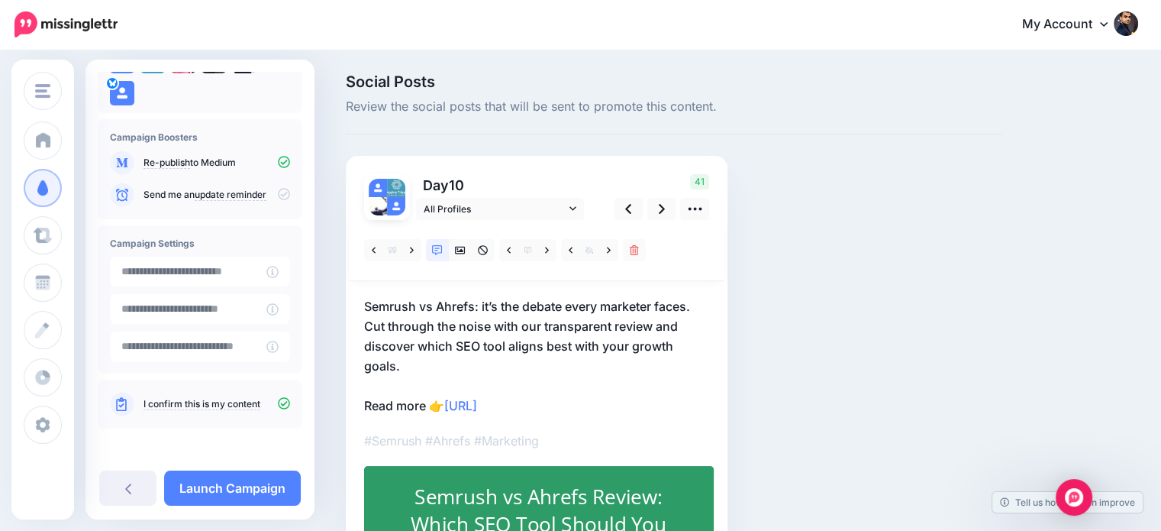
click at [444, 400] on p "Semrush vs Ahrefs: it’s the debate every marketer faces. Cut through the noise …" at bounding box center [536, 355] width 345 height 119
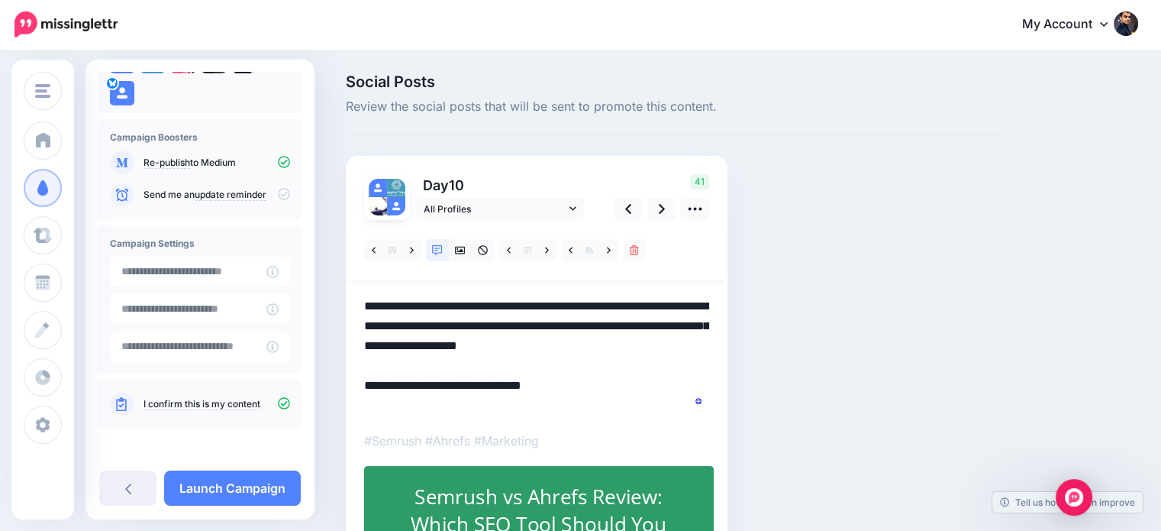
click at [447, 400] on textarea "**********" at bounding box center [536, 355] width 345 height 119
paste textarea "**********"
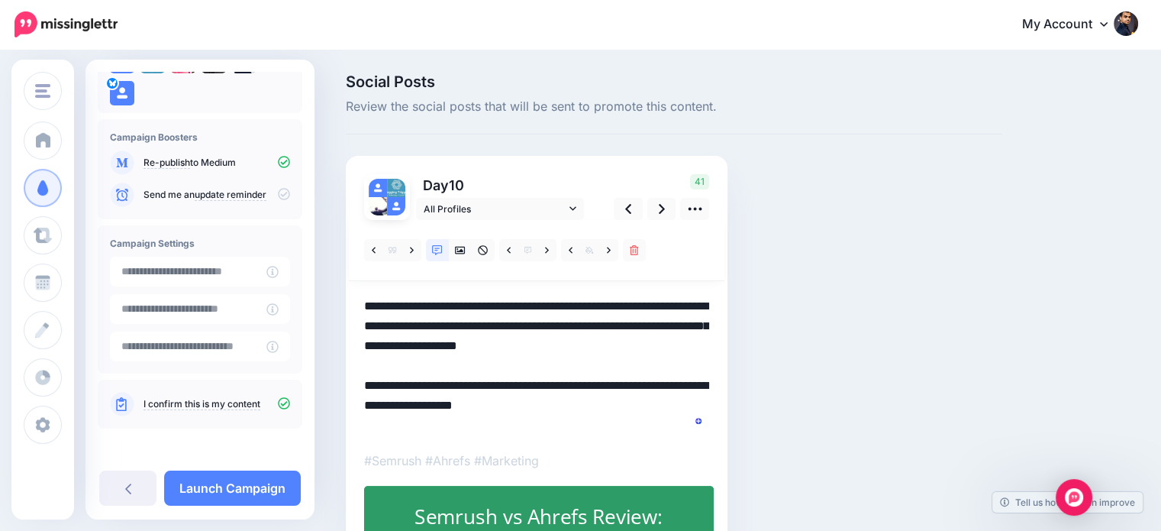
drag, startPoint x: 602, startPoint y: 401, endPoint x: 492, endPoint y: 429, distance: 113.5
click at [492, 429] on textarea "**********" at bounding box center [536, 365] width 345 height 139
click at [824, 419] on div "Social Posts Review the social posts that will be sent to promote this content.…" at bounding box center [673, 399] width 679 height 650
click at [627, 208] on icon at bounding box center [628, 209] width 6 height 16
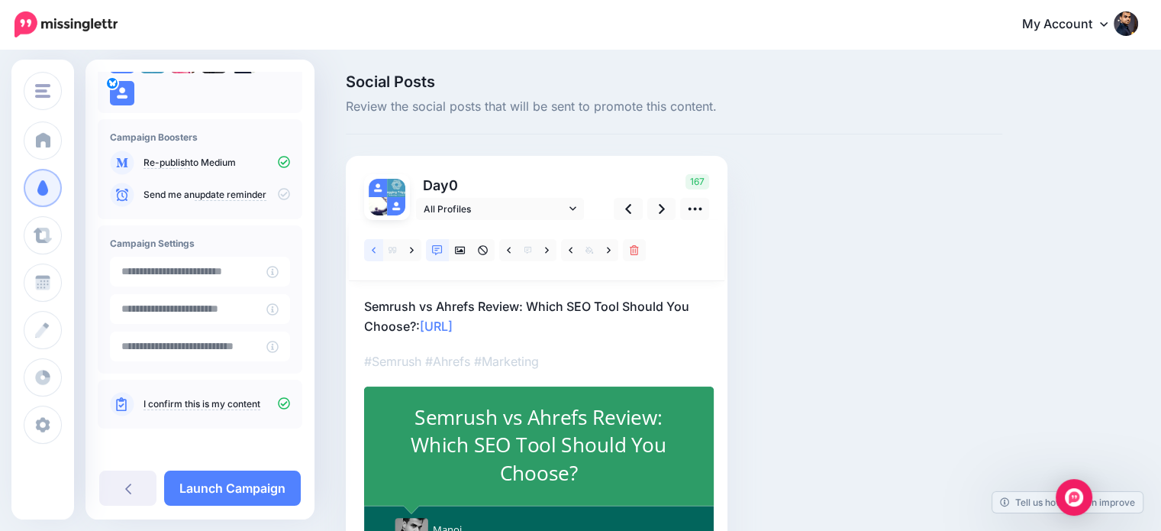
click at [366, 241] on link at bounding box center [373, 250] width 19 height 22
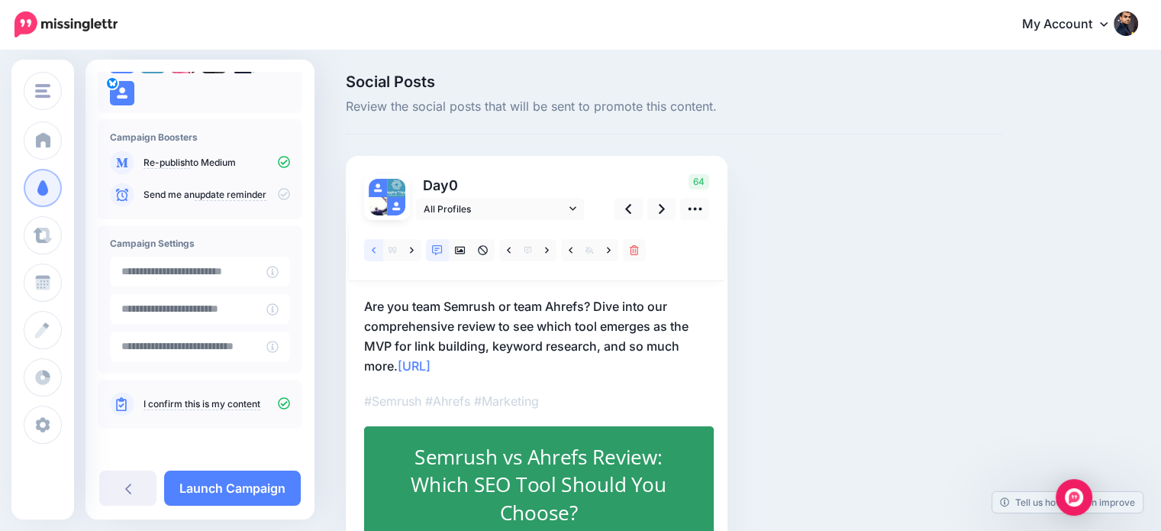
click at [366, 242] on link at bounding box center [373, 250] width 19 height 22
click at [373, 250] on icon at bounding box center [374, 250] width 4 height 6
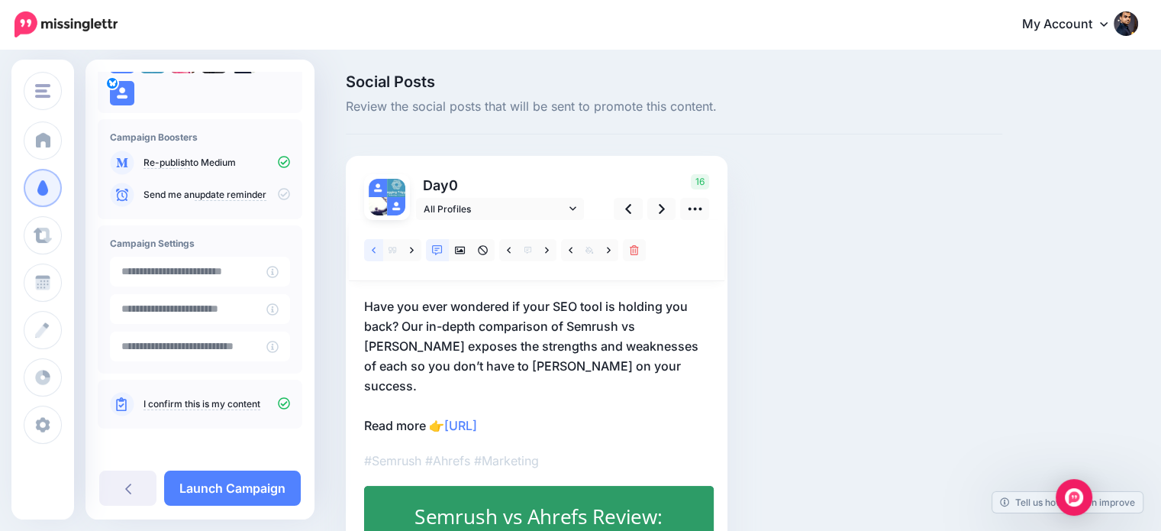
click at [373, 247] on icon at bounding box center [374, 250] width 4 height 11
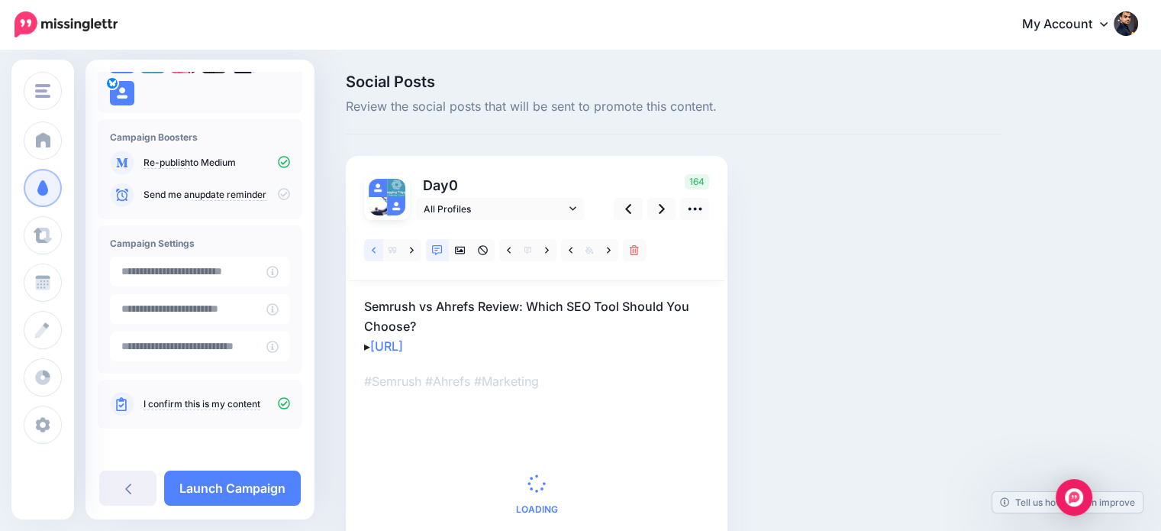
click at [375, 245] on icon at bounding box center [374, 250] width 4 height 11
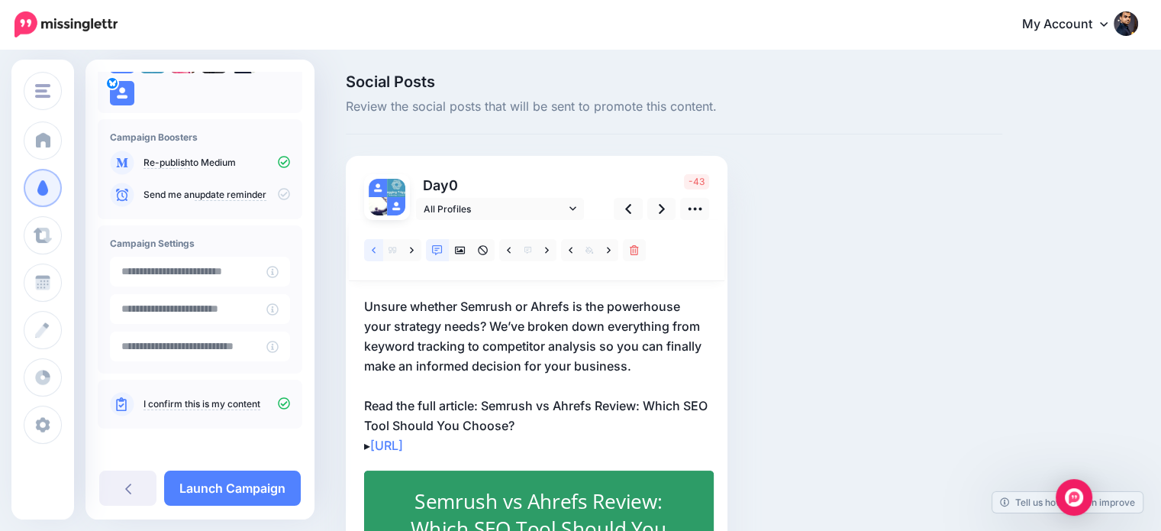
click at [373, 250] on icon at bounding box center [374, 250] width 4 height 6
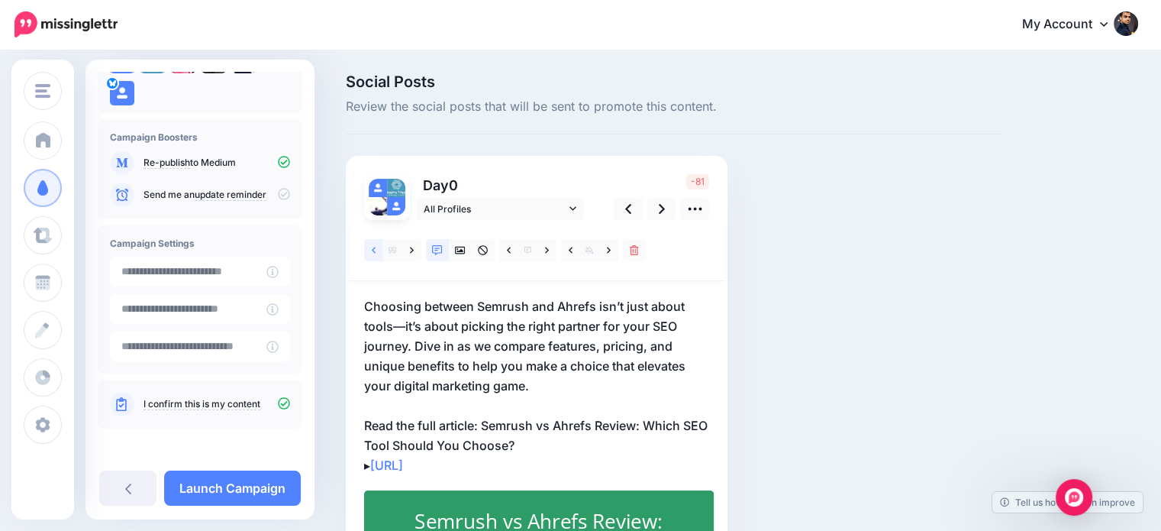
click at [369, 250] on link at bounding box center [373, 250] width 19 height 22
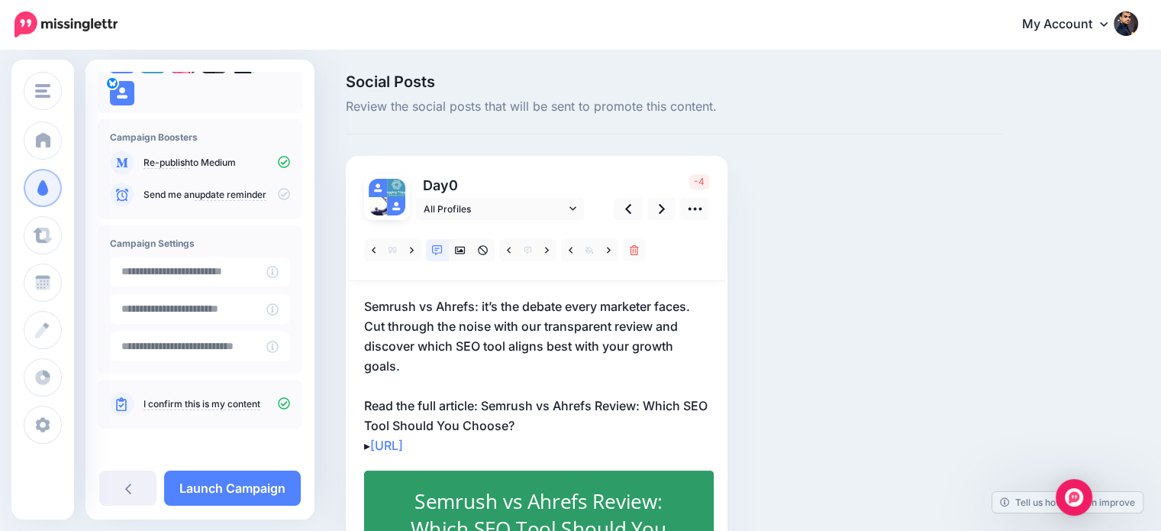
click at [635, 395] on p "Semrush vs Ahrefs: it’s the debate every marketer faces. Cut through the noise …" at bounding box center [536, 375] width 345 height 159
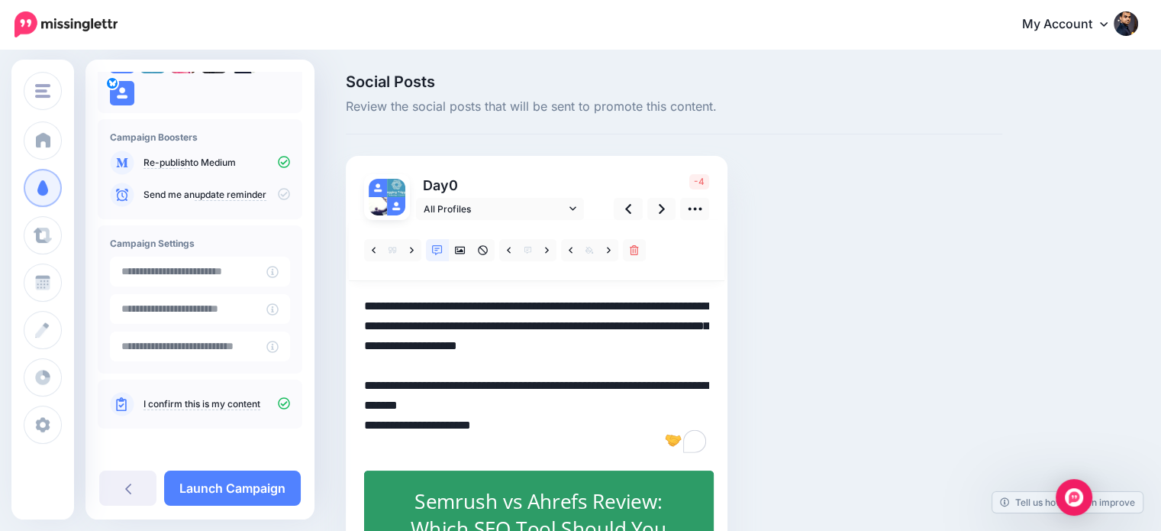
drag, startPoint x: 637, startPoint y: 403, endPoint x: 650, endPoint y: 418, distance: 20.0
click at [650, 418] on textarea "**********" at bounding box center [536, 375] width 345 height 159
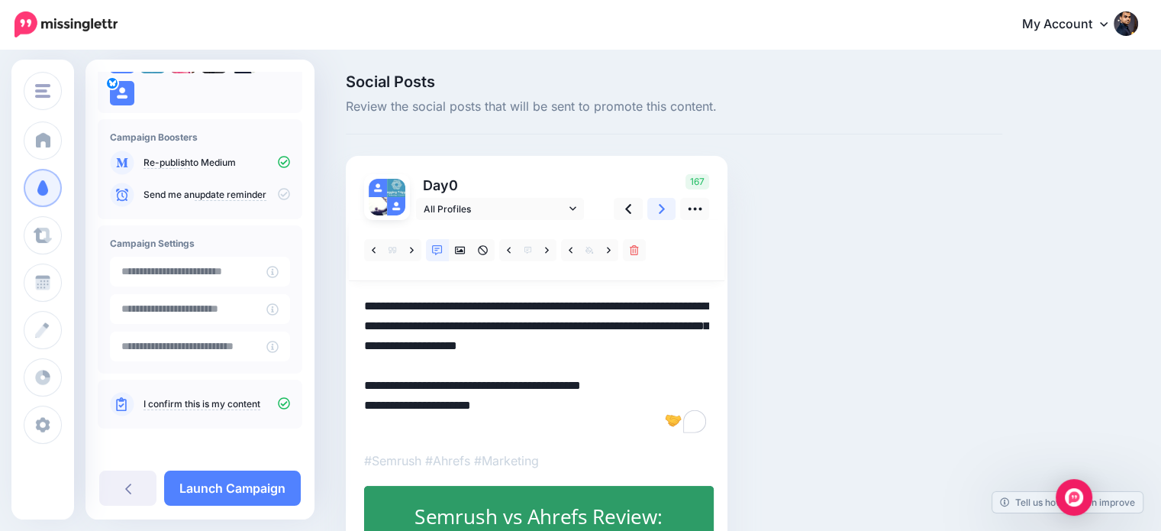
click at [657, 205] on link at bounding box center [661, 209] width 29 height 22
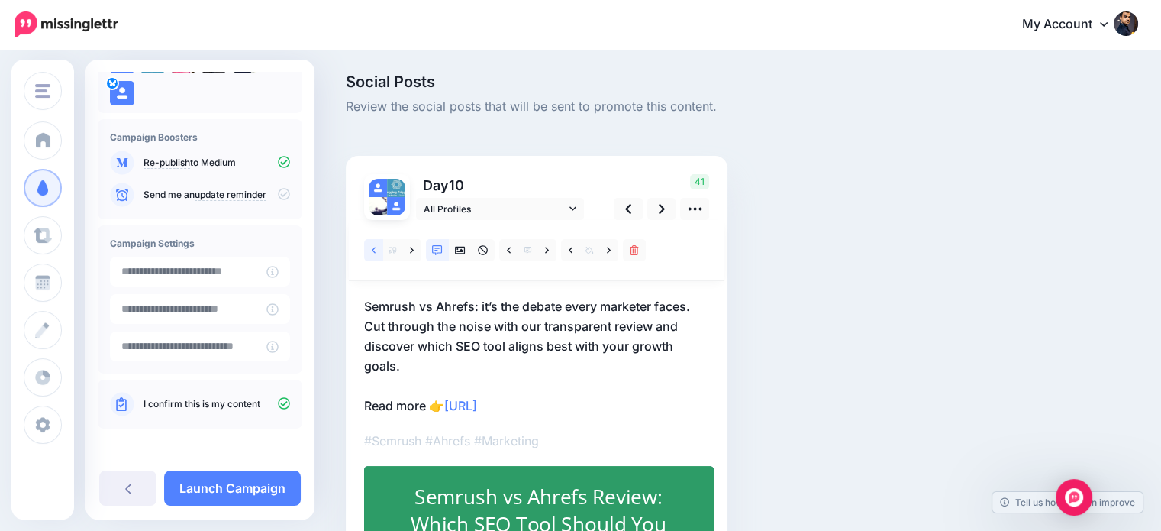
click at [374, 245] on icon at bounding box center [374, 250] width 4 height 11
click at [447, 398] on p "Are you team Semrush or team Ahrefs? Dive into our comprehensive review to see …" at bounding box center [536, 355] width 345 height 119
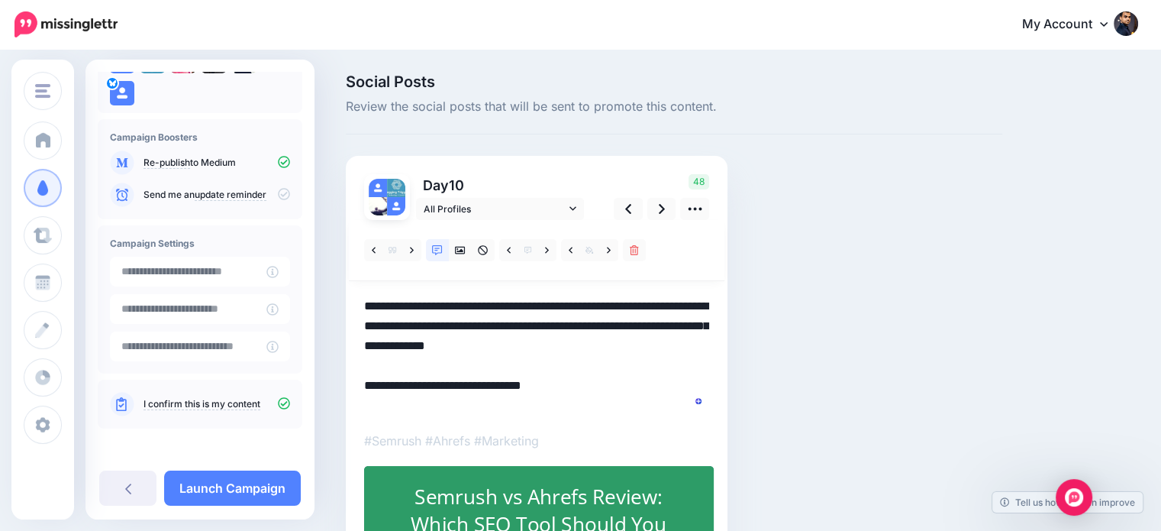
click at [449, 399] on textarea "**********" at bounding box center [536, 355] width 345 height 119
paste textarea "**********"
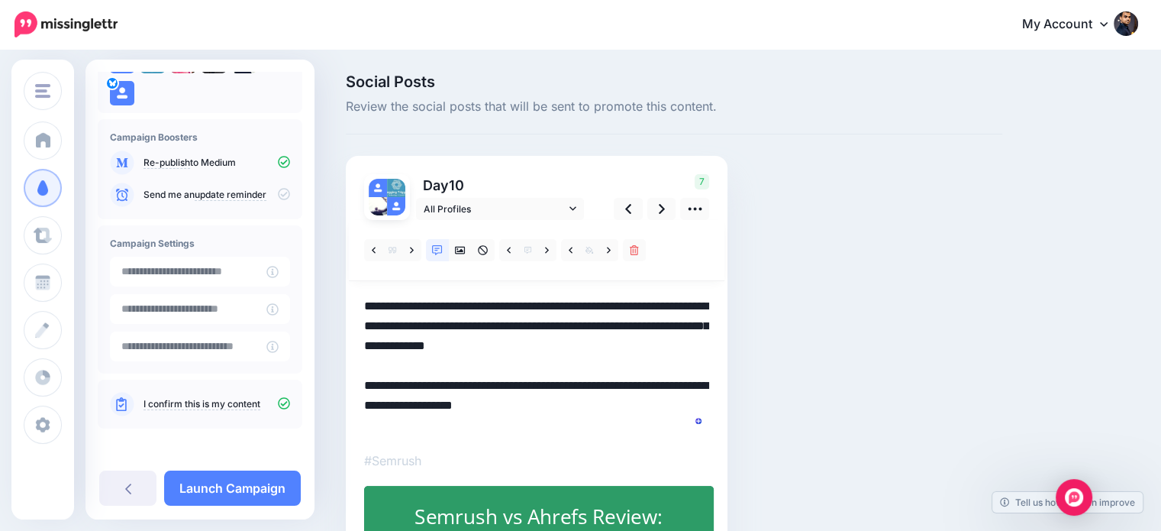
drag, startPoint x: 605, startPoint y: 400, endPoint x: 489, endPoint y: 419, distance: 118.3
click at [489, 419] on textarea "**********" at bounding box center [536, 365] width 345 height 139
click at [630, 203] on icon at bounding box center [628, 209] width 6 height 16
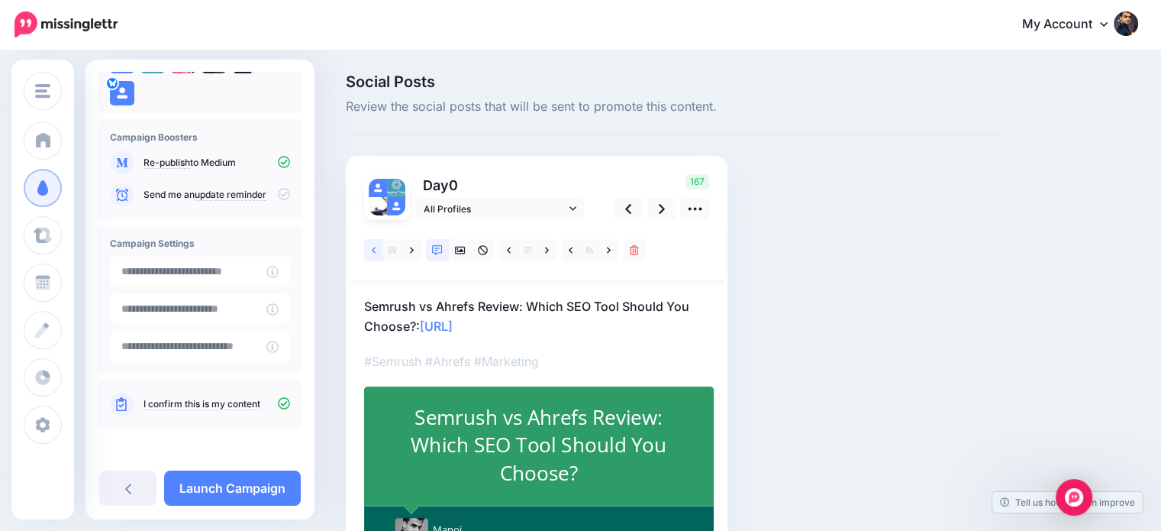
click at [376, 243] on link at bounding box center [373, 250] width 19 height 22
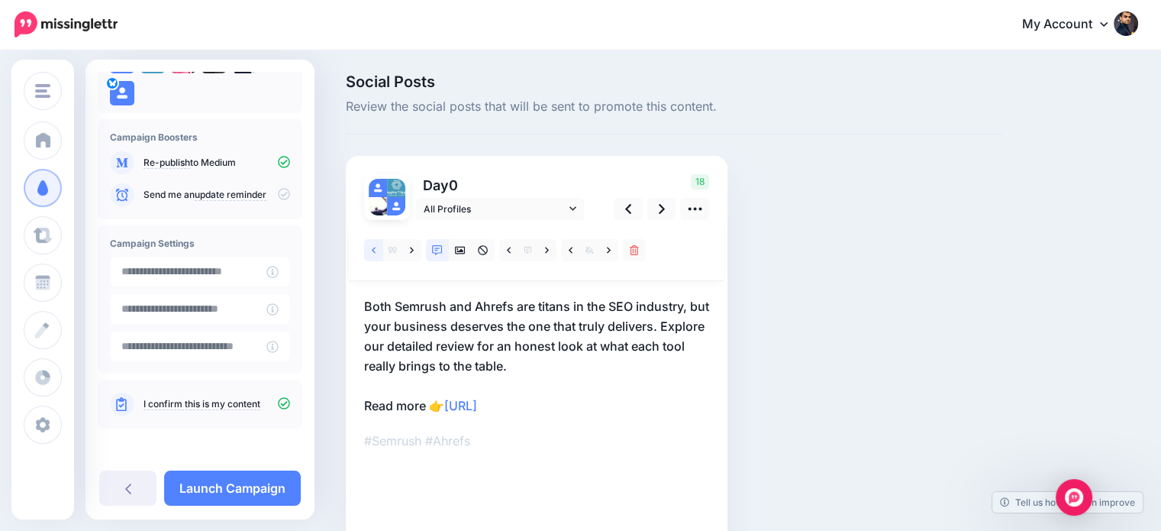
click at [376, 243] on link at bounding box center [373, 250] width 19 height 22
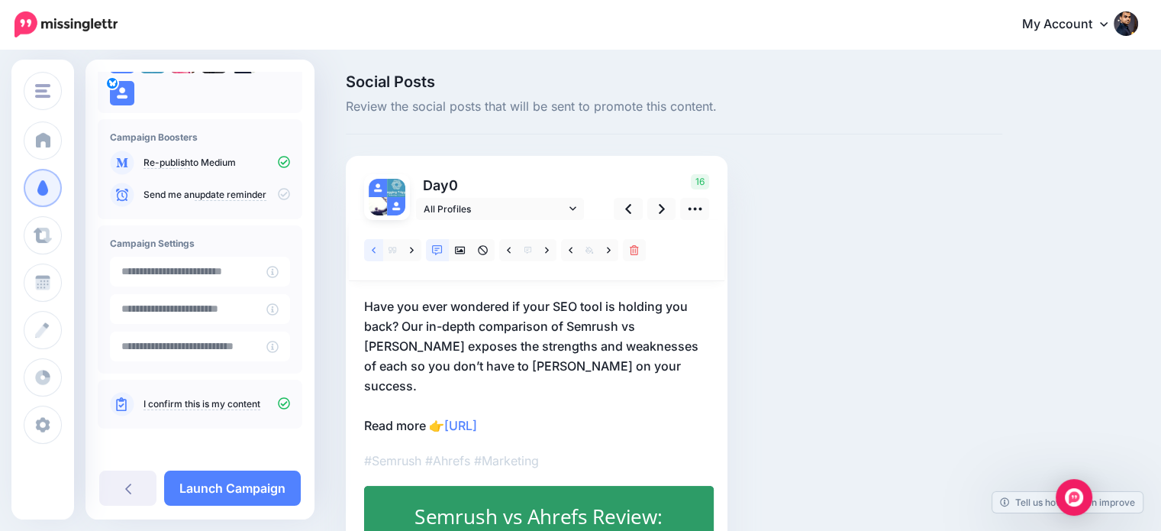
click at [376, 243] on link at bounding box center [373, 250] width 19 height 22
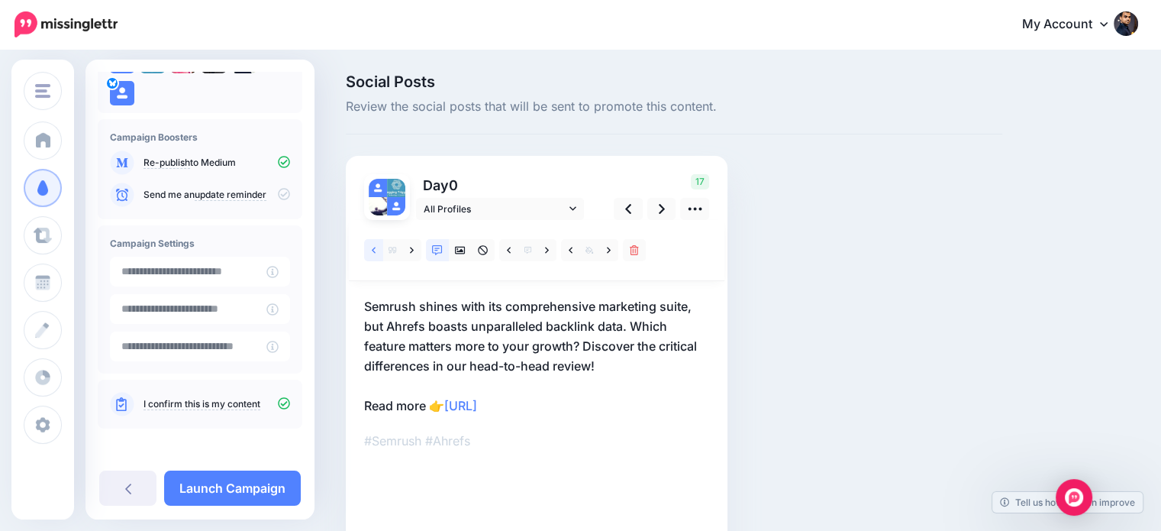
click at [376, 243] on link at bounding box center [373, 250] width 19 height 22
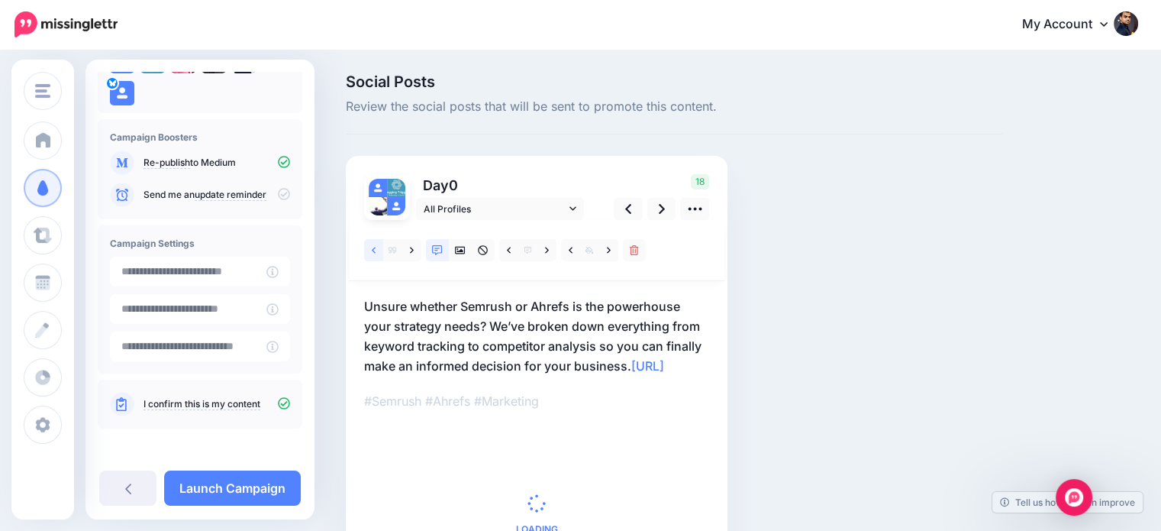
click at [376, 243] on link at bounding box center [373, 250] width 19 height 22
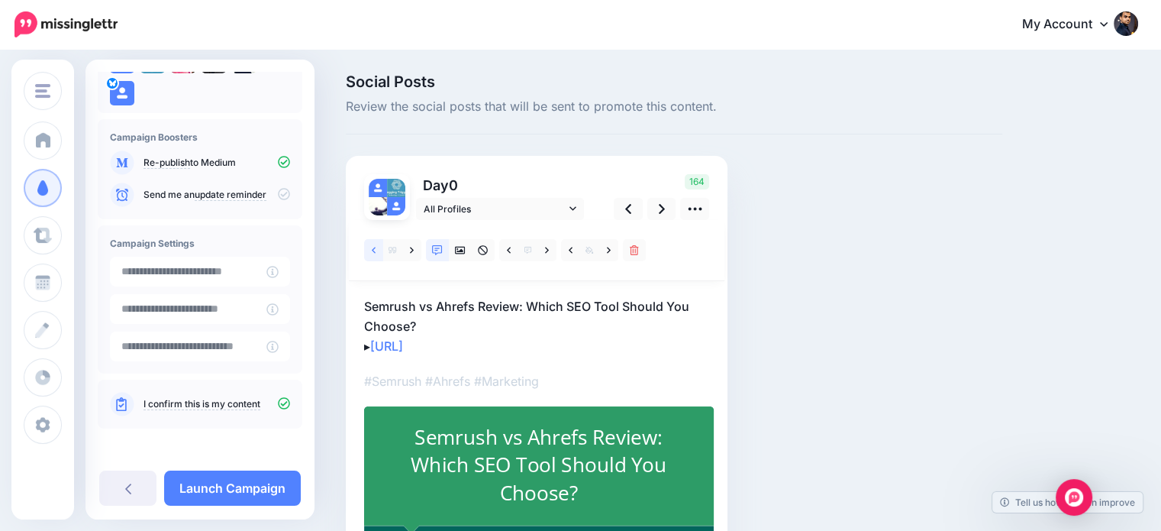
click at [376, 243] on link at bounding box center [373, 250] width 19 height 22
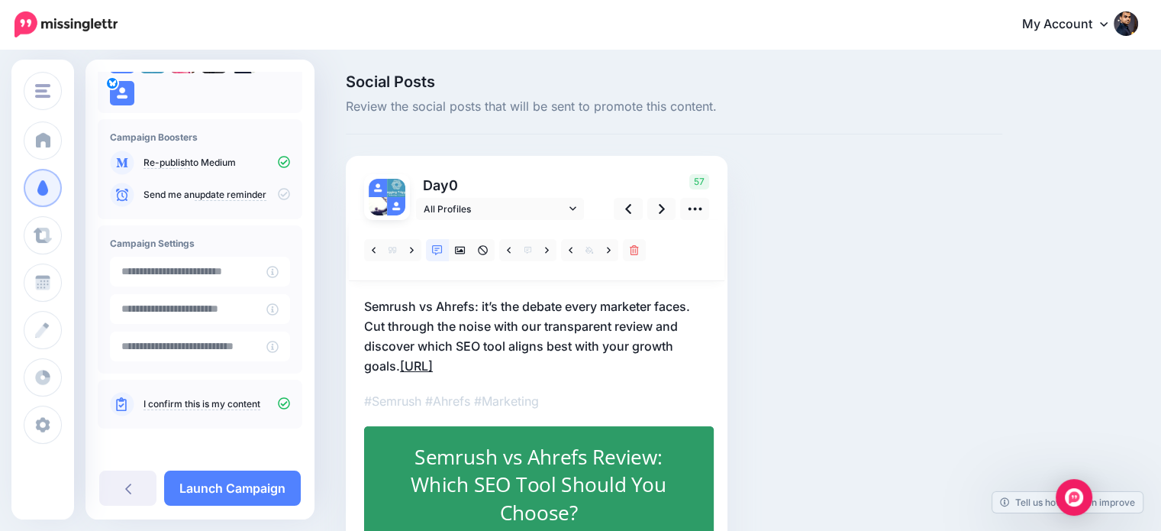
click at [402, 359] on link "https://lttr.ai/Ah0Cx" at bounding box center [416, 365] width 33 height 15
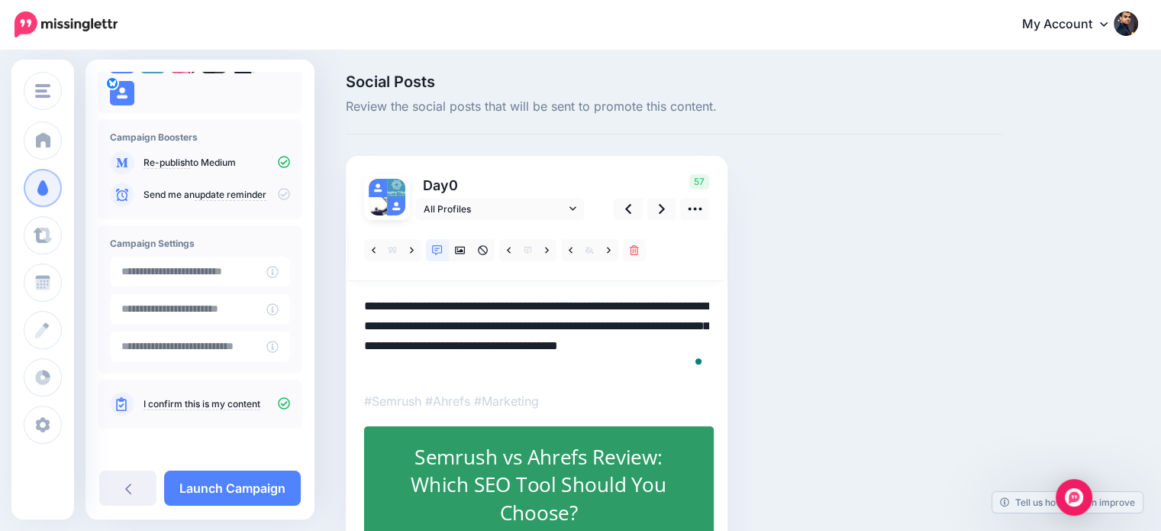
click at [405, 359] on textarea "**********" at bounding box center [536, 335] width 345 height 79
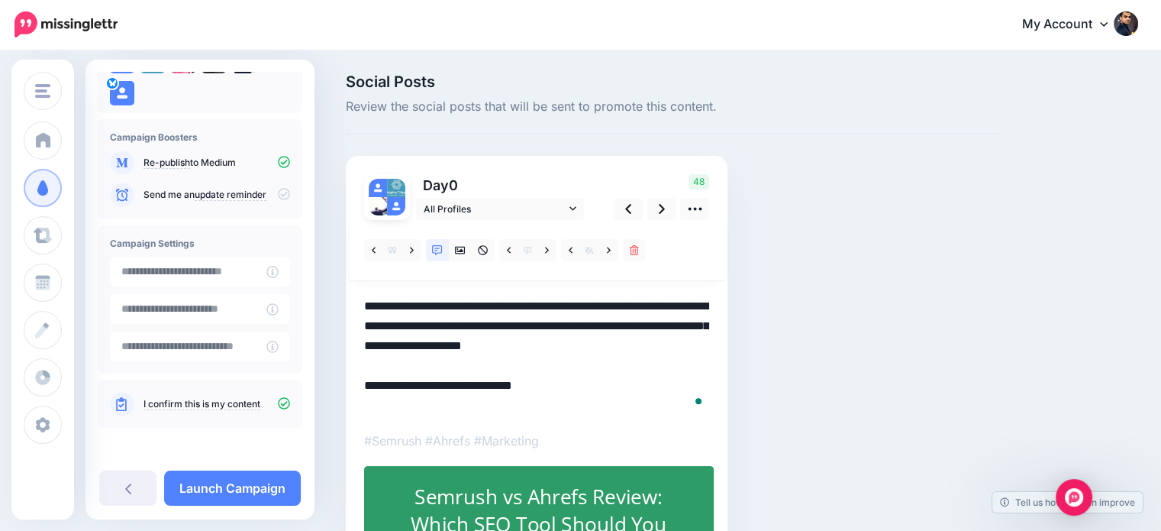
paste textarea "**********"
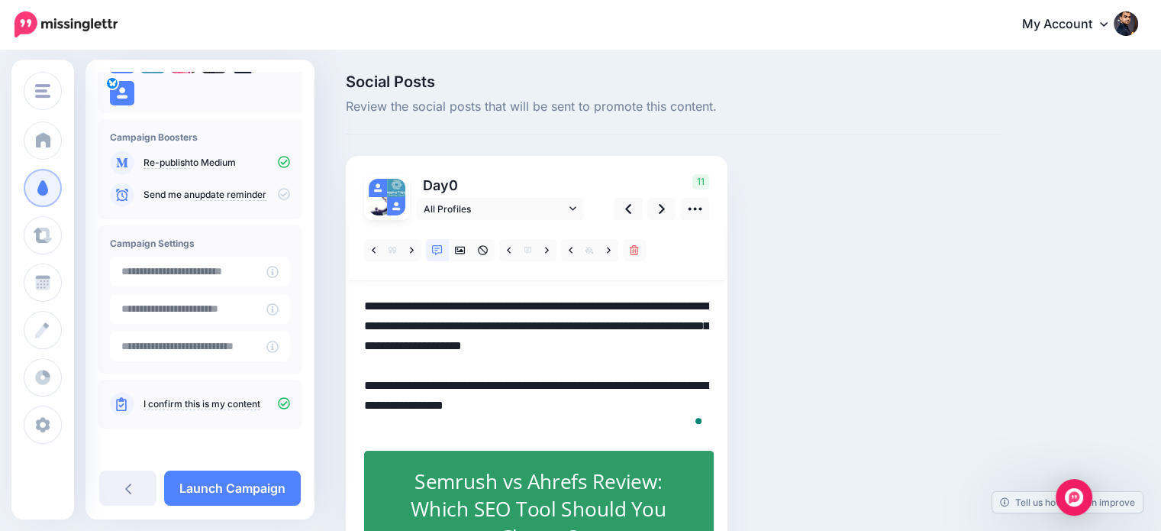
drag, startPoint x: 589, startPoint y: 402, endPoint x: 485, endPoint y: 421, distance: 106.3
click at [485, 421] on textarea "**********" at bounding box center [536, 365] width 345 height 139
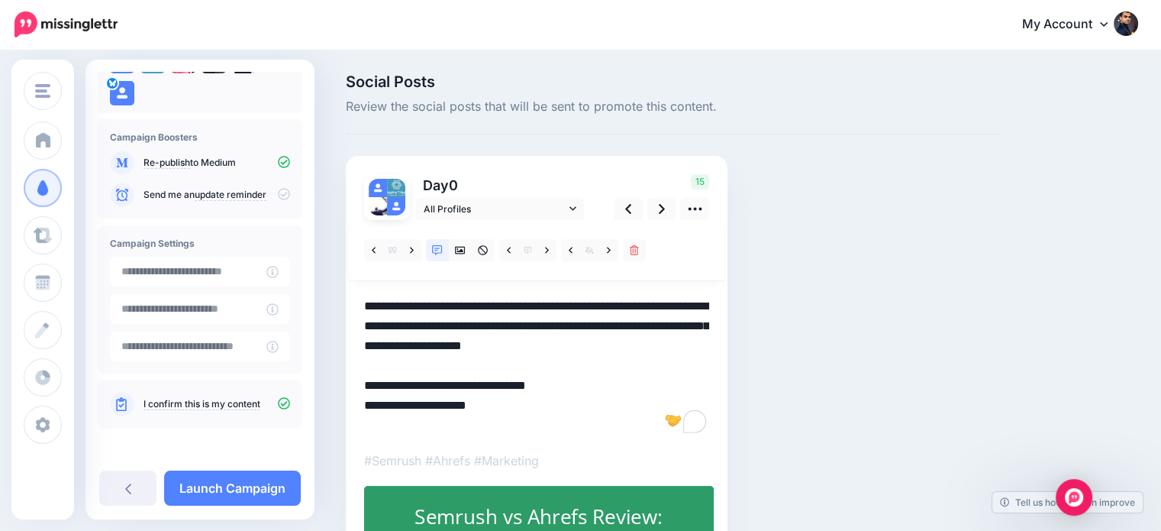
drag, startPoint x: 424, startPoint y: 399, endPoint x: 398, endPoint y: 405, distance: 27.4
click at [398, 405] on textarea "**********" at bounding box center [536, 365] width 345 height 139
click at [454, 402] on textarea "**********" at bounding box center [536, 365] width 345 height 139
paste textarea "**"
drag, startPoint x: 479, startPoint y: 399, endPoint x: 641, endPoint y: 399, distance: 162.6
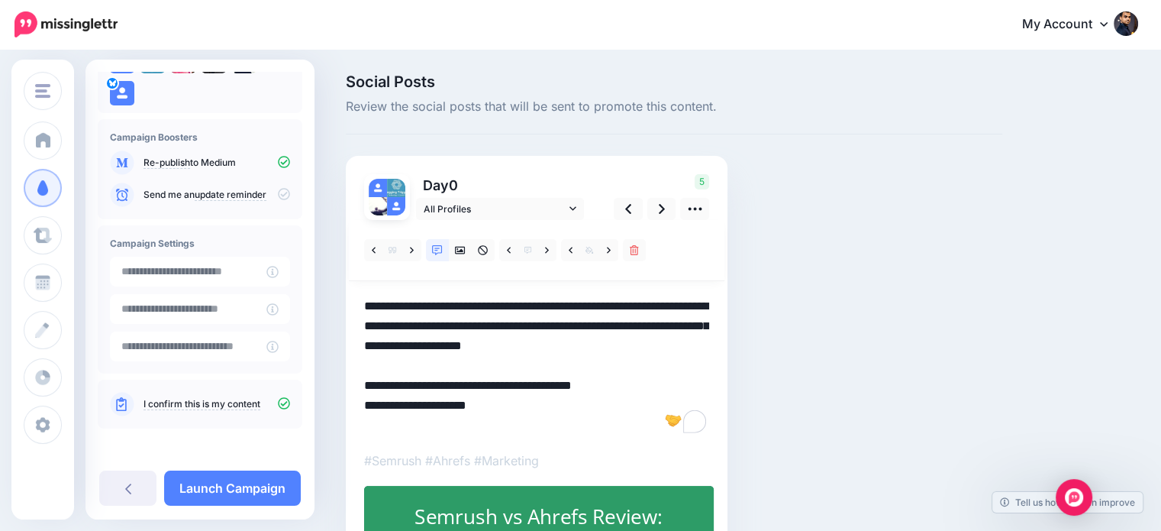
click at [641, 399] on textarea "**********" at bounding box center [536, 365] width 345 height 139
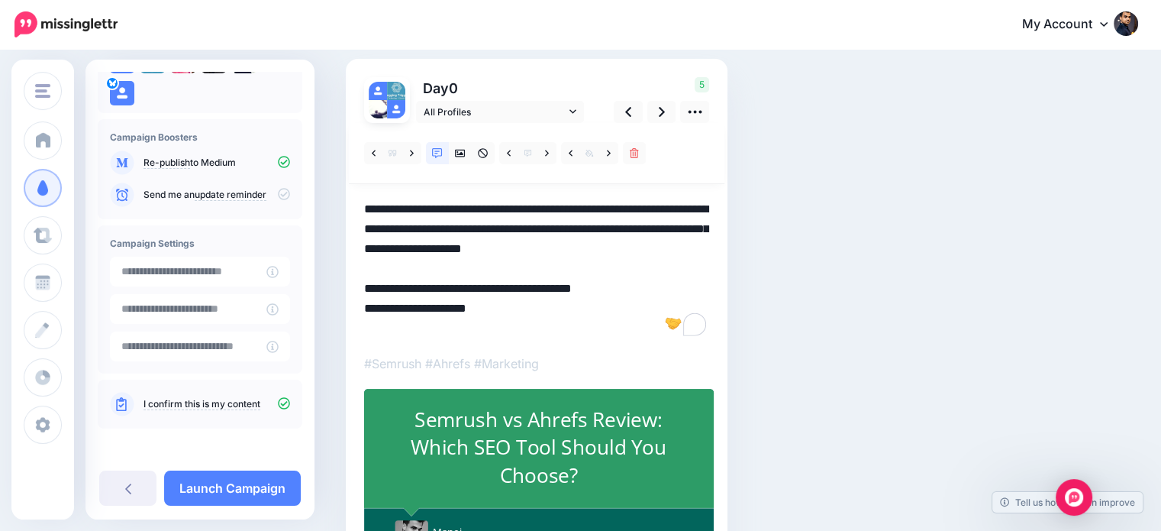
scroll to position [61, 0]
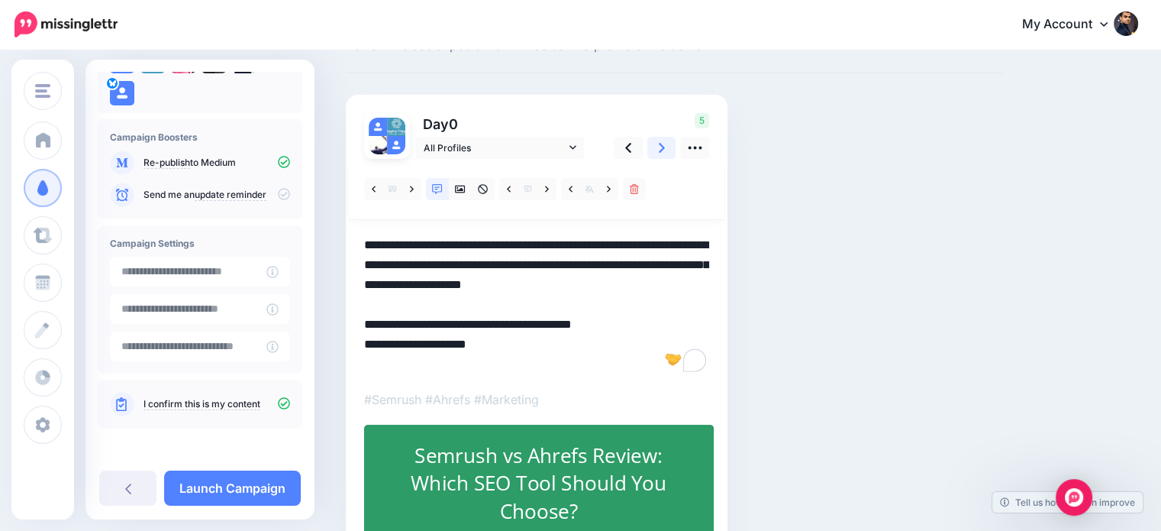
type textarea "**********"
click at [656, 137] on link at bounding box center [661, 148] width 29 height 22
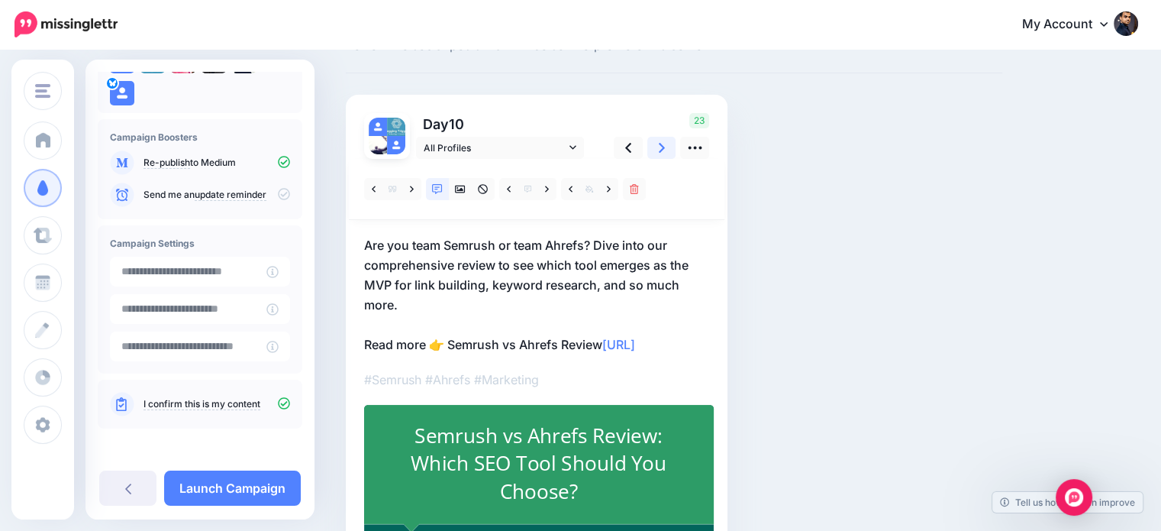
click at [661, 142] on icon at bounding box center [662, 148] width 6 height 16
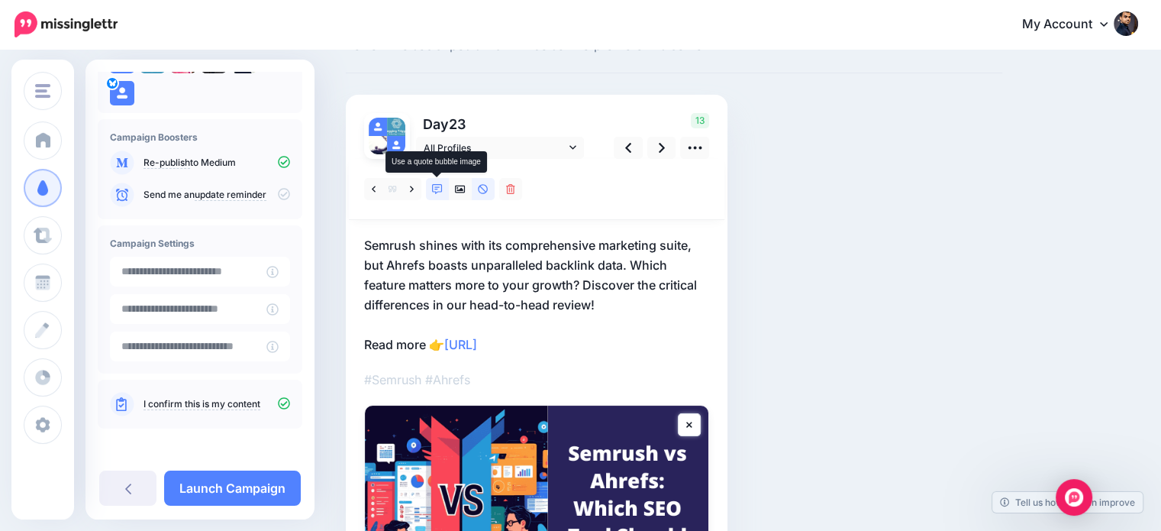
click at [437, 186] on icon at bounding box center [437, 189] width 11 height 11
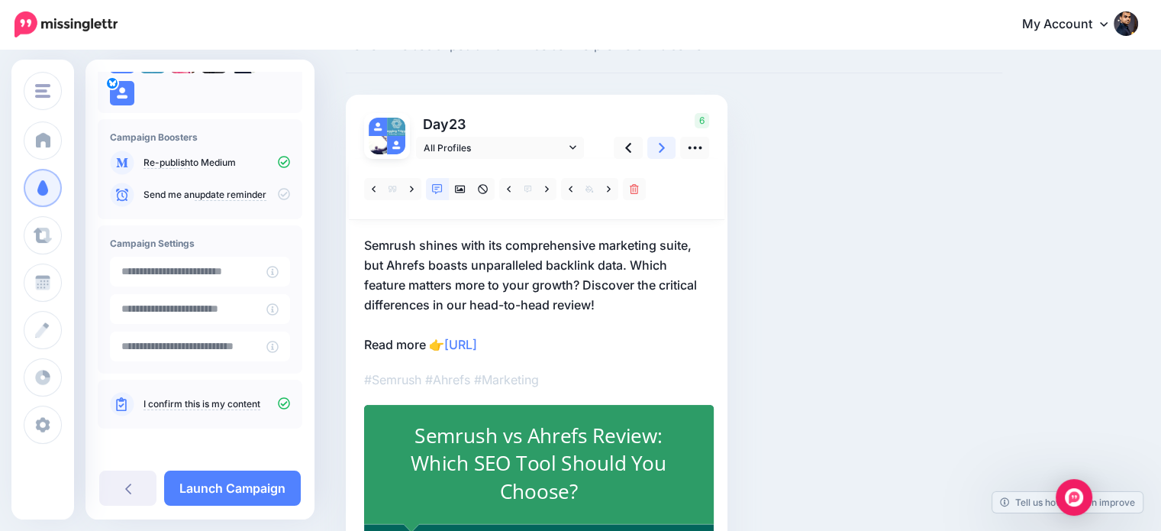
click at [656, 146] on link at bounding box center [661, 148] width 29 height 22
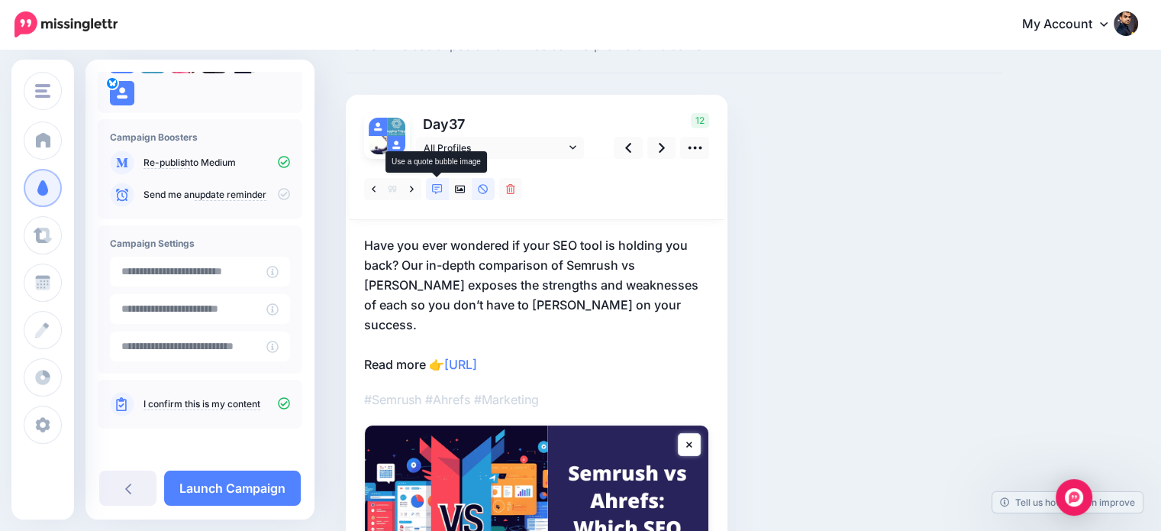
click at [436, 184] on icon at bounding box center [437, 189] width 11 height 11
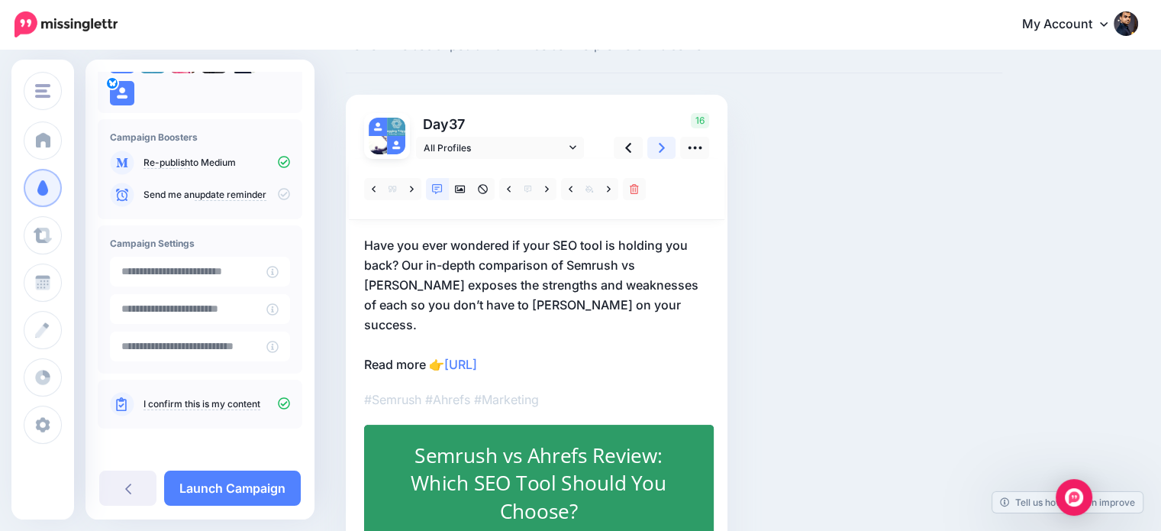
click at [664, 142] on icon at bounding box center [662, 148] width 6 height 16
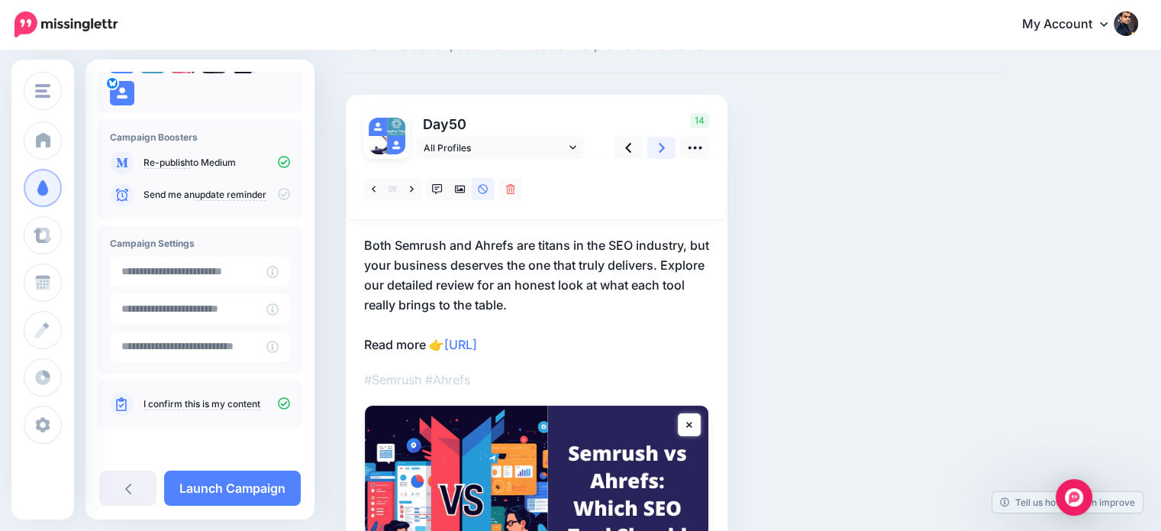
click at [657, 144] on link at bounding box center [661, 148] width 29 height 22
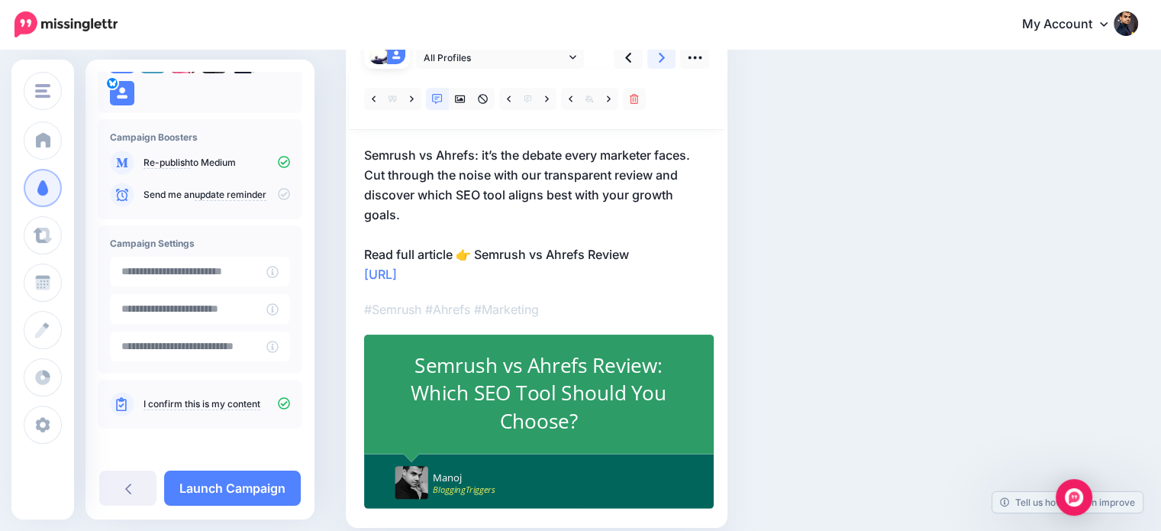
scroll to position [98, 0]
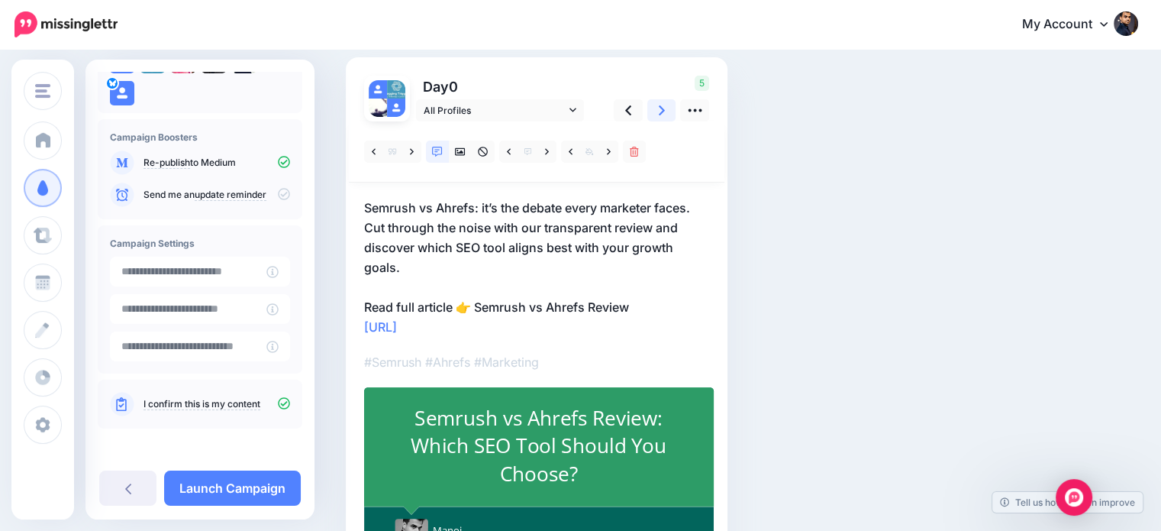
click at [649, 109] on link at bounding box center [661, 110] width 29 height 22
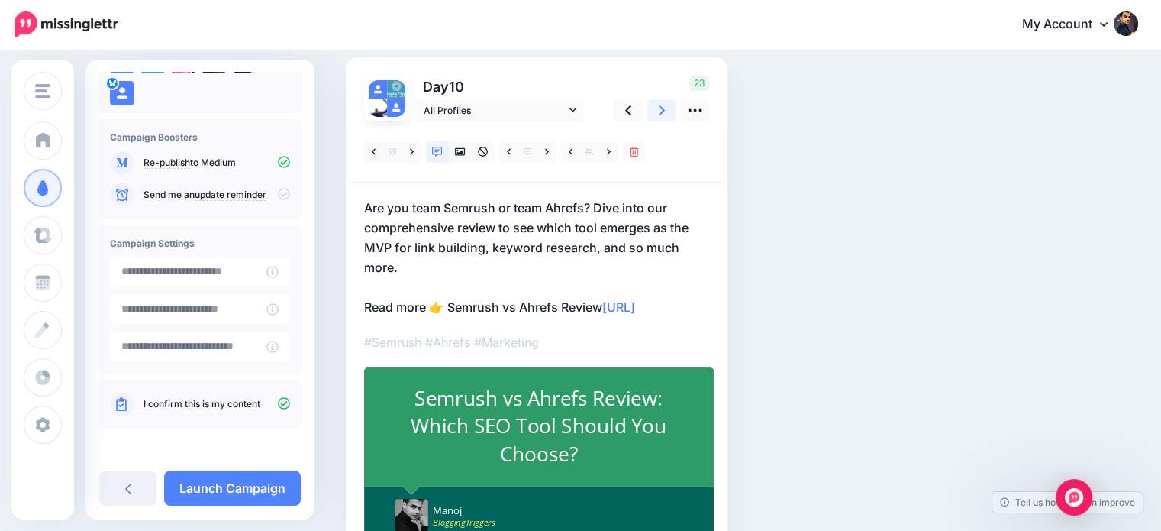
click at [654, 106] on link at bounding box center [661, 110] width 29 height 22
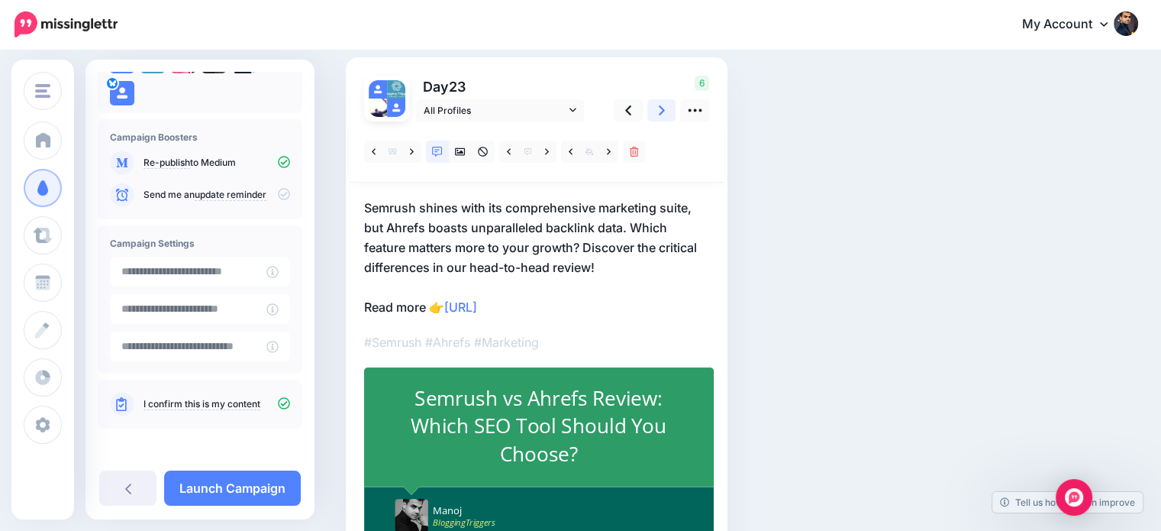
click at [654, 106] on link at bounding box center [661, 110] width 29 height 22
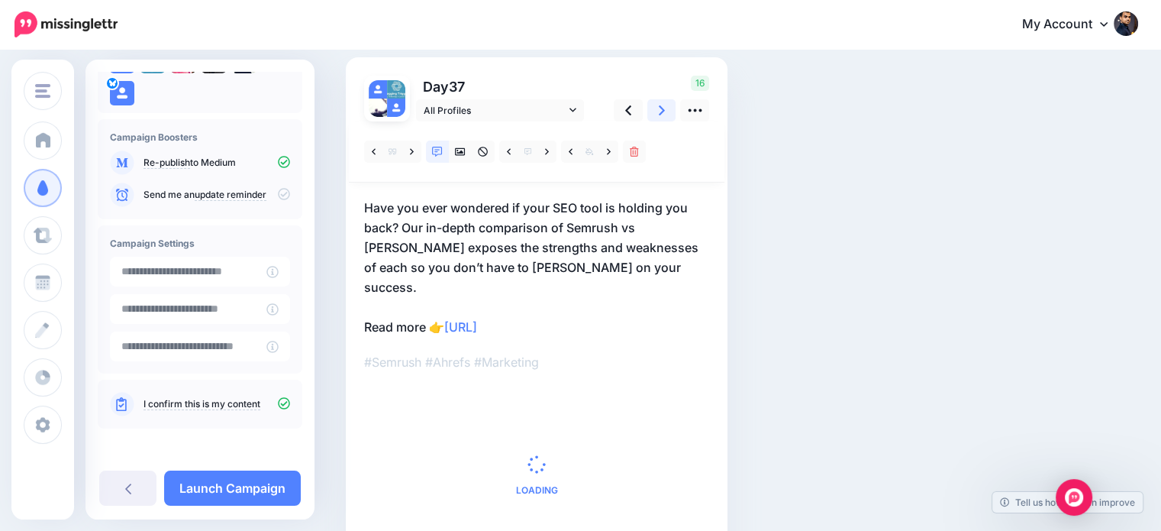
click at [654, 106] on link at bounding box center [661, 110] width 29 height 22
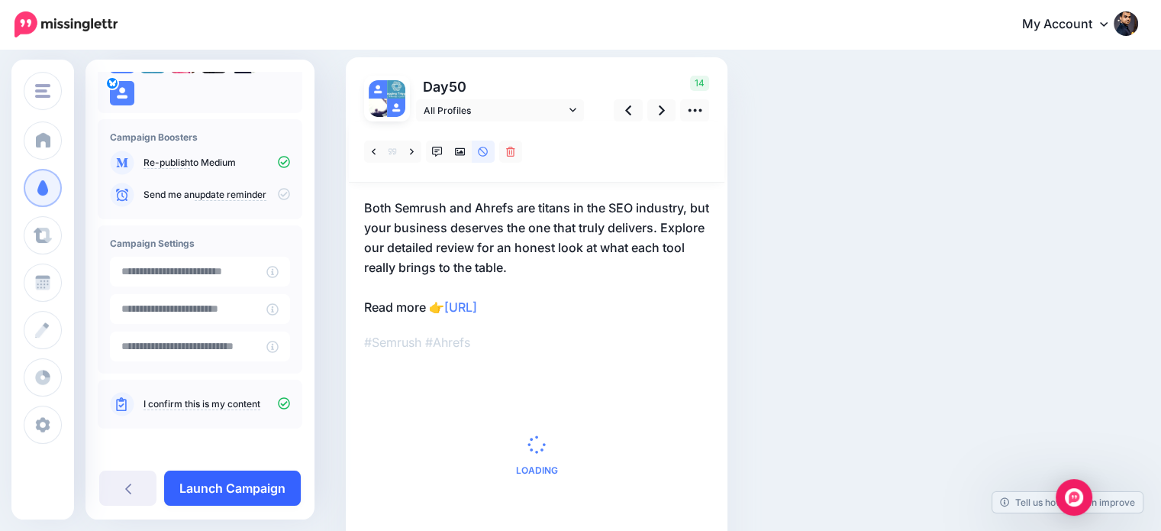
click at [268, 481] on link "Launch Campaign" at bounding box center [232, 487] width 137 height 35
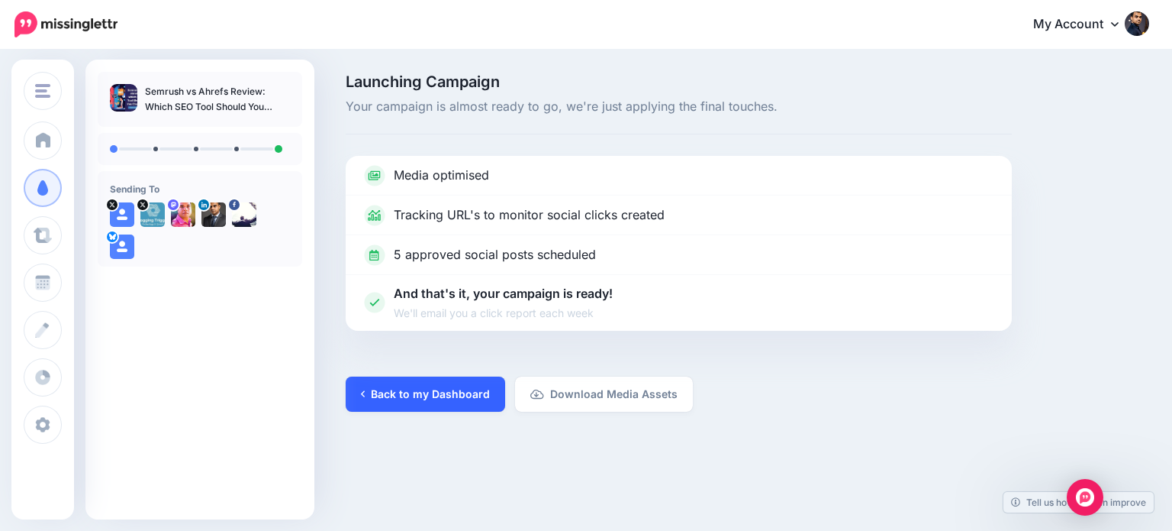
click at [435, 398] on link "Back to my Dashboard" at bounding box center [426, 393] width 160 height 35
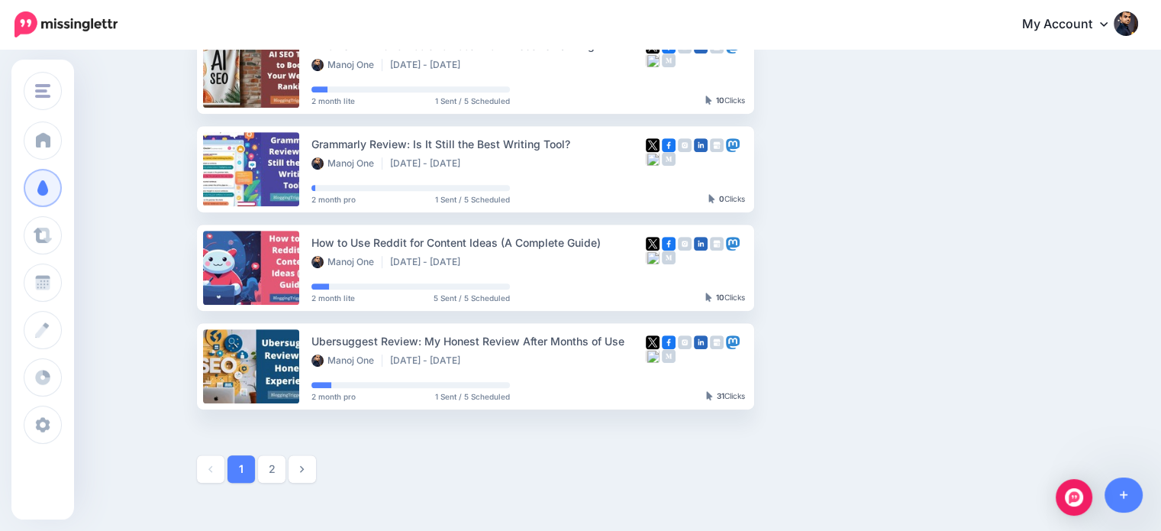
scroll to position [794, 0]
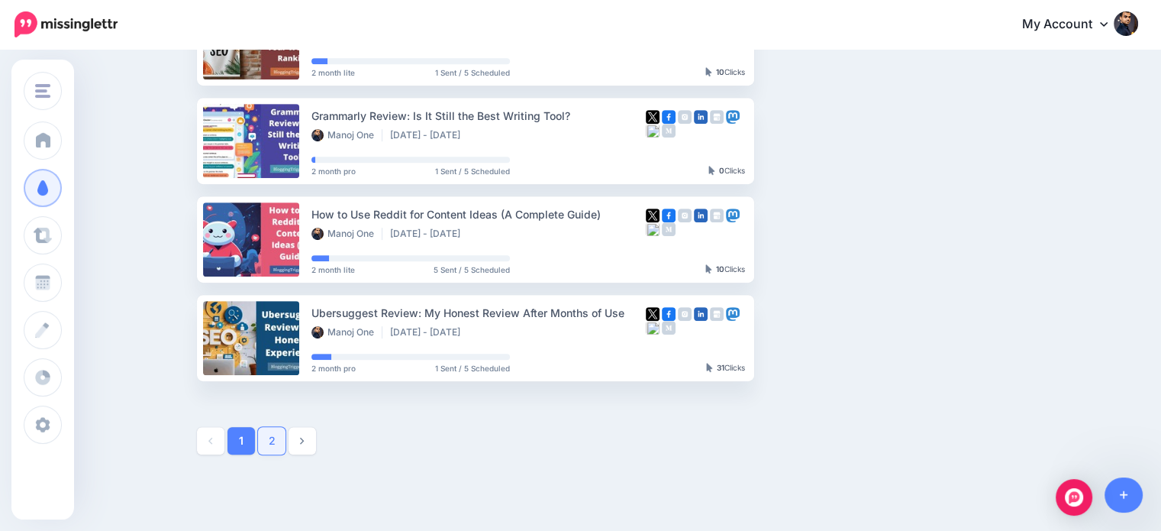
click at [282, 442] on link "2" at bounding box center [271, 440] width 27 height 27
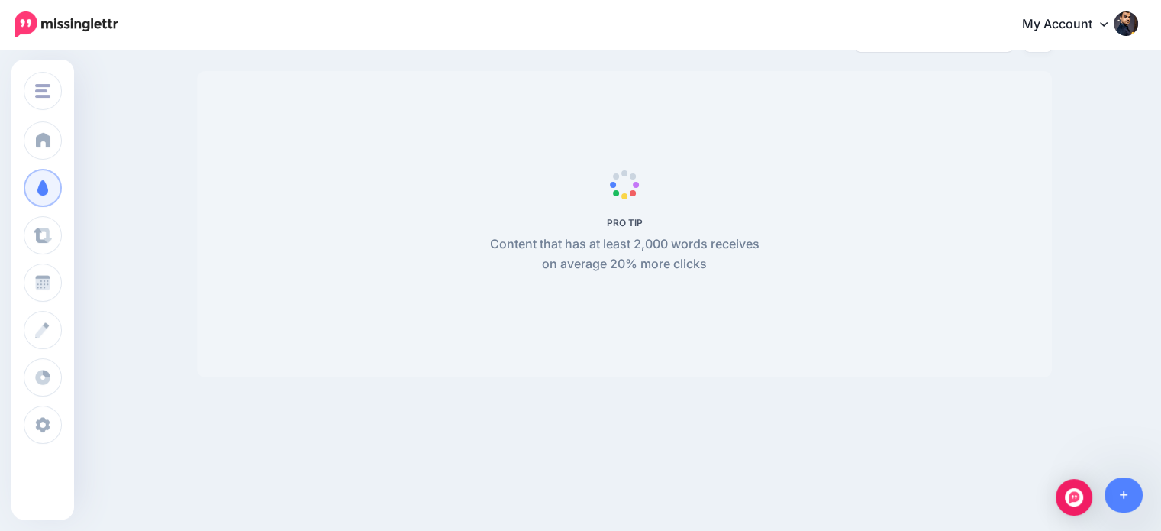
scroll to position [0, 0]
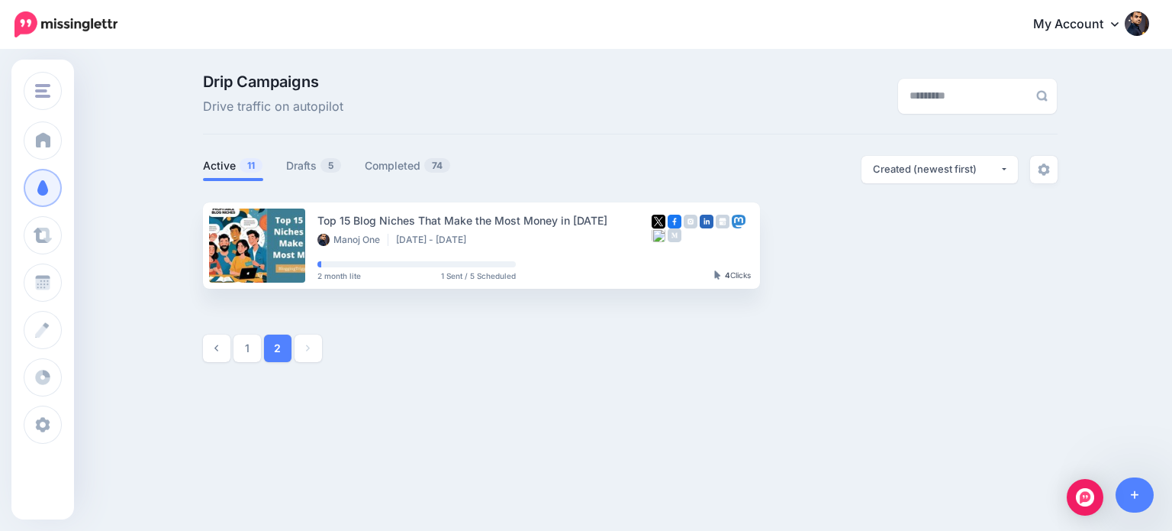
click at [242, 167] on span "11" at bounding box center [251, 165] width 23 height 15
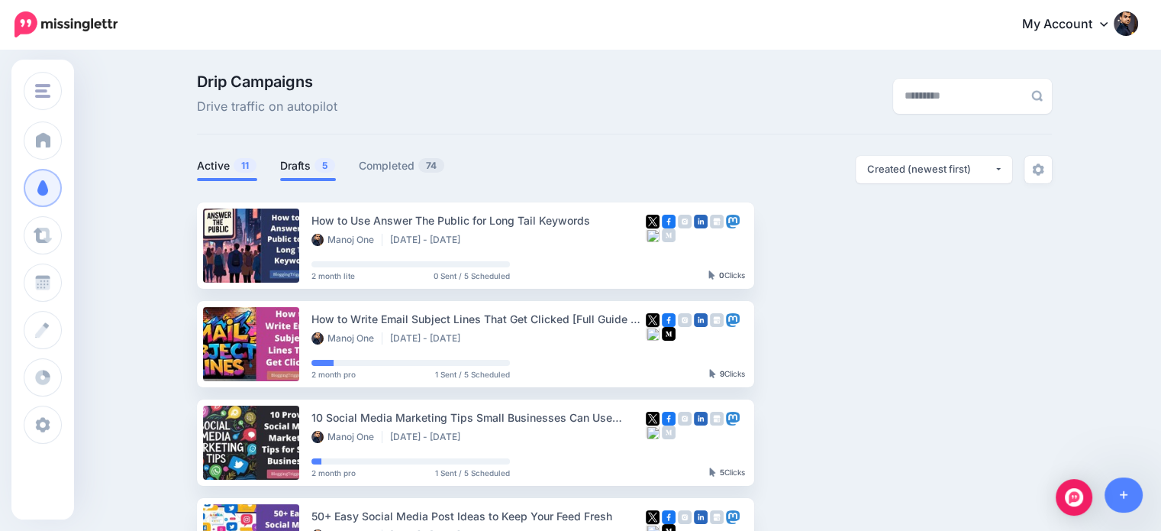
click at [305, 156] on link "Drafts 5" at bounding box center [308, 165] width 56 height 18
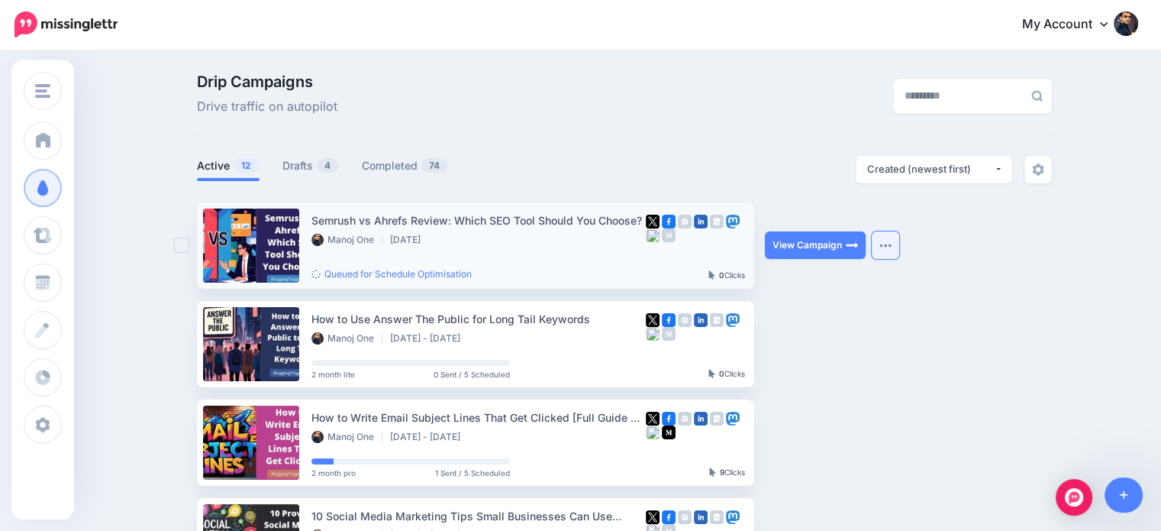
click at [884, 249] on button "button" at bounding box center [885, 244] width 27 height 27
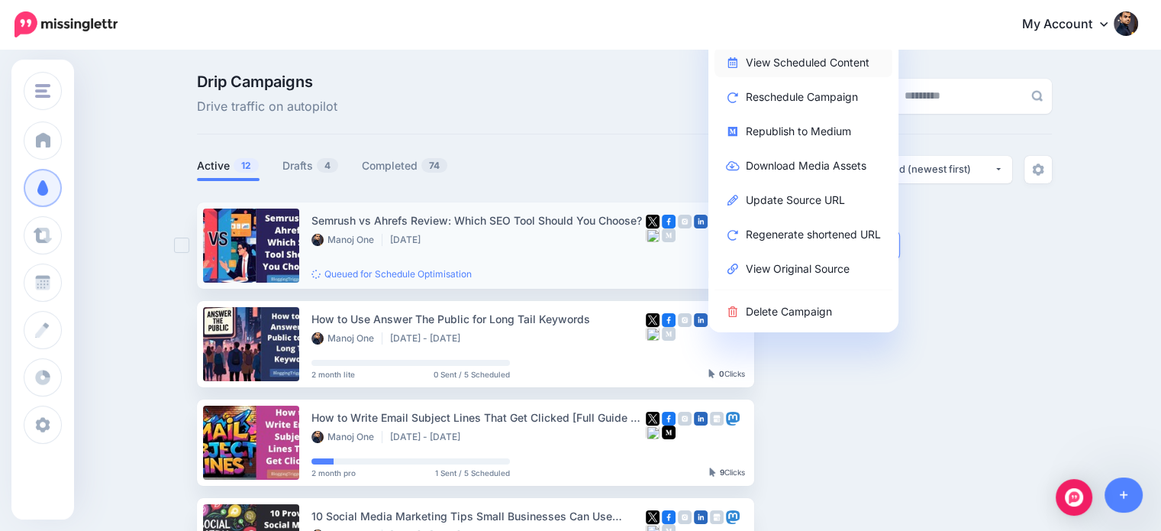
click at [835, 65] on link "View Scheduled Content" at bounding box center [803, 62] width 178 height 30
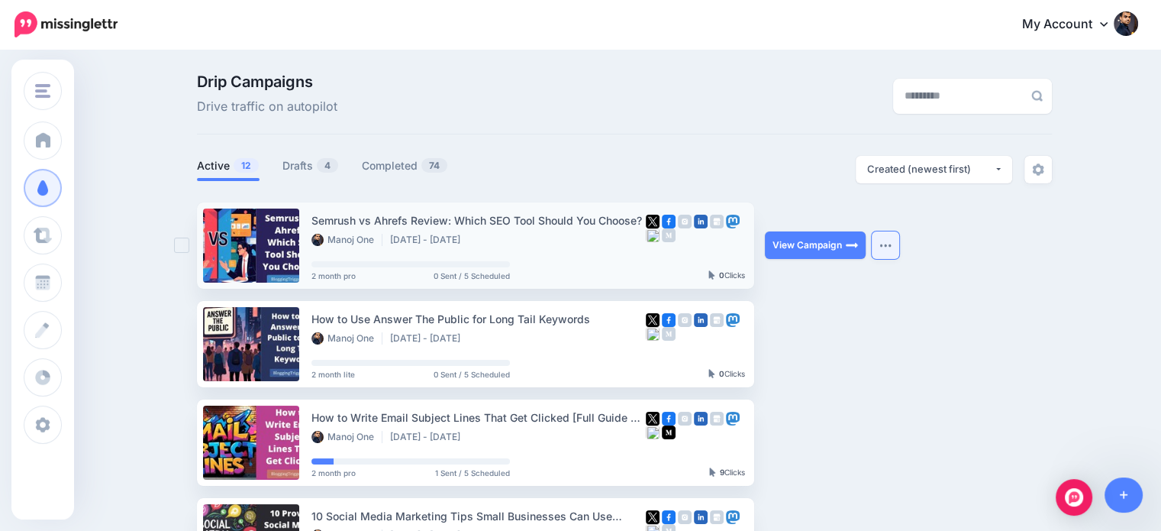
click at [886, 248] on button "button" at bounding box center [885, 244] width 27 height 27
click at [827, 240] on link "View Campaign" at bounding box center [815, 244] width 101 height 27
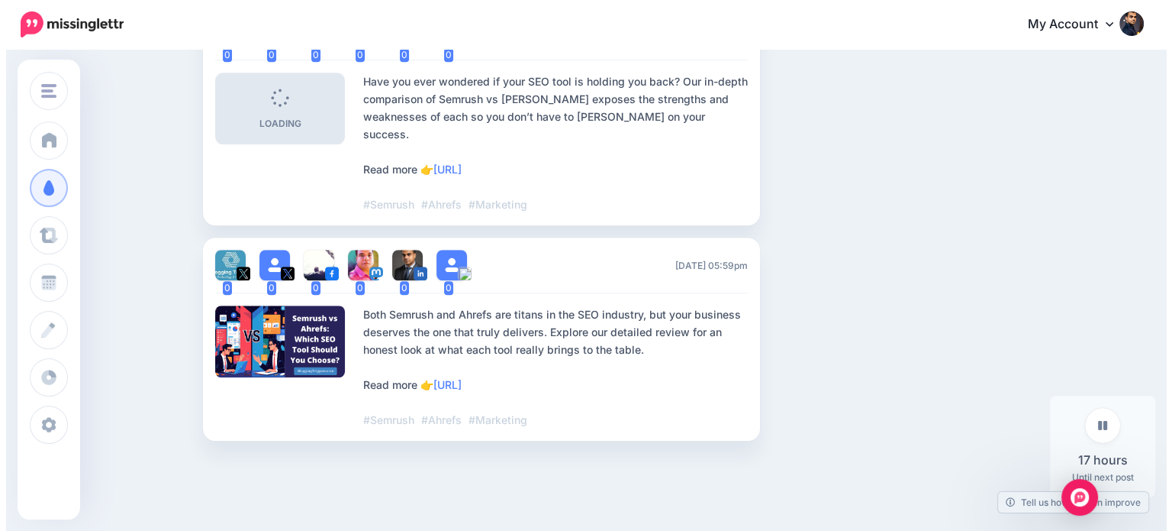
scroll to position [1185, 0]
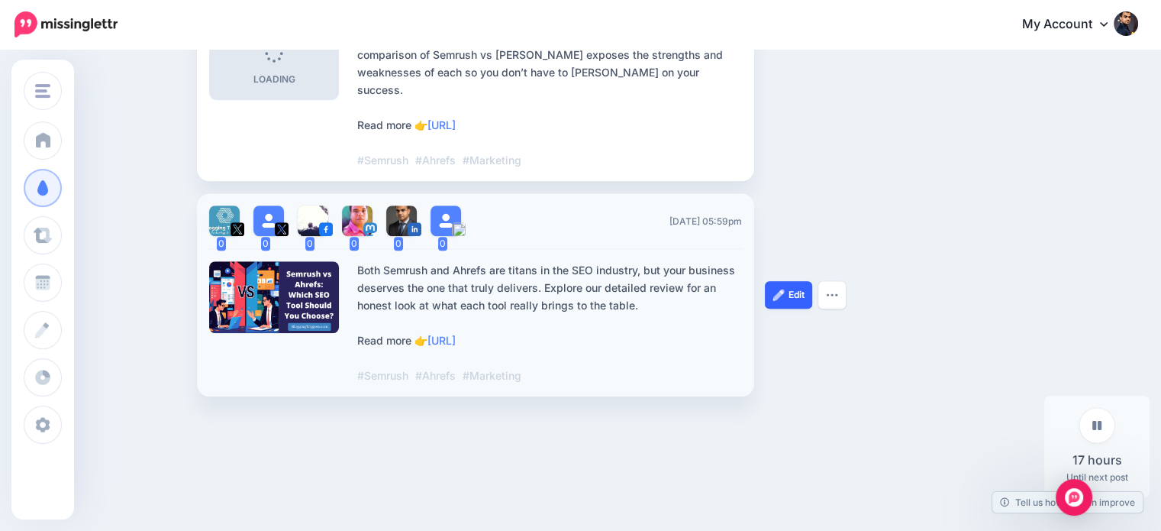
click at [794, 281] on link "Edit" at bounding box center [788, 294] width 47 height 27
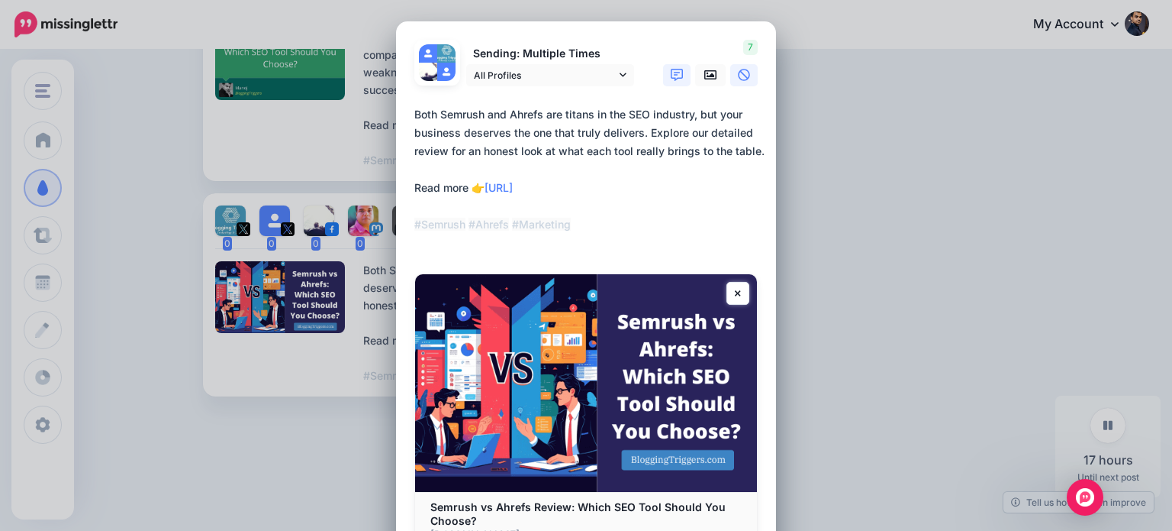
click at [671, 72] on icon at bounding box center [677, 75] width 12 height 12
type textarea "**********"
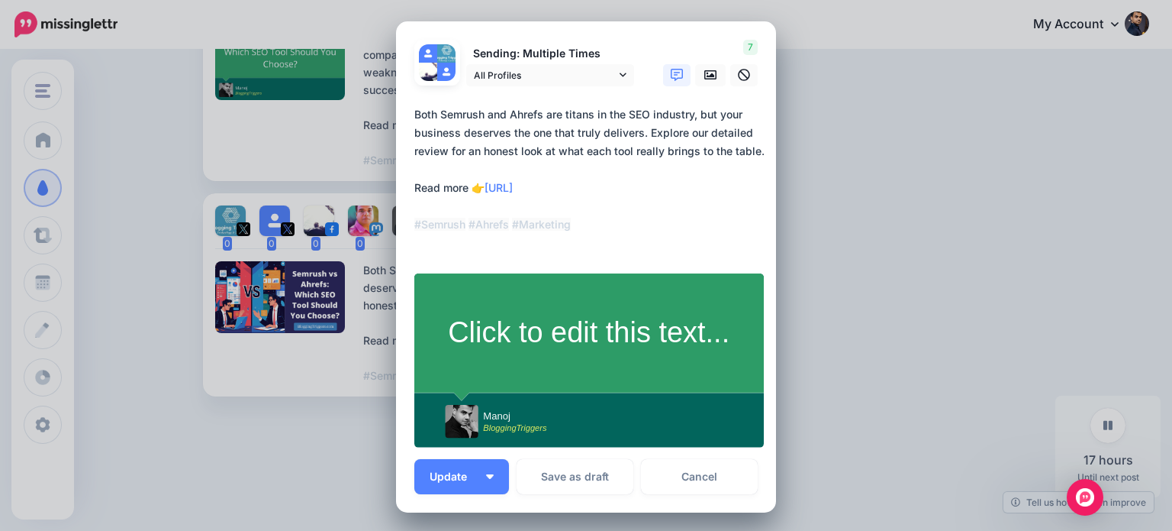
click at [618, 329] on div "Click to edit this text..." at bounding box center [589, 331] width 285 height 40
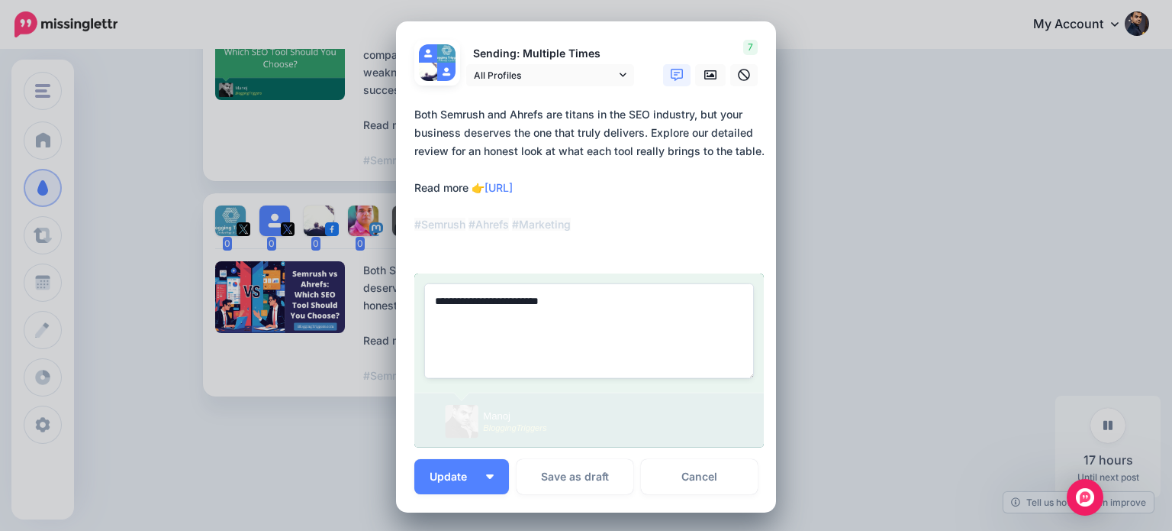
paste textarea "**********"
type textarea "**********"
click at [650, 235] on textarea "**********" at bounding box center [589, 178] width 351 height 147
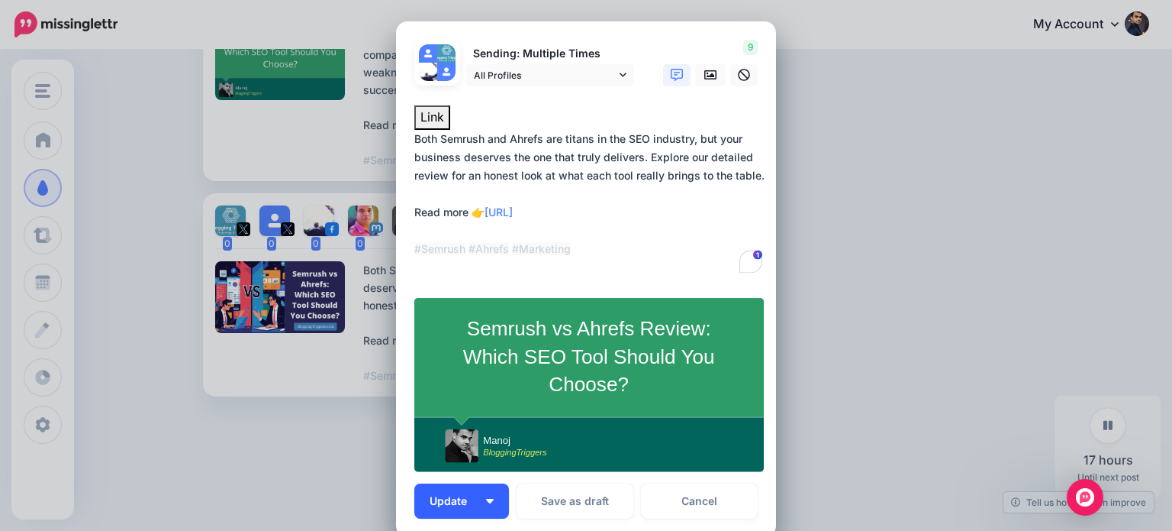
click at [450, 502] on span "Update" at bounding box center [454, 500] width 49 height 11
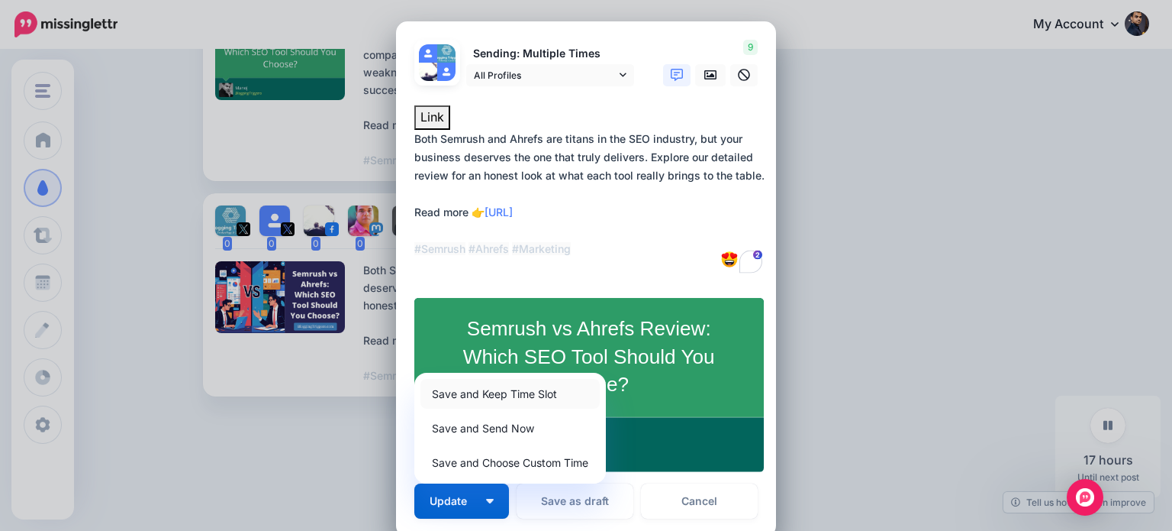
click at [526, 395] on link "Save and Keep Time Slot" at bounding box center [510, 394] width 179 height 30
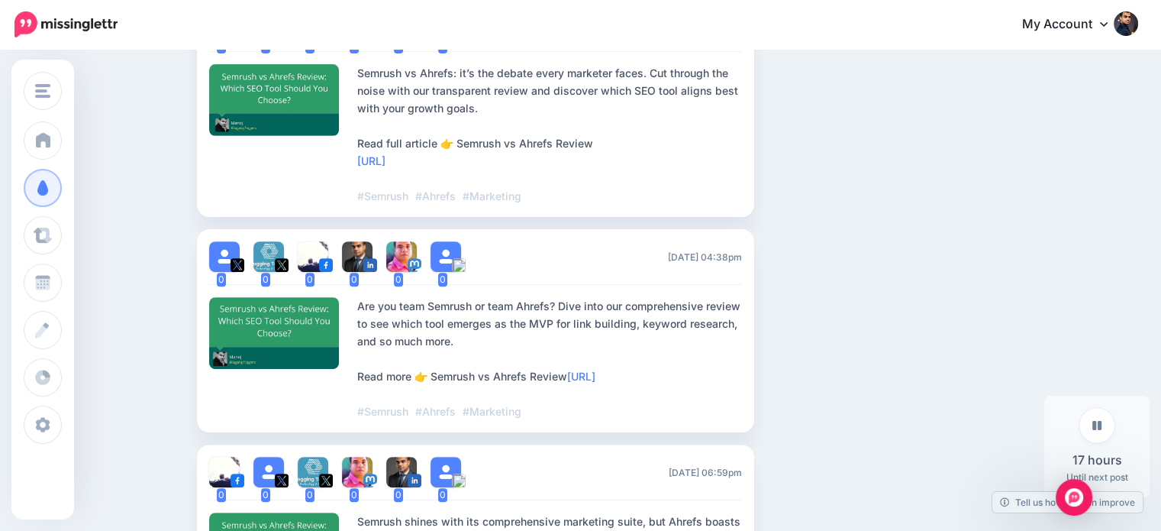
scroll to position [0, 0]
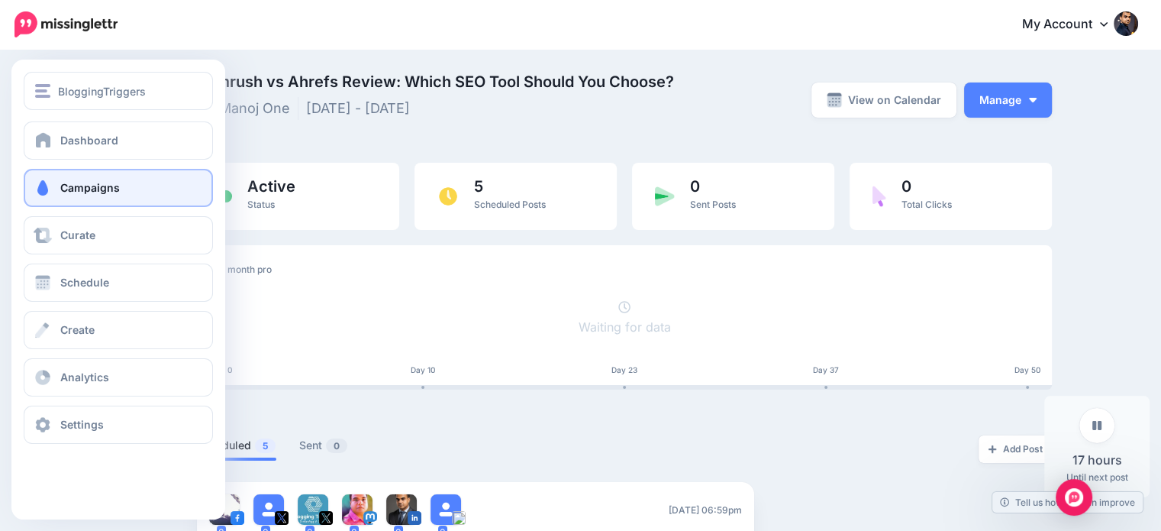
click at [78, 192] on span "Campaigns" at bounding box center [90, 187] width 60 height 13
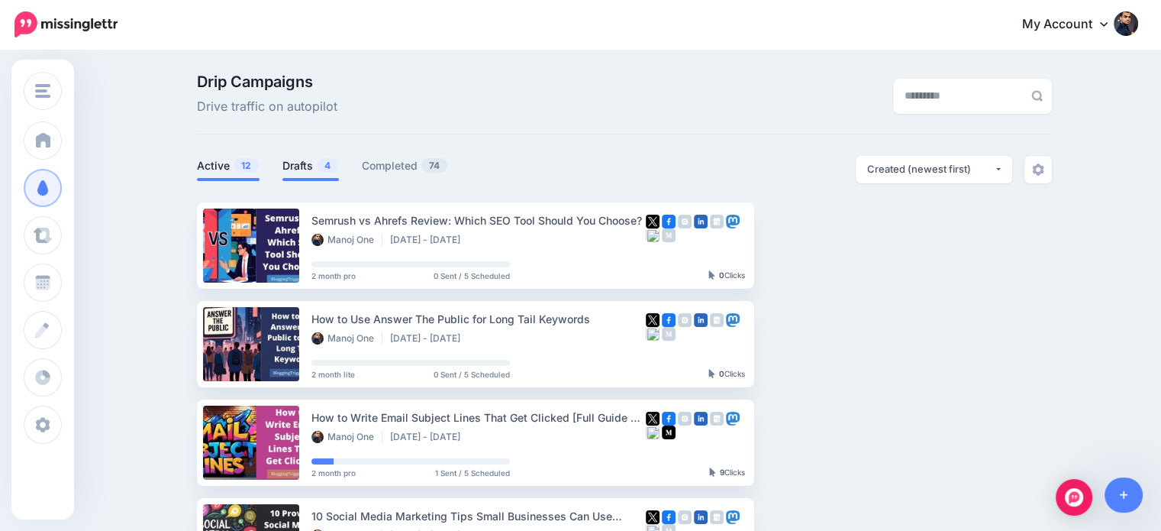
click at [289, 166] on link "Drafts 4" at bounding box center [310, 165] width 56 height 18
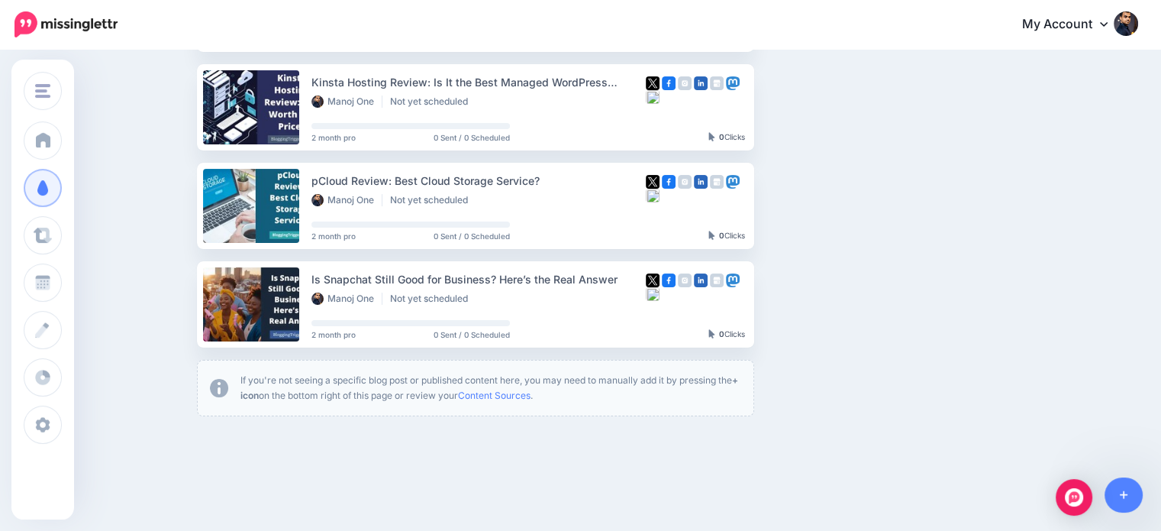
scroll to position [275, 0]
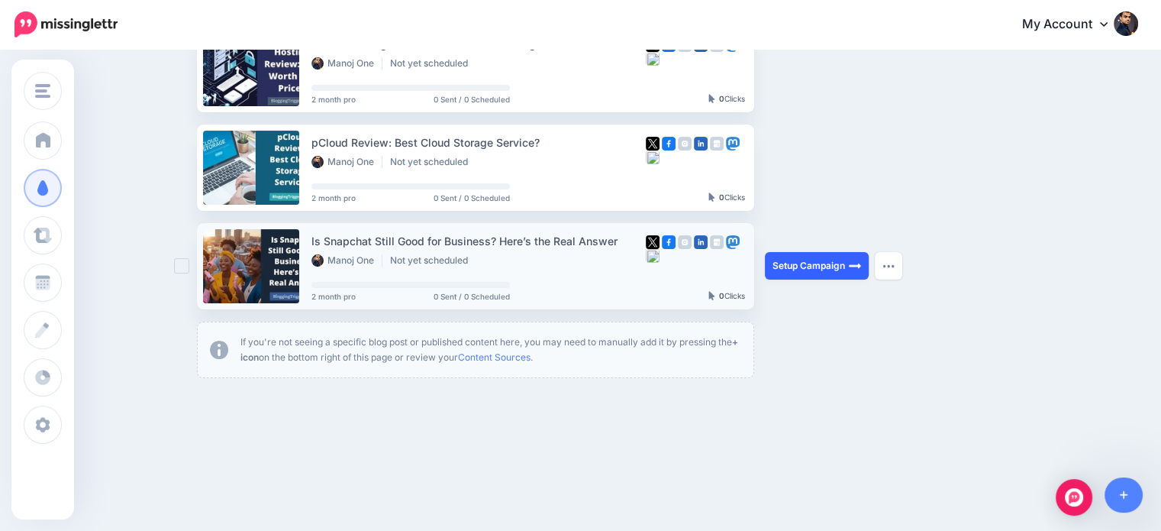
click at [834, 266] on link "Setup Campaign" at bounding box center [817, 265] width 104 height 27
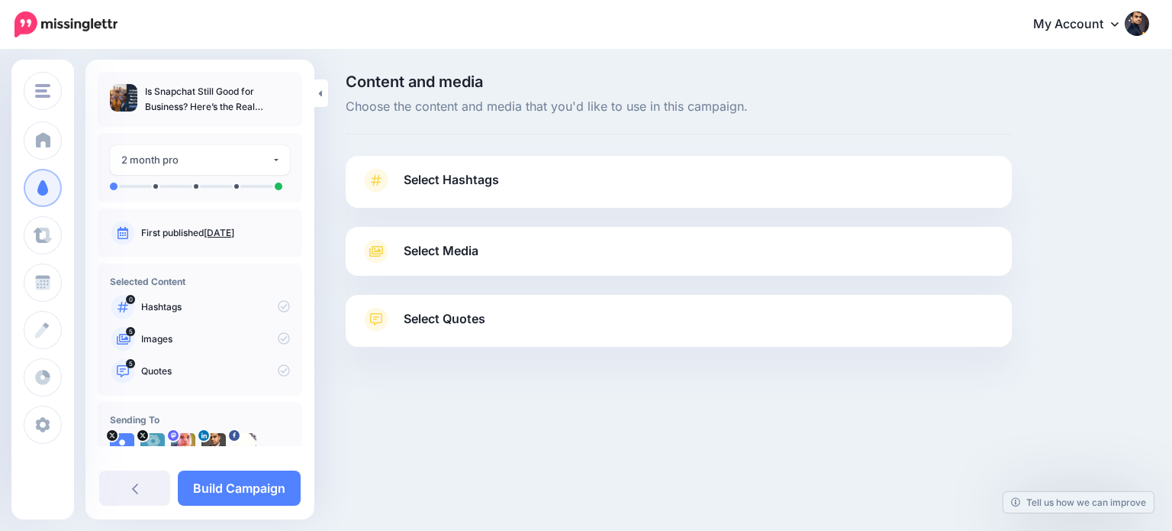
click at [495, 320] on link "Select Quotes" at bounding box center [679, 327] width 636 height 40
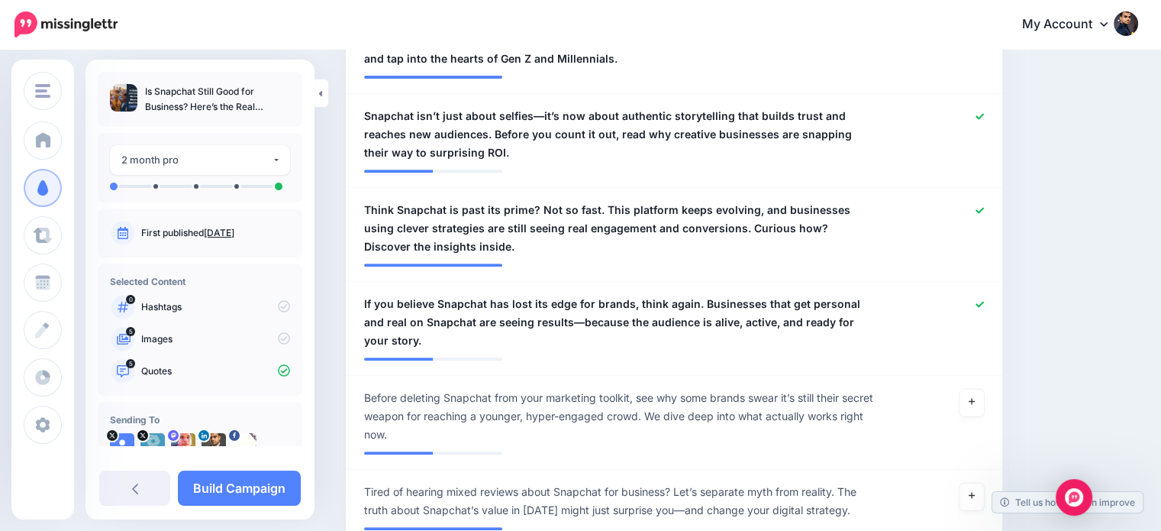
scroll to position [12, 0]
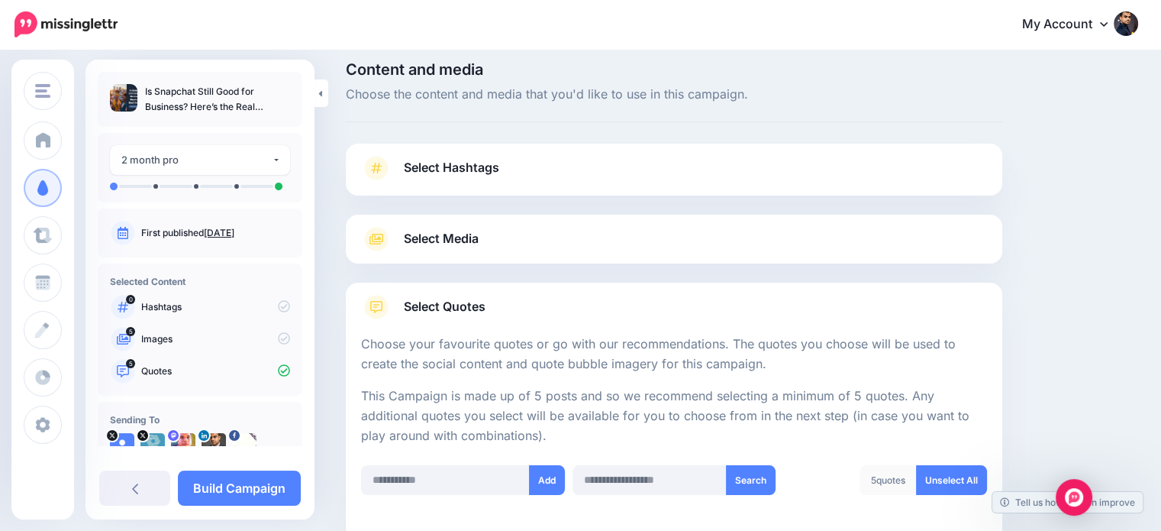
click at [476, 164] on span "Select Hashtags" at bounding box center [451, 167] width 95 height 21
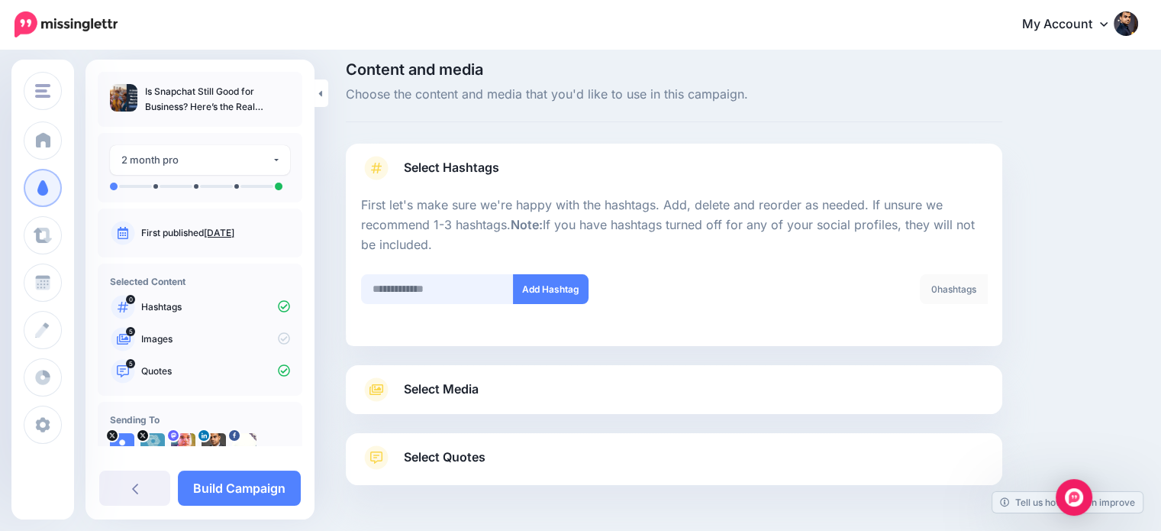
click at [462, 280] on input "text" at bounding box center [437, 289] width 153 height 30
type input "********"
click at [560, 291] on button "Add Hashtag" at bounding box center [551, 289] width 76 height 30
click at [432, 291] on input "text" at bounding box center [437, 289] width 153 height 30
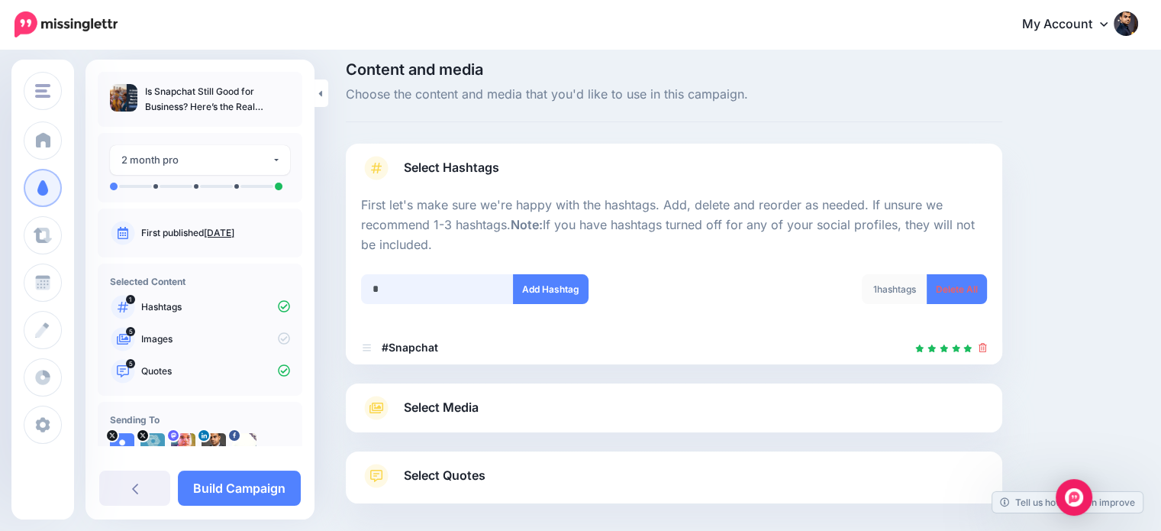
scroll to position [83, 0]
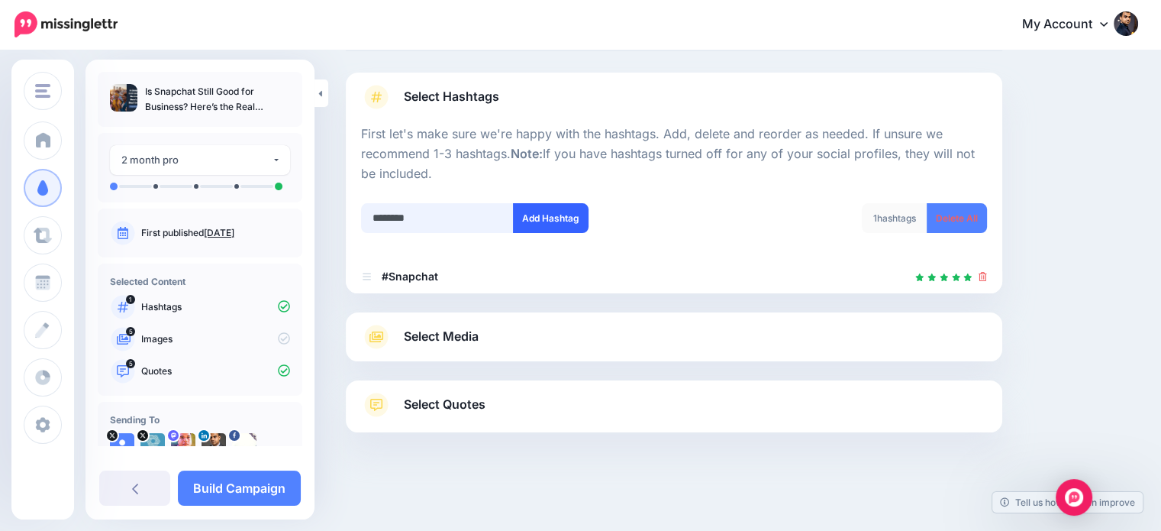
type input "********"
click at [538, 214] on button "Add Hashtag" at bounding box center [551, 218] width 76 height 30
click at [389, 212] on input "********" at bounding box center [437, 218] width 153 height 30
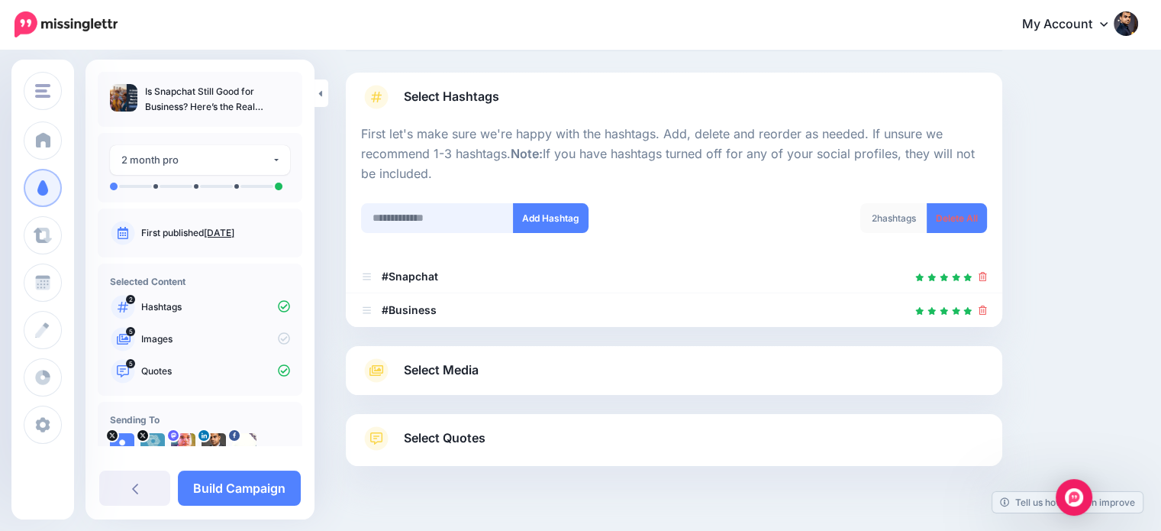
scroll to position [117, 0]
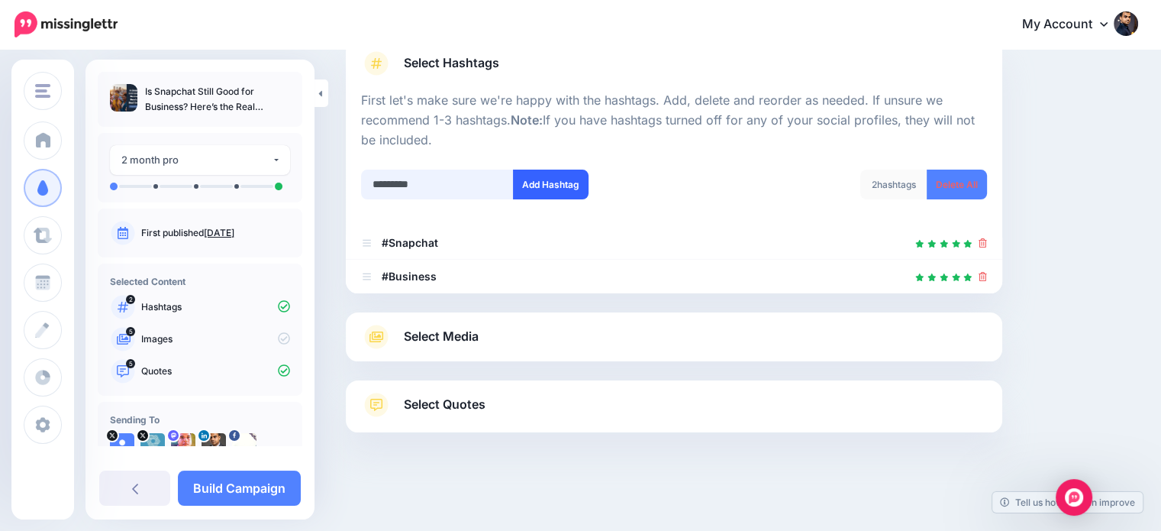
type input "*********"
click at [528, 183] on button "Add Hashtag" at bounding box center [551, 184] width 76 height 30
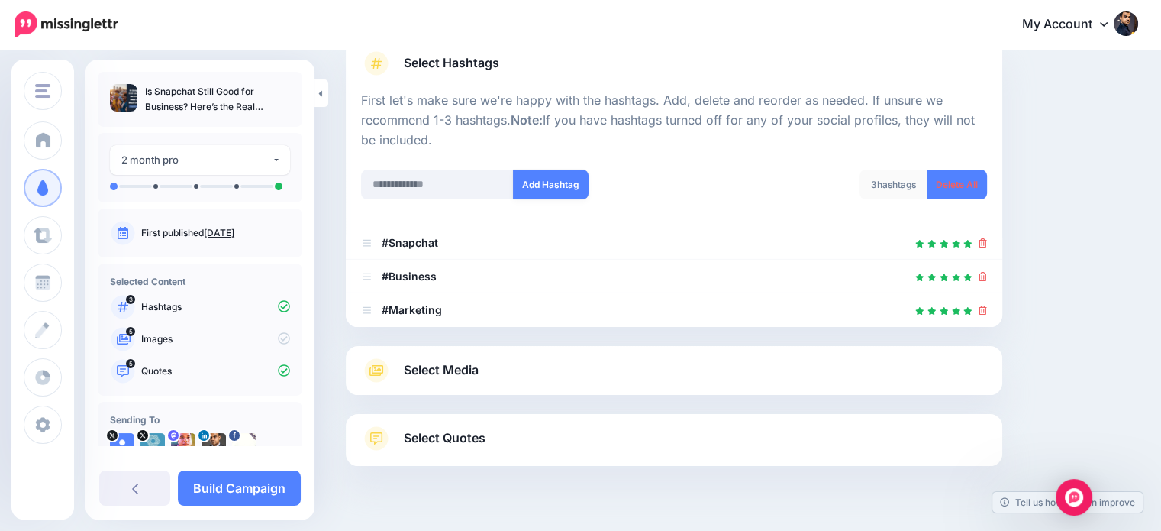
scroll to position [150, 0]
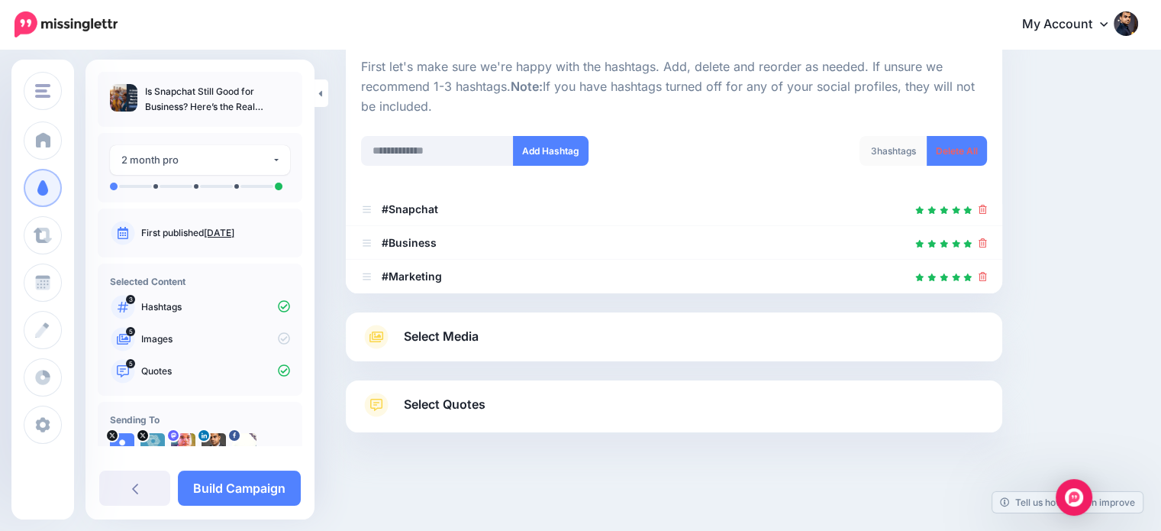
click at [566, 329] on link "Select Media" at bounding box center [674, 336] width 626 height 24
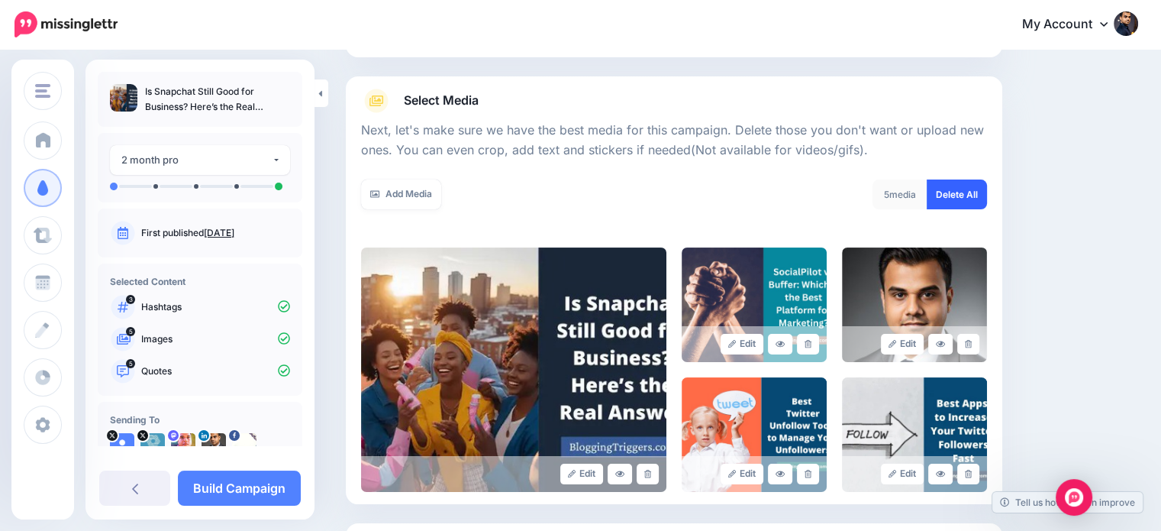
click at [963, 179] on link "Delete All" at bounding box center [957, 194] width 60 height 30
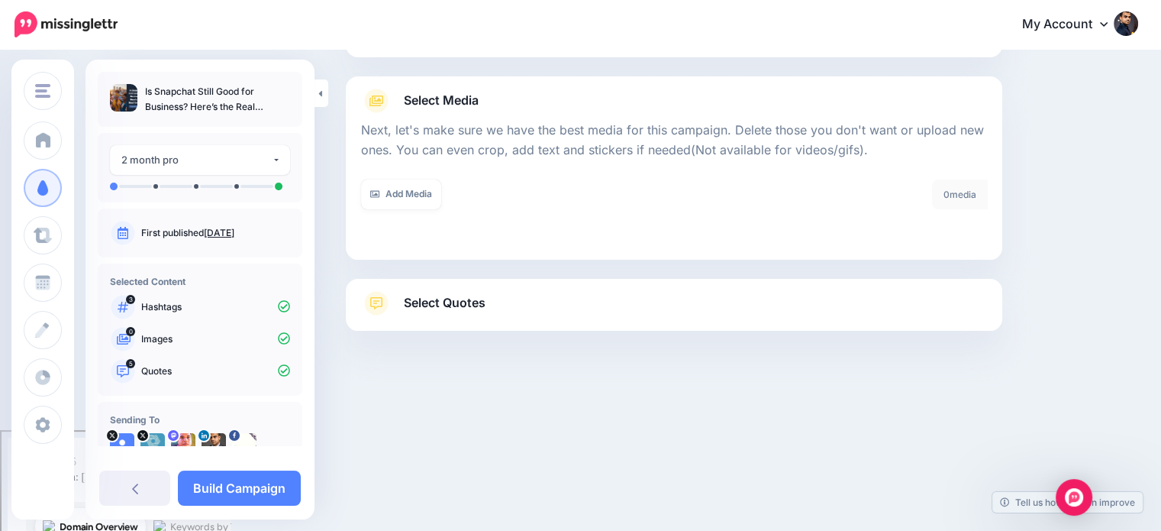
scroll to position [49, 0]
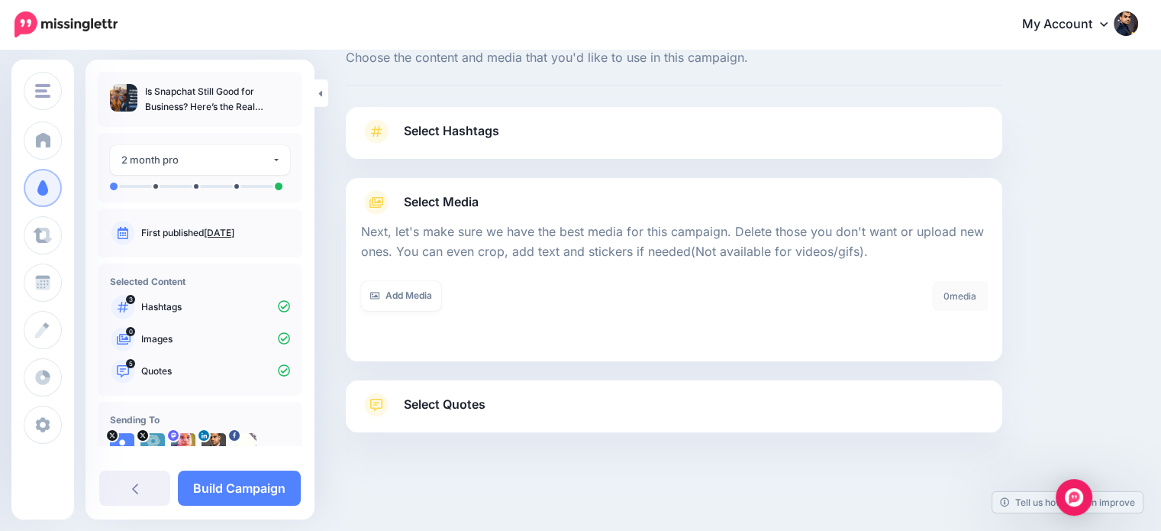
click at [493, 406] on link "Select Quotes" at bounding box center [674, 412] width 626 height 40
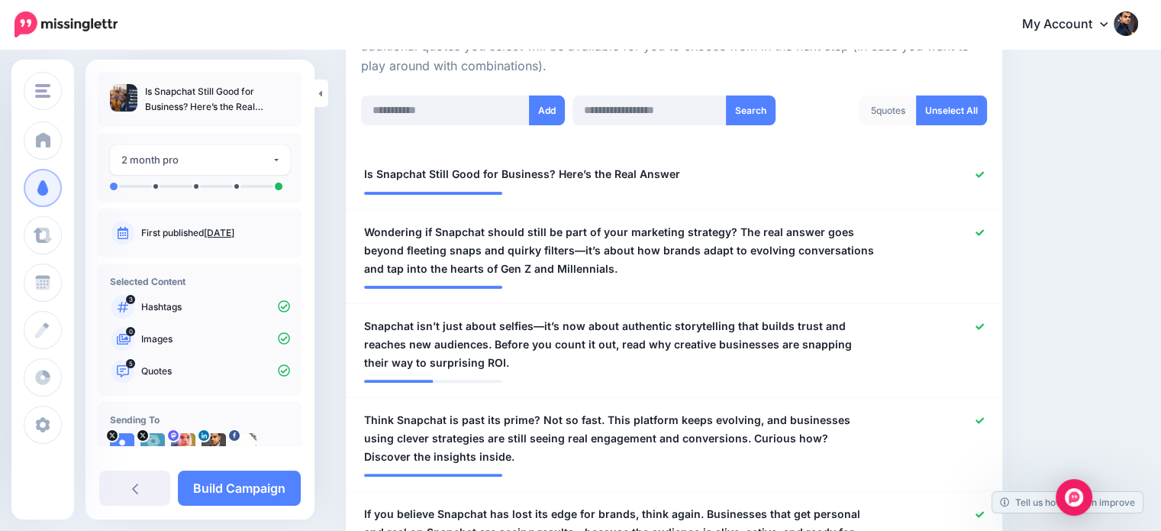
scroll to position [421, 0]
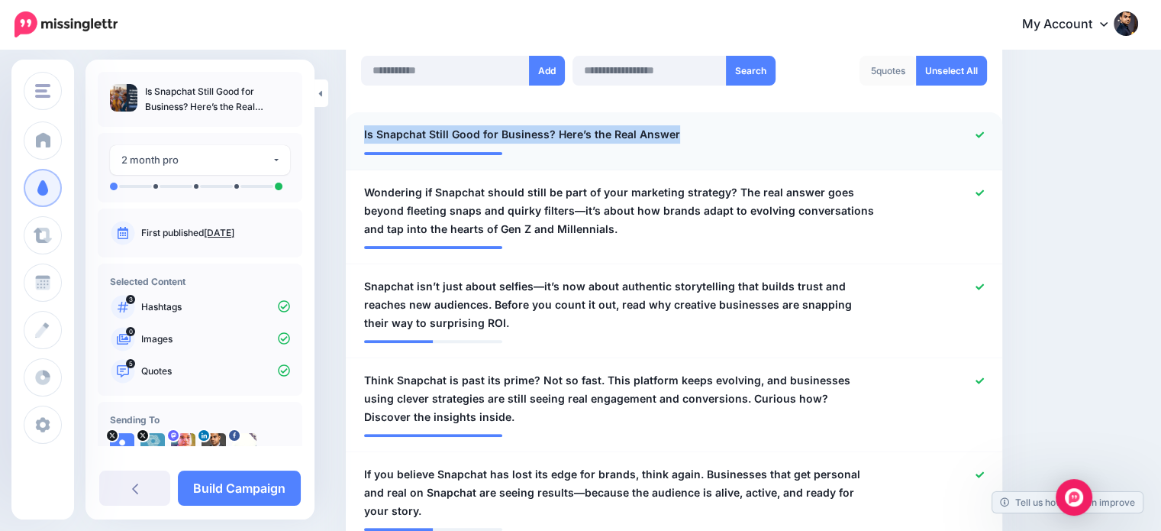
drag, startPoint x: 705, startPoint y: 125, endPoint x: 354, endPoint y: 131, distance: 351.2
click at [354, 131] on div "**********" at bounding box center [621, 134] width 536 height 19
copy span "Is Snapchat Still Good for Business? Here’s the Real Answer"
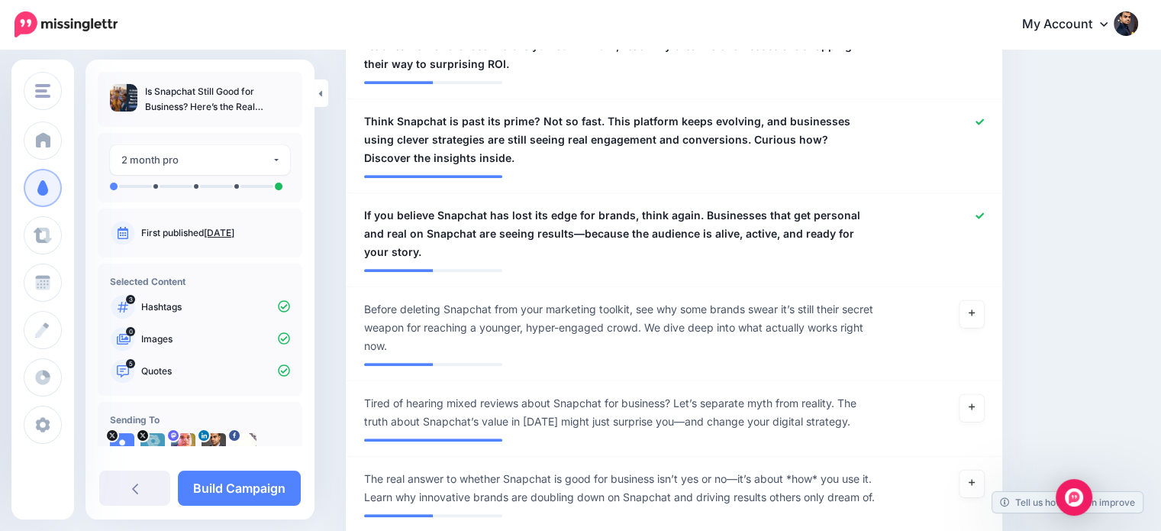
scroll to position [694, 0]
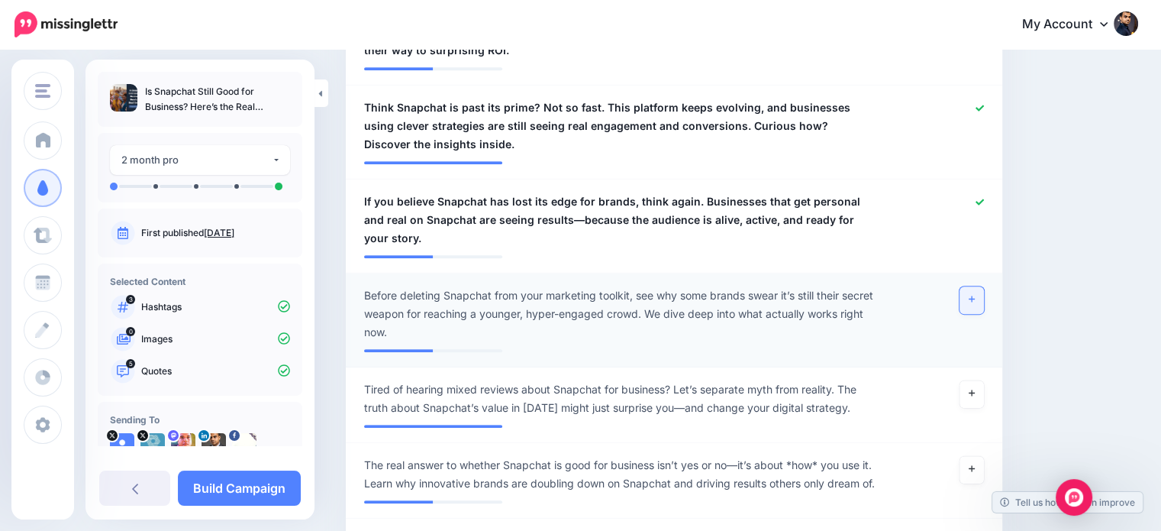
click at [984, 286] on link at bounding box center [971, 299] width 24 height 27
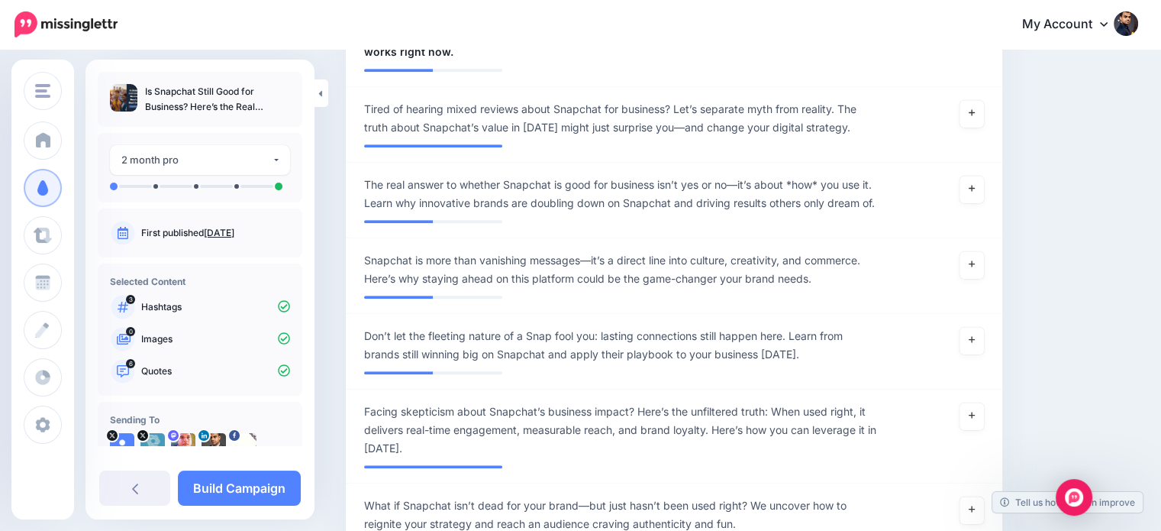
scroll to position [992, 0]
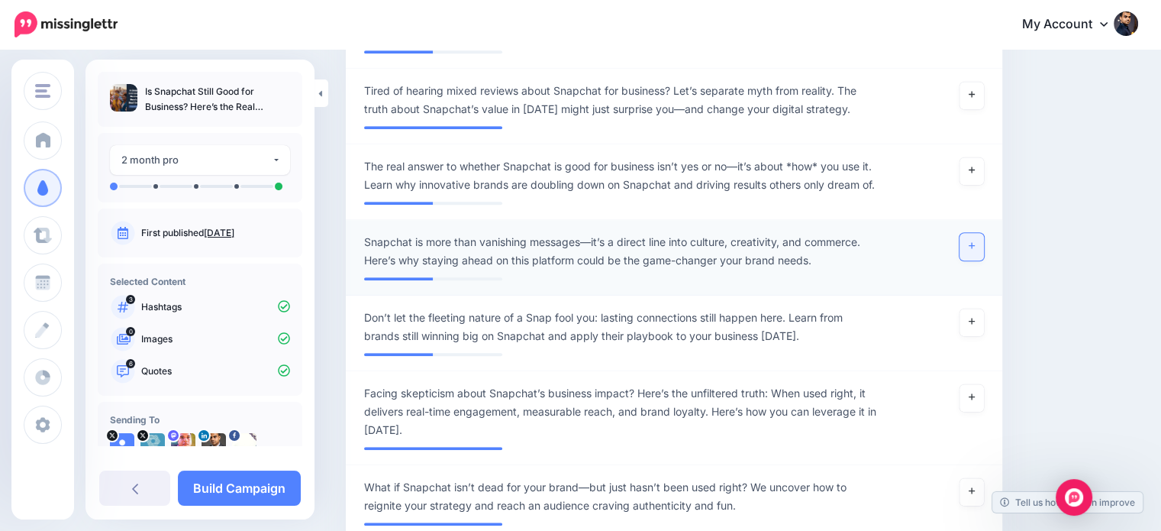
click at [980, 233] on link at bounding box center [971, 246] width 24 height 27
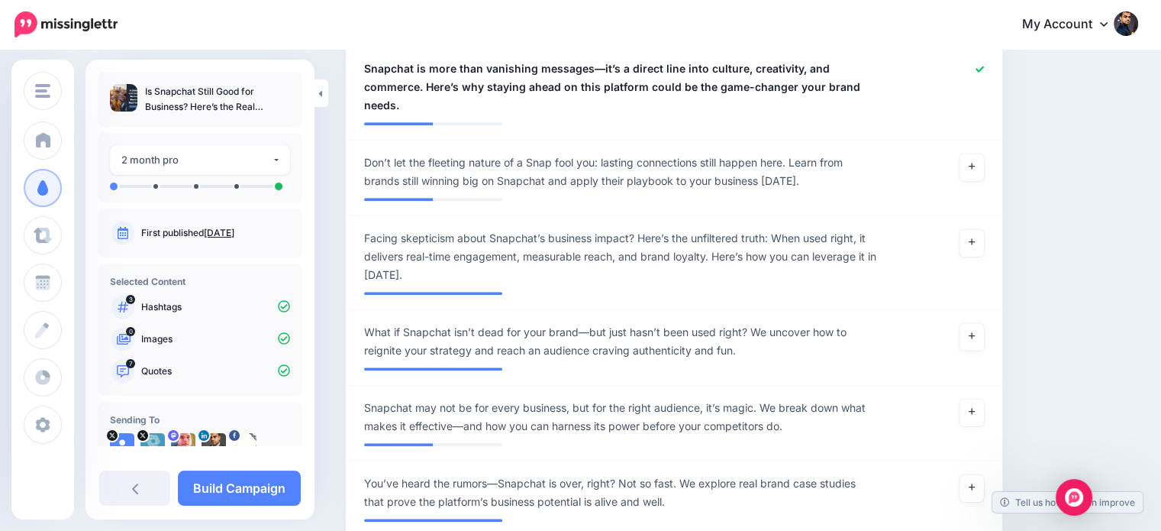
scroll to position [1175, 0]
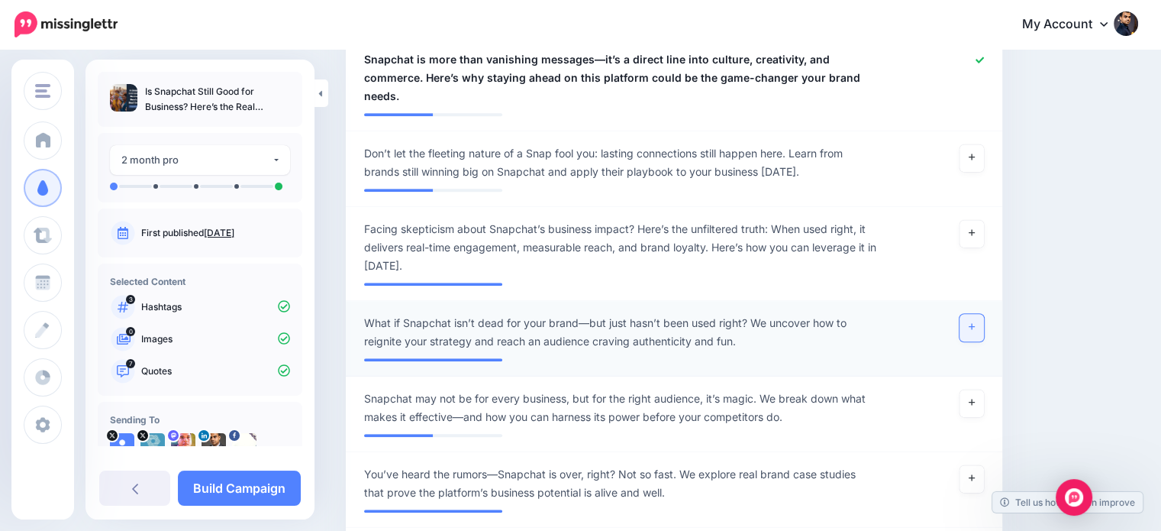
click at [970, 314] on link at bounding box center [971, 327] width 24 height 27
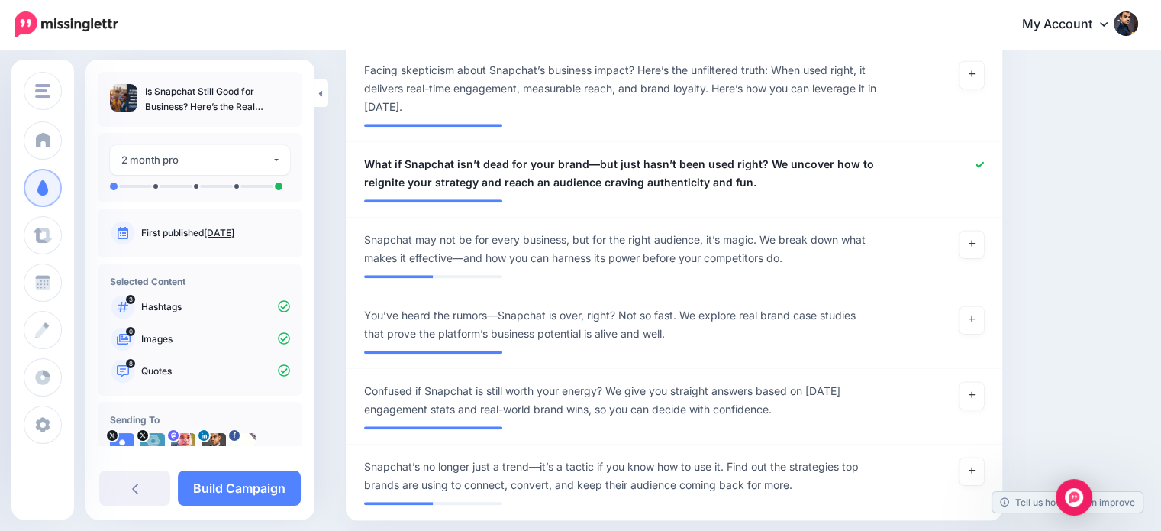
scroll to position [1345, 0]
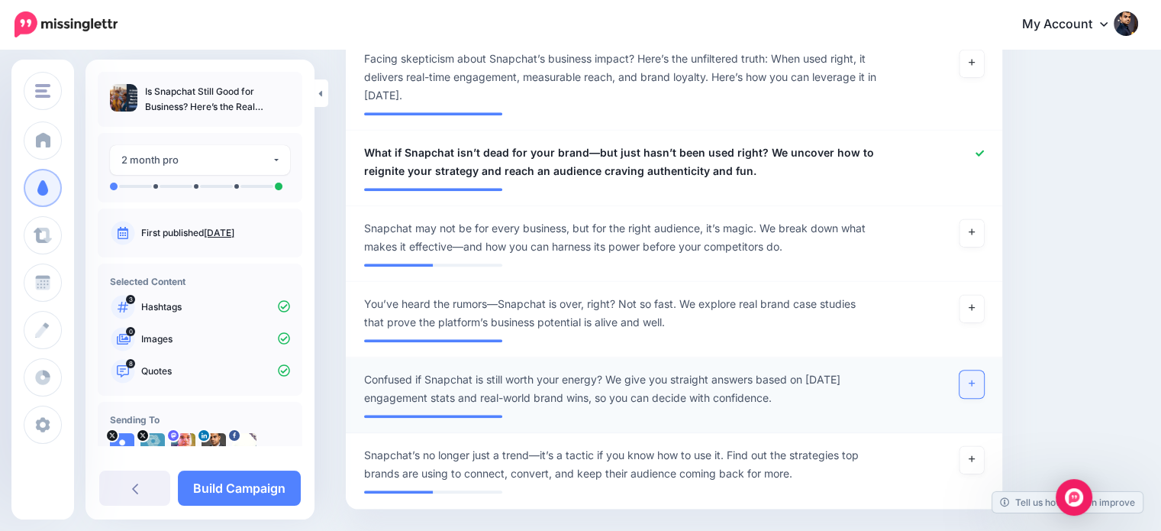
click at [984, 370] on link at bounding box center [971, 383] width 24 height 27
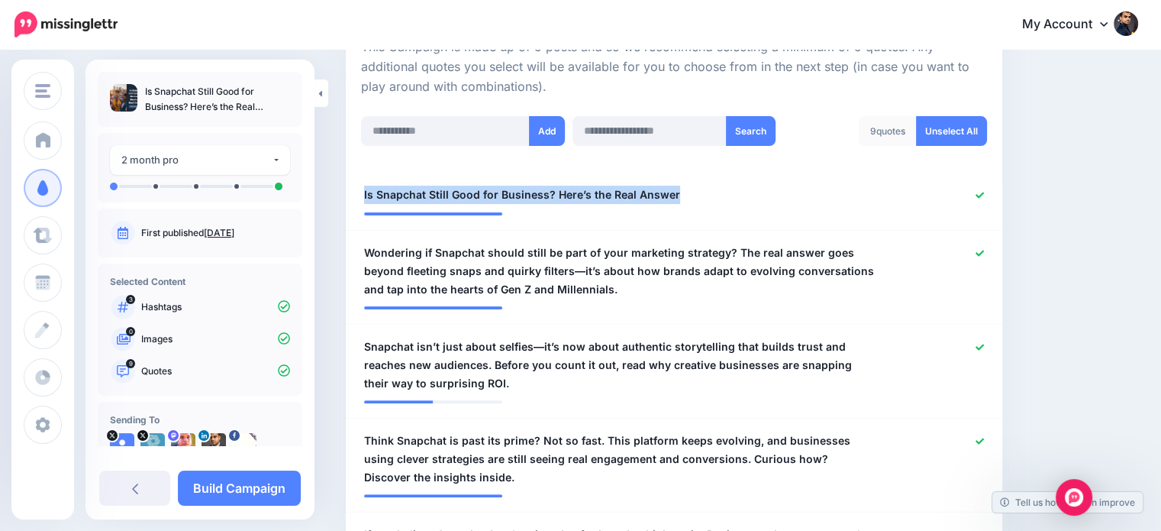
scroll to position [360, 0]
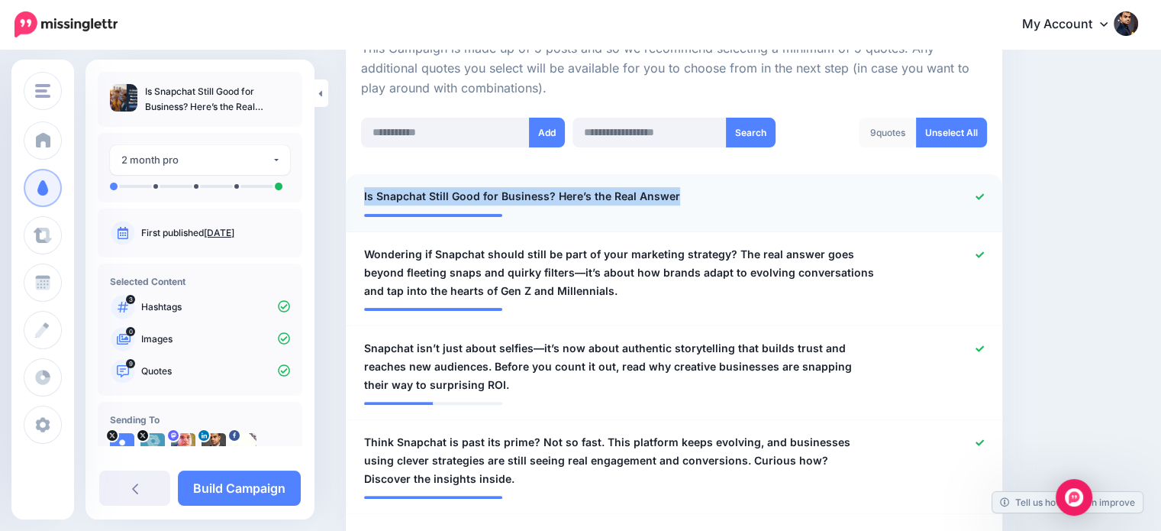
click at [984, 193] on icon at bounding box center [980, 196] width 8 height 8
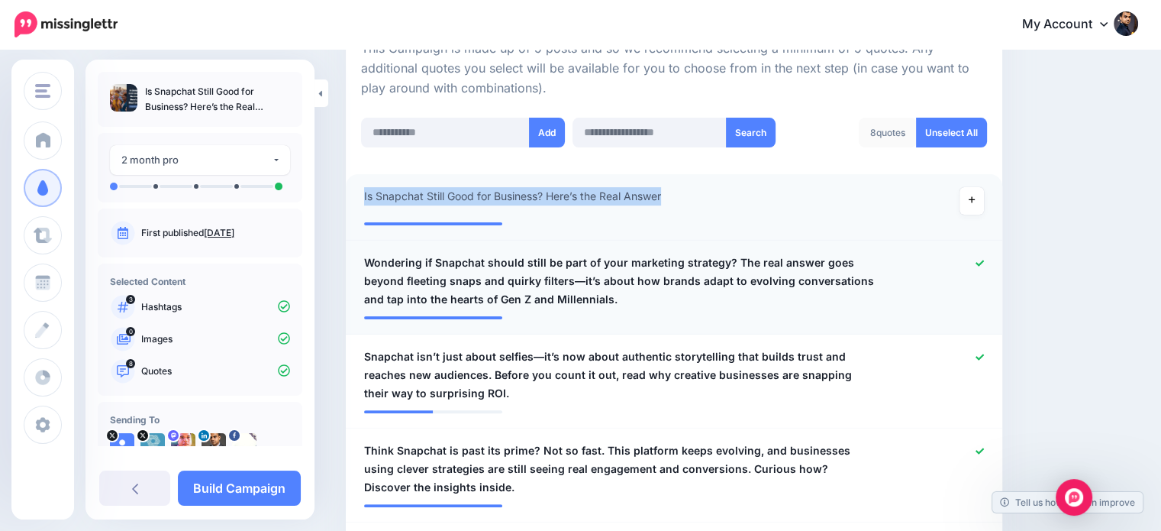
click at [984, 262] on icon at bounding box center [980, 263] width 8 height 6
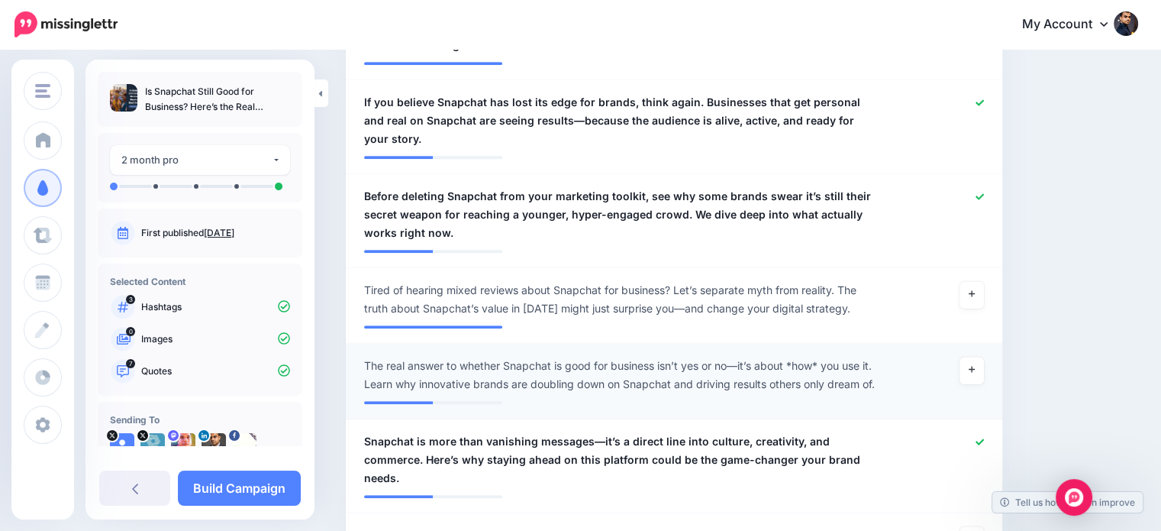
scroll to position [804, 0]
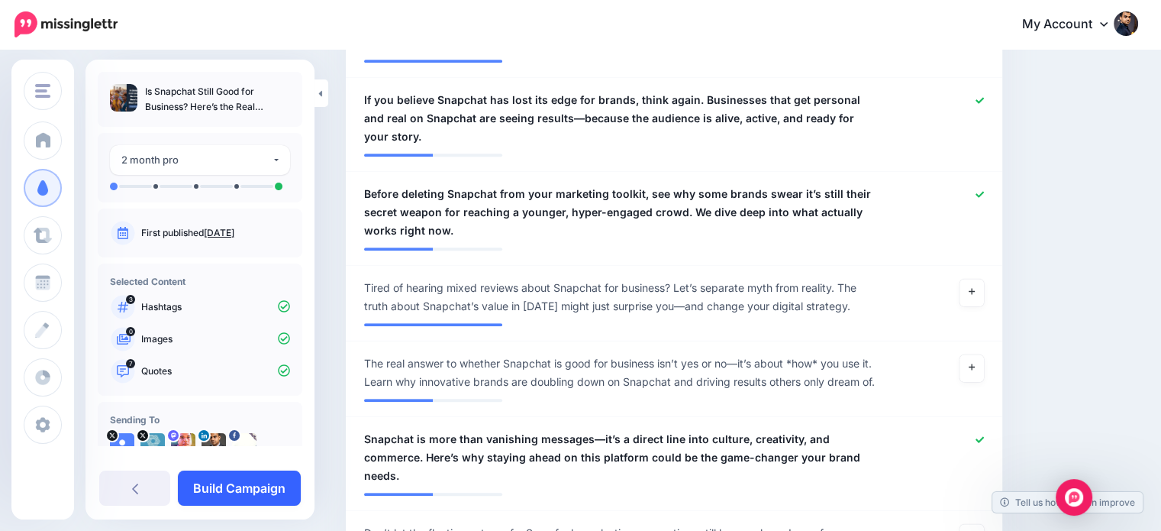
click at [277, 479] on link "Build Campaign" at bounding box center [239, 487] width 123 height 35
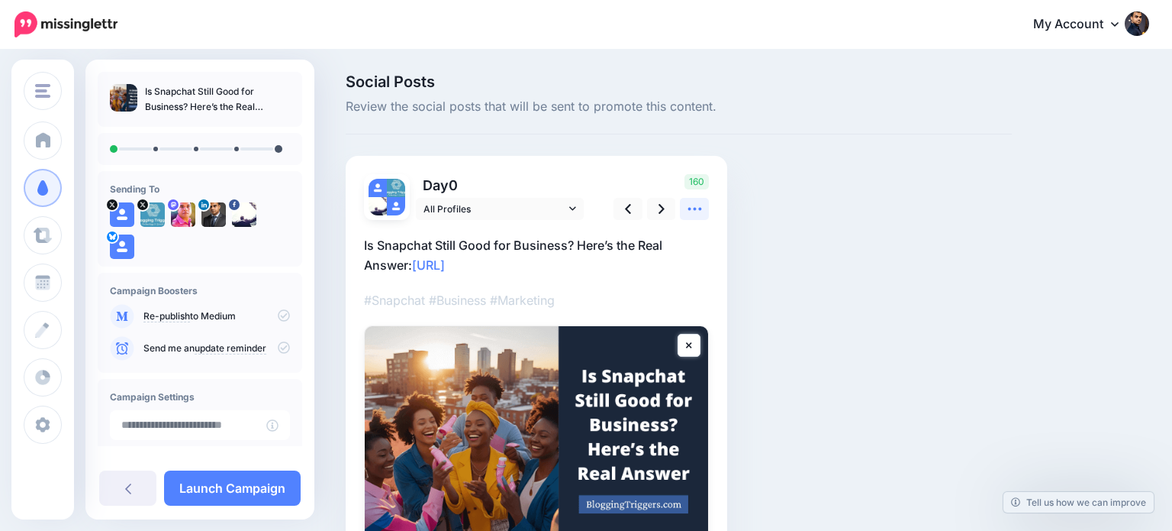
click at [696, 207] on icon at bounding box center [695, 209] width 16 height 16
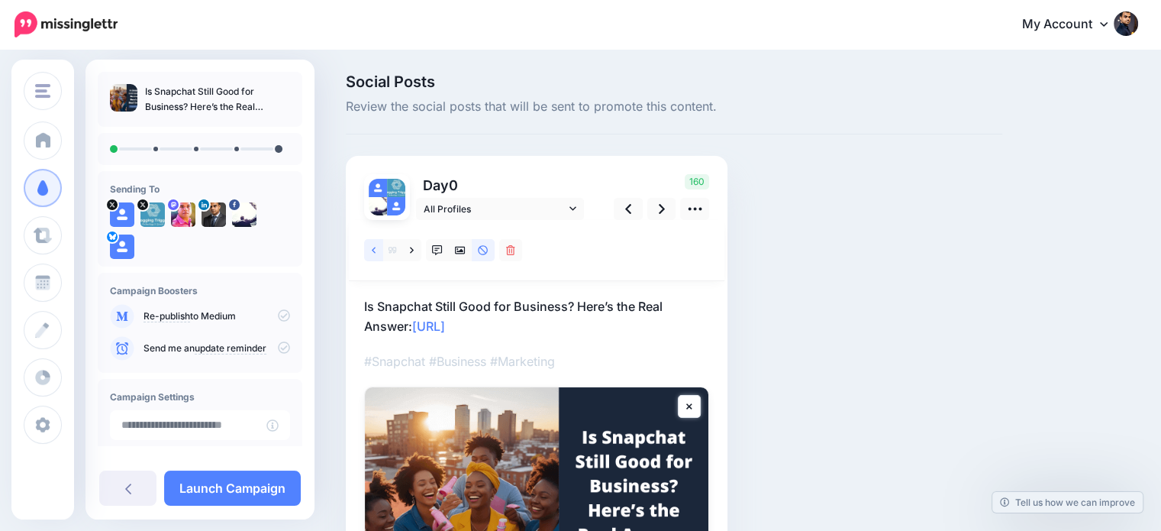
click at [373, 253] on icon at bounding box center [374, 250] width 4 height 11
click at [440, 249] on icon at bounding box center [437, 250] width 11 height 11
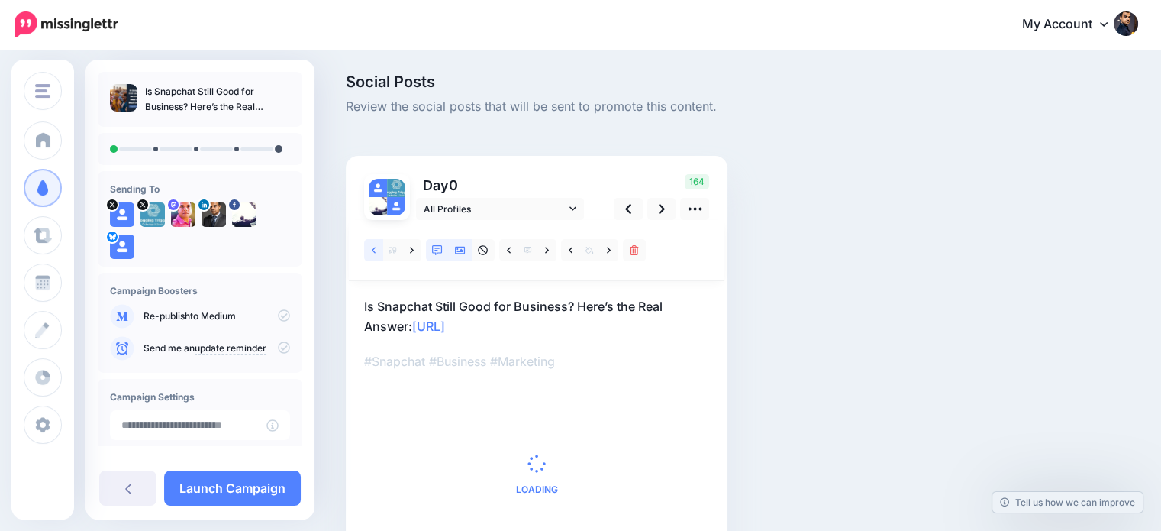
drag, startPoint x: 366, startPoint y: 244, endPoint x: 464, endPoint y: 242, distance: 97.7
click at [366, 243] on link at bounding box center [373, 250] width 19 height 22
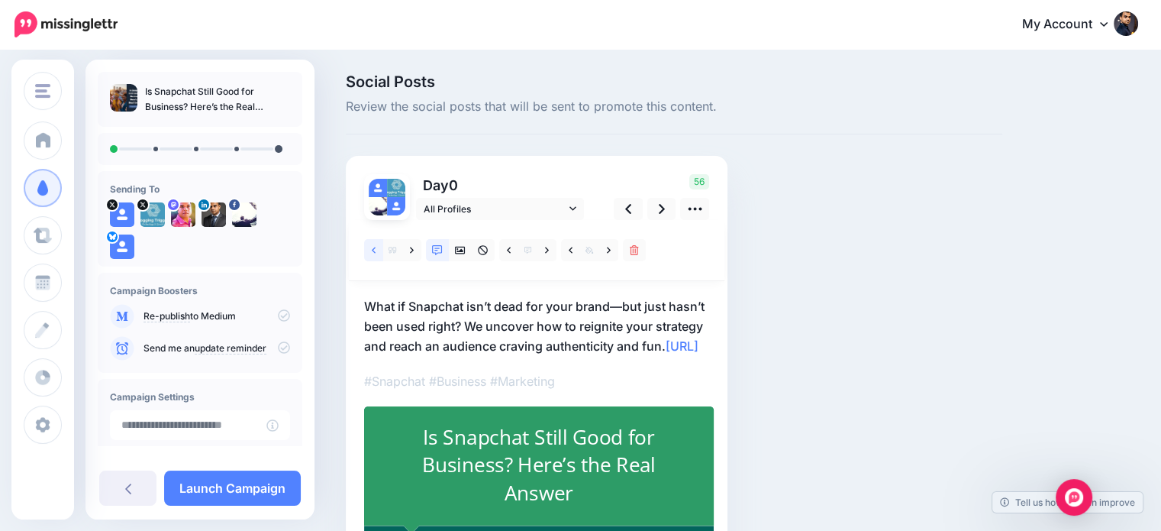
click at [369, 253] on link at bounding box center [373, 250] width 19 height 22
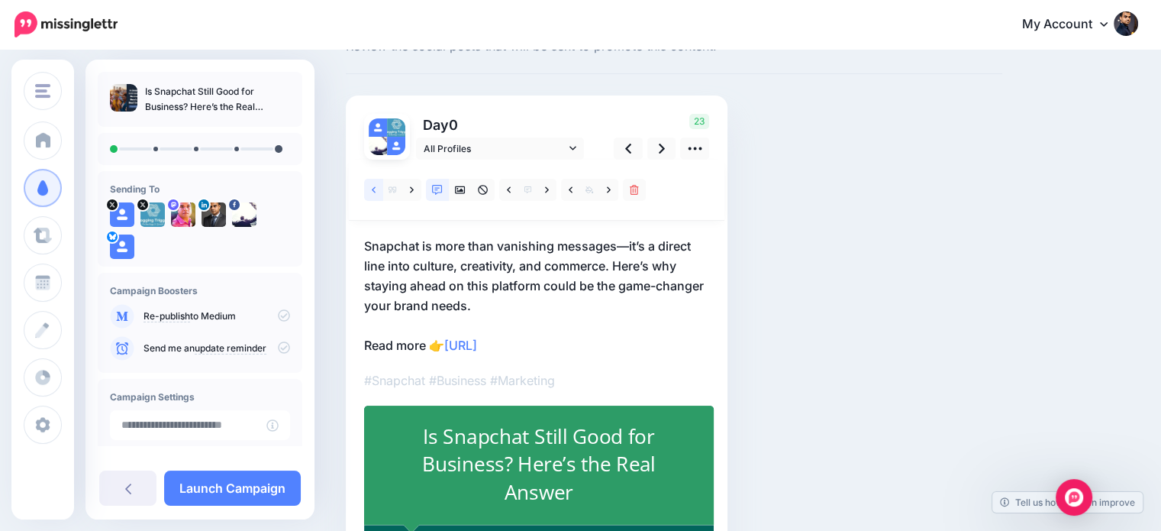
scroll to position [63, 0]
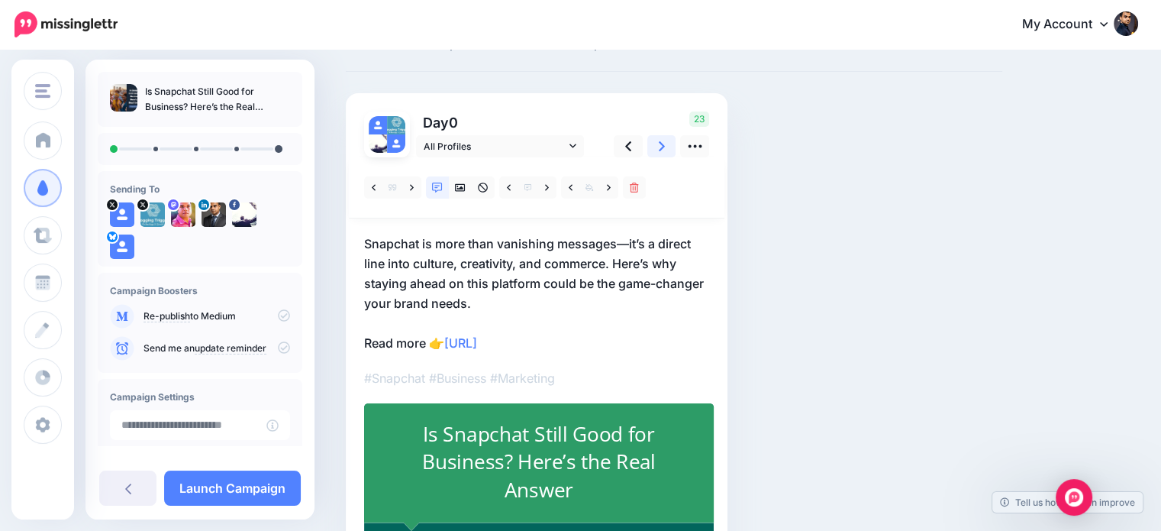
click at [666, 142] on link at bounding box center [661, 146] width 29 height 22
click at [656, 147] on link at bounding box center [661, 146] width 29 height 22
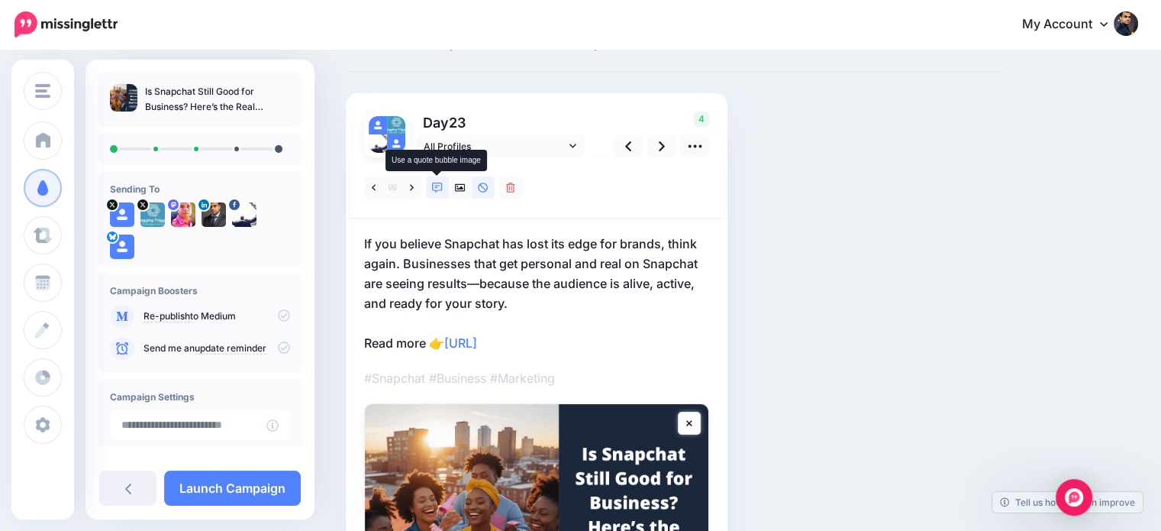
click at [437, 177] on link at bounding box center [437, 187] width 23 height 22
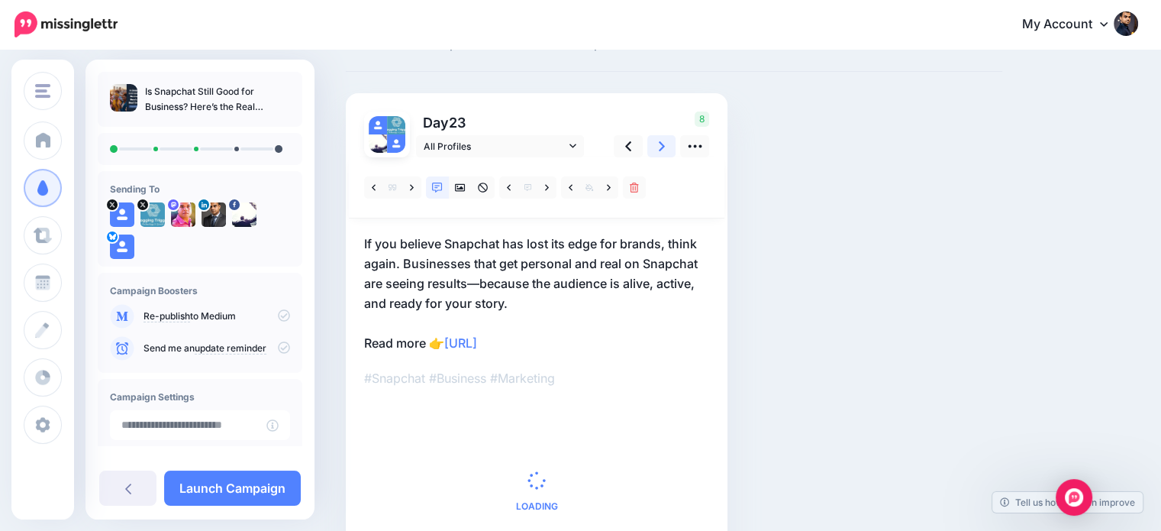
click at [663, 149] on icon at bounding box center [662, 146] width 6 height 16
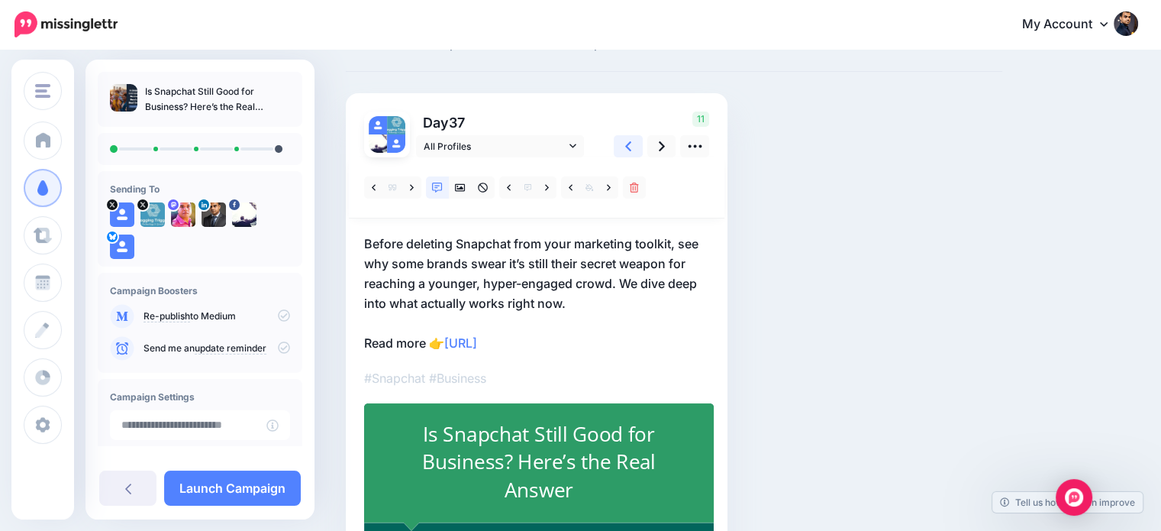
click at [629, 148] on icon at bounding box center [628, 146] width 6 height 10
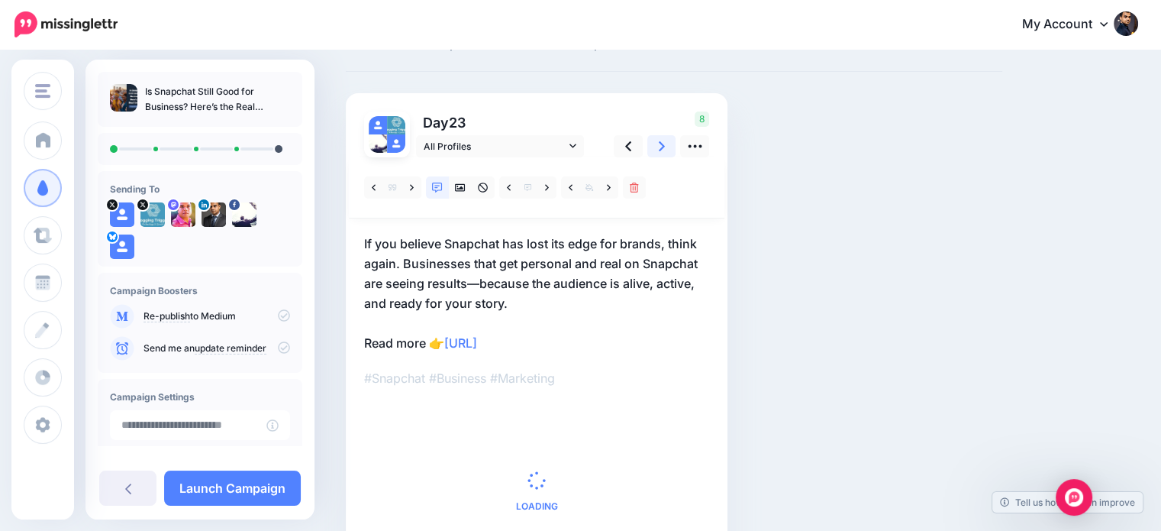
click at [667, 149] on link at bounding box center [661, 146] width 29 height 22
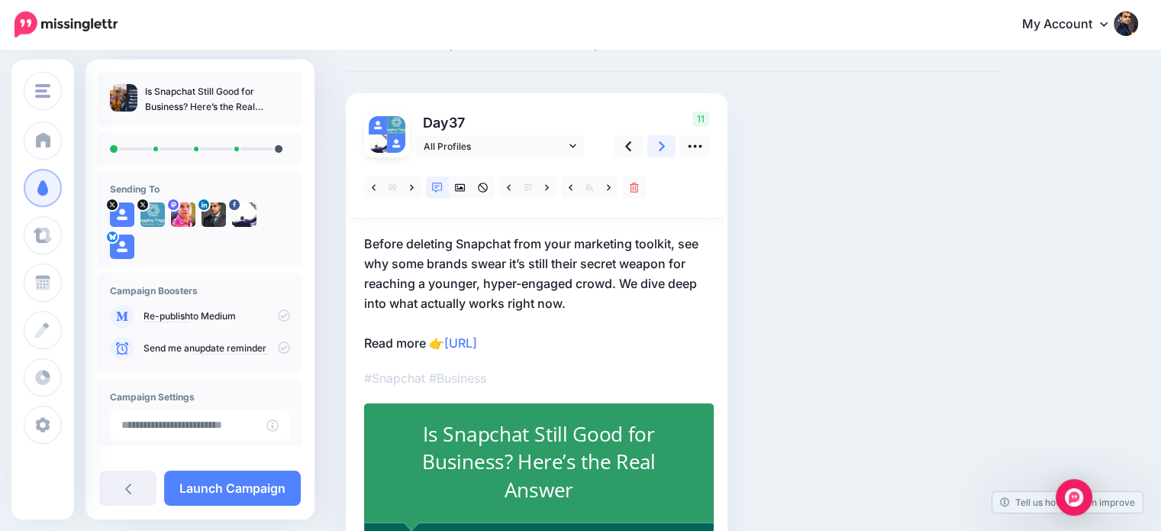
click at [663, 144] on icon at bounding box center [662, 146] width 6 height 16
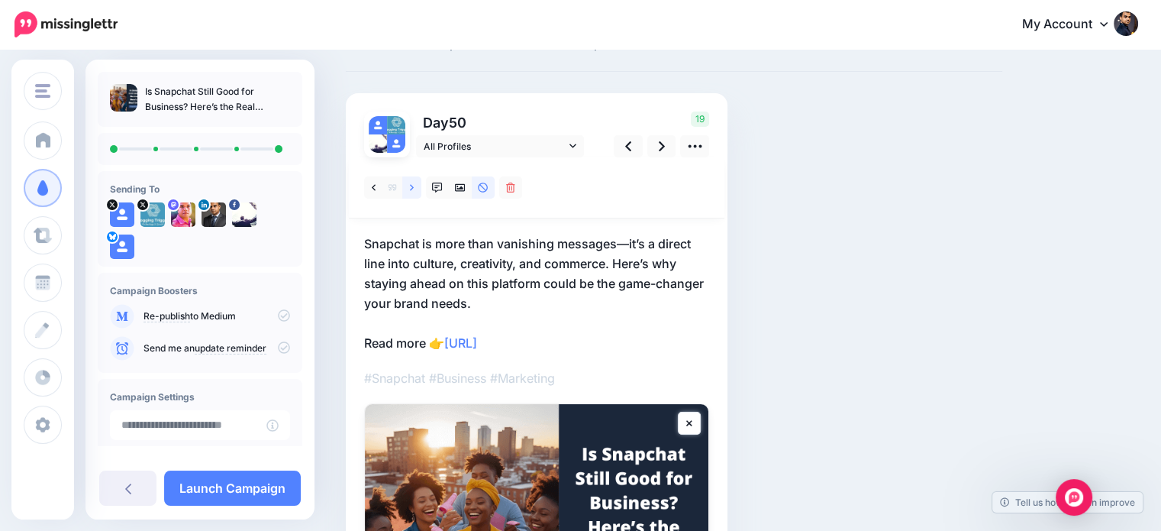
click at [406, 185] on link at bounding box center [411, 187] width 19 height 22
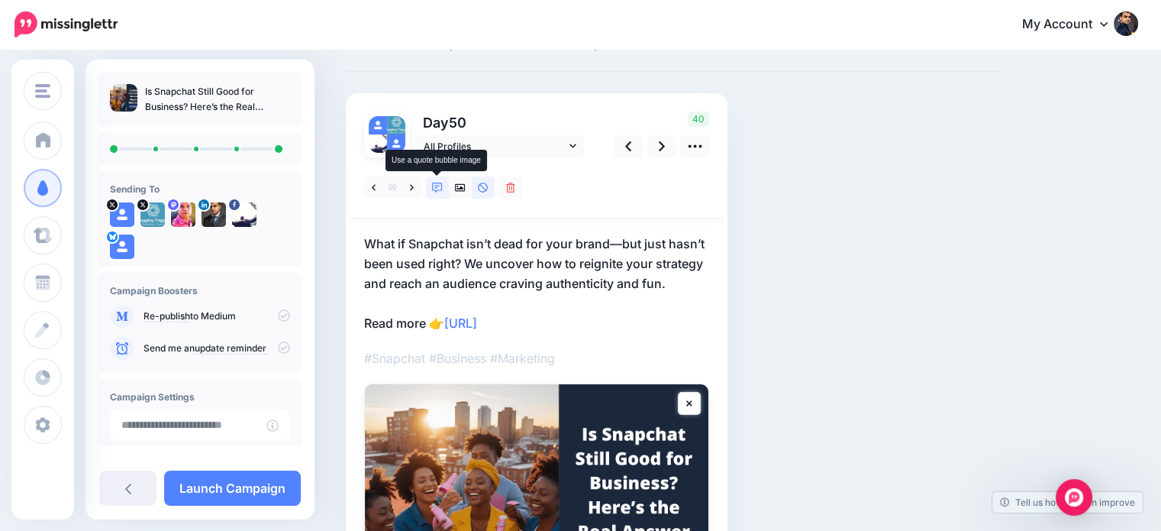
click at [430, 185] on link at bounding box center [437, 187] width 23 height 22
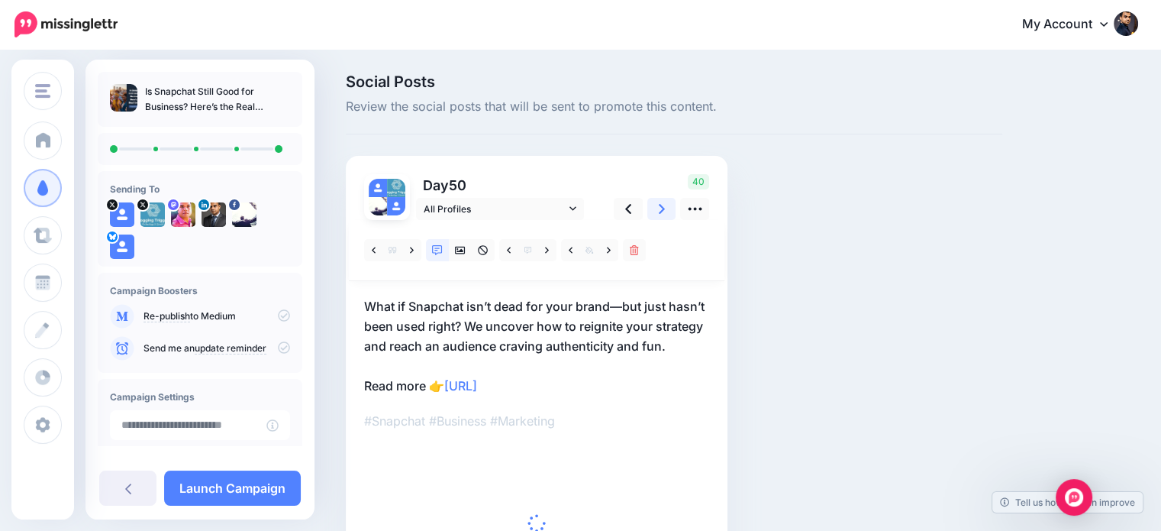
click at [656, 208] on link at bounding box center [661, 209] width 29 height 22
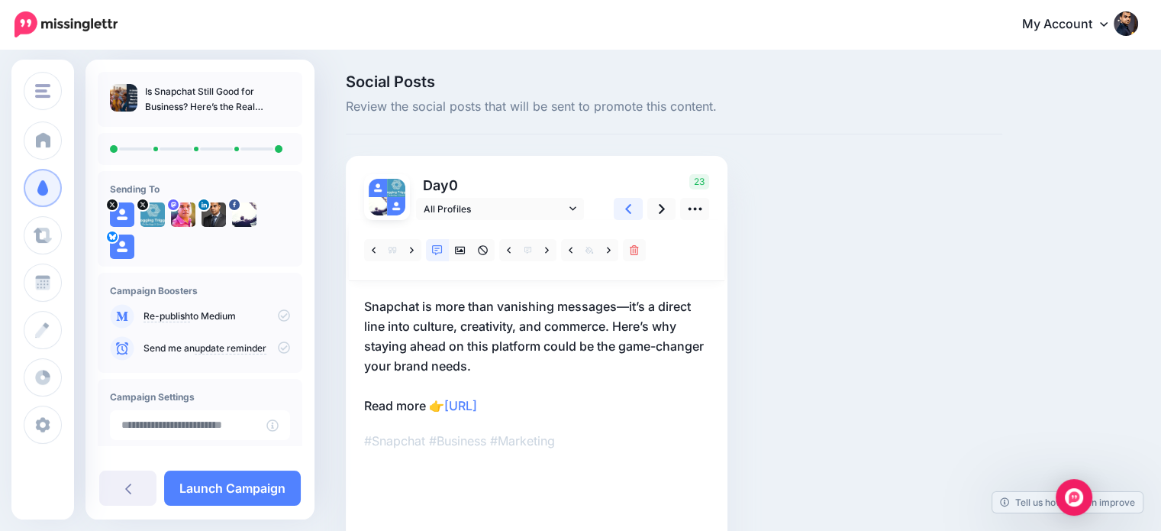
click at [623, 198] on link at bounding box center [628, 209] width 29 height 22
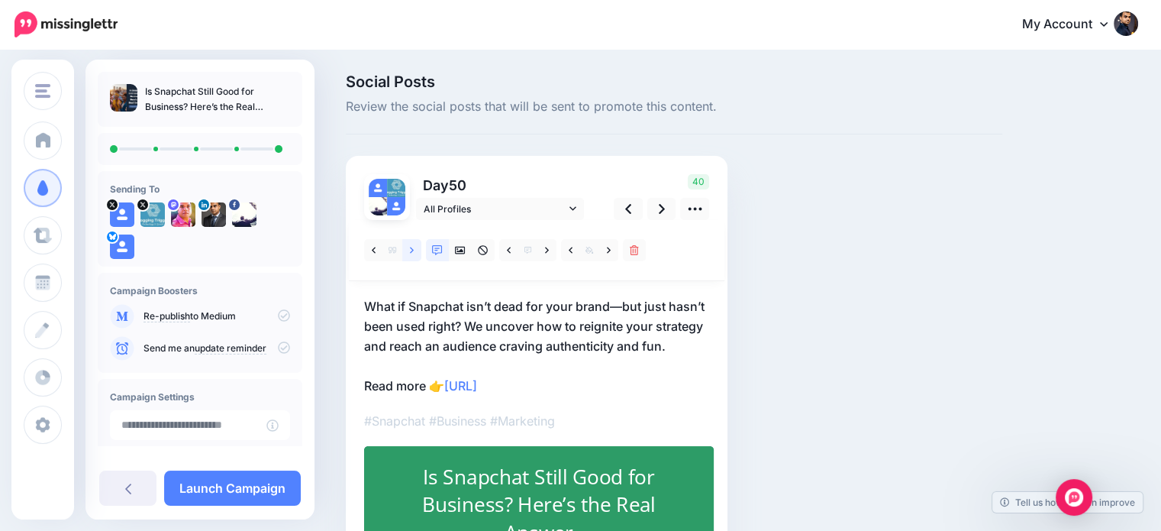
click at [413, 247] on icon at bounding box center [412, 250] width 4 height 11
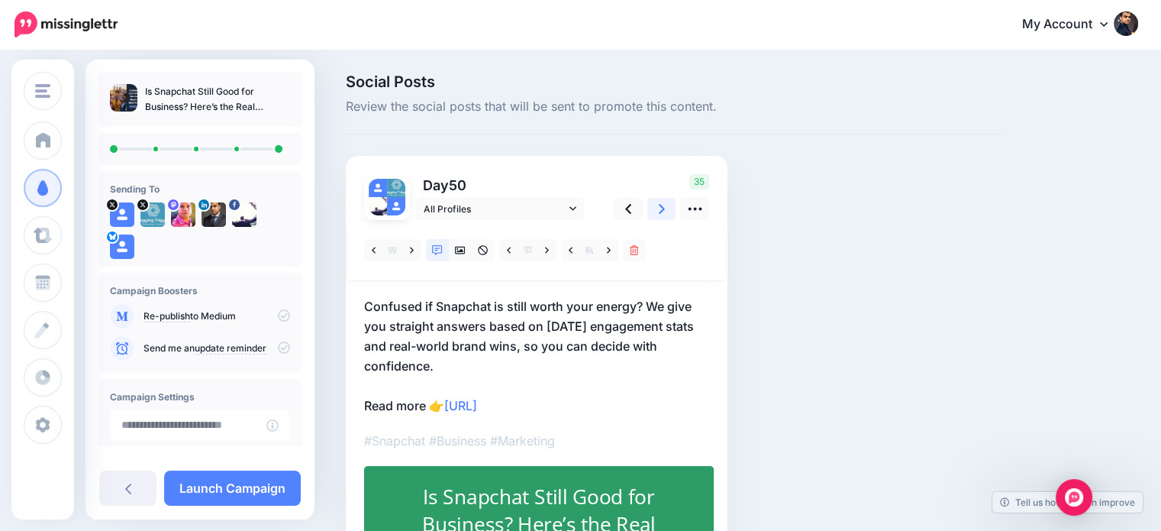
click at [657, 208] on link at bounding box center [661, 209] width 29 height 22
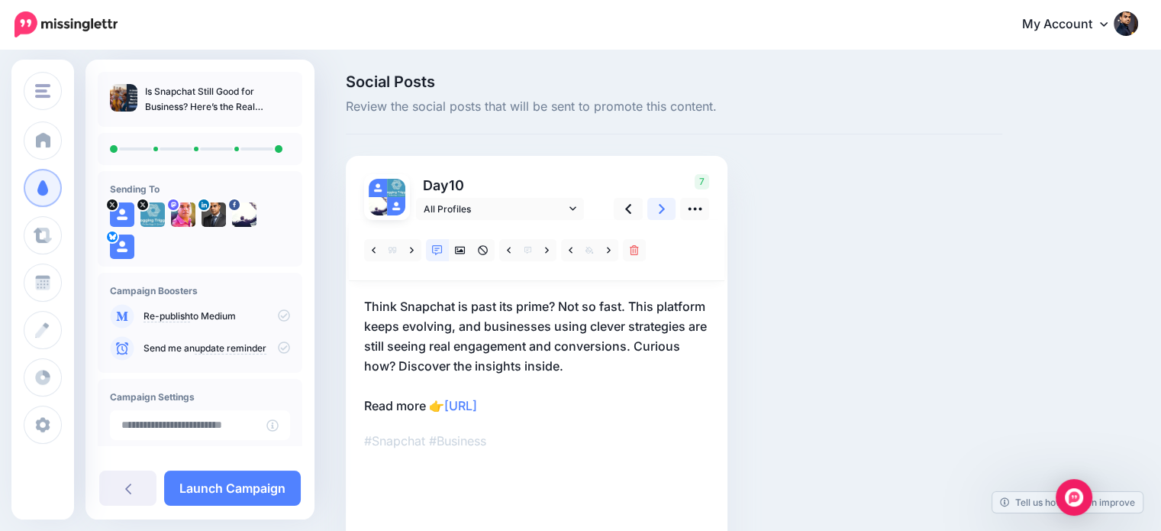
click at [657, 208] on link at bounding box center [661, 209] width 29 height 22
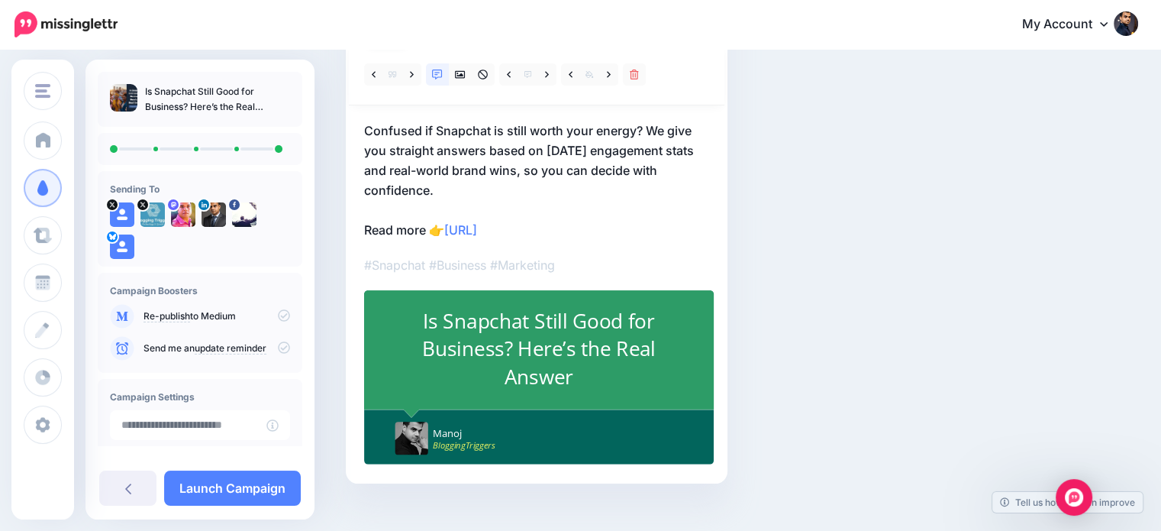
scroll to position [182, 0]
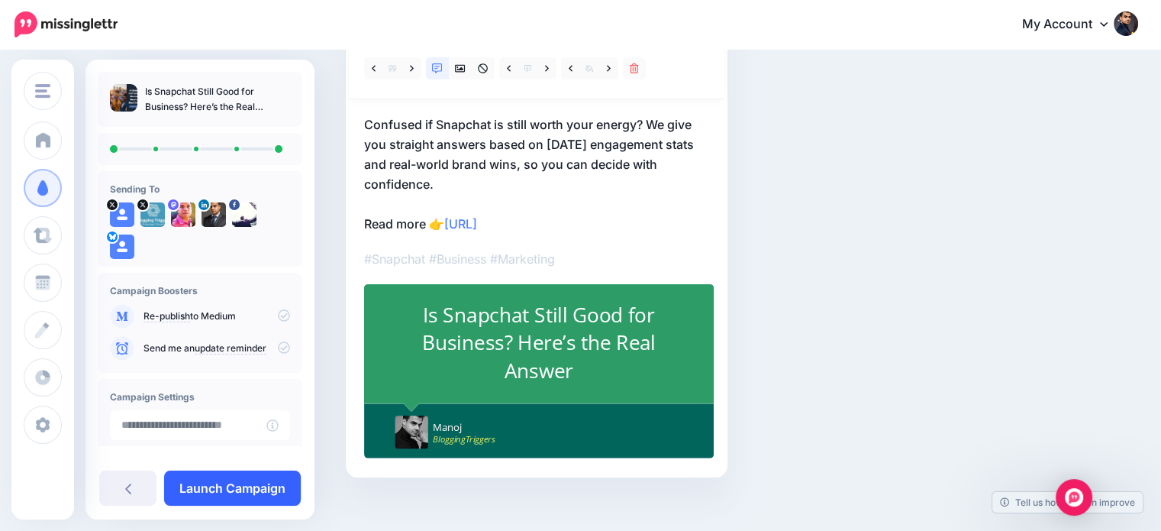
click at [266, 489] on link "Launch Campaign" at bounding box center [232, 487] width 137 height 35
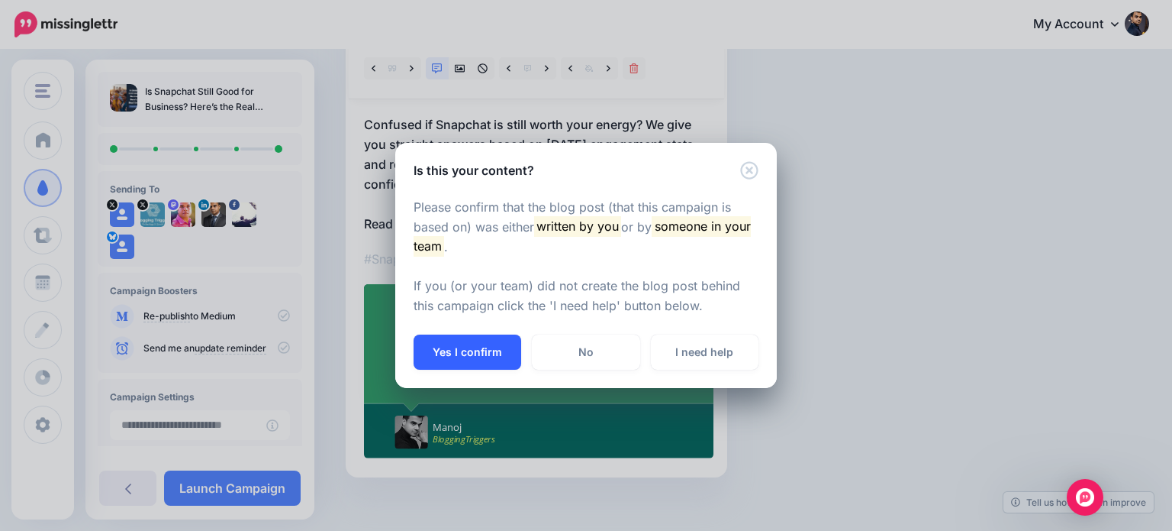
click at [455, 355] on button "Yes I confirm" at bounding box center [468, 351] width 108 height 35
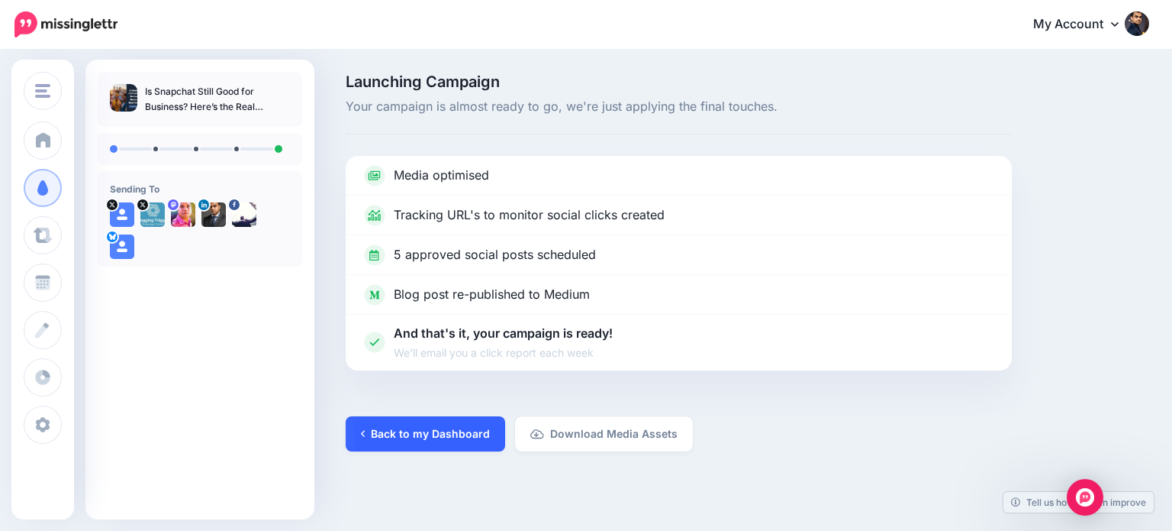
click at [469, 424] on link "Back to my Dashboard" at bounding box center [426, 433] width 160 height 35
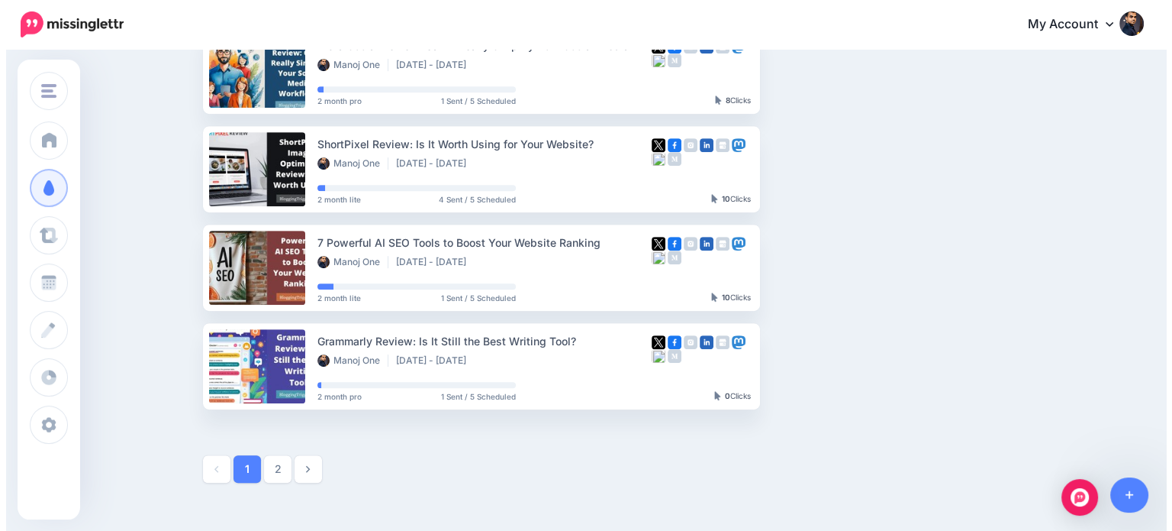
scroll to position [842, 0]
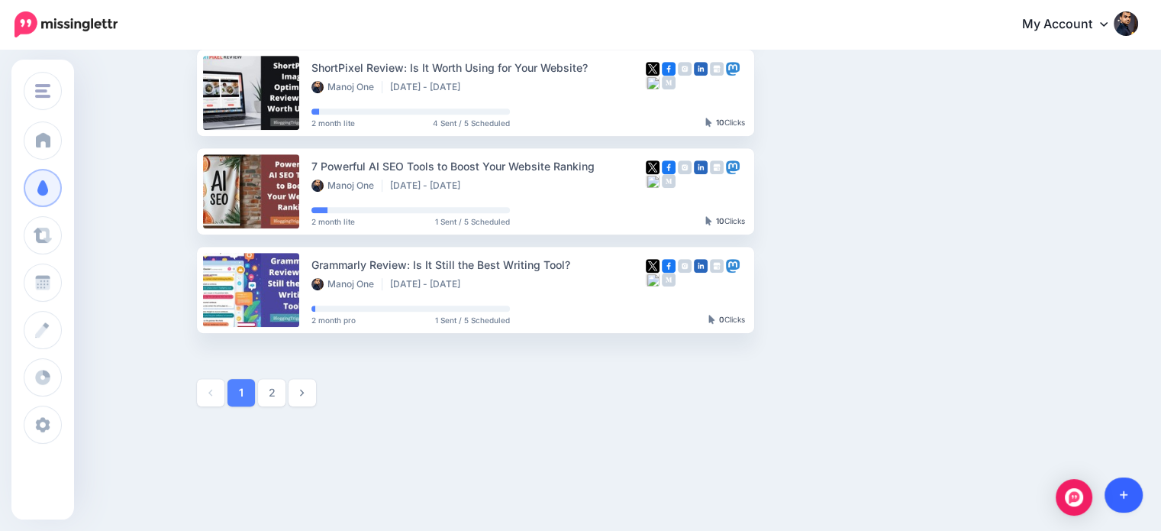
click at [1124, 493] on icon at bounding box center [1124, 494] width 8 height 11
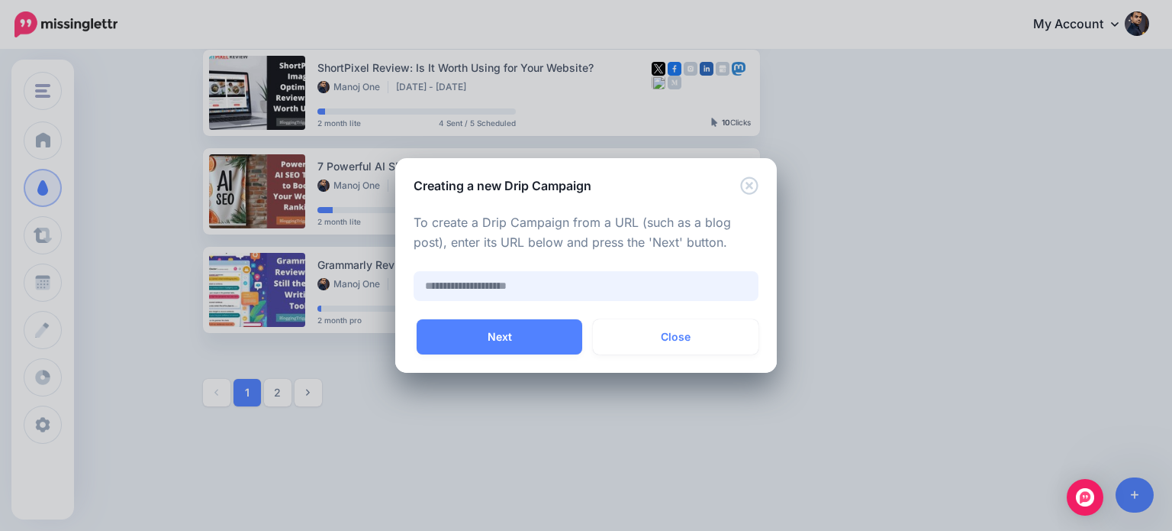
paste input "**********"
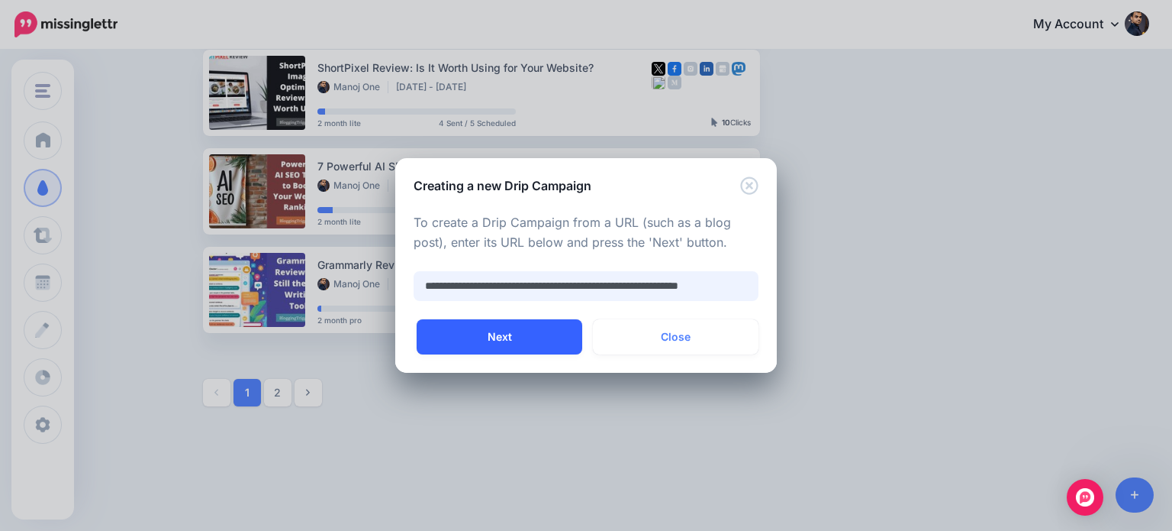
type input "**********"
click at [548, 326] on button "Next" at bounding box center [500, 336] width 166 height 35
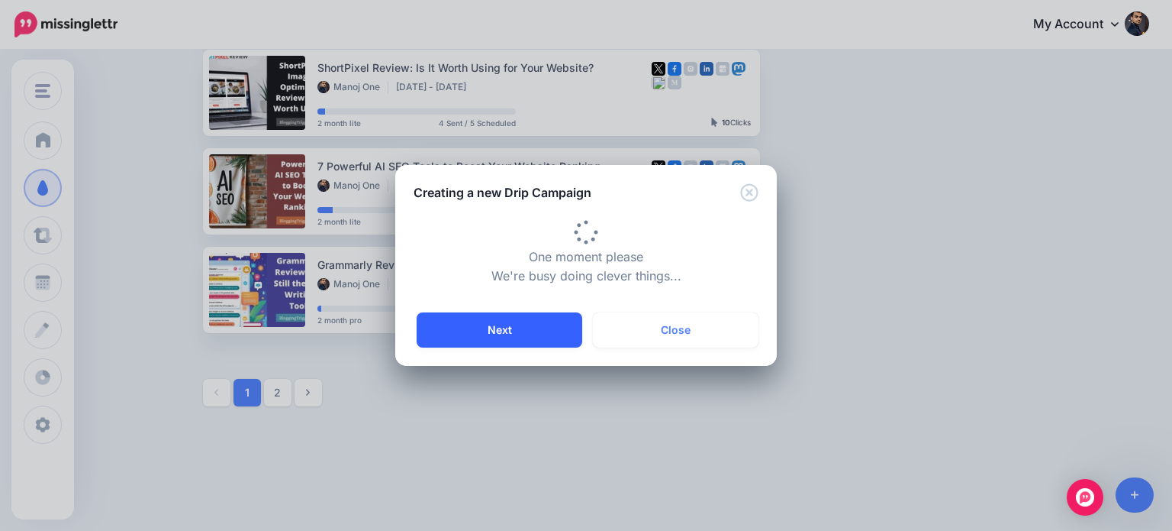
type input "**********"
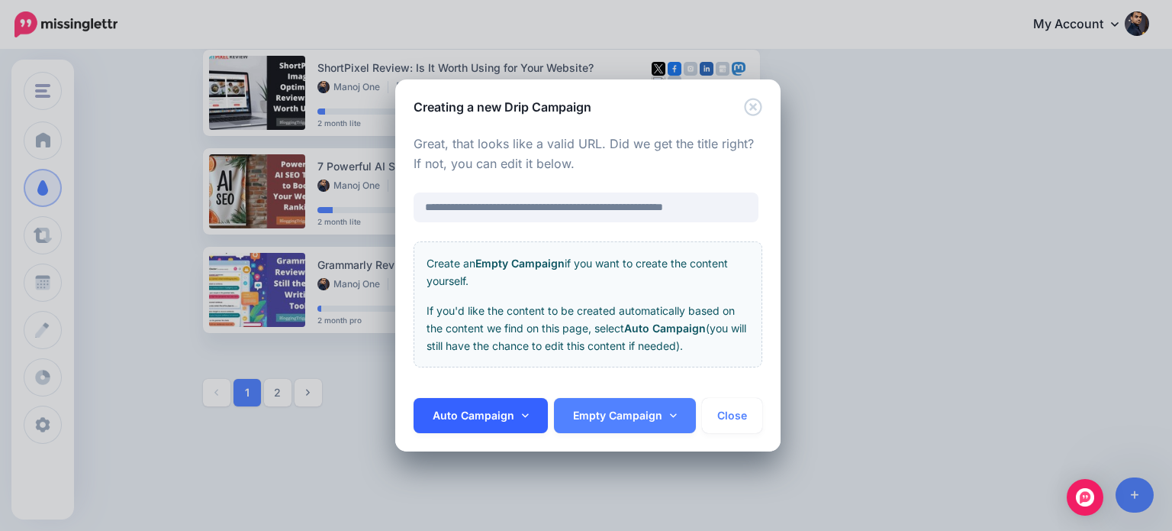
click at [490, 413] on link "Auto Campaign" at bounding box center [481, 415] width 134 height 35
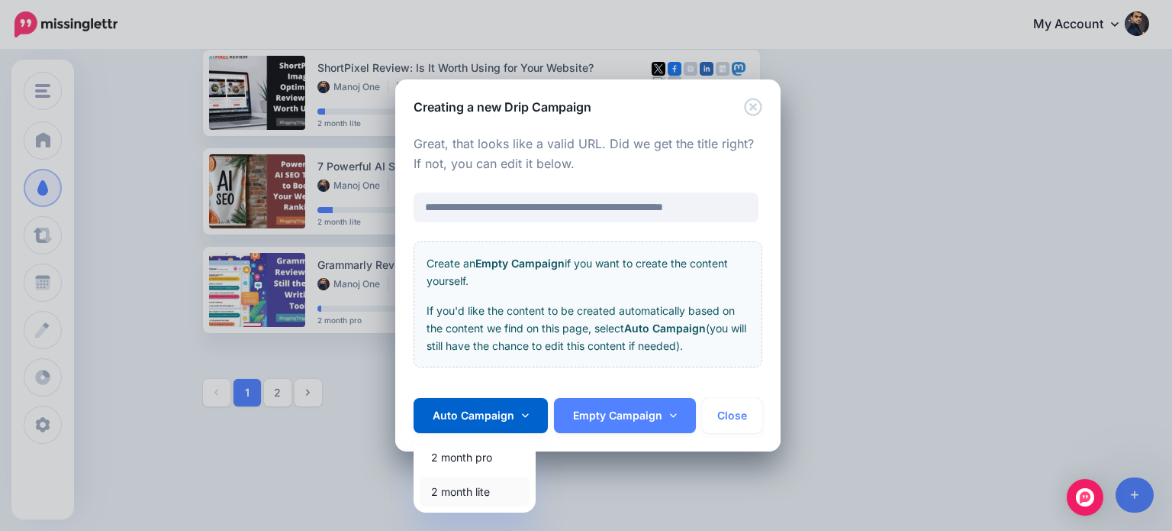
click at [485, 489] on link "2 month lite" at bounding box center [475, 491] width 110 height 30
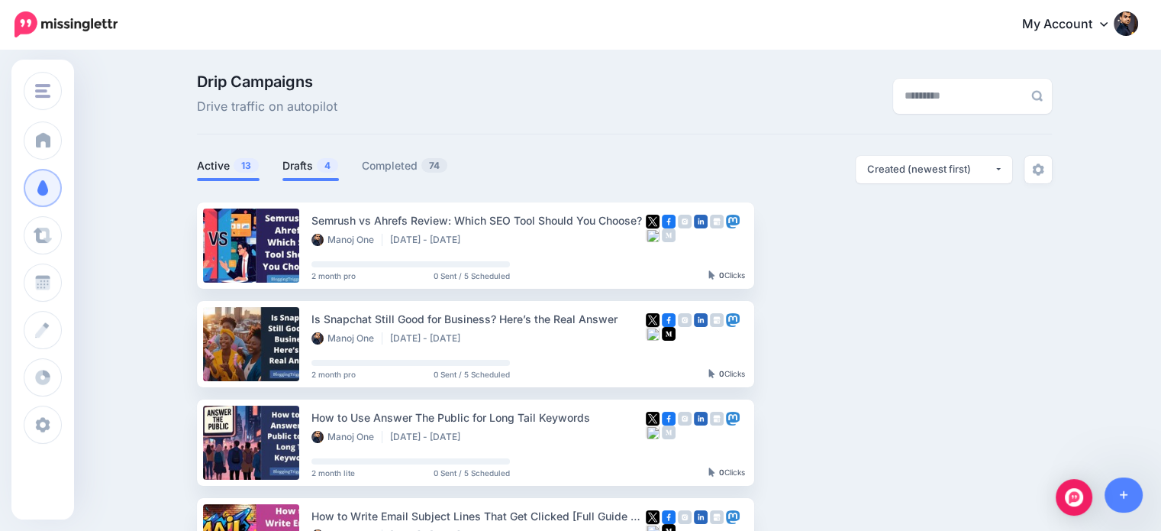
click at [305, 169] on link "Drafts 4" at bounding box center [310, 165] width 56 height 18
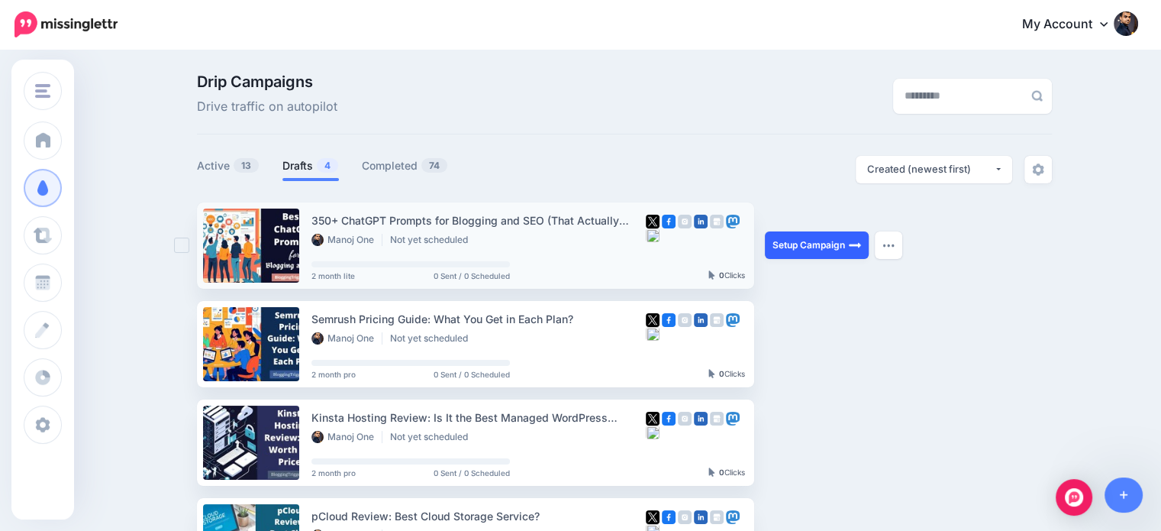
click at [834, 245] on link "Setup Campaign" at bounding box center [817, 244] width 104 height 27
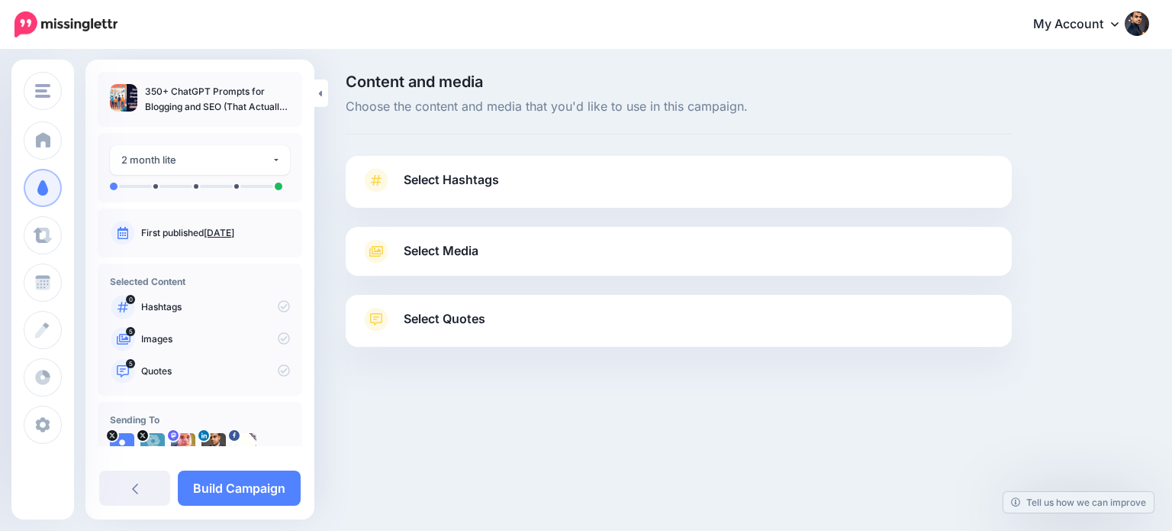
click at [518, 316] on link "Select Quotes" at bounding box center [679, 327] width 636 height 40
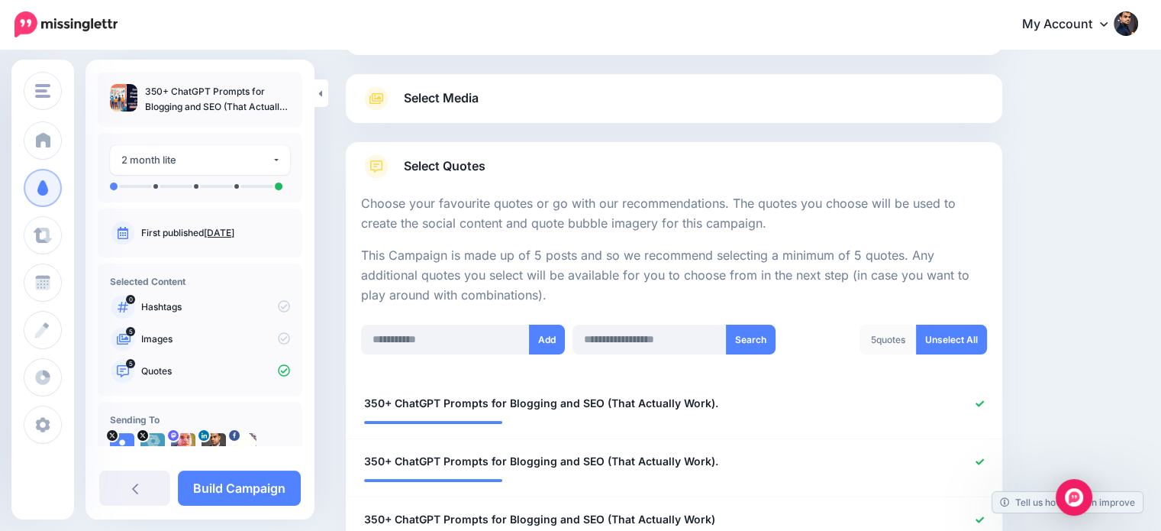
scroll to position [120, 0]
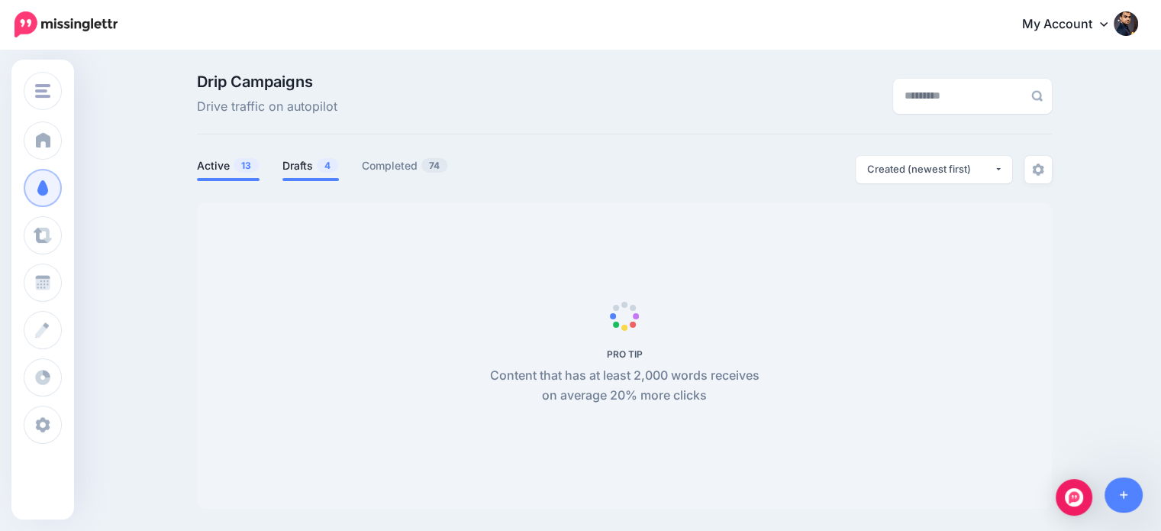
click at [309, 162] on link "Drafts 4" at bounding box center [310, 165] width 56 height 18
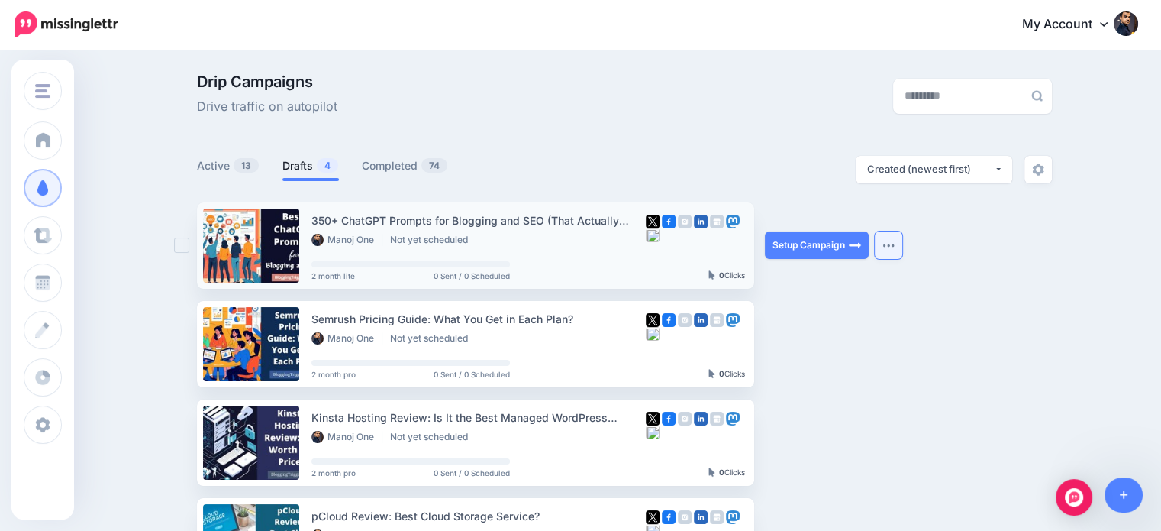
click at [894, 243] on img "button" at bounding box center [888, 245] width 12 height 5
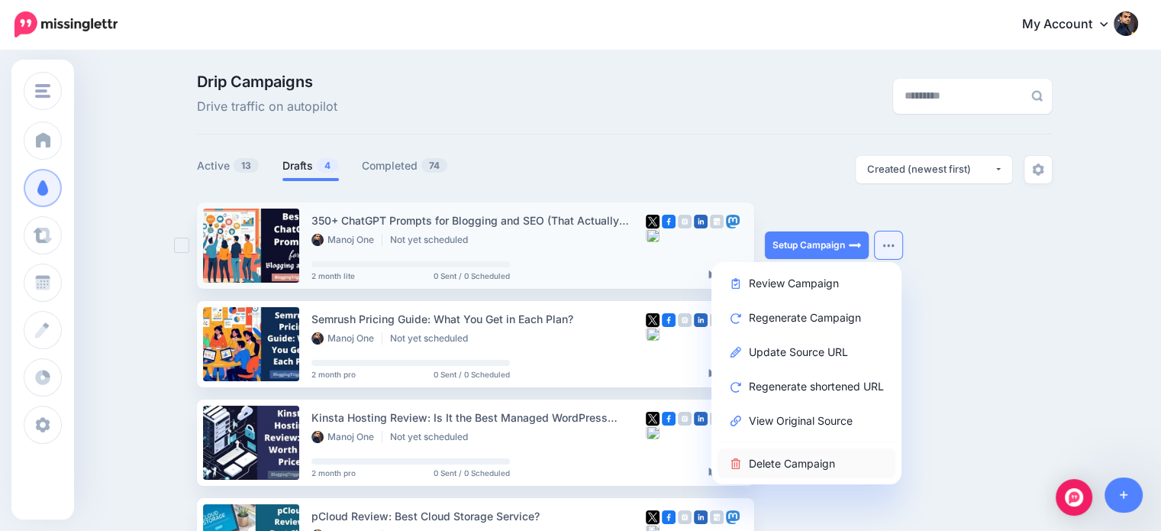
click at [825, 463] on link "Delete Campaign" at bounding box center [807, 463] width 178 height 30
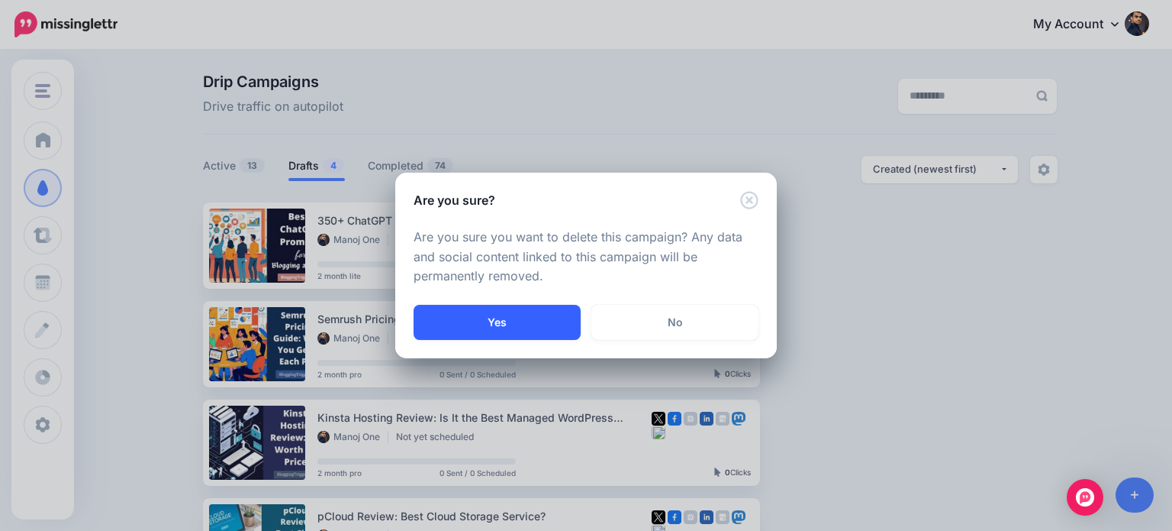
click at [563, 317] on button "Yes" at bounding box center [497, 322] width 167 height 35
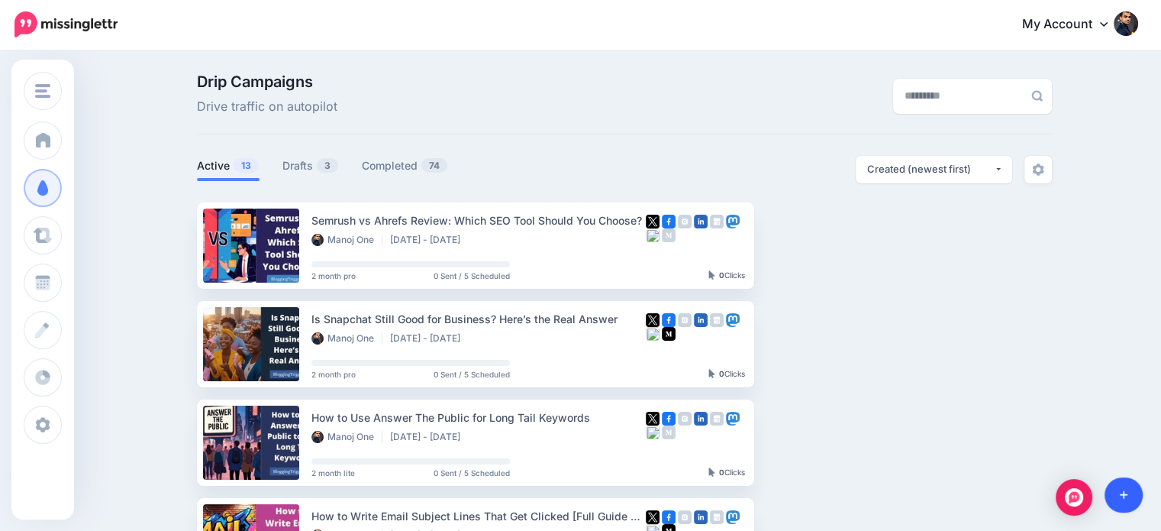
click at [1121, 494] on icon at bounding box center [1124, 494] width 8 height 11
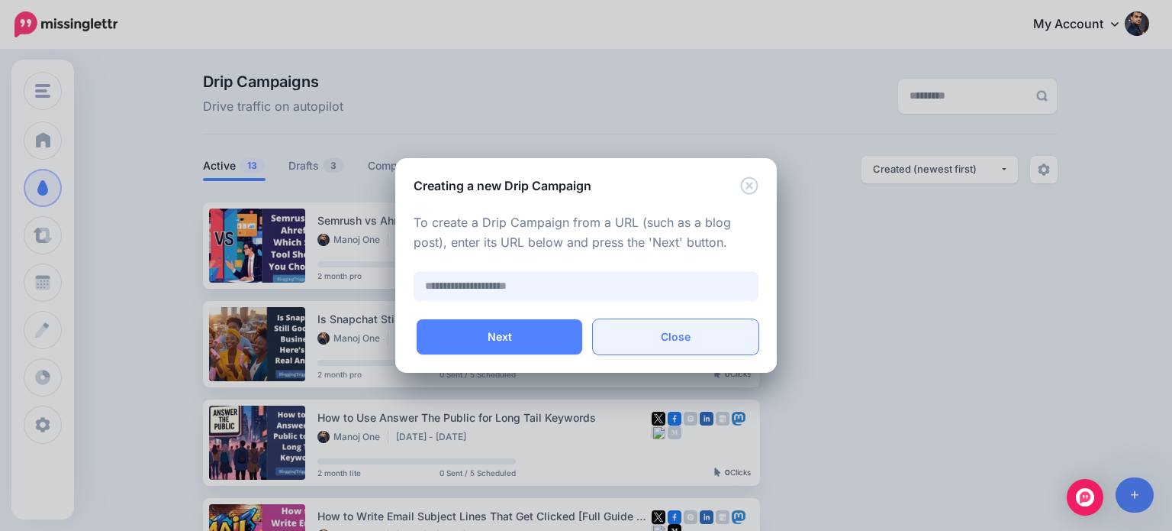
paste input "**********"
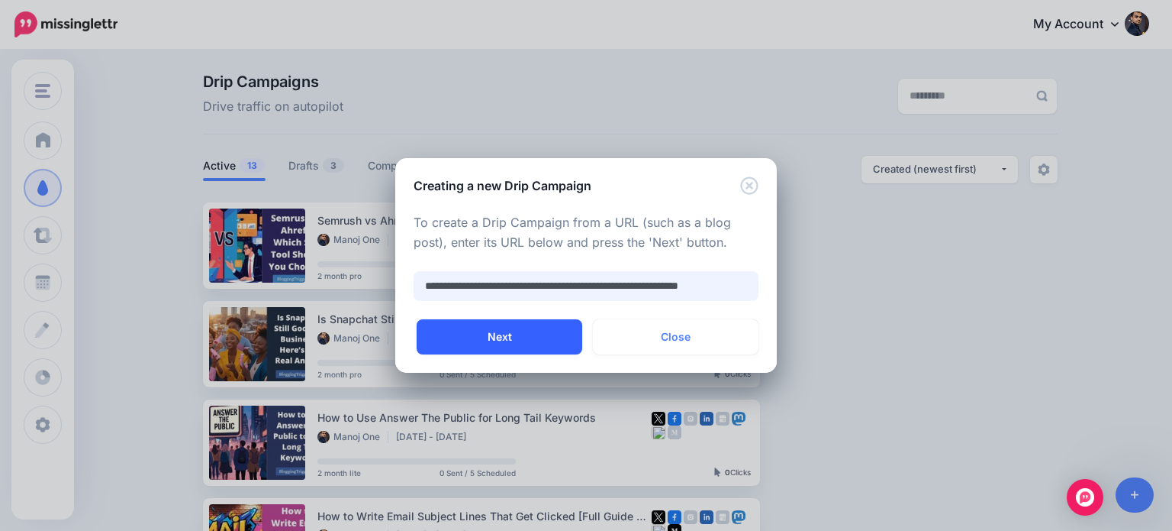
scroll to position [0, 34]
type input "**********"
click at [543, 332] on button "Next" at bounding box center [500, 336] width 166 height 35
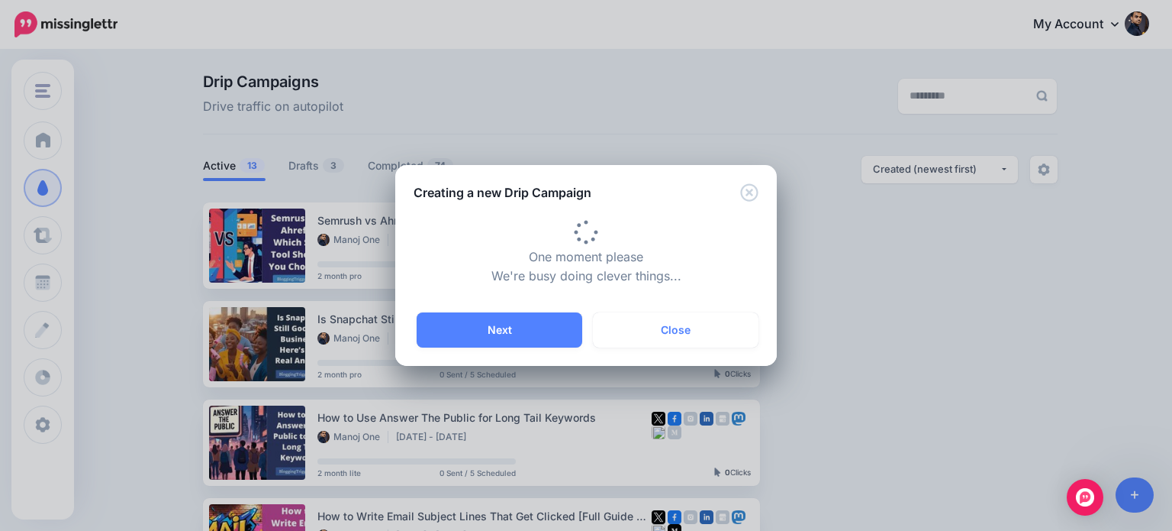
type input "**********"
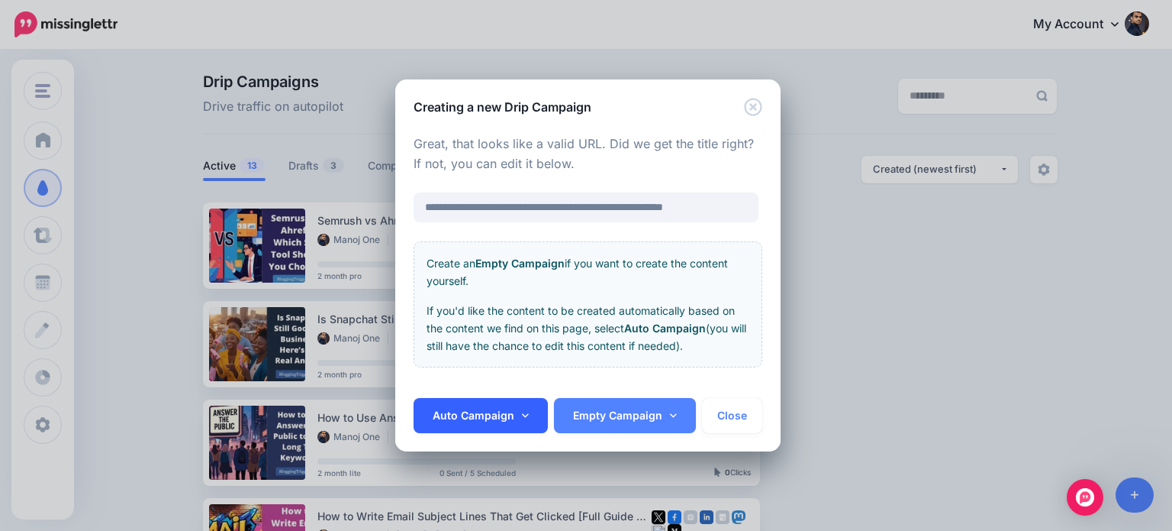
click at [534, 403] on link "Auto Campaign" at bounding box center [481, 415] width 134 height 35
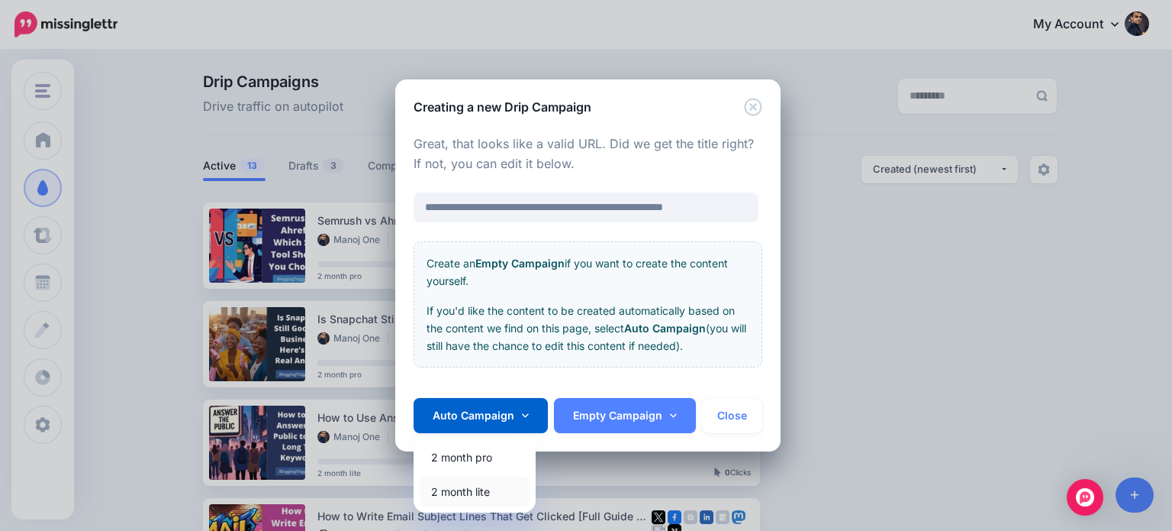
click at [491, 487] on link "2 month lite" at bounding box center [475, 491] width 110 height 30
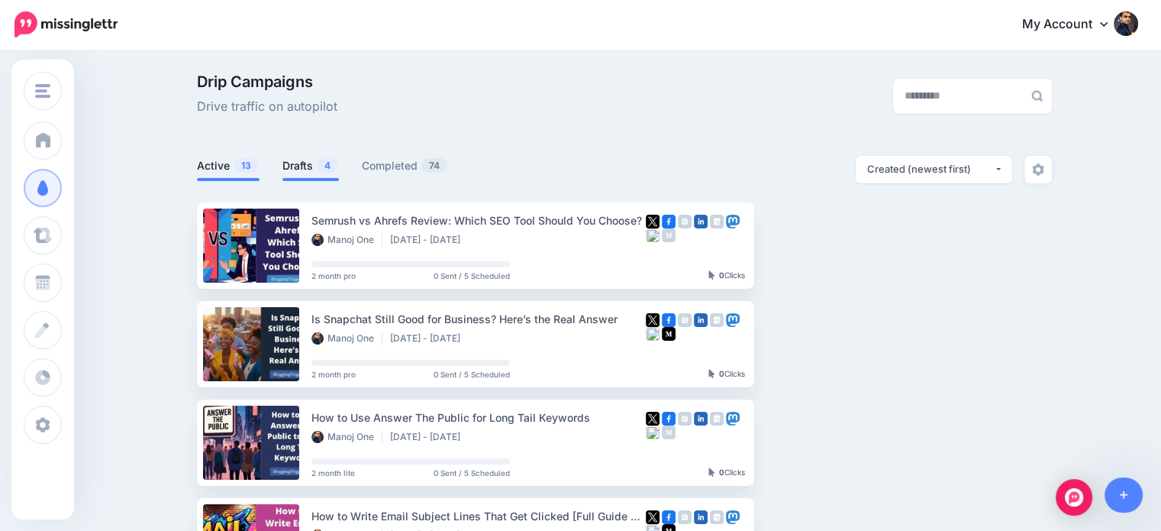
click at [314, 173] on link "Drafts 4" at bounding box center [310, 165] width 56 height 18
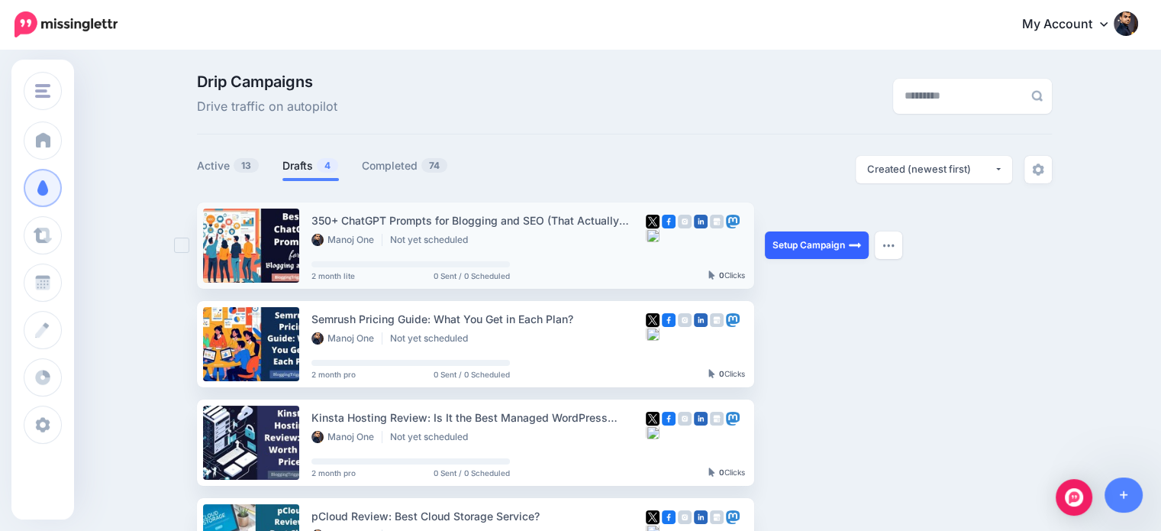
click at [852, 243] on link "Setup Campaign" at bounding box center [817, 244] width 104 height 27
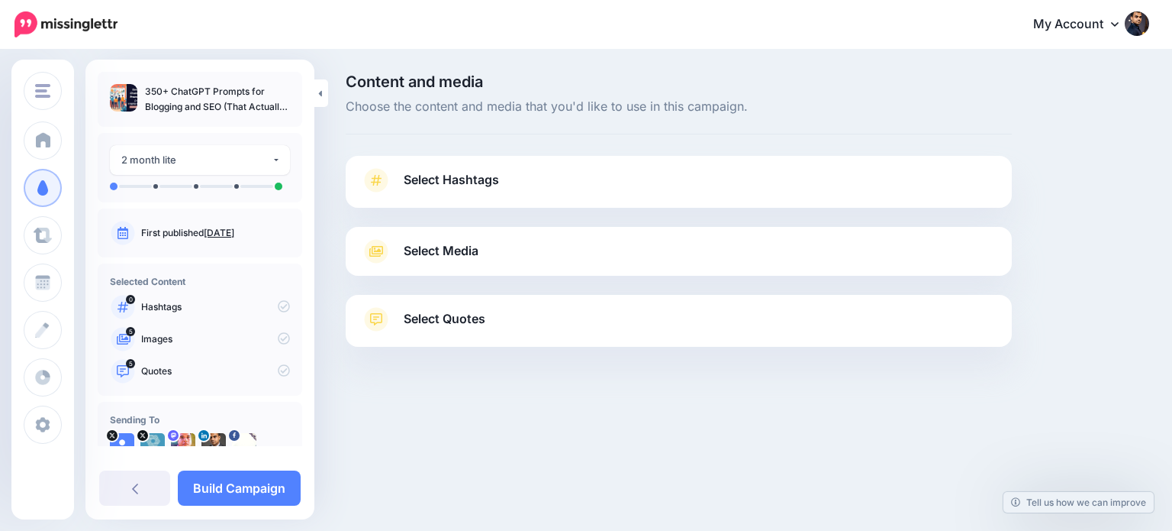
click at [428, 321] on span "Select Quotes" at bounding box center [445, 318] width 82 height 21
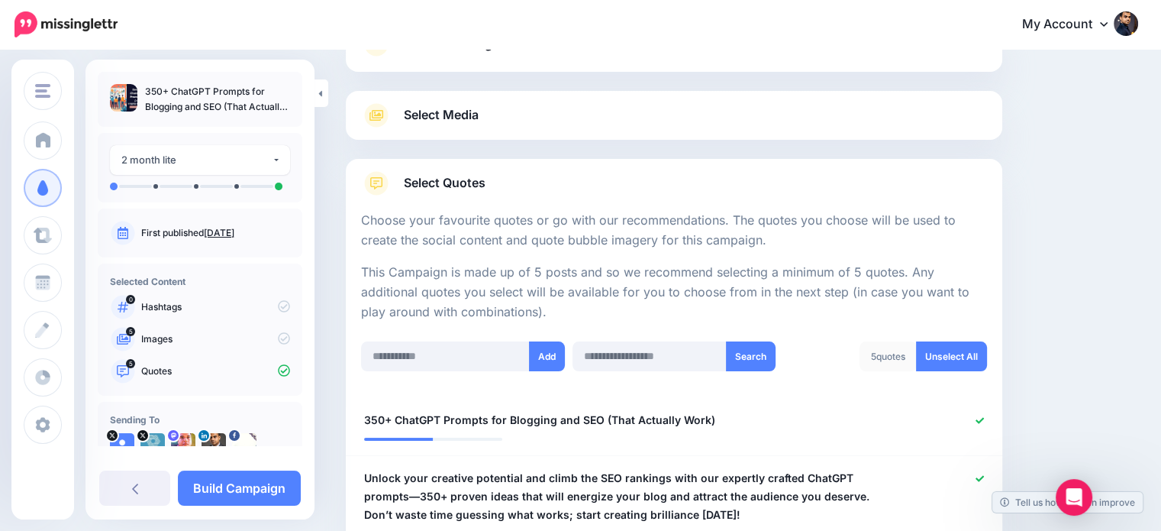
scroll to position [119, 0]
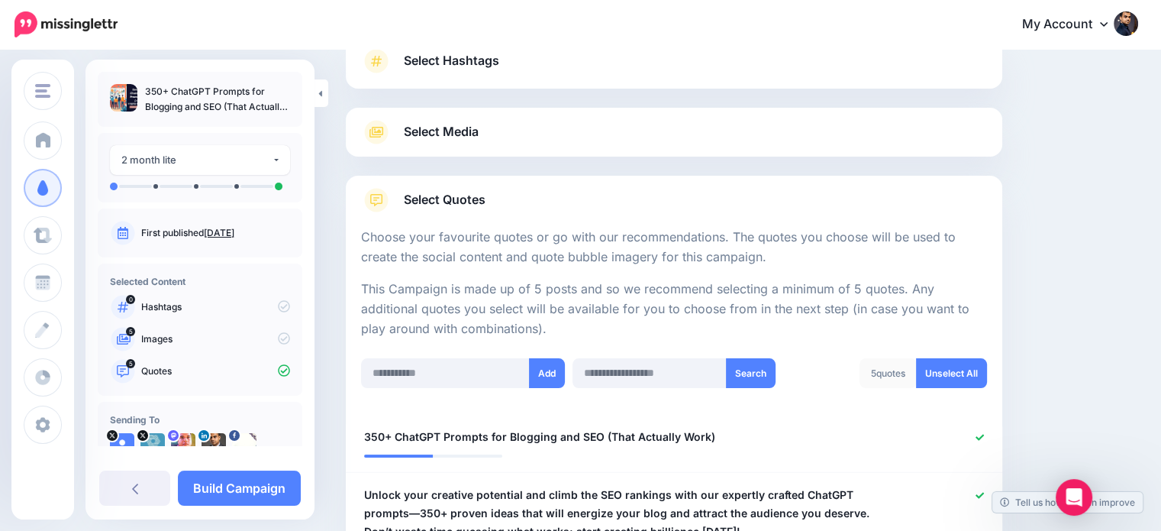
click at [458, 56] on span "Select Hashtags" at bounding box center [451, 60] width 95 height 21
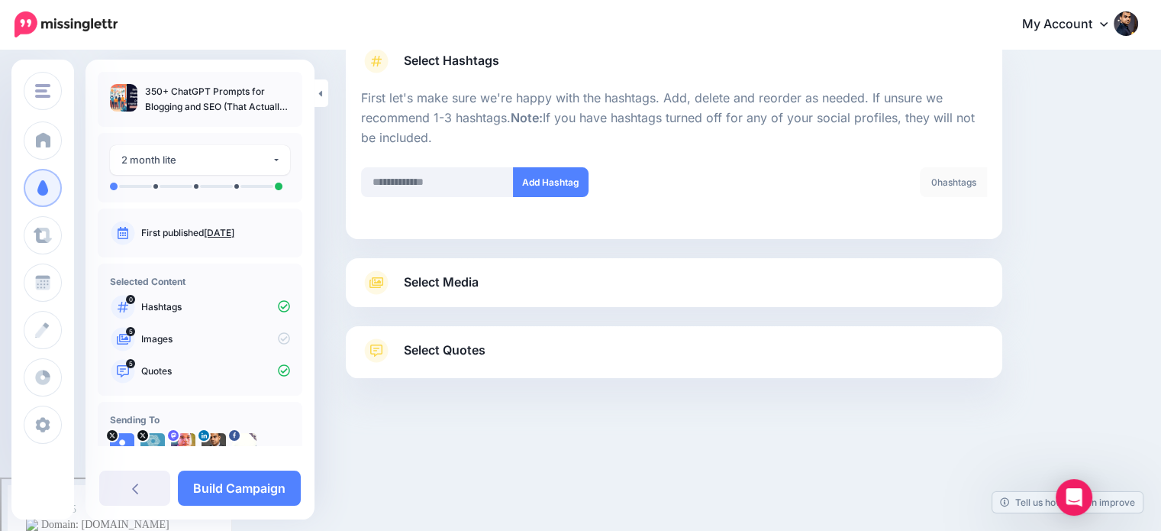
scroll to position [65, 0]
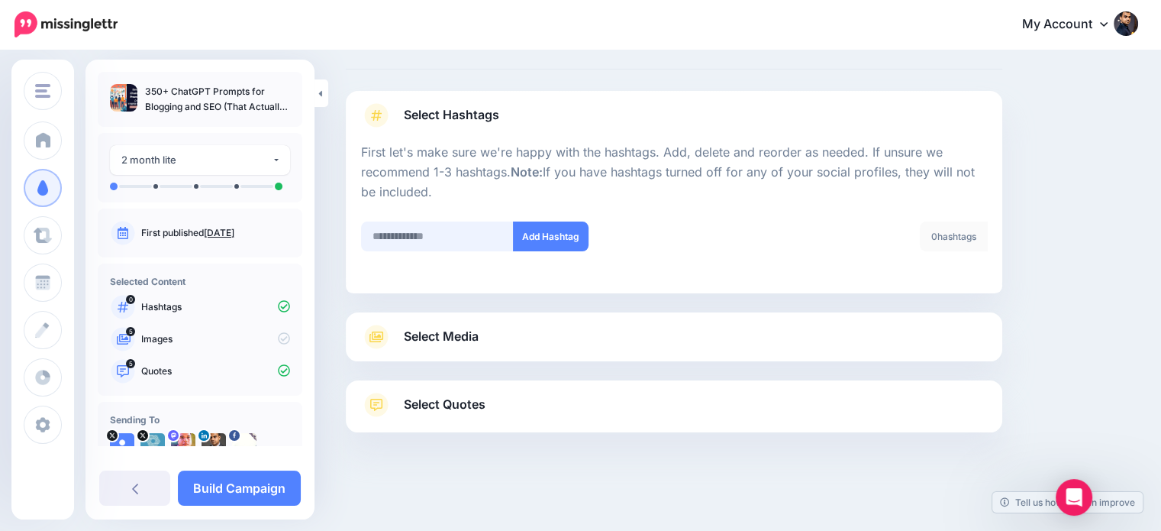
click at [439, 230] on input "text" at bounding box center [437, 236] width 153 height 30
type input "*******"
click at [558, 237] on button "Add Hashtag" at bounding box center [551, 236] width 76 height 30
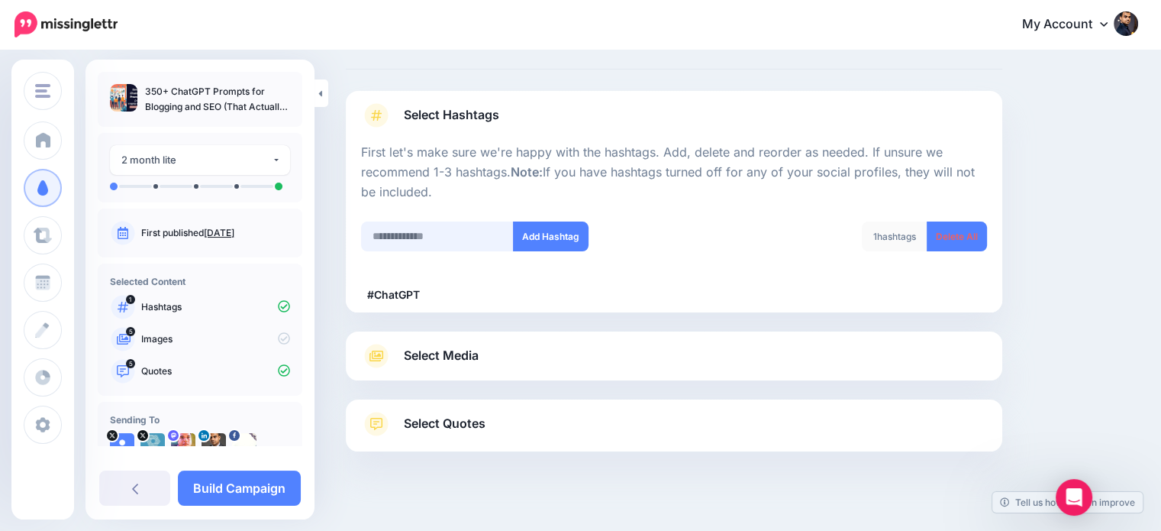
click at [472, 234] on input "text" at bounding box center [437, 236] width 153 height 30
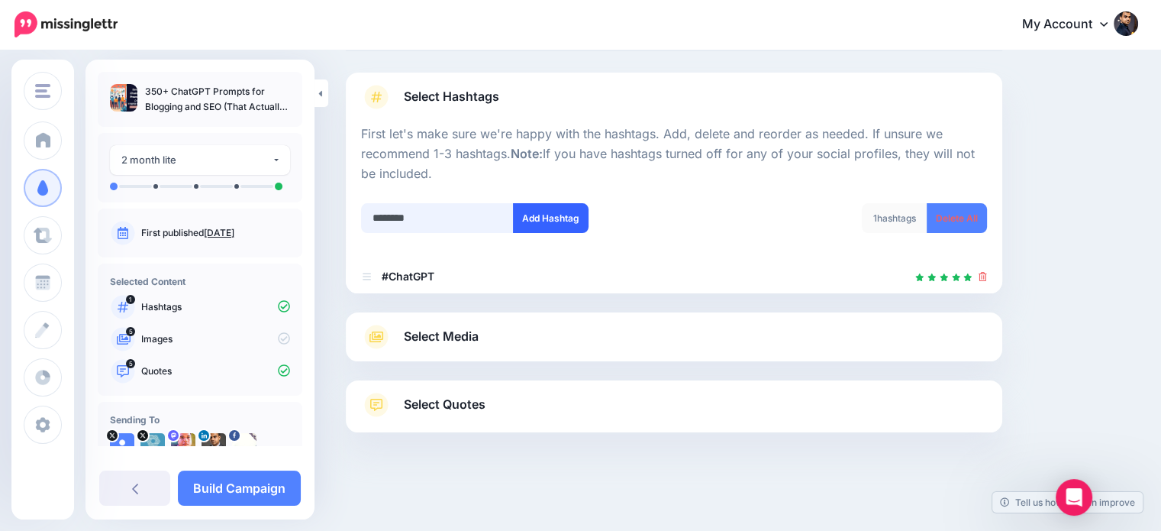
type input "********"
click at [528, 218] on button "Add Hashtag" at bounding box center [551, 218] width 76 height 30
click at [456, 225] on input "text" at bounding box center [437, 218] width 153 height 30
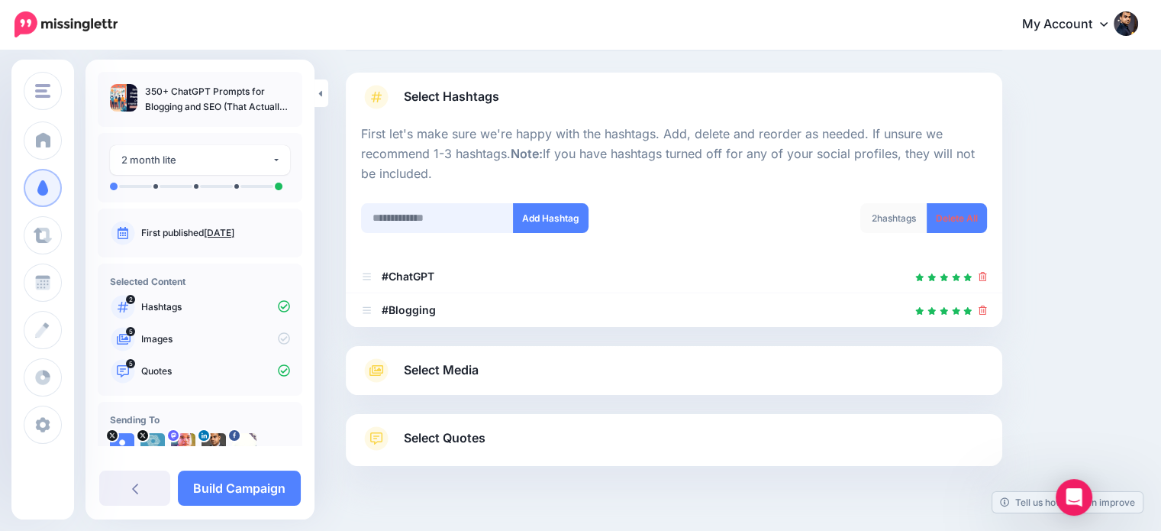
scroll to position [117, 0]
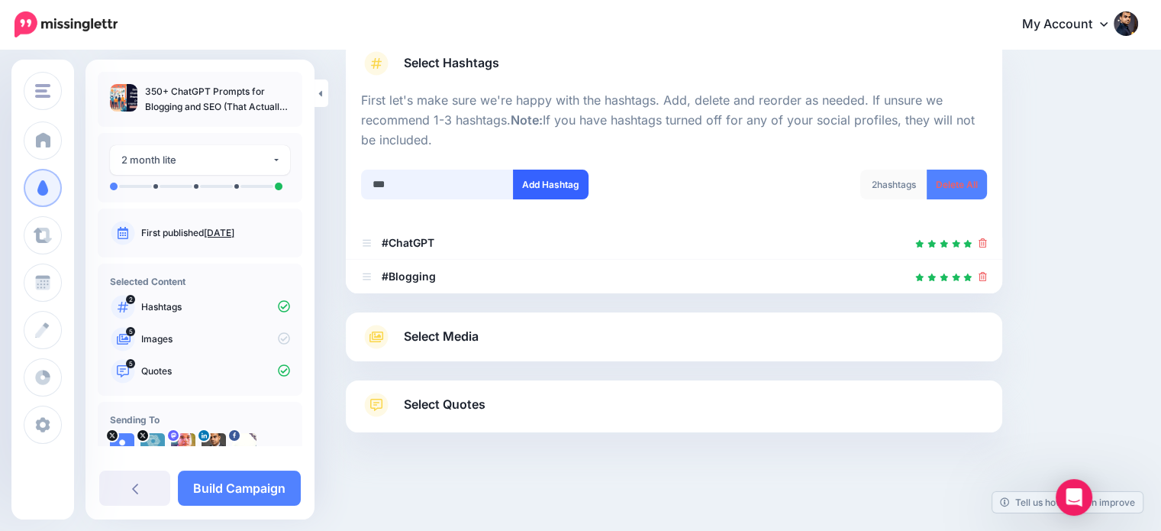
type input "***"
click at [529, 186] on button "Add Hashtag" at bounding box center [551, 184] width 76 height 30
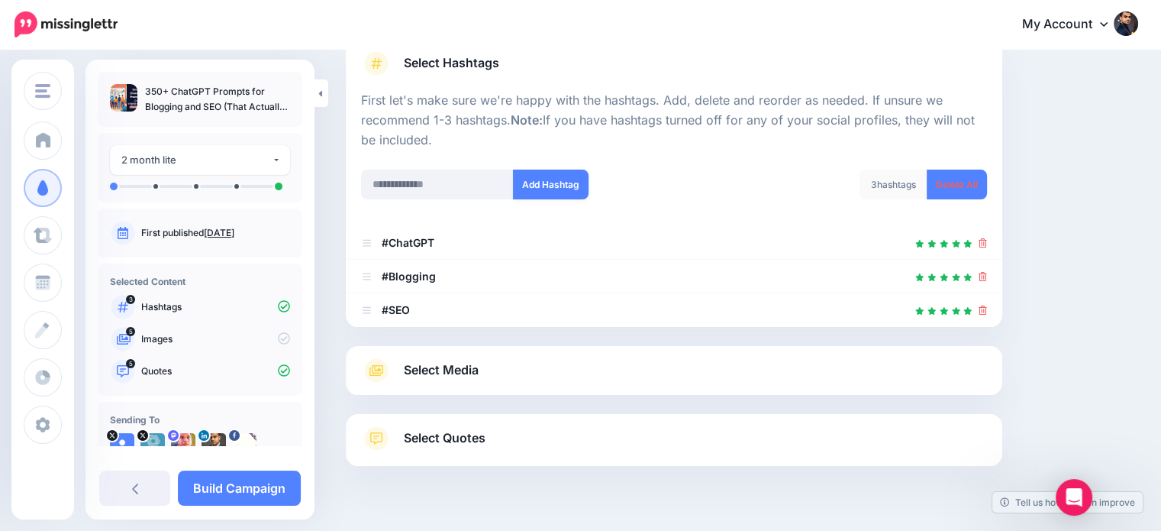
scroll to position [150, 0]
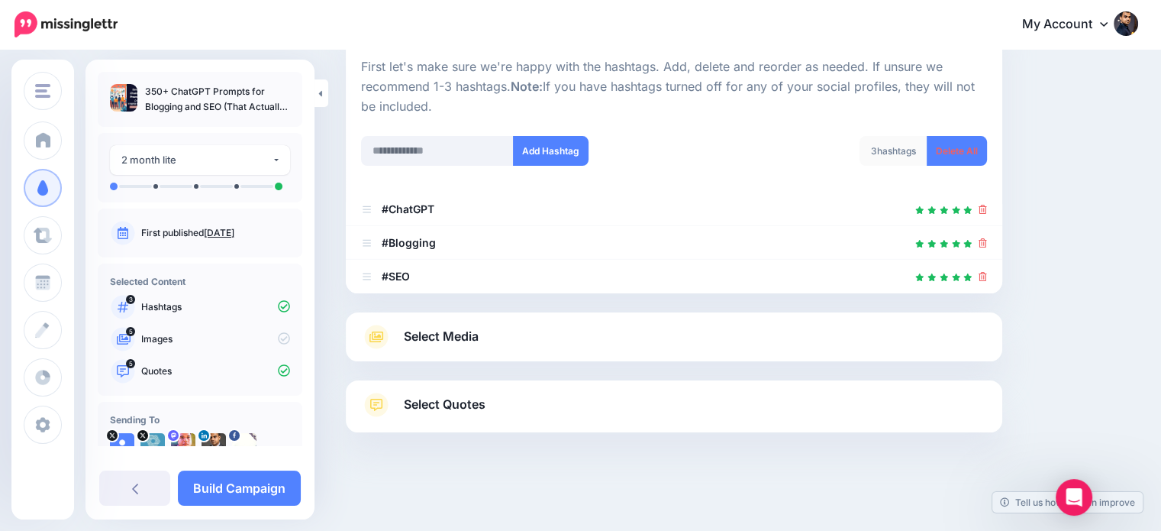
click at [477, 326] on span "Select Media" at bounding box center [441, 336] width 75 height 21
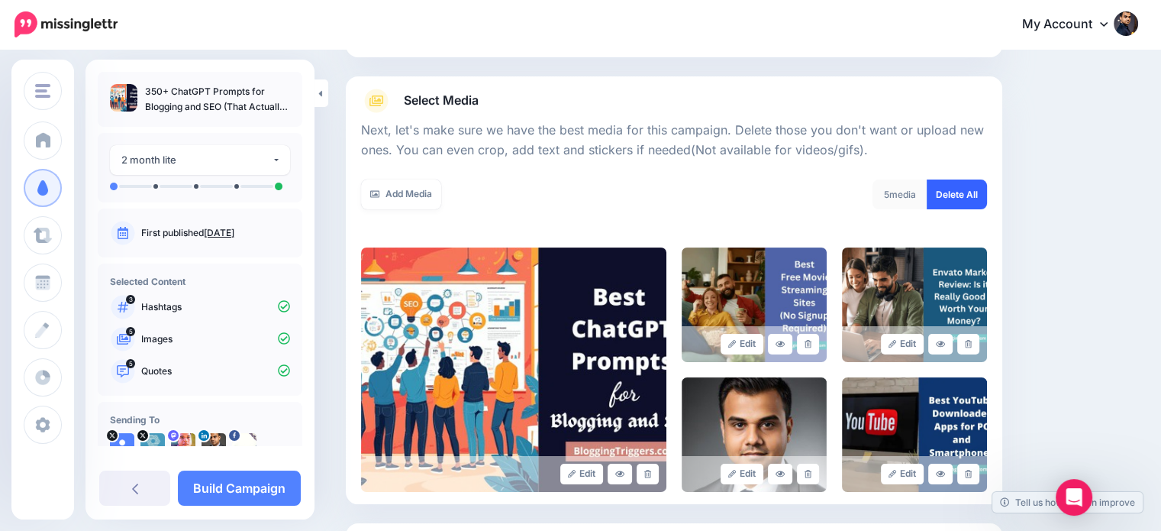
click at [967, 191] on link "Delete All" at bounding box center [957, 194] width 60 height 30
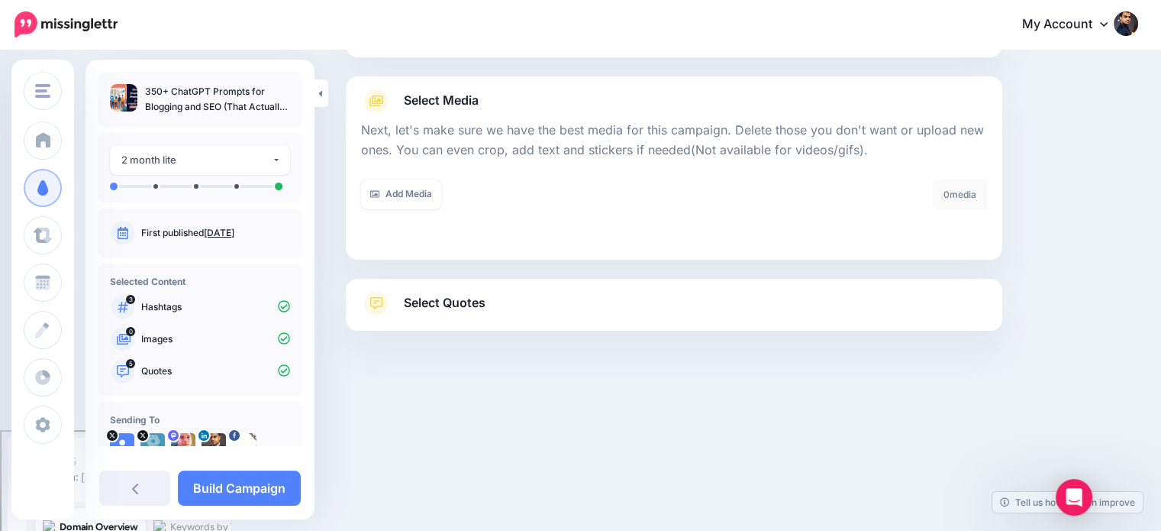
scroll to position [49, 0]
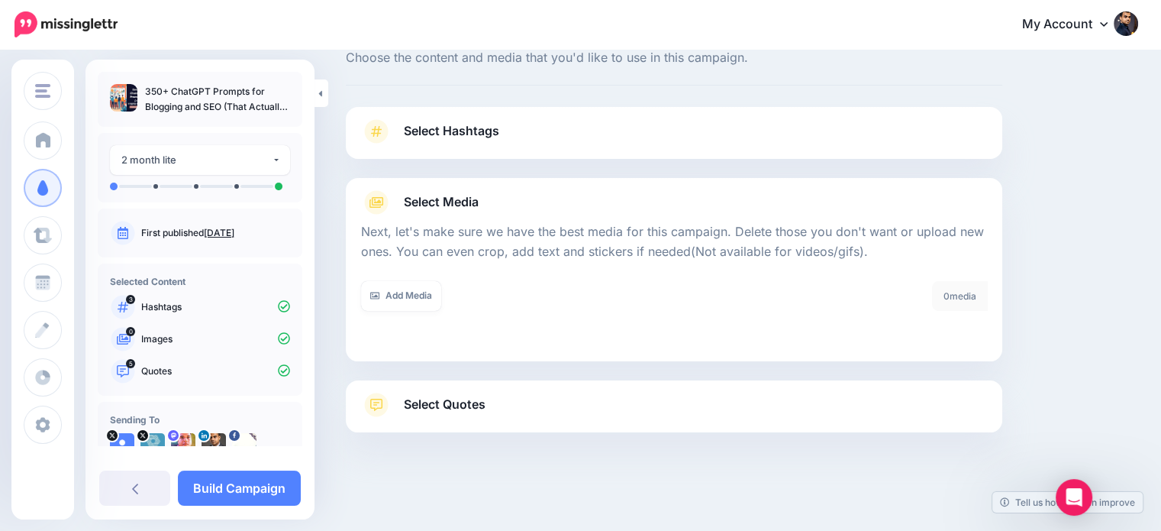
click at [464, 401] on span "Select Quotes" at bounding box center [445, 404] width 82 height 21
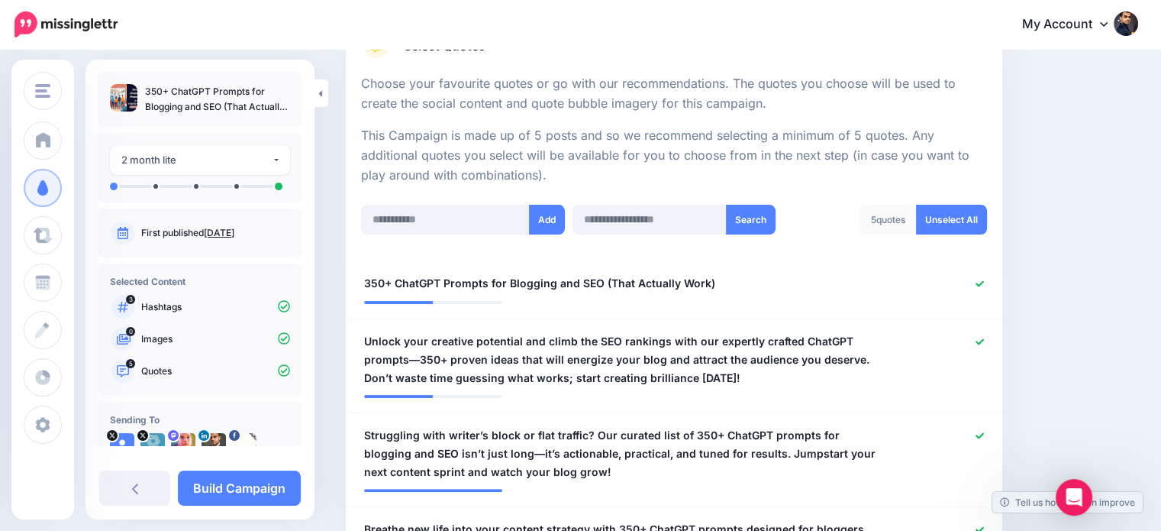
scroll to position [372, 0]
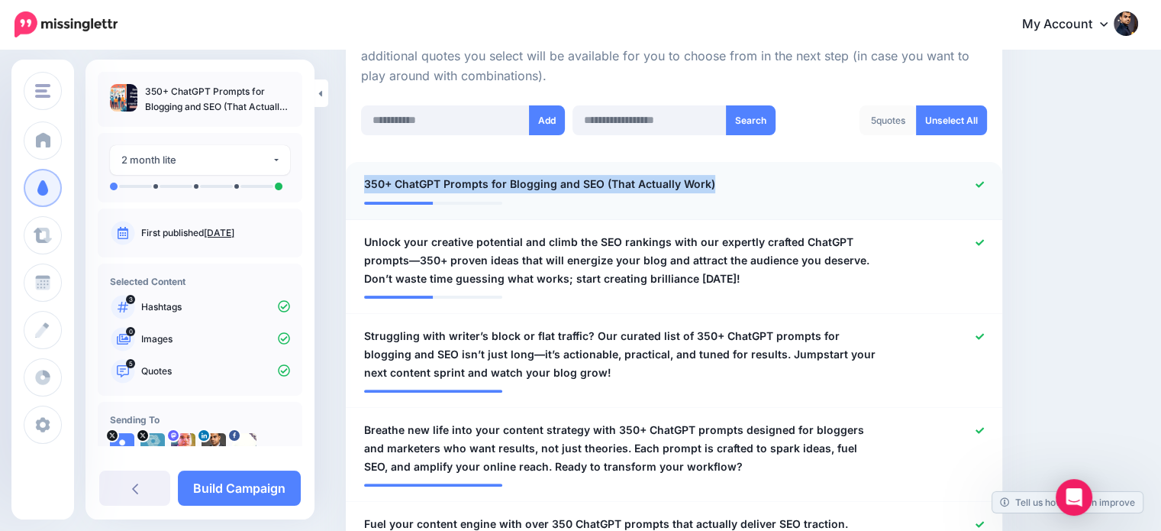
drag, startPoint x: 745, startPoint y: 173, endPoint x: 352, endPoint y: 168, distance: 393.1
click at [352, 168] on li "**********" at bounding box center [674, 191] width 656 height 58
copy span "350+ ChatGPT Prompts for Blogging and SEO (That Actually Work)"
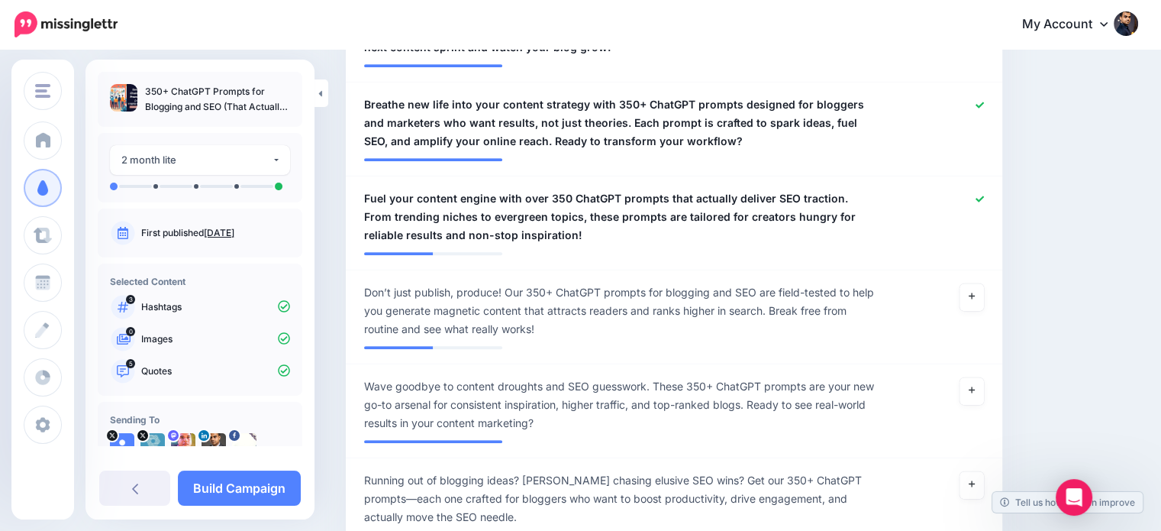
scroll to position [702, 0]
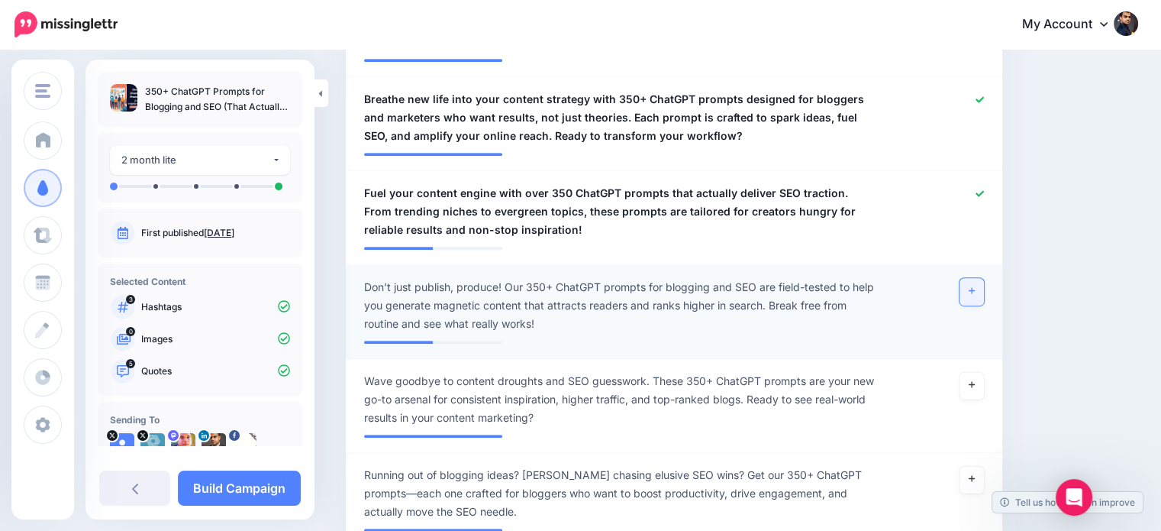
click at [984, 286] on link at bounding box center [971, 291] width 24 height 27
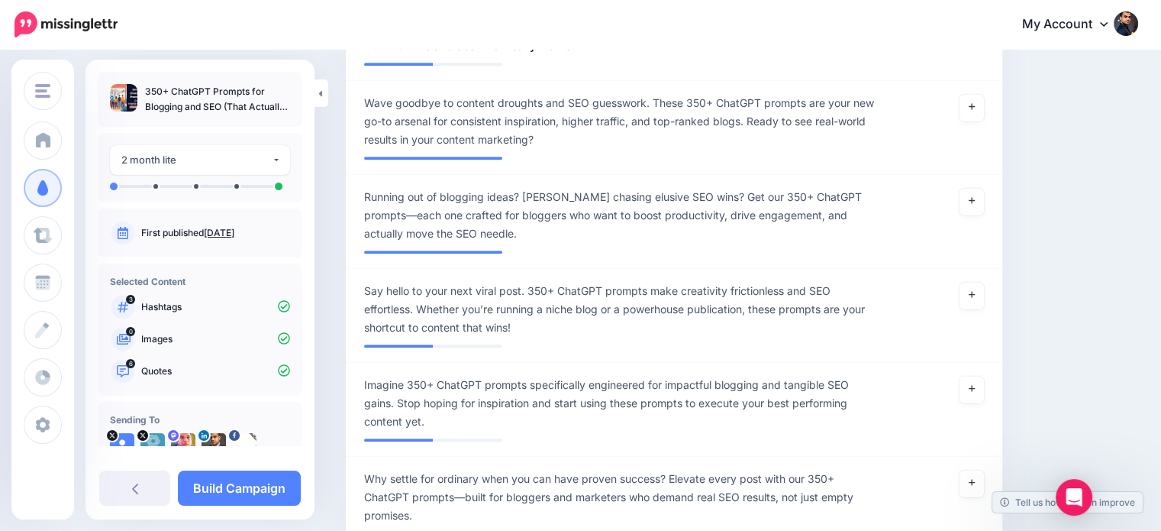
scroll to position [985, 0]
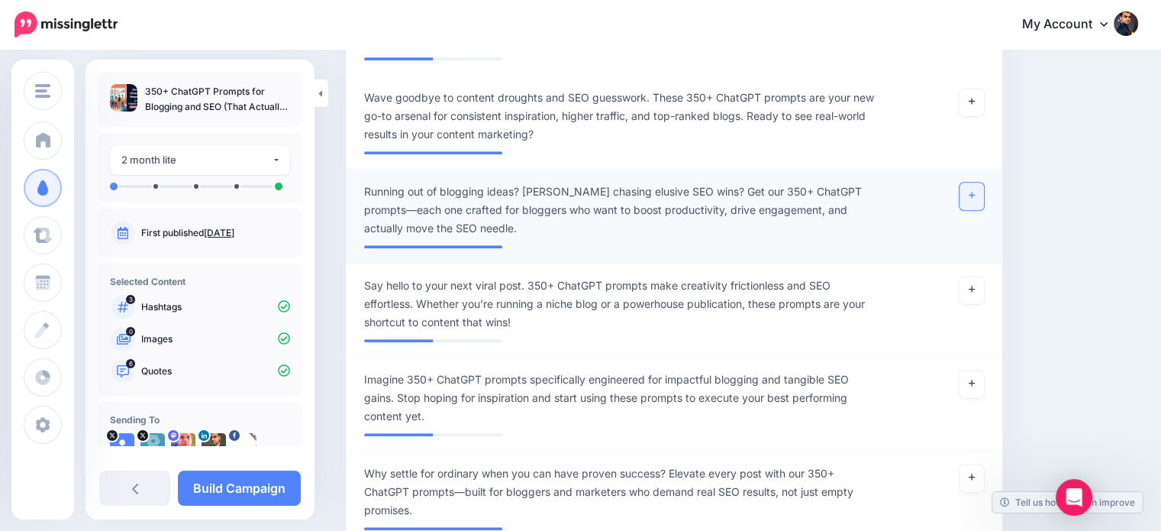
click at [976, 192] on link at bounding box center [971, 195] width 24 height 27
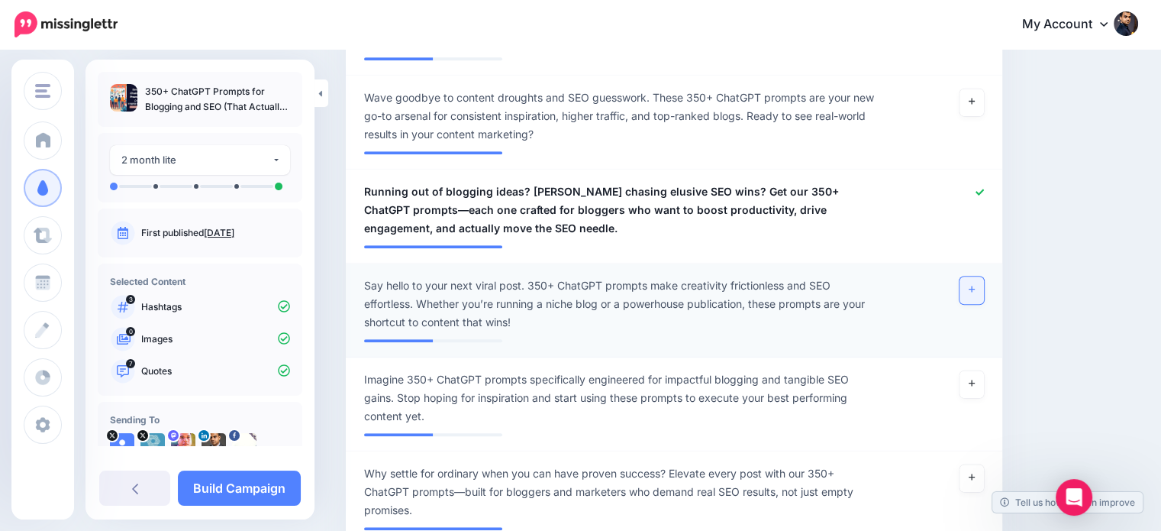
click at [975, 285] on icon at bounding box center [972, 289] width 6 height 8
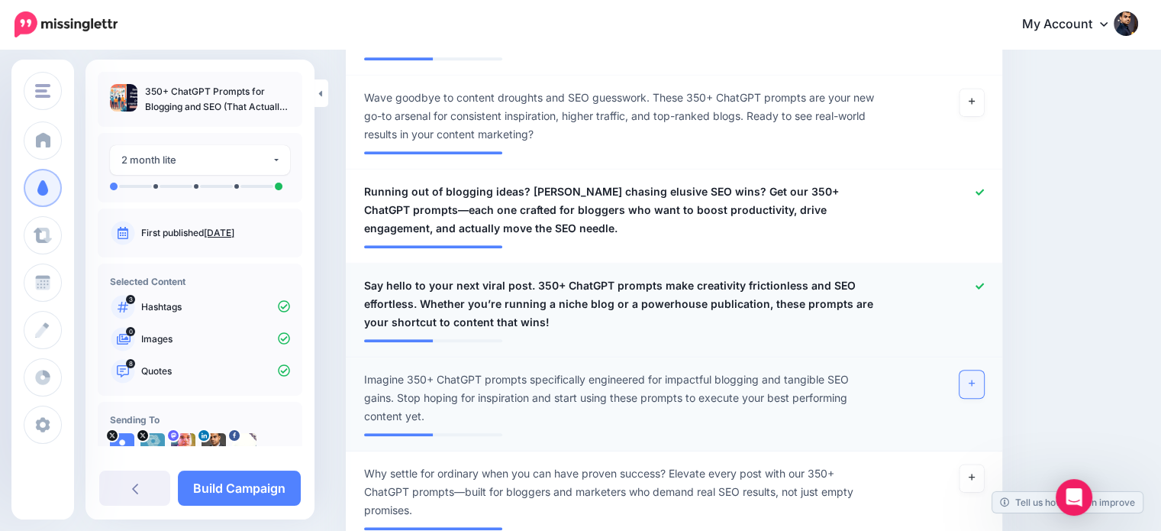
drag, startPoint x: 980, startPoint y: 386, endPoint x: 986, endPoint y: 379, distance: 9.8
click at [980, 386] on link at bounding box center [971, 383] width 24 height 27
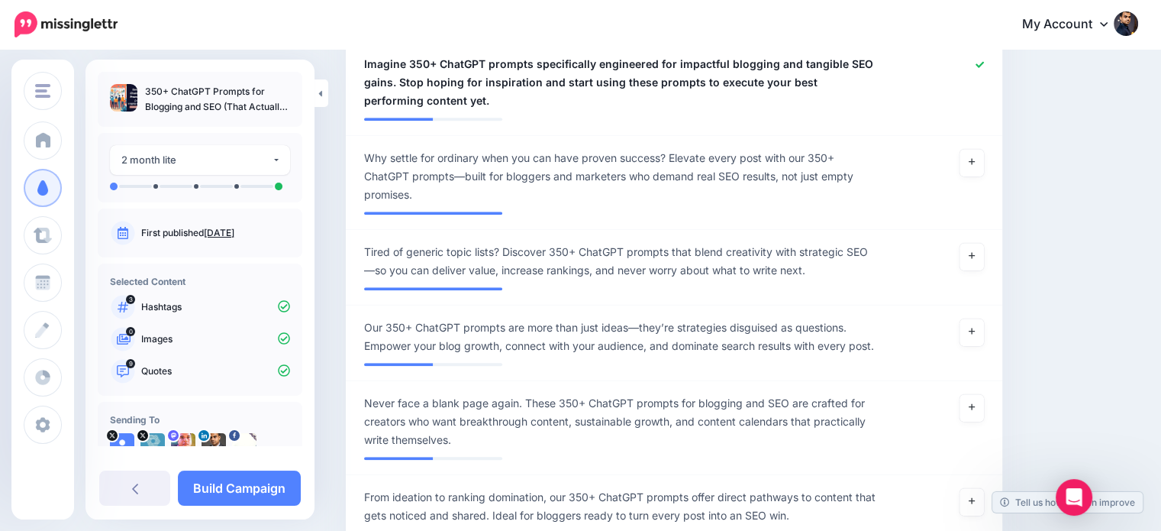
scroll to position [1322, 0]
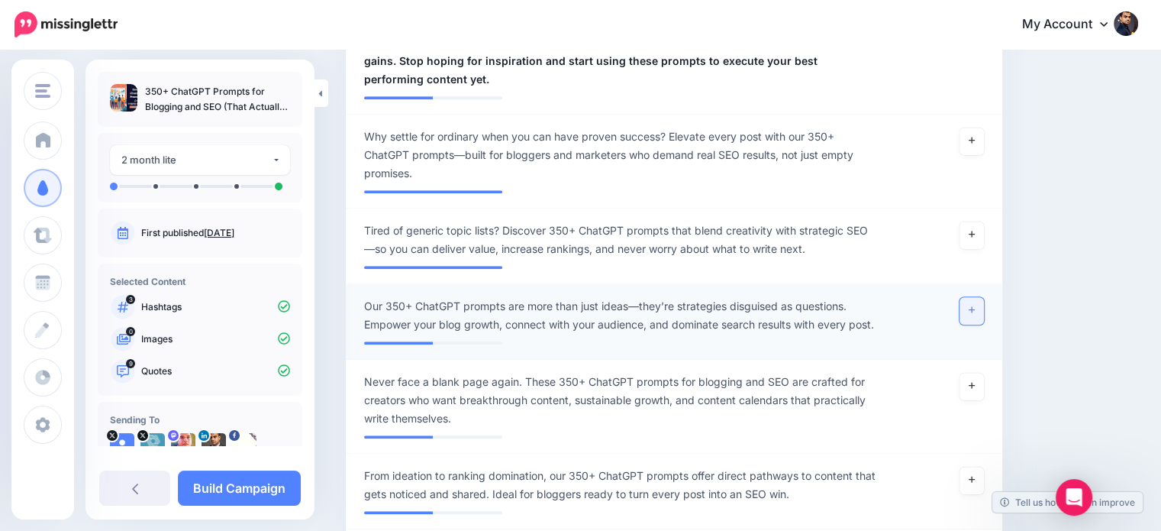
click at [979, 313] on link at bounding box center [971, 310] width 24 height 27
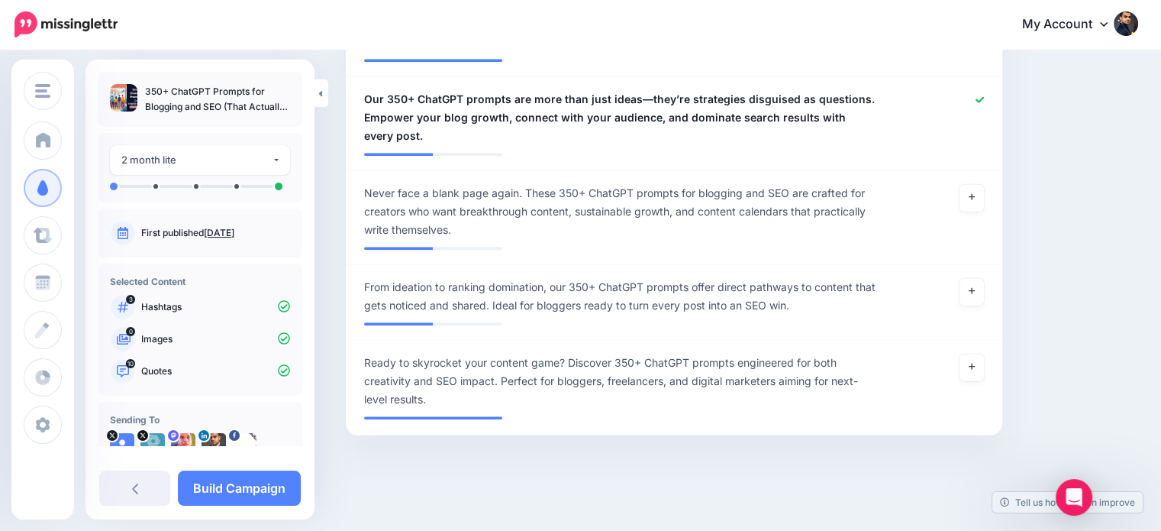
scroll to position [1530, 0]
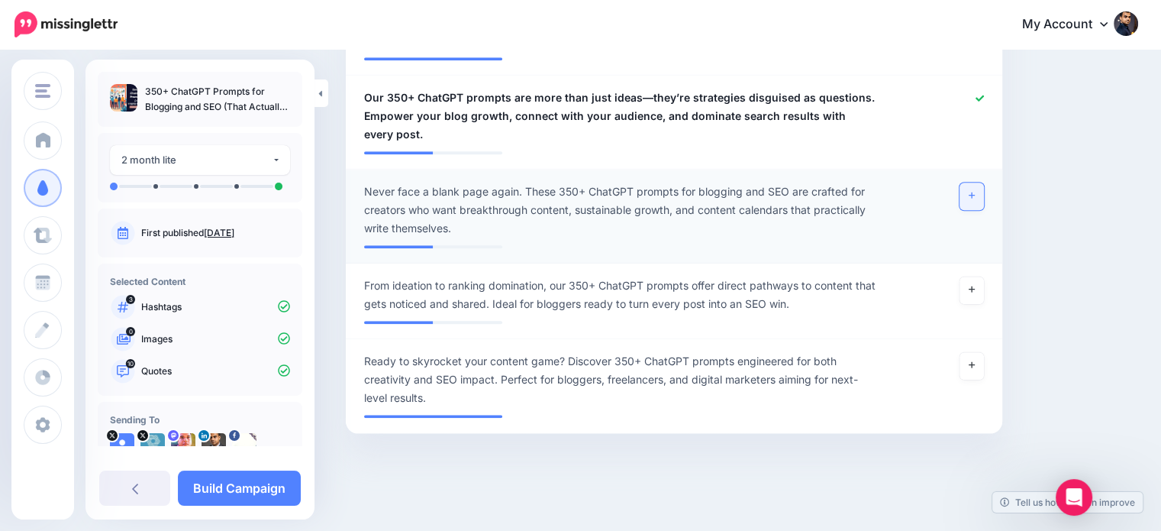
click at [972, 195] on link at bounding box center [971, 195] width 24 height 27
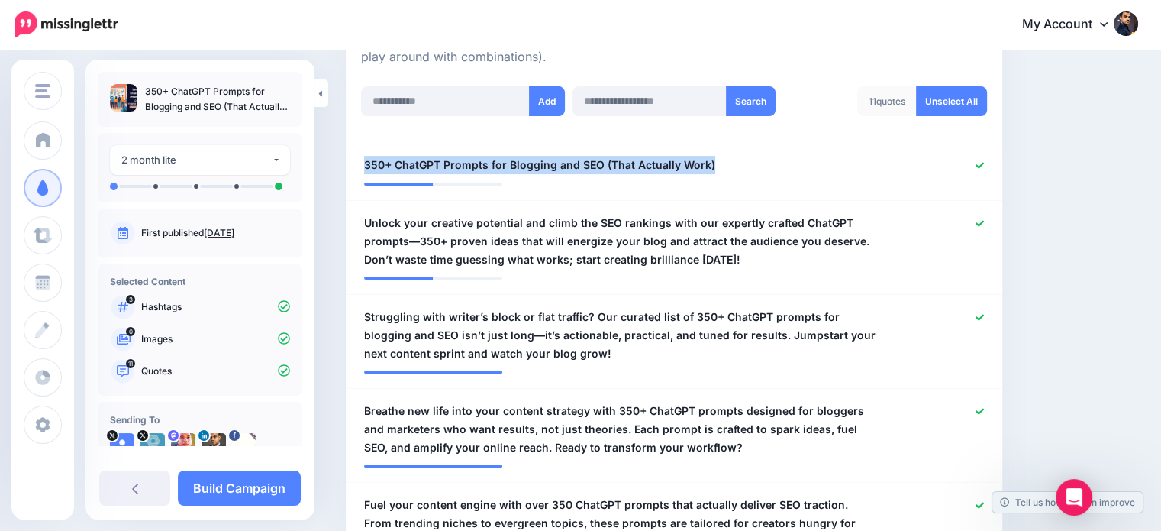
scroll to position [427, 0]
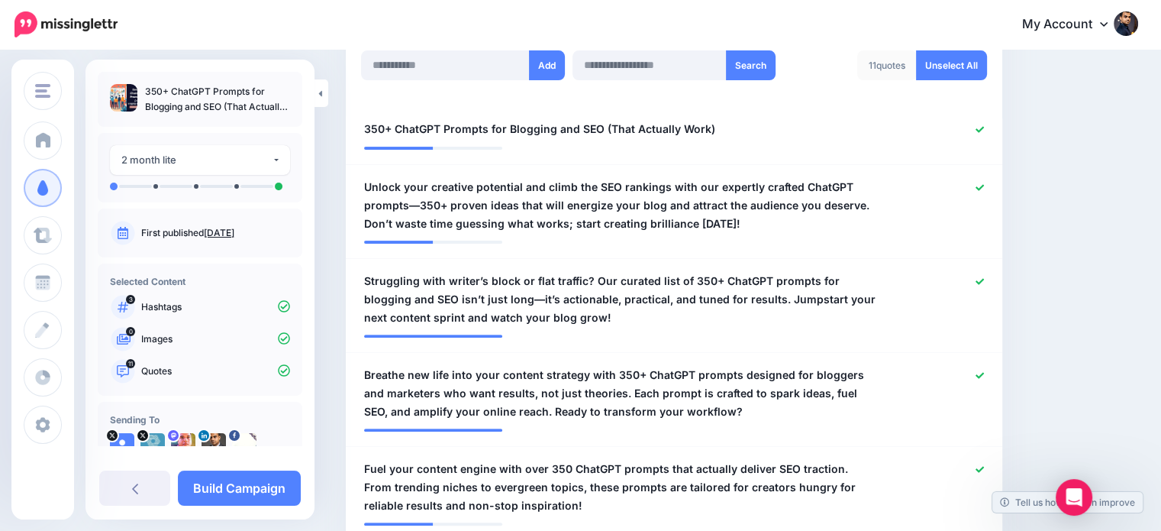
click at [984, 131] on icon at bounding box center [980, 129] width 8 height 8
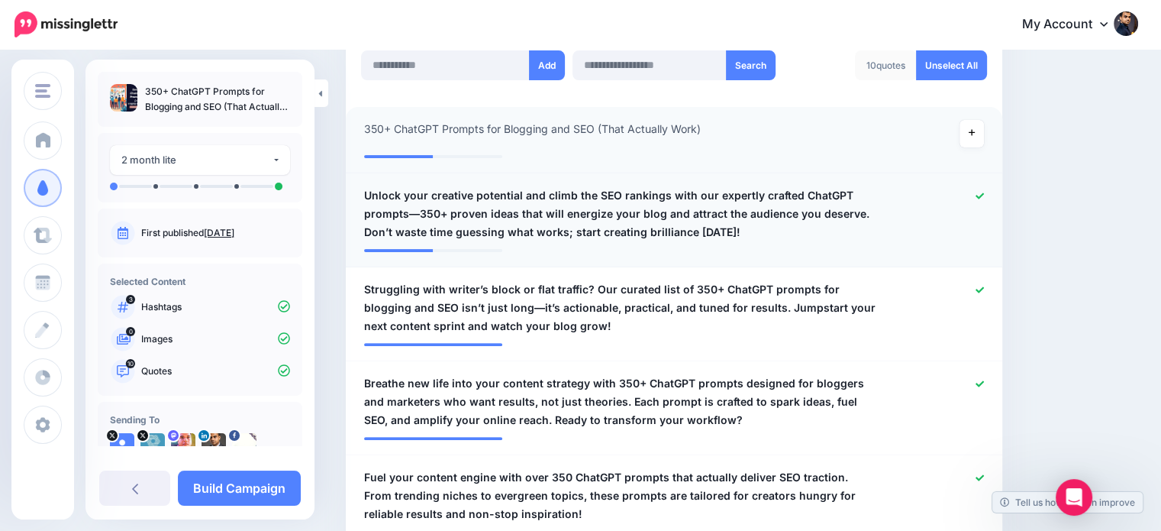
click at [984, 192] on icon at bounding box center [980, 196] width 8 height 8
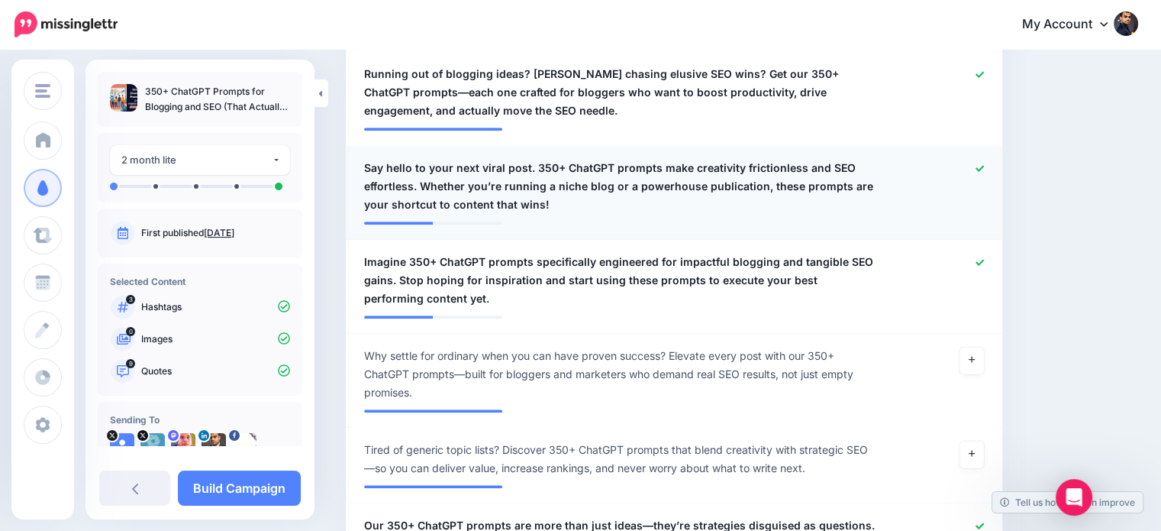
scroll to position [1114, 0]
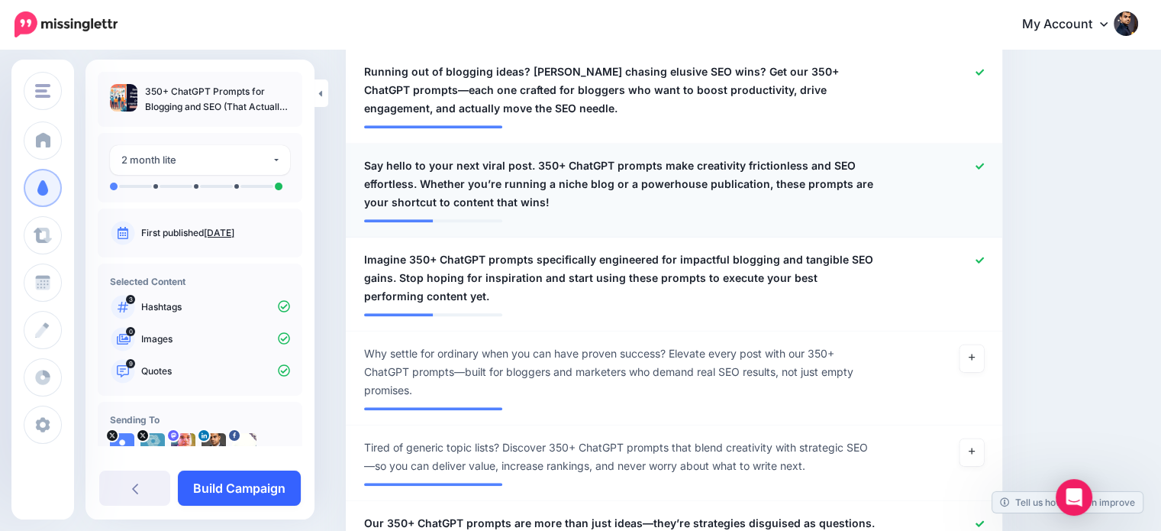
click at [228, 494] on link "Build Campaign" at bounding box center [239, 487] width 123 height 35
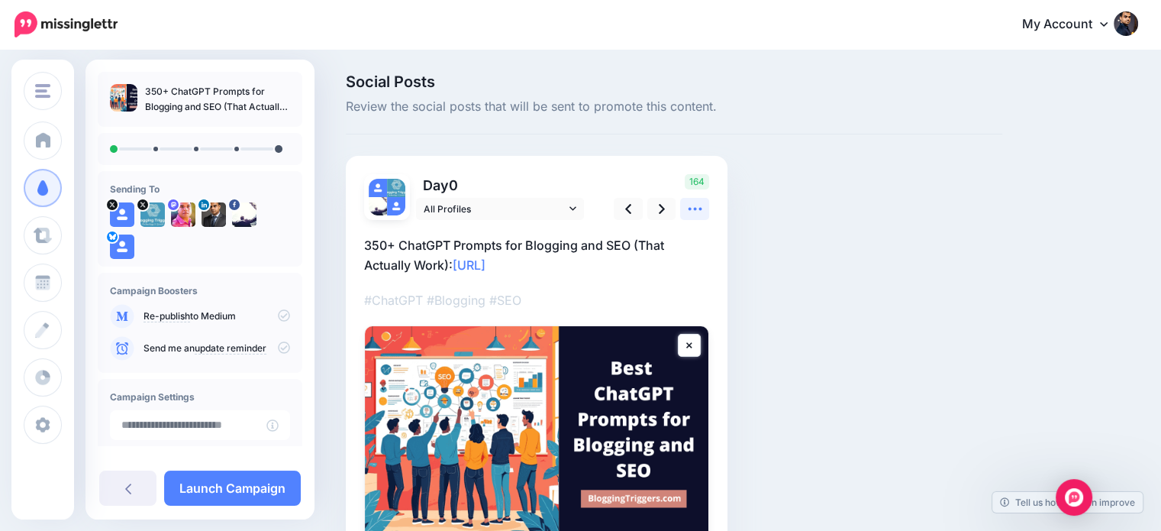
click at [694, 208] on icon at bounding box center [695, 209] width 14 height 3
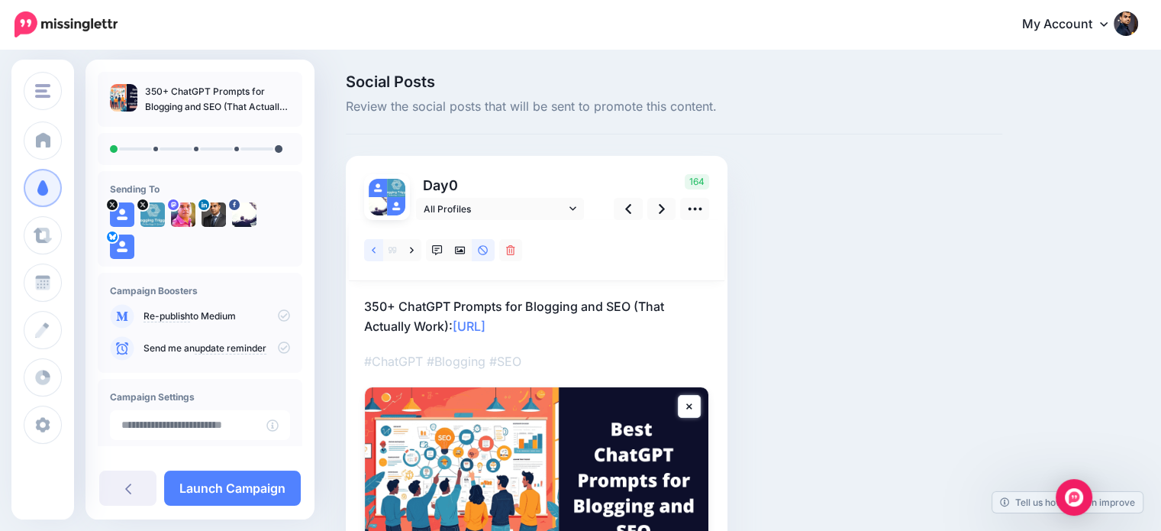
click at [369, 250] on link at bounding box center [373, 250] width 19 height 22
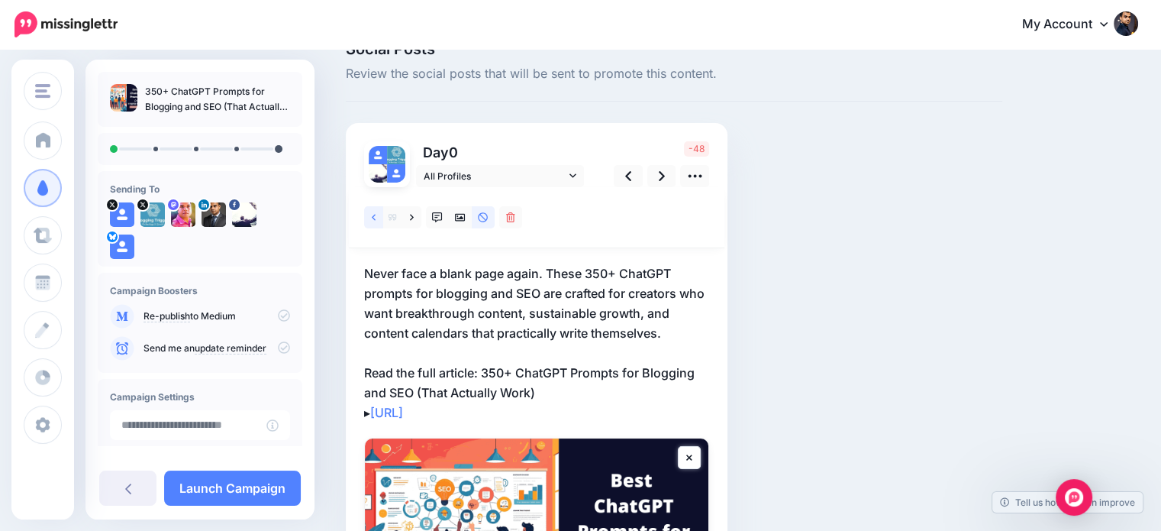
scroll to position [36, 0]
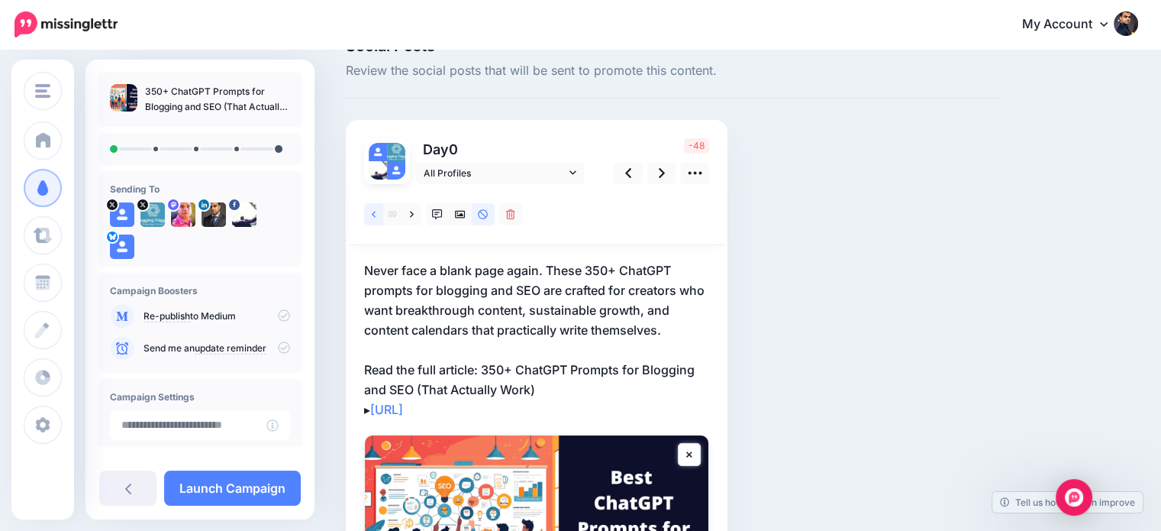
click at [376, 209] on icon at bounding box center [374, 214] width 4 height 11
click at [489, 369] on p "Our 350+ ChatGPT prompts are more than just ideas—they’re strategies disguised …" at bounding box center [536, 339] width 345 height 159
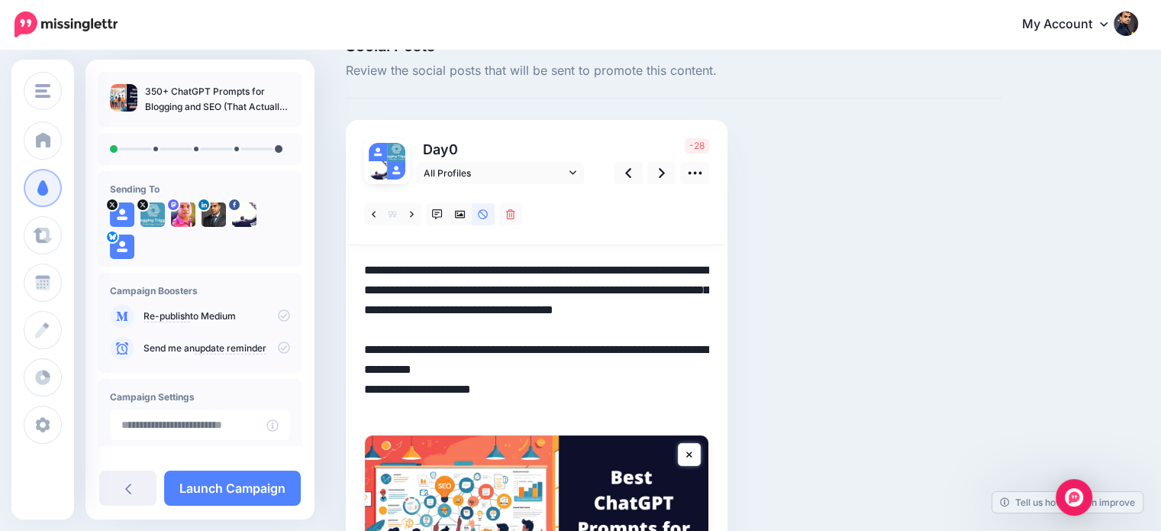
scroll to position [0, 0]
drag, startPoint x: 482, startPoint y: 367, endPoint x: 562, endPoint y: 385, distance: 81.3
click at [562, 385] on textarea "**********" at bounding box center [536, 339] width 345 height 159
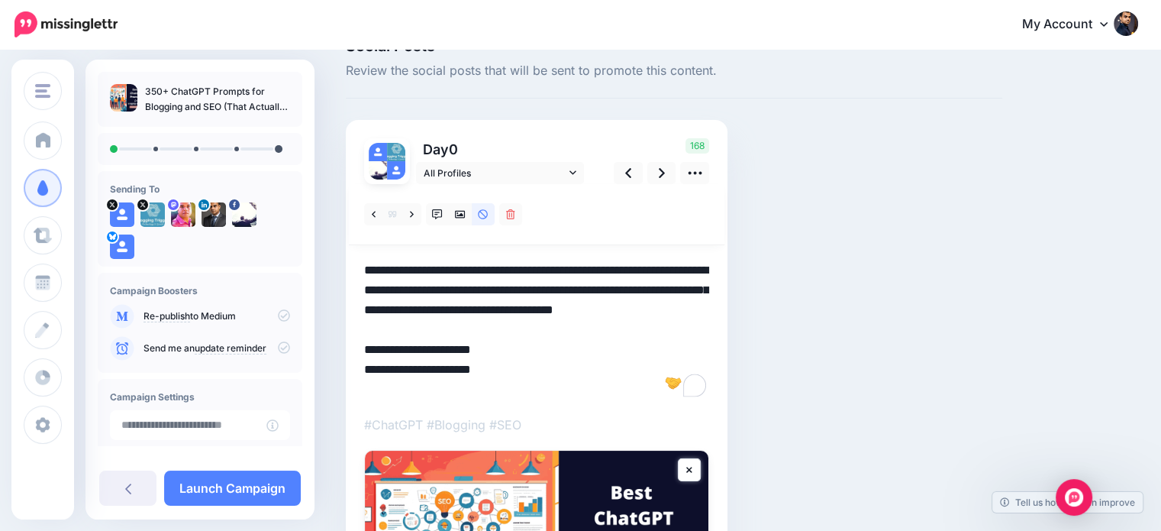
click at [367, 388] on textarea "**********" at bounding box center [536, 329] width 345 height 139
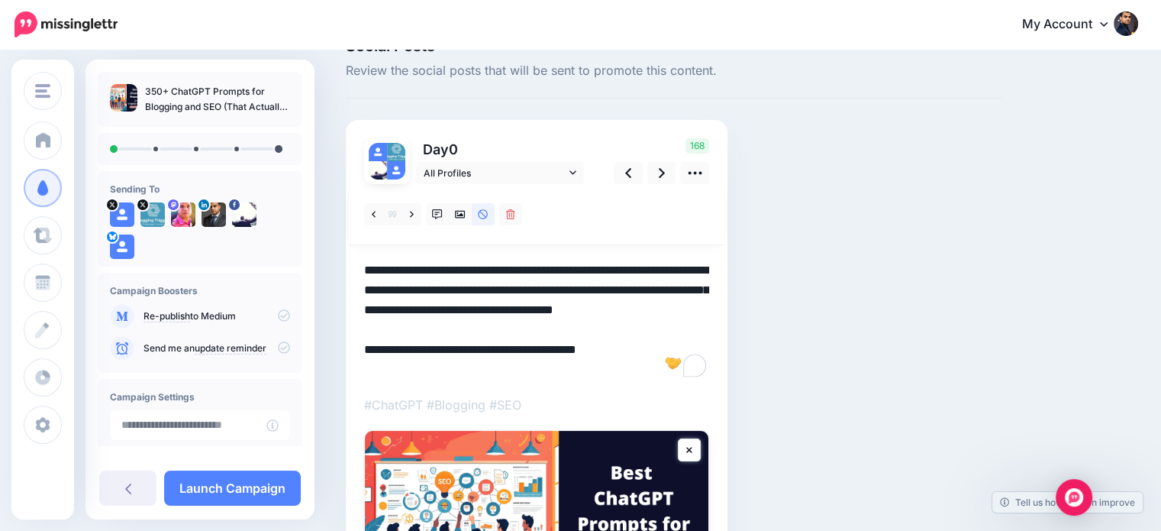
click at [498, 369] on textarea "**********" at bounding box center [536, 319] width 345 height 119
click at [439, 221] on link at bounding box center [437, 214] width 23 height 22
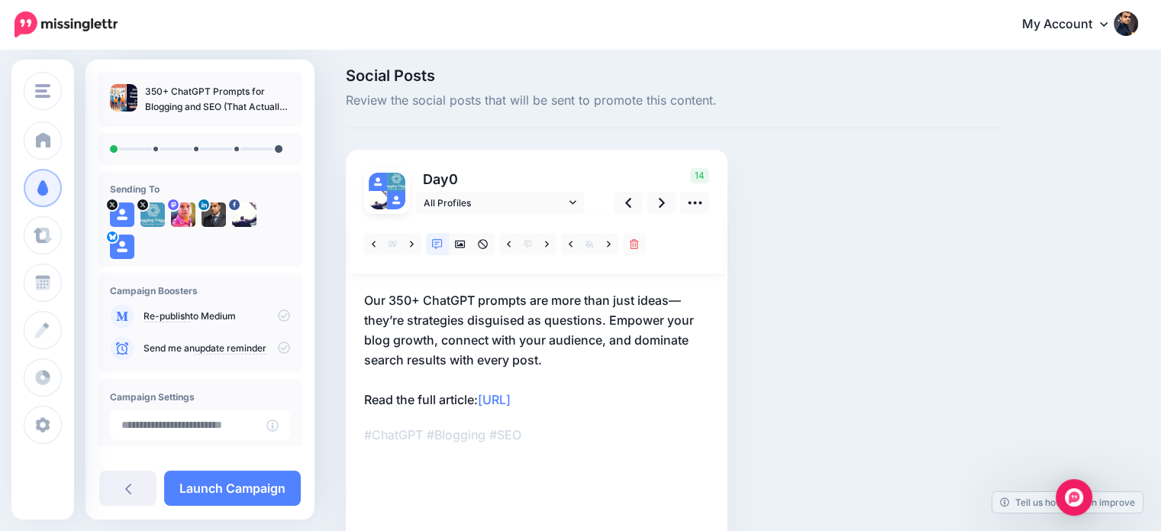
scroll to position [36, 0]
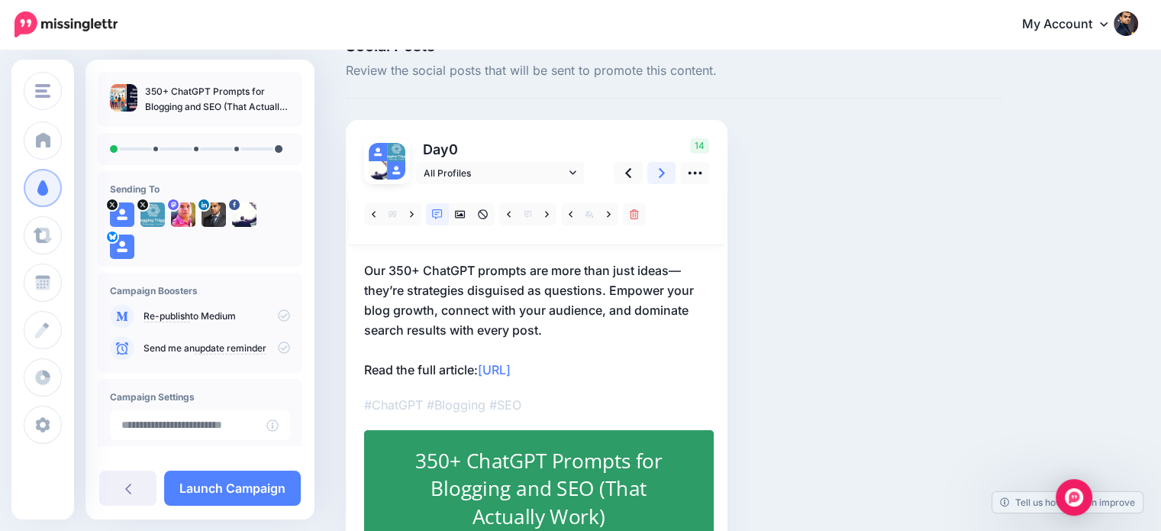
click at [660, 172] on icon at bounding box center [662, 173] width 6 height 16
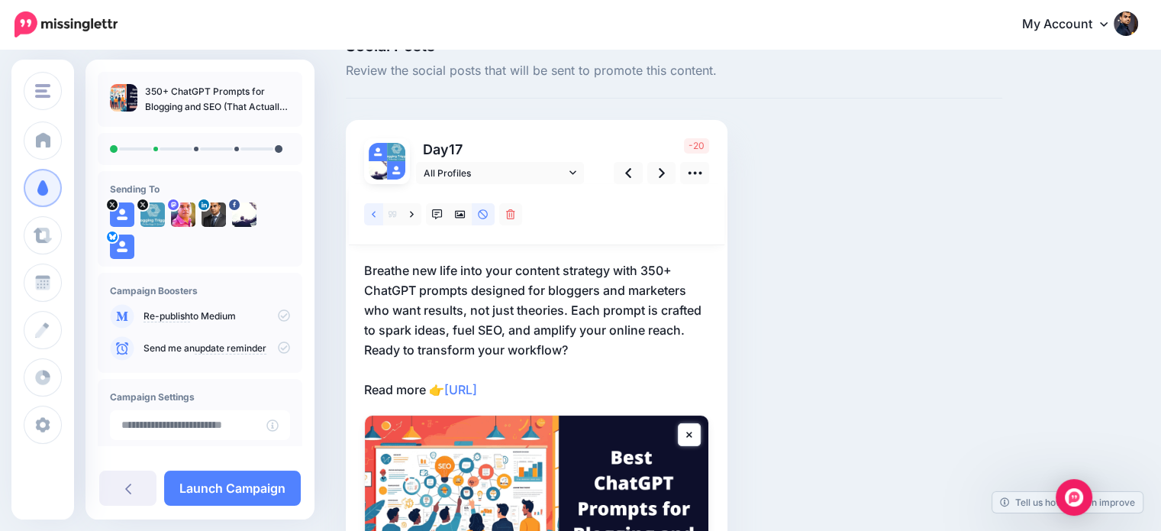
click at [373, 214] on icon at bounding box center [374, 214] width 4 height 6
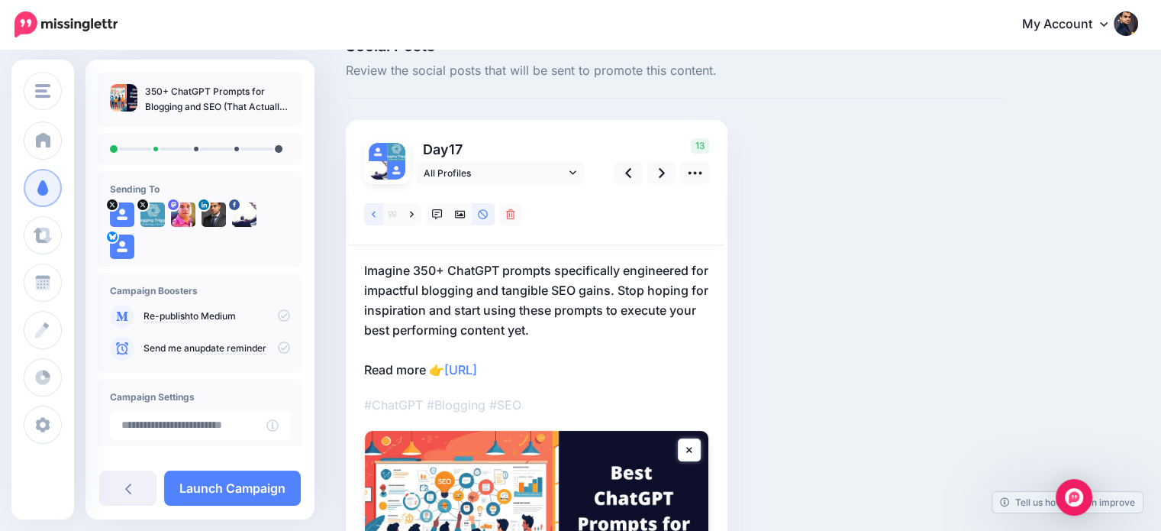
scroll to position [40, 0]
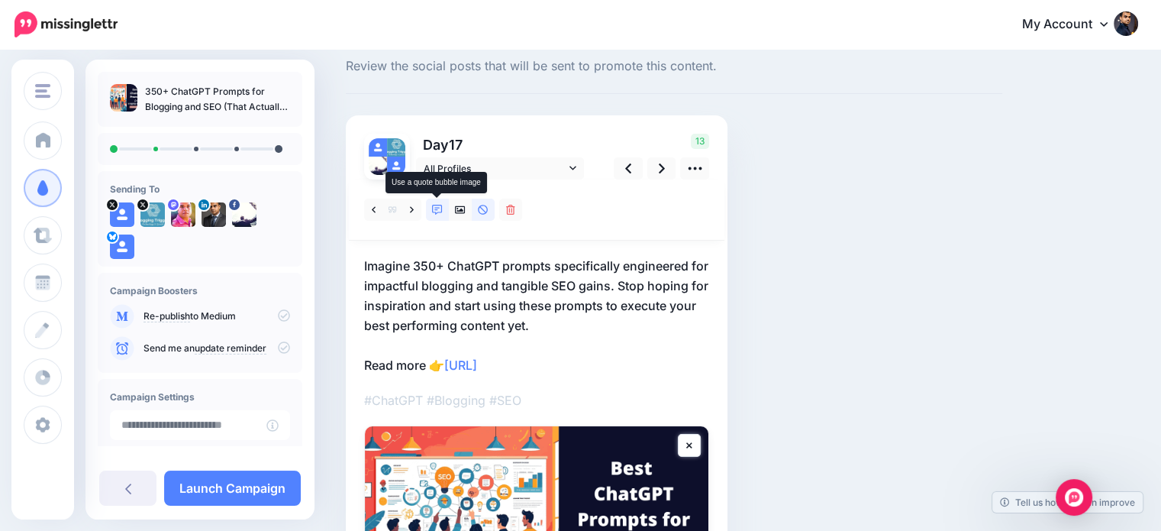
click at [437, 213] on icon at bounding box center [437, 210] width 11 height 11
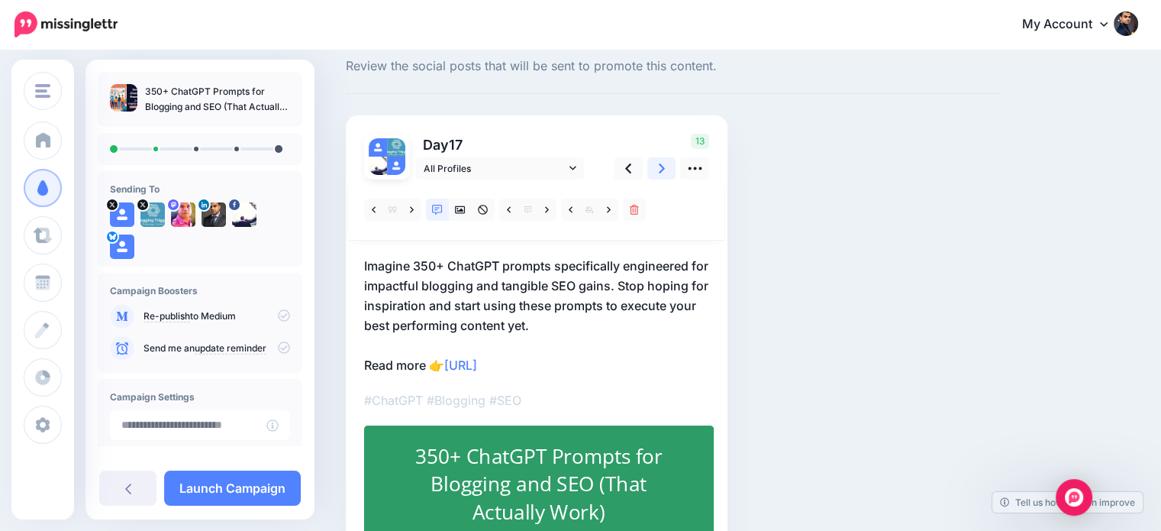
click at [657, 169] on link at bounding box center [661, 168] width 29 height 22
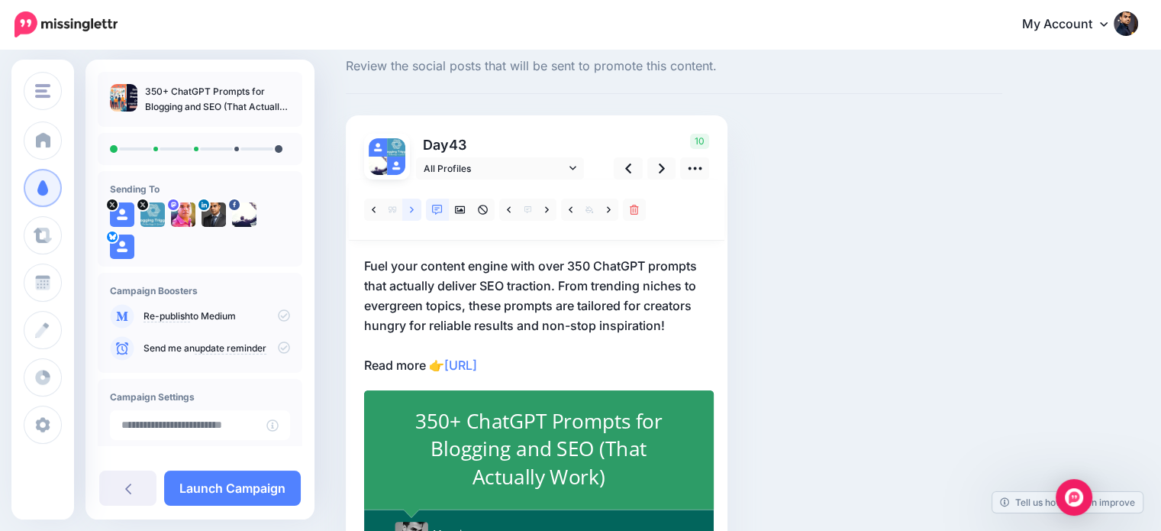
click at [412, 210] on icon at bounding box center [412, 209] width 4 height 6
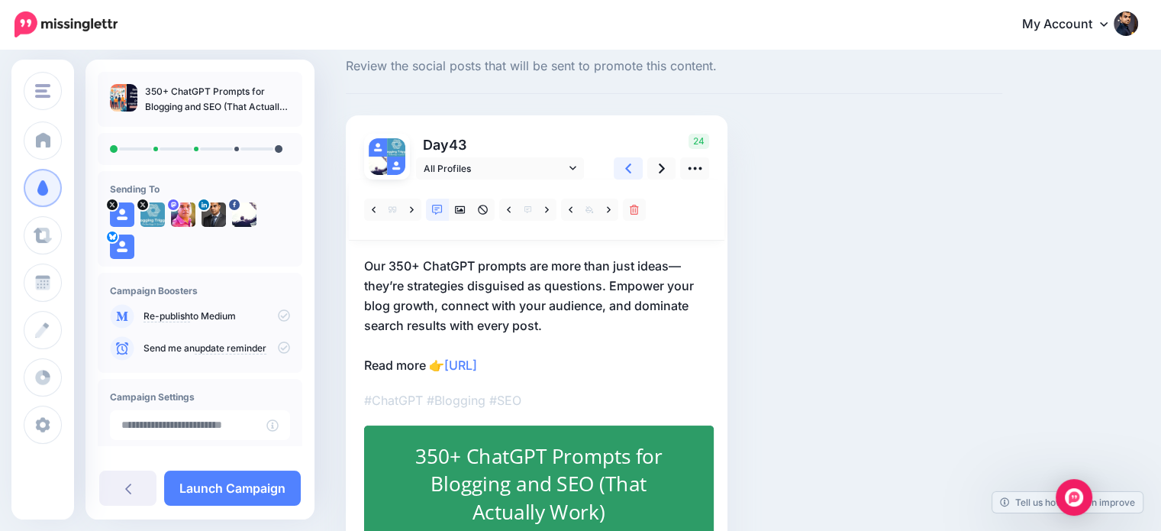
click at [632, 169] on link at bounding box center [628, 168] width 29 height 22
click at [659, 160] on icon at bounding box center [662, 168] width 6 height 16
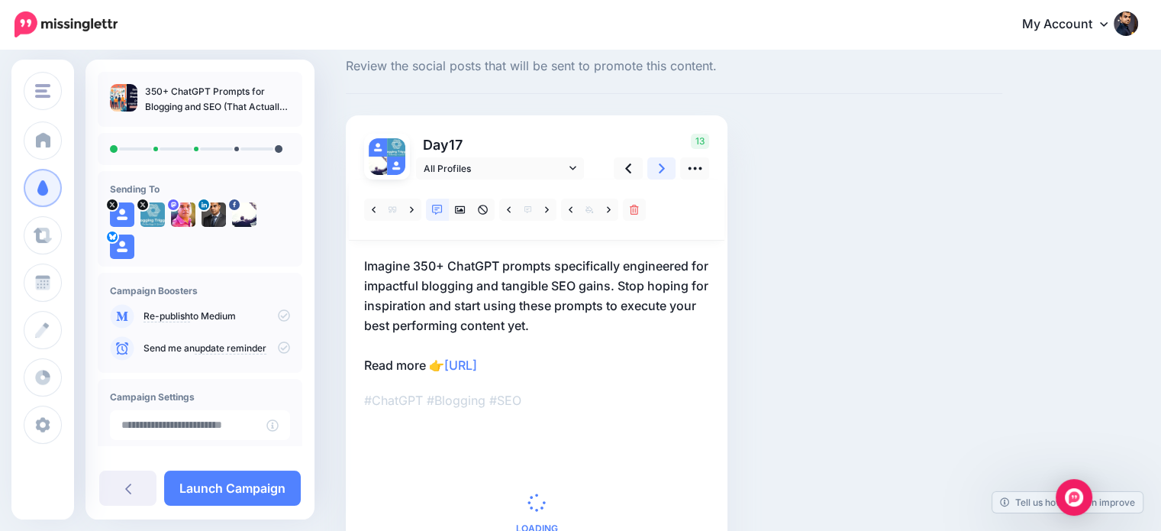
click at [659, 160] on icon at bounding box center [662, 168] width 6 height 16
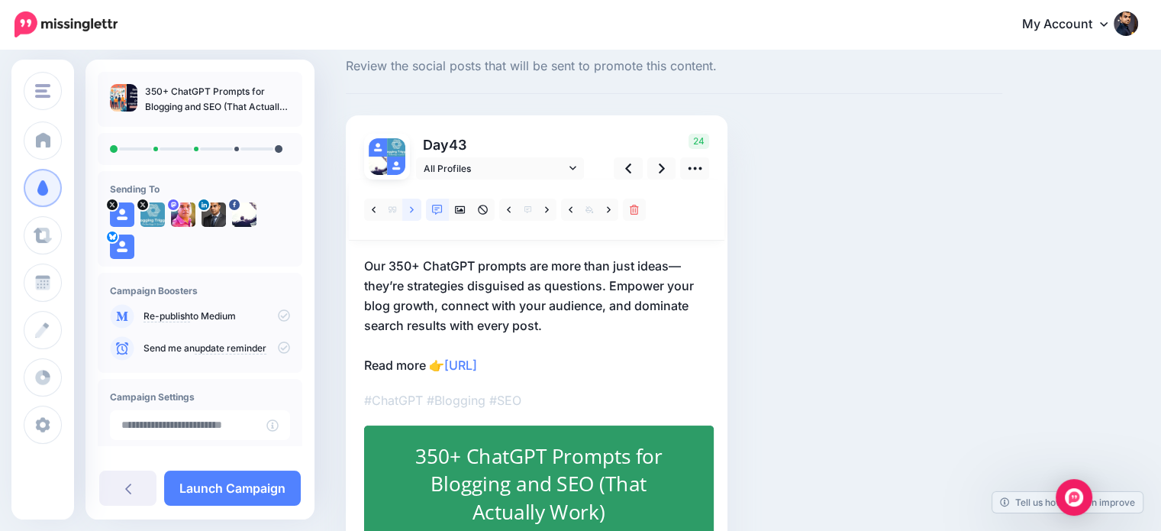
click at [407, 208] on link at bounding box center [411, 209] width 19 height 22
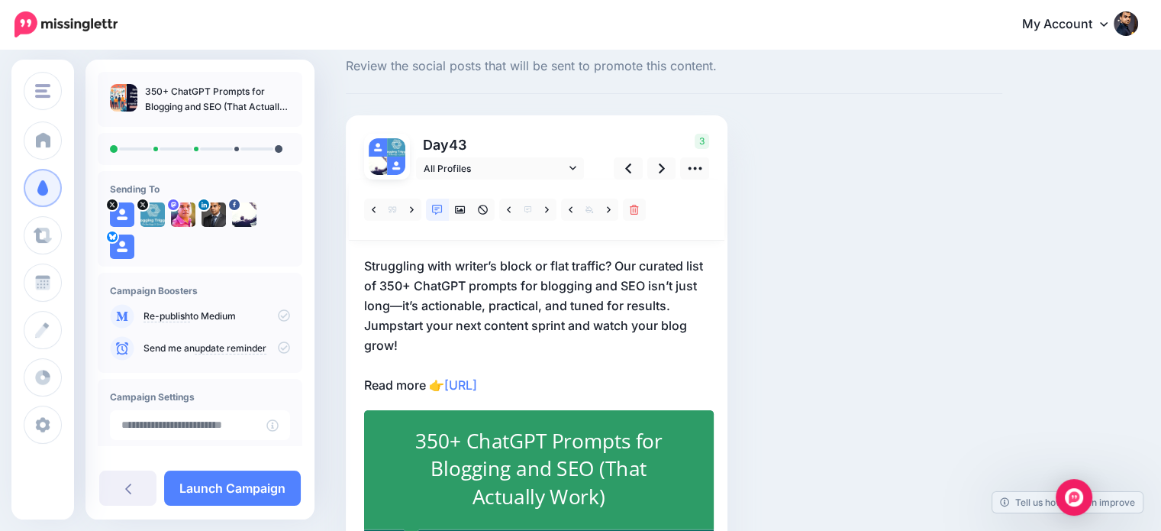
click at [437, 342] on p "Struggling with writer’s block or flat traffic? Our curated list of 350+ ChatGP…" at bounding box center [536, 325] width 345 height 139
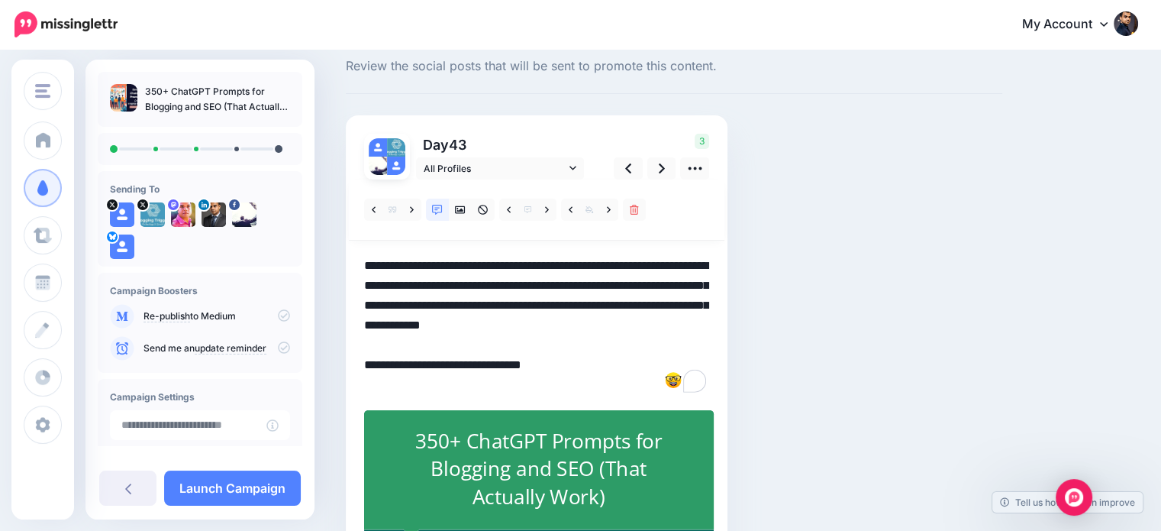
drag, startPoint x: 416, startPoint y: 343, endPoint x: 363, endPoint y: 325, distance: 56.2
click at [363, 325] on div "Day 43 All Profiles" at bounding box center [537, 359] width 382 height 488
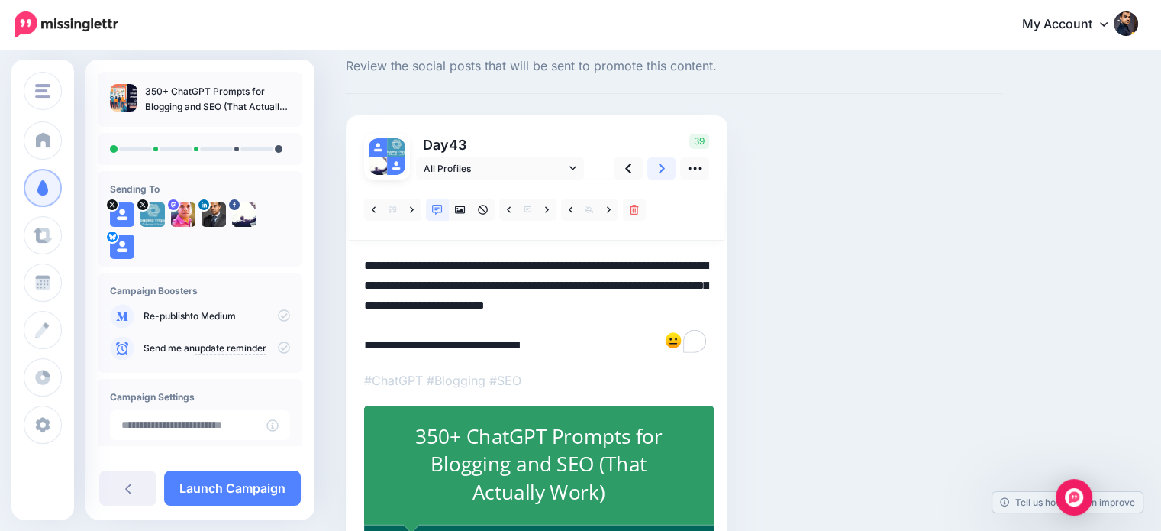
click at [661, 162] on icon at bounding box center [662, 168] width 6 height 16
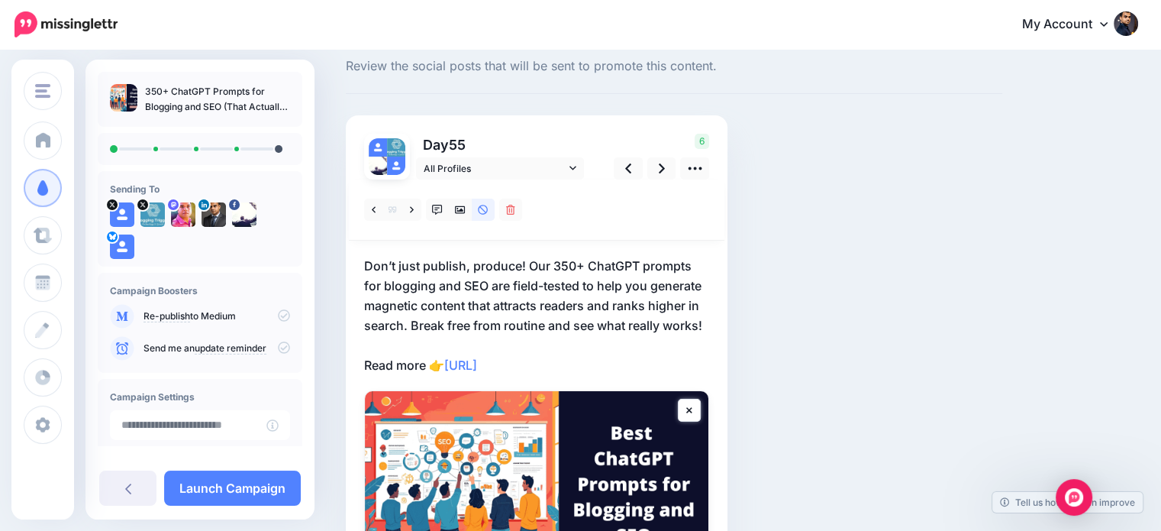
click at [442, 327] on p "Don’t just publish, produce! Our 350+ ChatGPT prompts for blogging and SEO are …" at bounding box center [536, 315] width 345 height 119
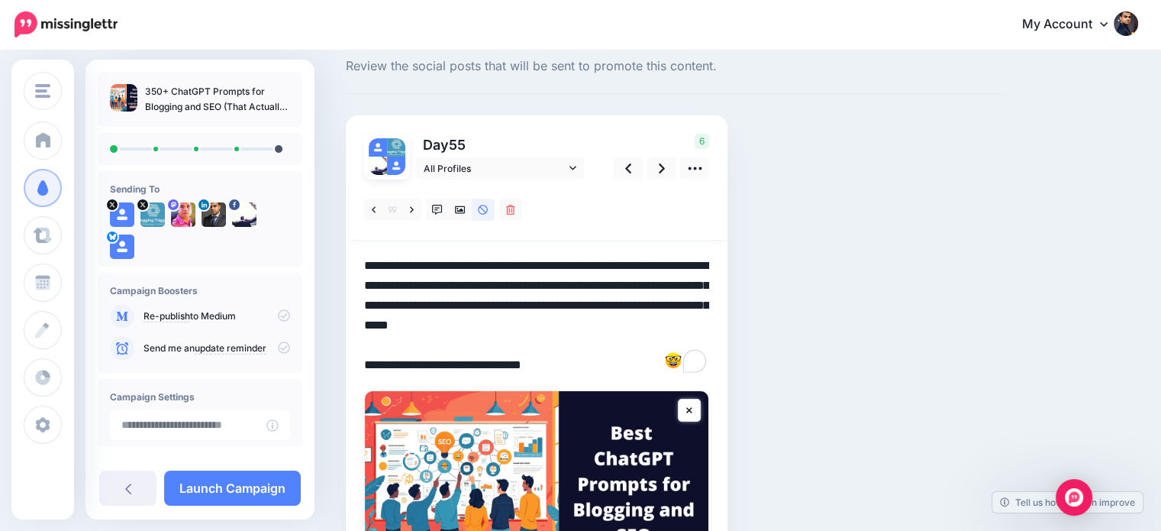
drag, startPoint x: 411, startPoint y: 320, endPoint x: 719, endPoint y: 321, distance: 308.4
click at [719, 321] on div "Day 55 All Profiles" at bounding box center [537, 400] width 382 height 571
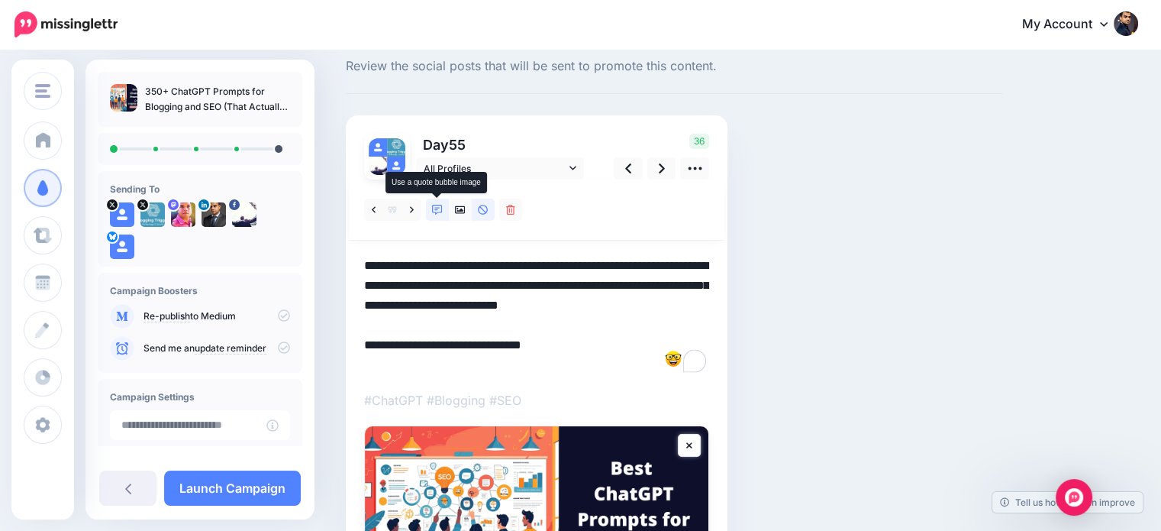
click at [434, 205] on icon at bounding box center [437, 210] width 11 height 11
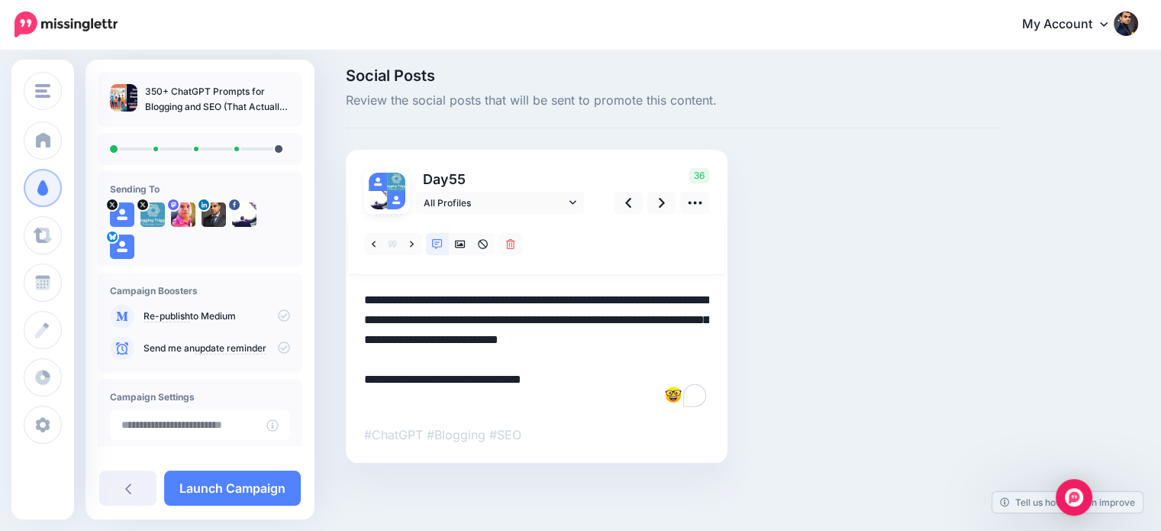
scroll to position [40, 0]
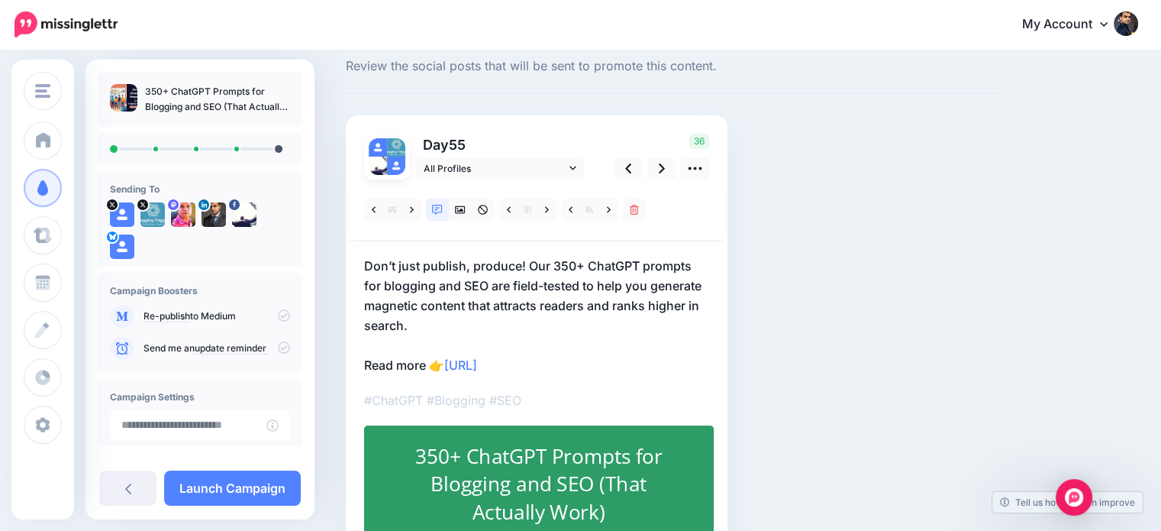
click at [445, 360] on p "Don’t just publish, produce! Our 350+ ChatGPT prompts for blogging and SEO are …" at bounding box center [536, 315] width 345 height 119
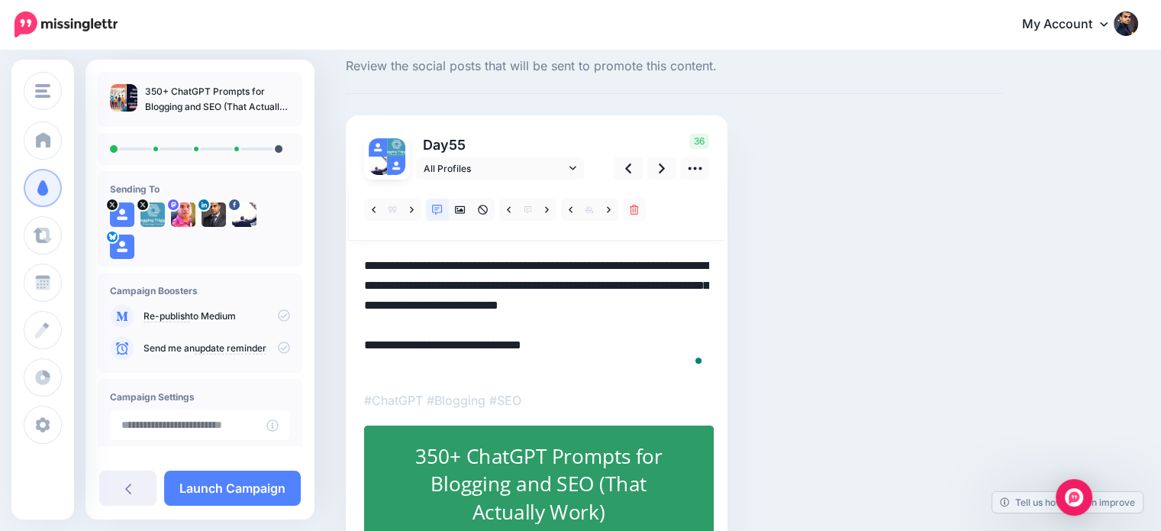
click at [447, 359] on textarea "**********" at bounding box center [536, 315] width 345 height 119
paste textarea "**********"
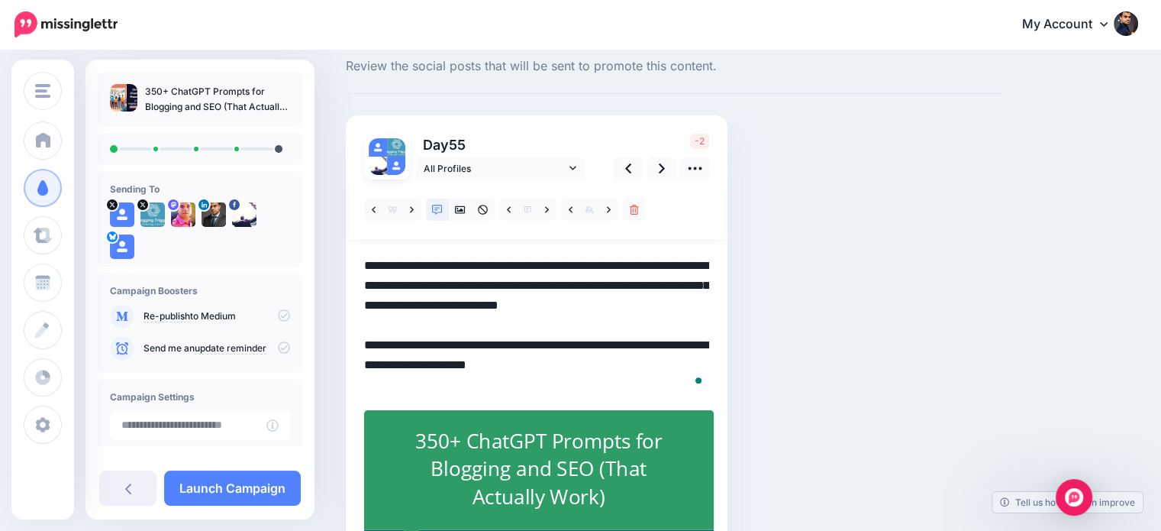
drag, startPoint x: 589, startPoint y: 362, endPoint x: 517, endPoint y: 389, distance: 76.6
click at [517, 389] on textarea "**********" at bounding box center [536, 325] width 345 height 139
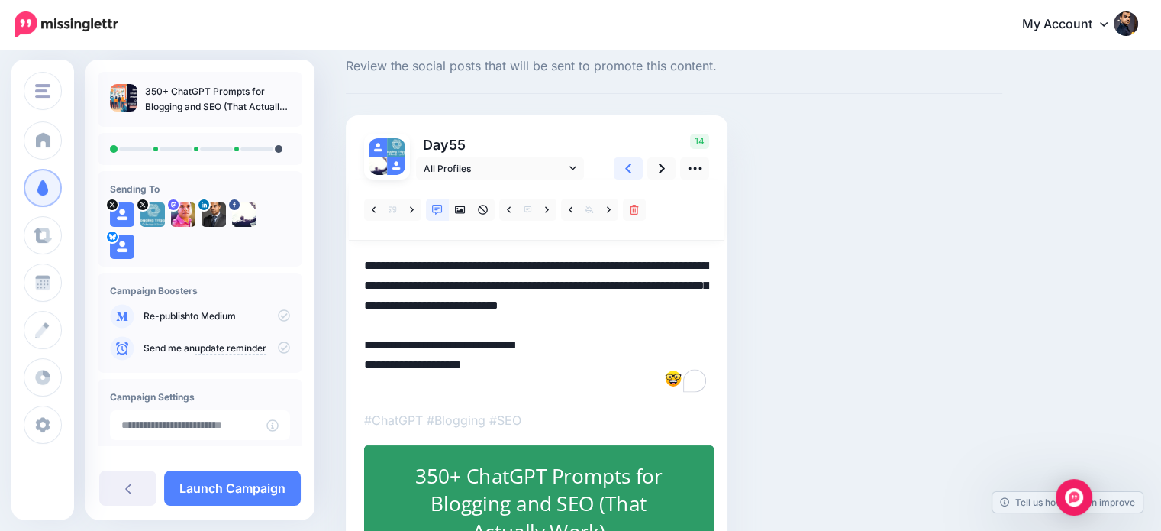
click at [632, 170] on link at bounding box center [628, 168] width 29 height 22
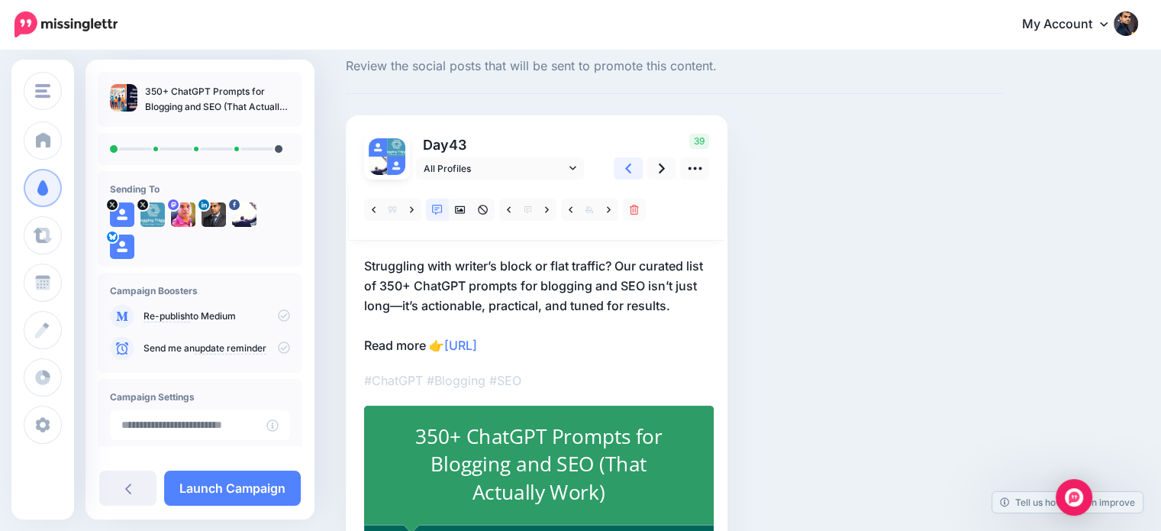
click at [632, 170] on link at bounding box center [628, 168] width 29 height 22
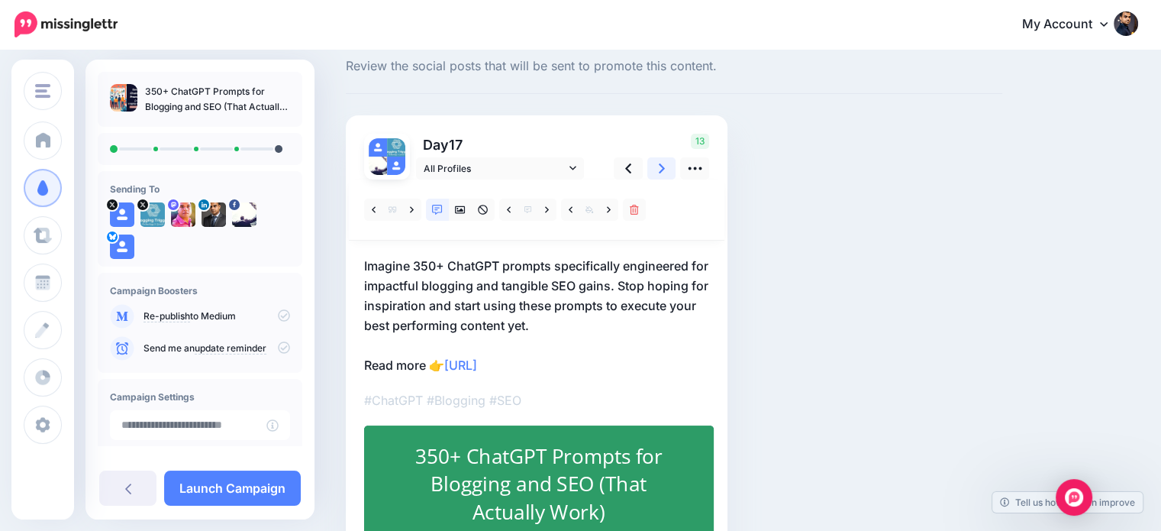
click at [657, 171] on link at bounding box center [661, 168] width 29 height 22
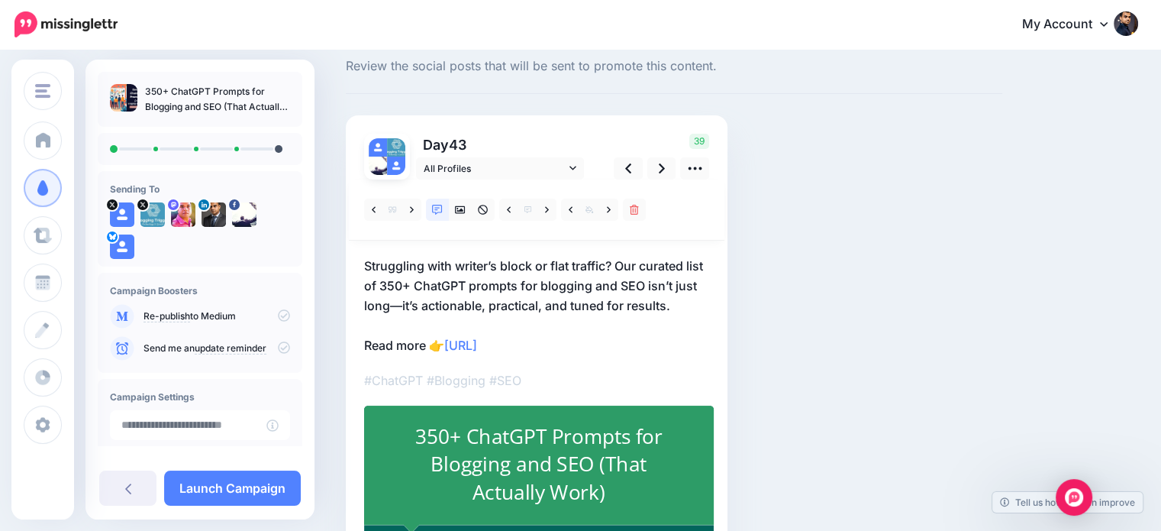
click at [446, 335] on p "Struggling with writer’s block or flat traffic? Our curated list of 350+ ChatGP…" at bounding box center [536, 305] width 345 height 99
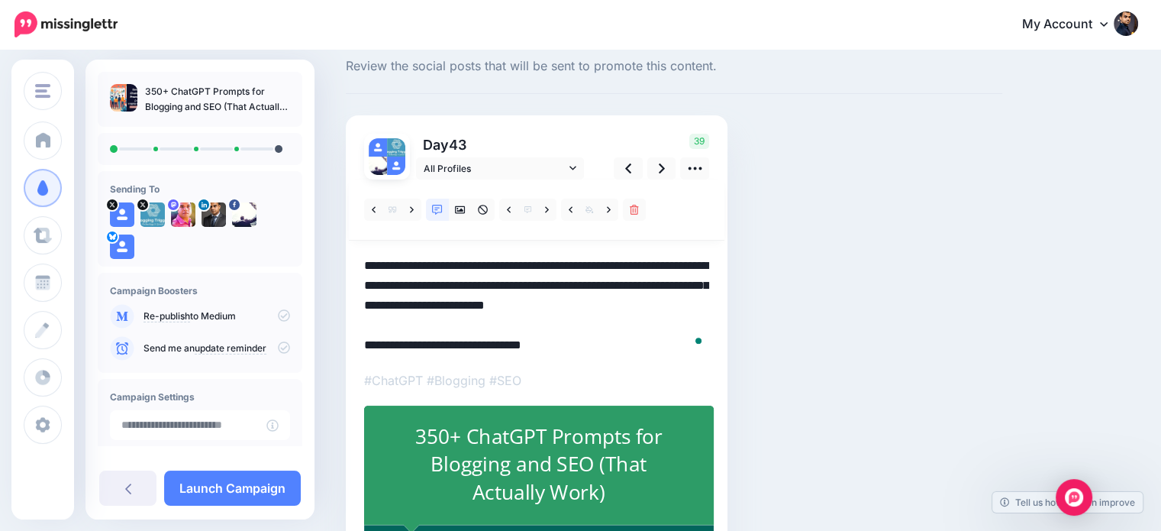
click at [446, 341] on textarea "**********" at bounding box center [536, 305] width 345 height 99
paste textarea "**********"
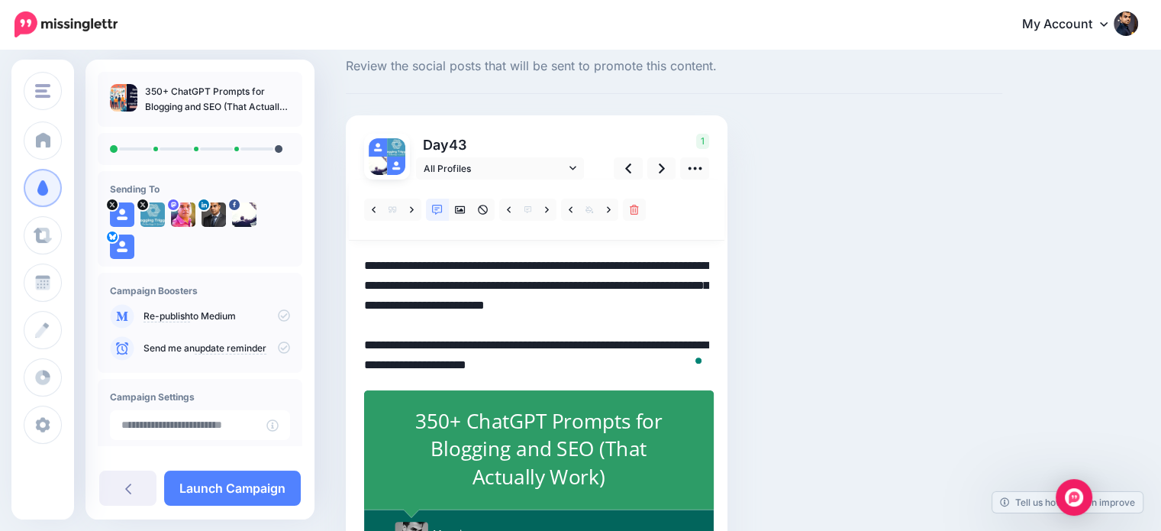
drag, startPoint x: 388, startPoint y: 360, endPoint x: 511, endPoint y: 360, distance: 123.7
click at [511, 360] on textarea "**********" at bounding box center [536, 315] width 345 height 119
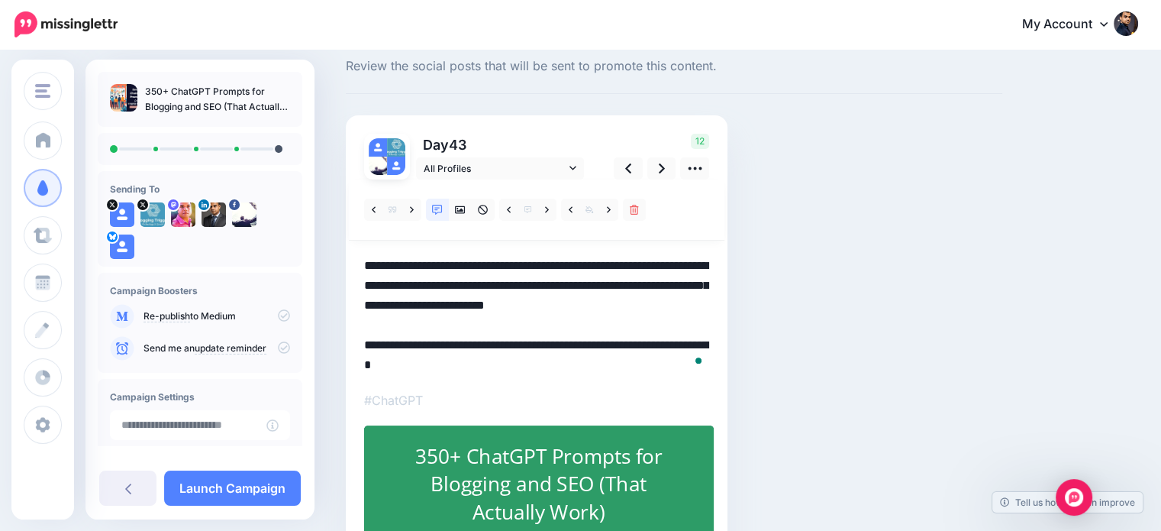
drag, startPoint x: 589, startPoint y: 341, endPoint x: 392, endPoint y: 367, distance: 198.6
click at [392, 367] on textarea "**********" at bounding box center [536, 315] width 345 height 119
type textarea "**********"
click at [660, 176] on icon at bounding box center [662, 168] width 6 height 16
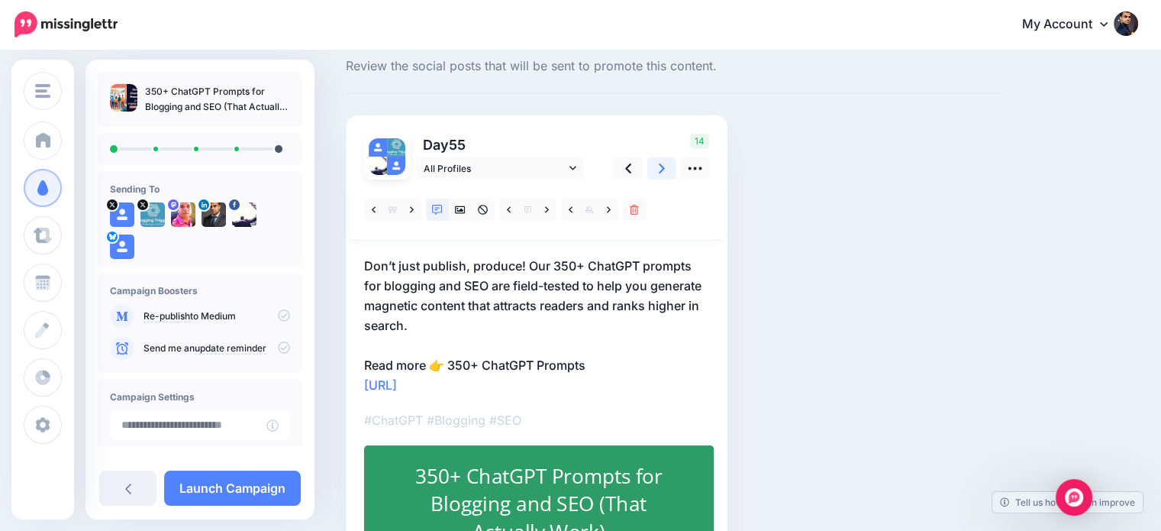
click at [660, 175] on icon at bounding box center [662, 168] width 6 height 16
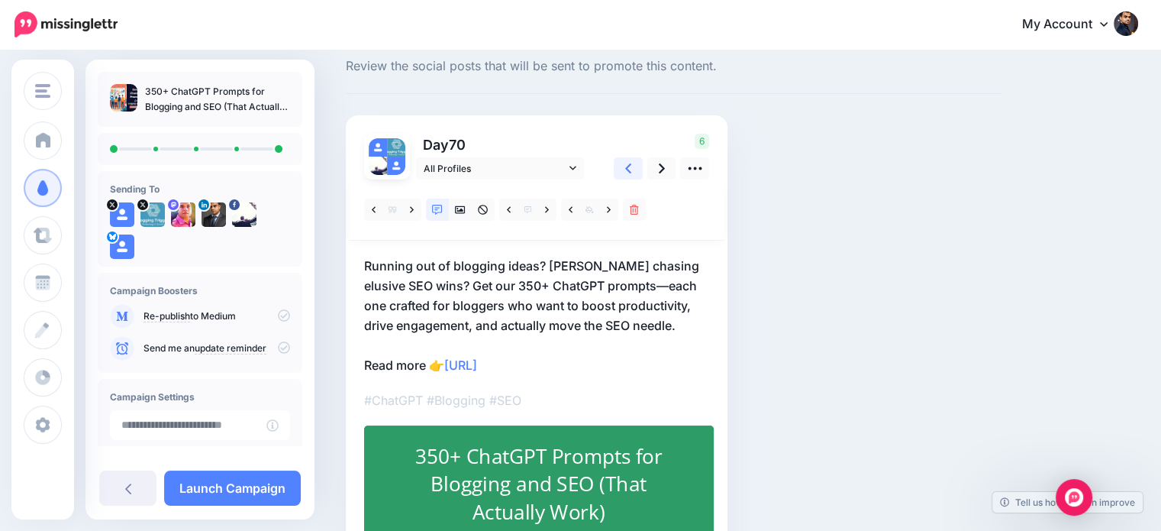
click at [627, 171] on icon at bounding box center [628, 168] width 6 height 16
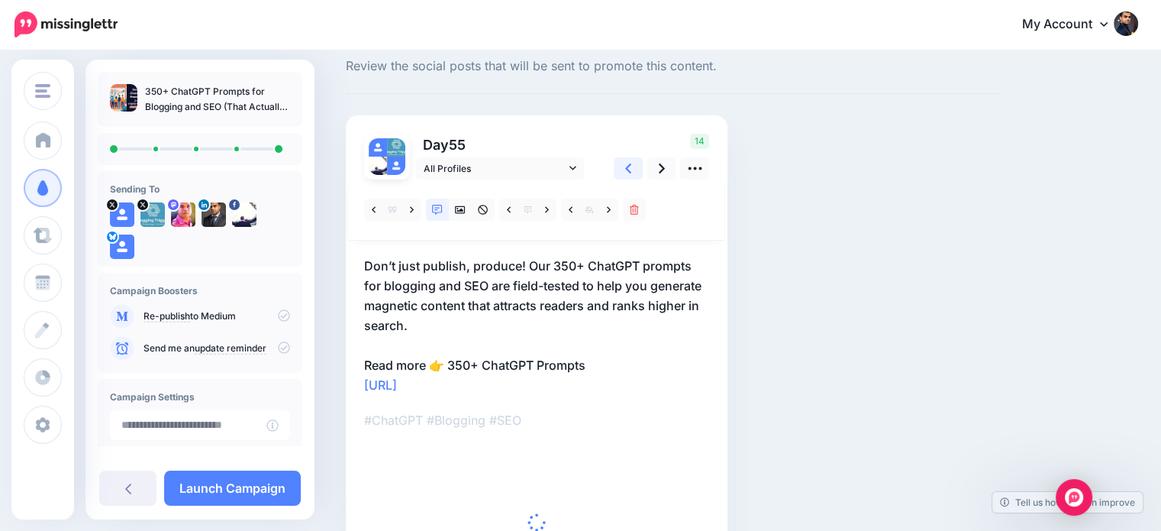
click at [627, 171] on icon at bounding box center [628, 168] width 6 height 16
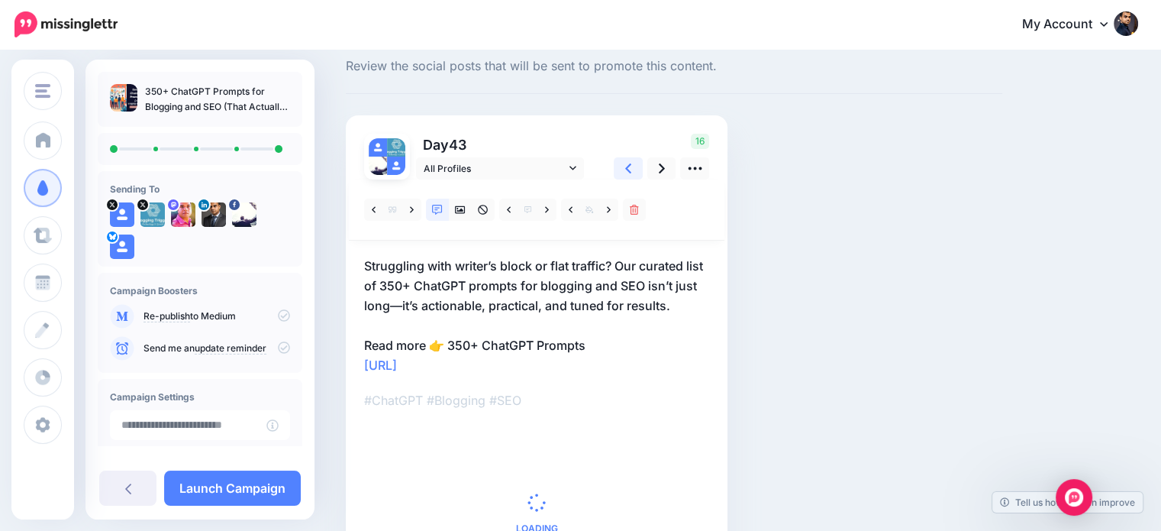
click at [627, 171] on icon at bounding box center [628, 168] width 6 height 16
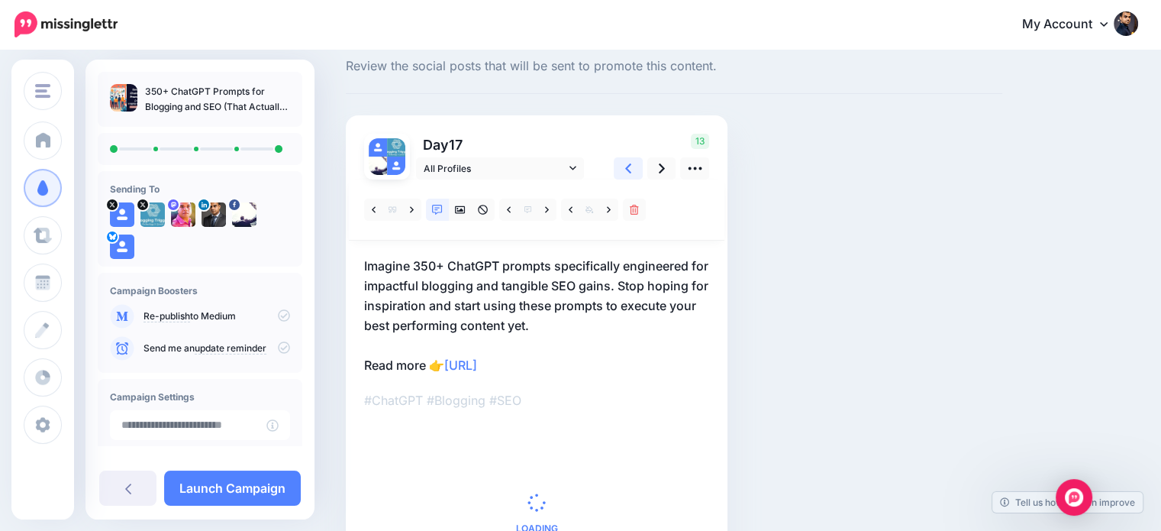
click at [627, 171] on icon at bounding box center [628, 168] width 6 height 16
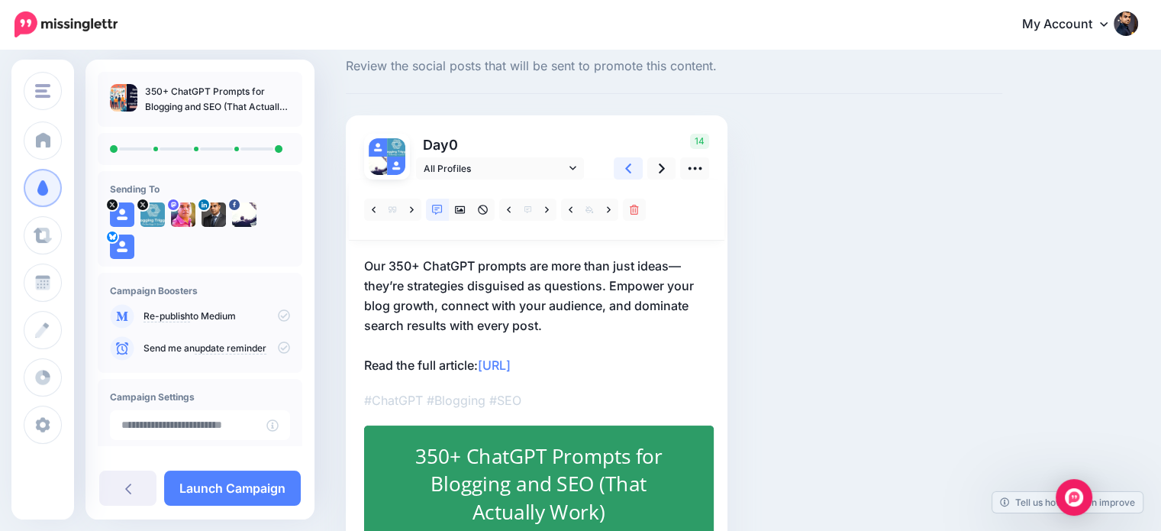
click at [629, 169] on icon at bounding box center [628, 168] width 6 height 10
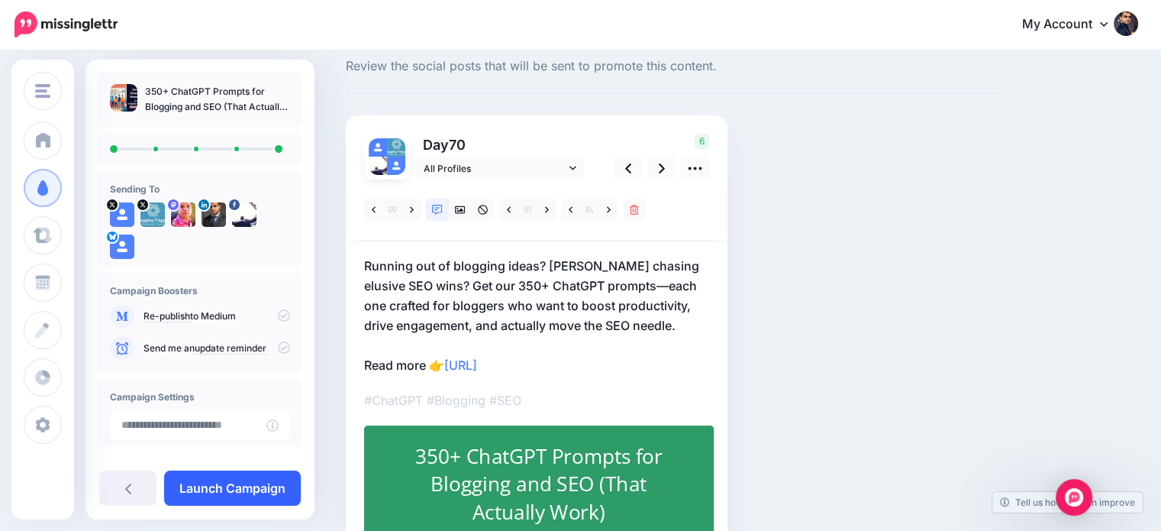
click at [241, 486] on link "Launch Campaign" at bounding box center [232, 487] width 137 height 35
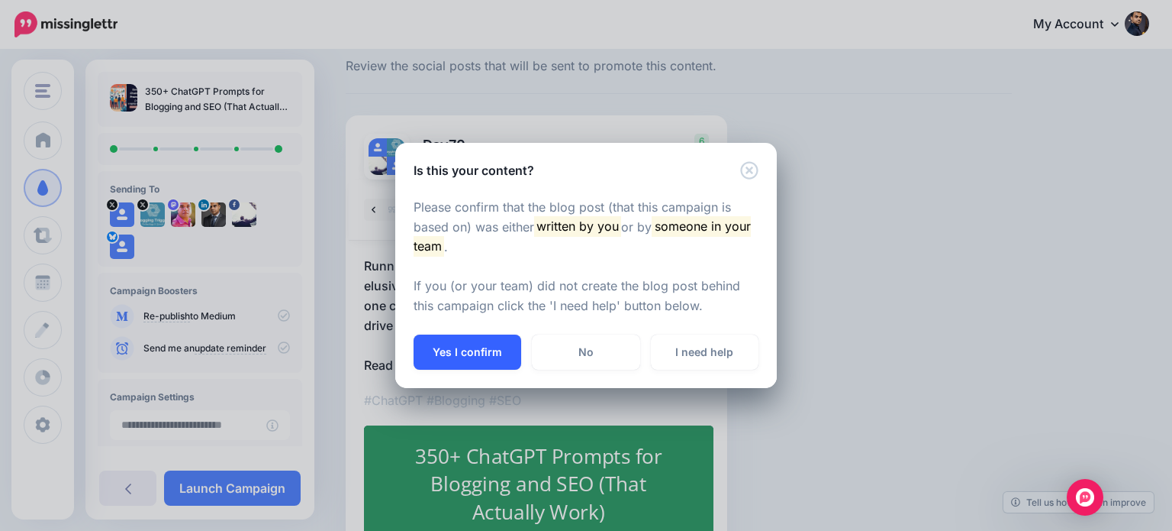
click at [486, 342] on button "Yes I confirm" at bounding box center [468, 351] width 108 height 35
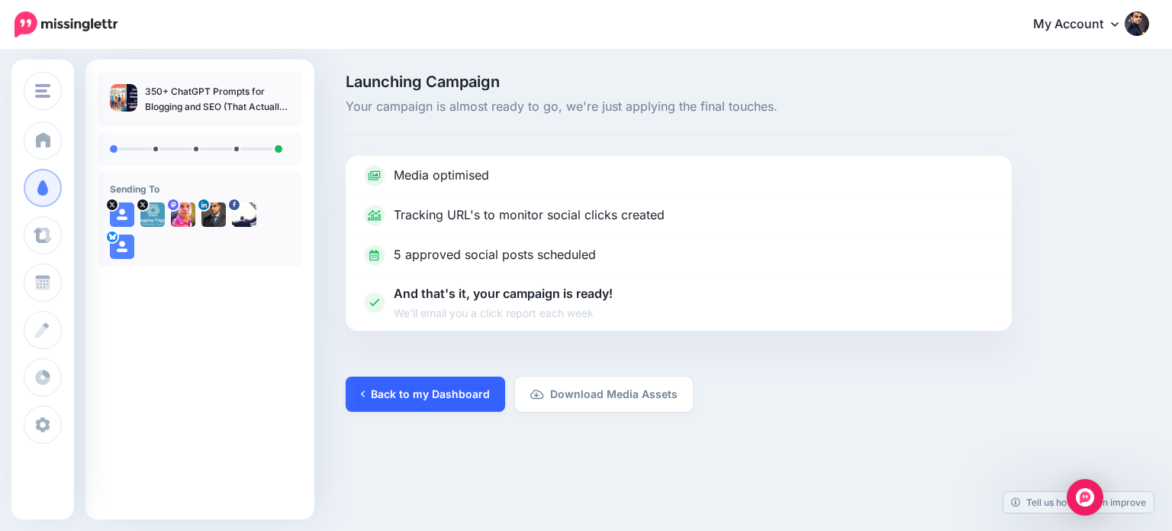
click at [467, 388] on link "Back to my Dashboard" at bounding box center [426, 393] width 160 height 35
